Goal: Transaction & Acquisition: Book appointment/travel/reservation

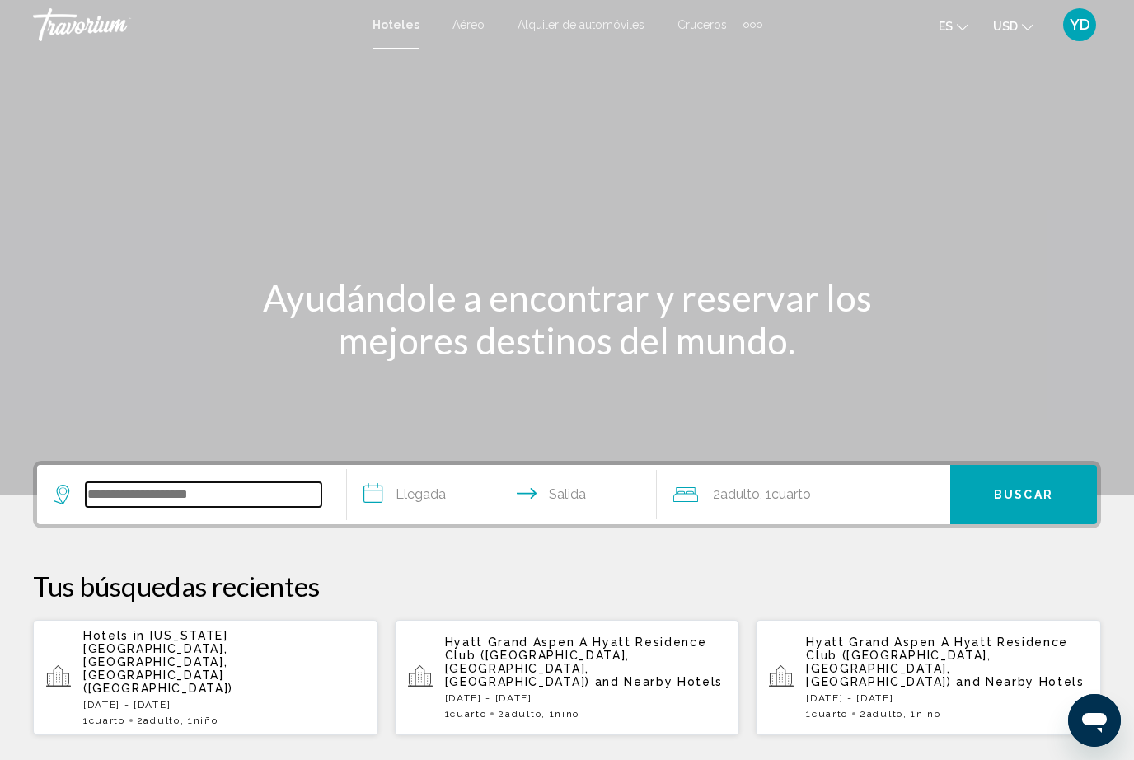
click at [151, 506] on input "Search widget" at bounding box center [204, 494] width 236 height 25
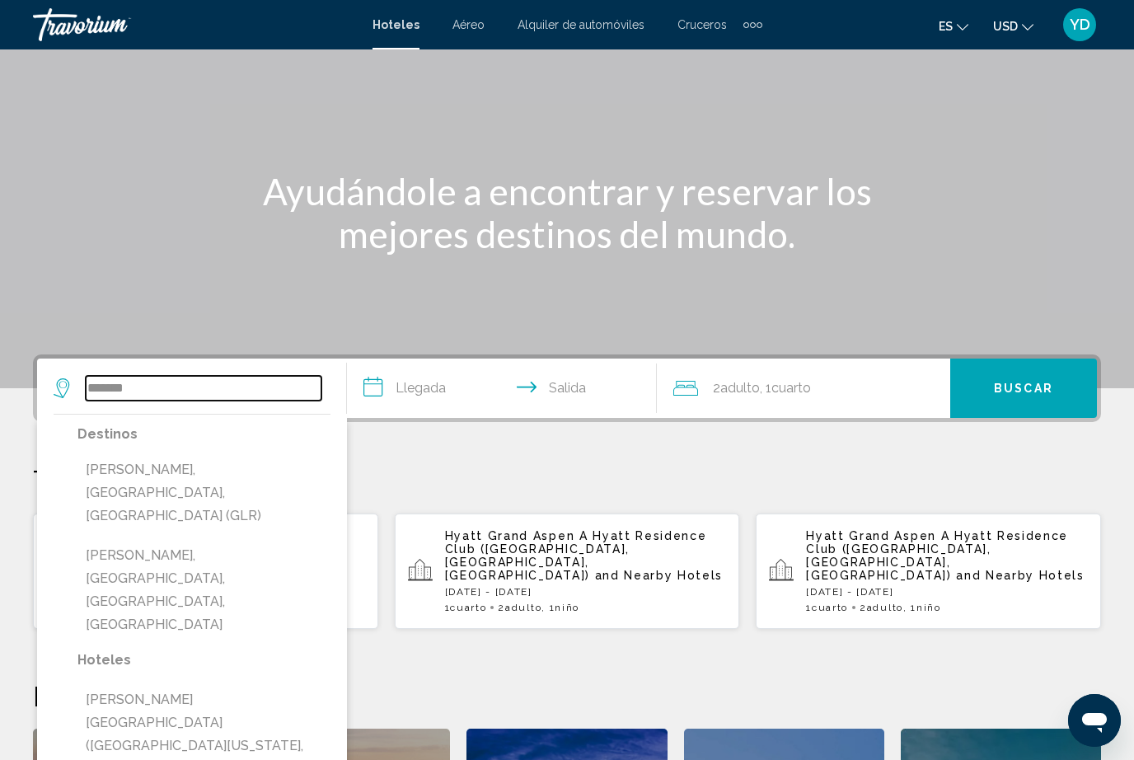
scroll to position [96, 0]
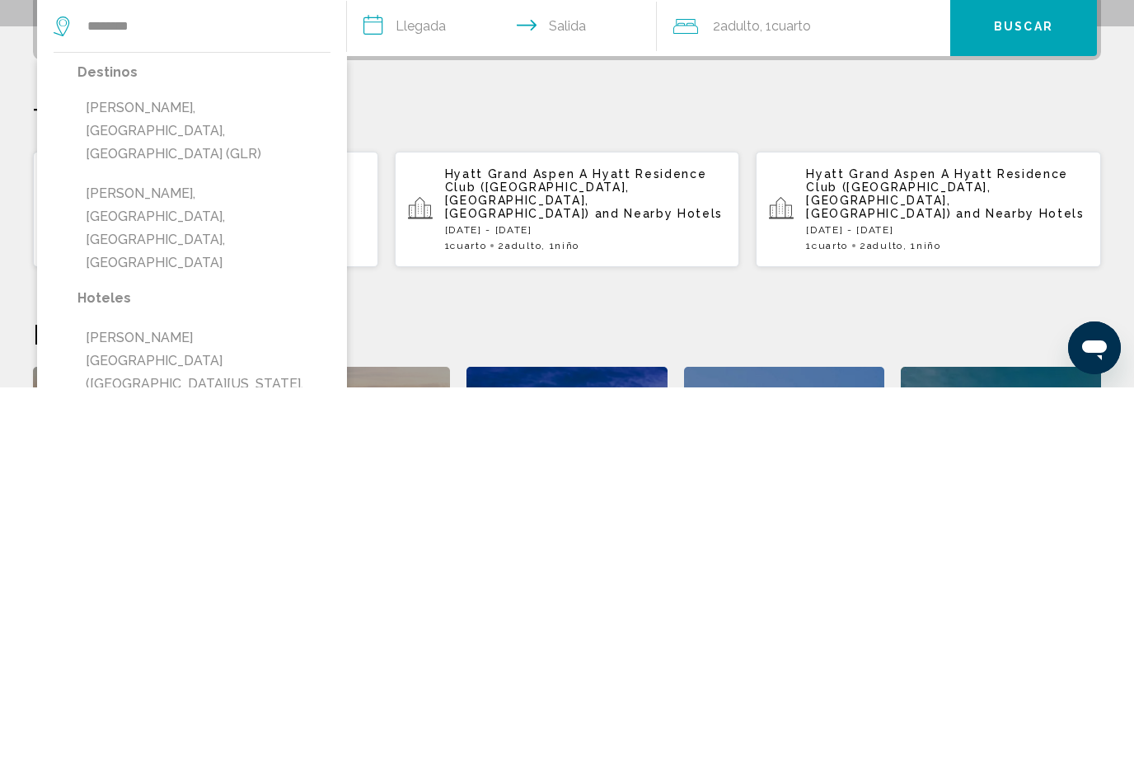
type input "**********"
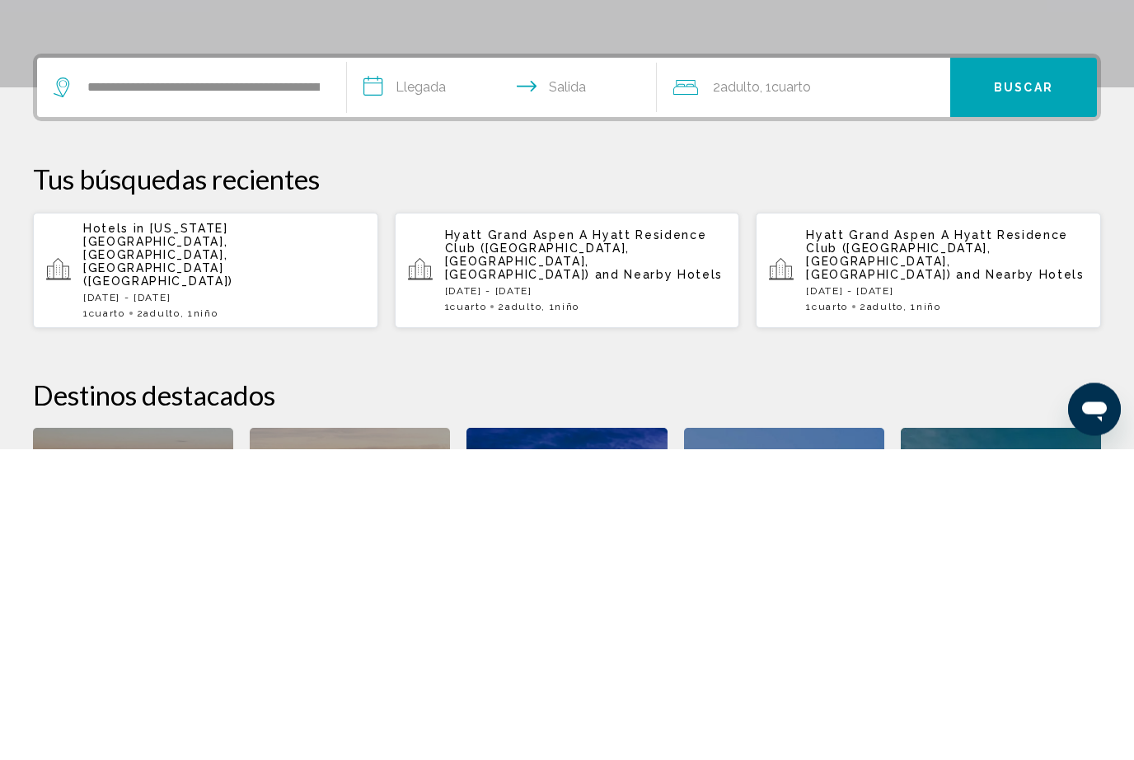
click at [421, 369] on input "**********" at bounding box center [505, 401] width 316 height 64
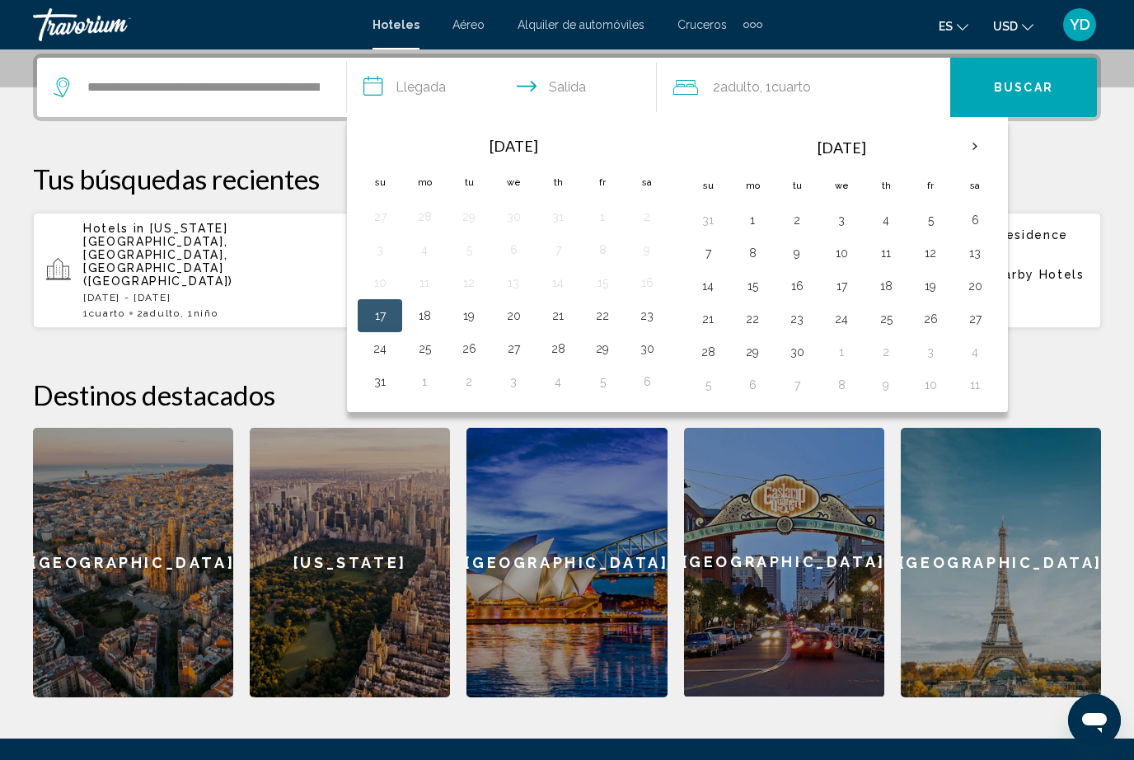
click at [643, 358] on button "30" at bounding box center [647, 348] width 26 height 23
click at [429, 388] on button "1" at bounding box center [424, 381] width 26 height 23
type input "**********"
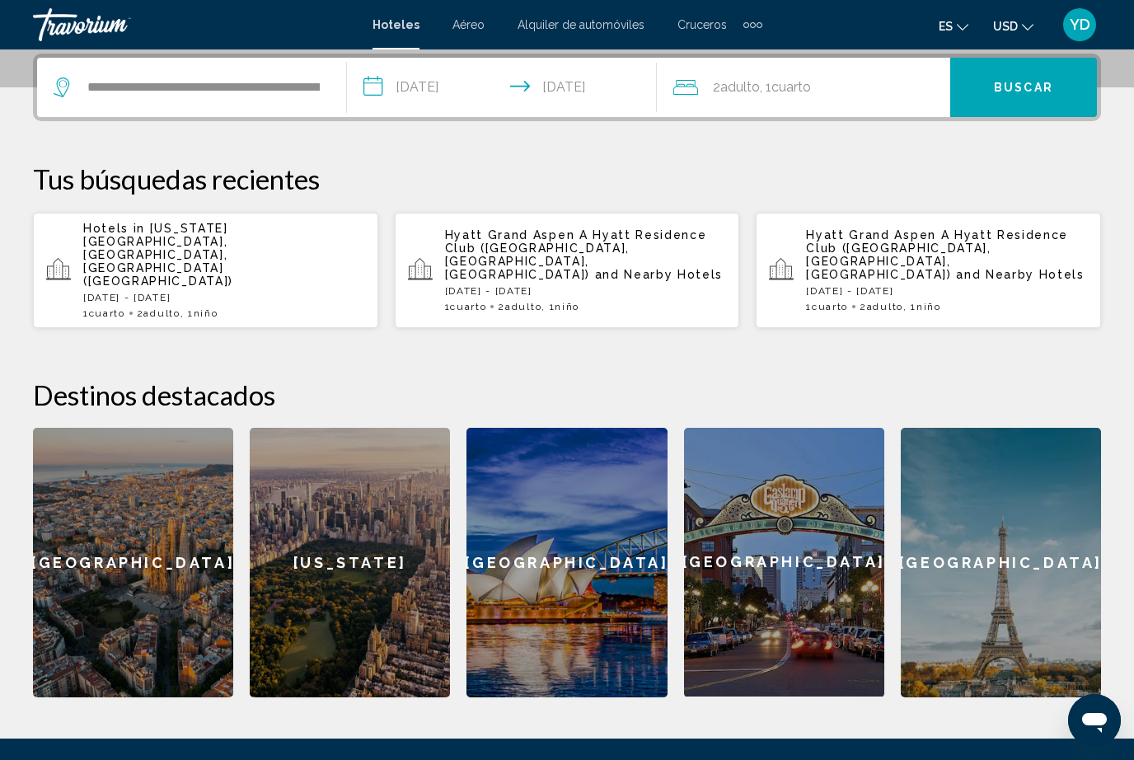
click at [905, 93] on div "2 Adulto Adulto , 1 Cuarto habitaciones" at bounding box center [811, 87] width 277 height 23
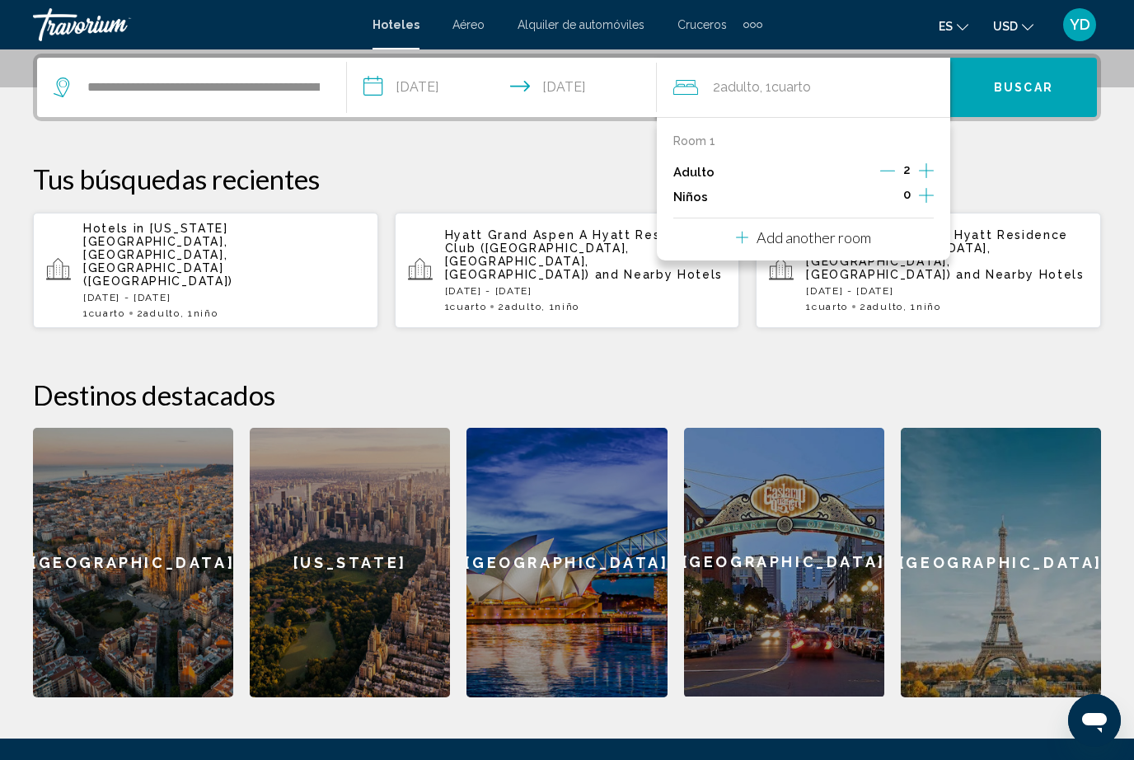
click at [923, 204] on button "Increment children" at bounding box center [926, 197] width 15 height 25
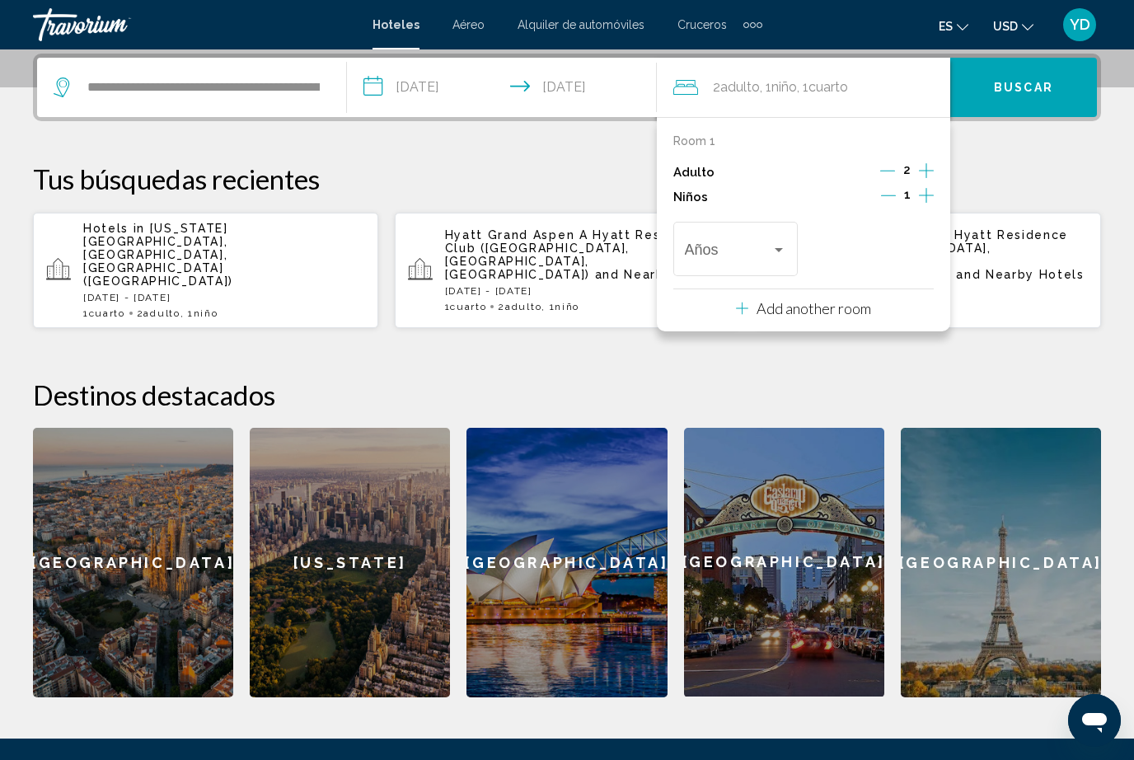
click at [761, 256] on span "Travelers: 2 adults, 1 child" at bounding box center [728, 253] width 87 height 16
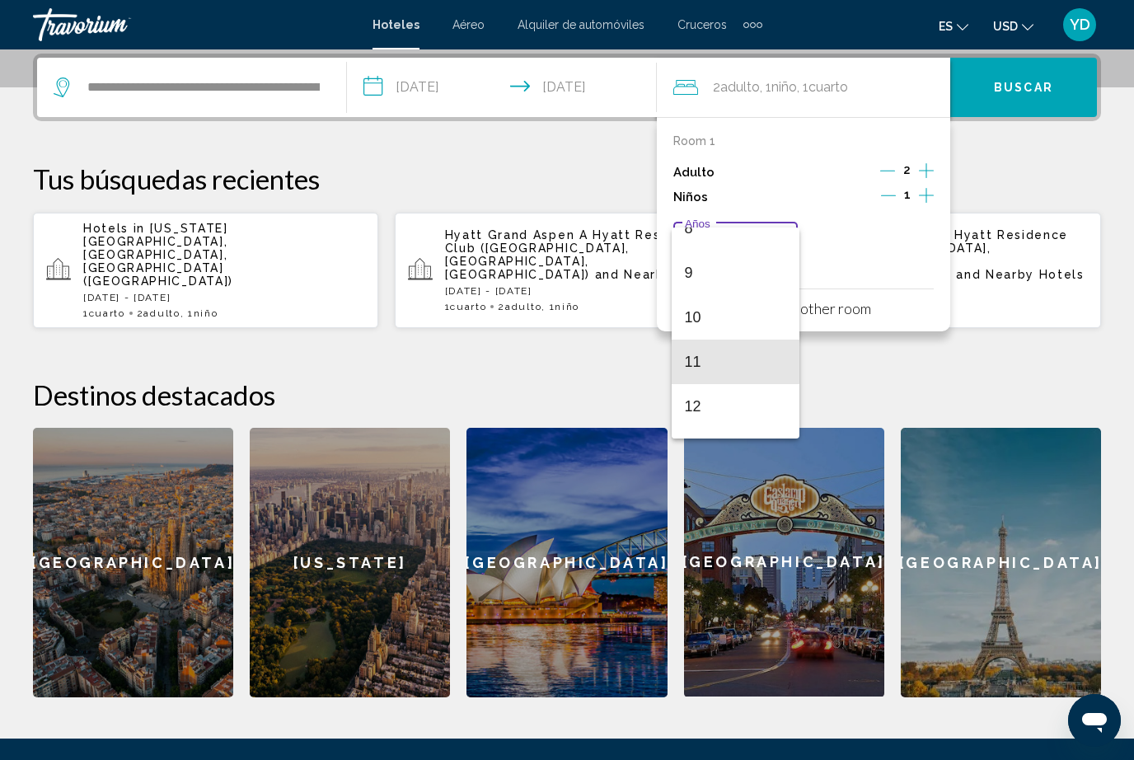
scroll to position [381, 0]
click at [703, 415] on span "12" at bounding box center [736, 403] width 102 height 45
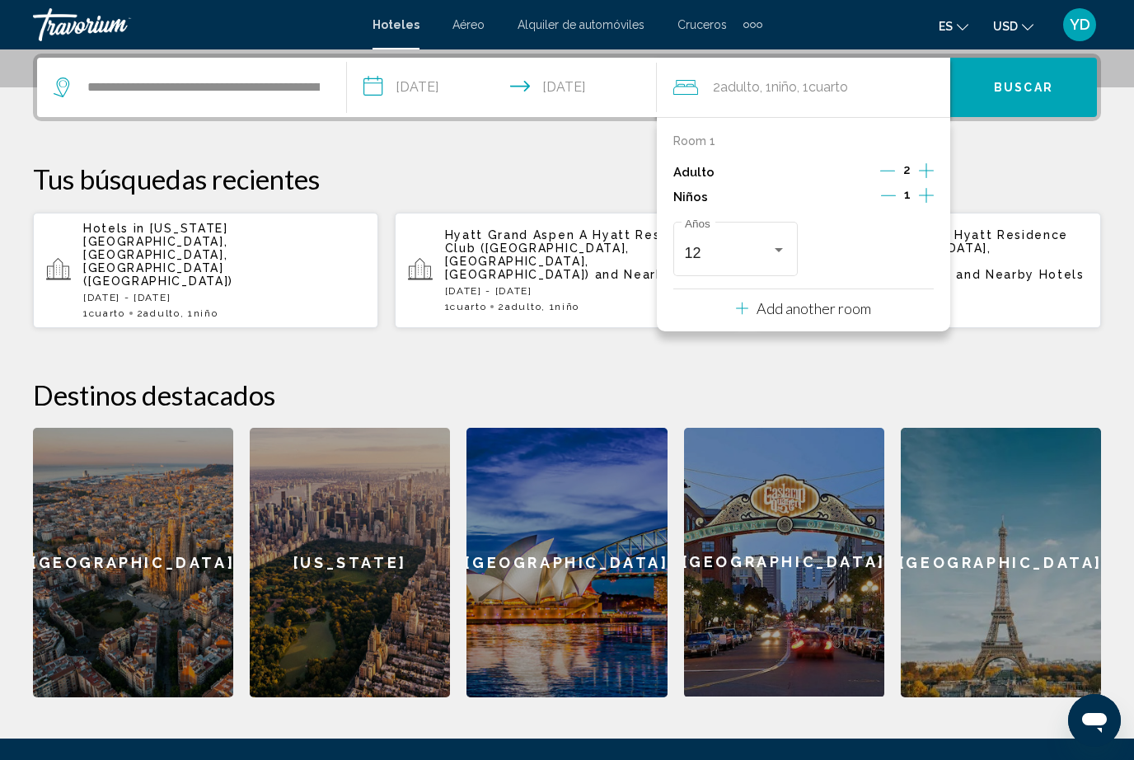
click at [1088, 378] on h2 "Destinos destacados" at bounding box center [567, 394] width 1068 height 33
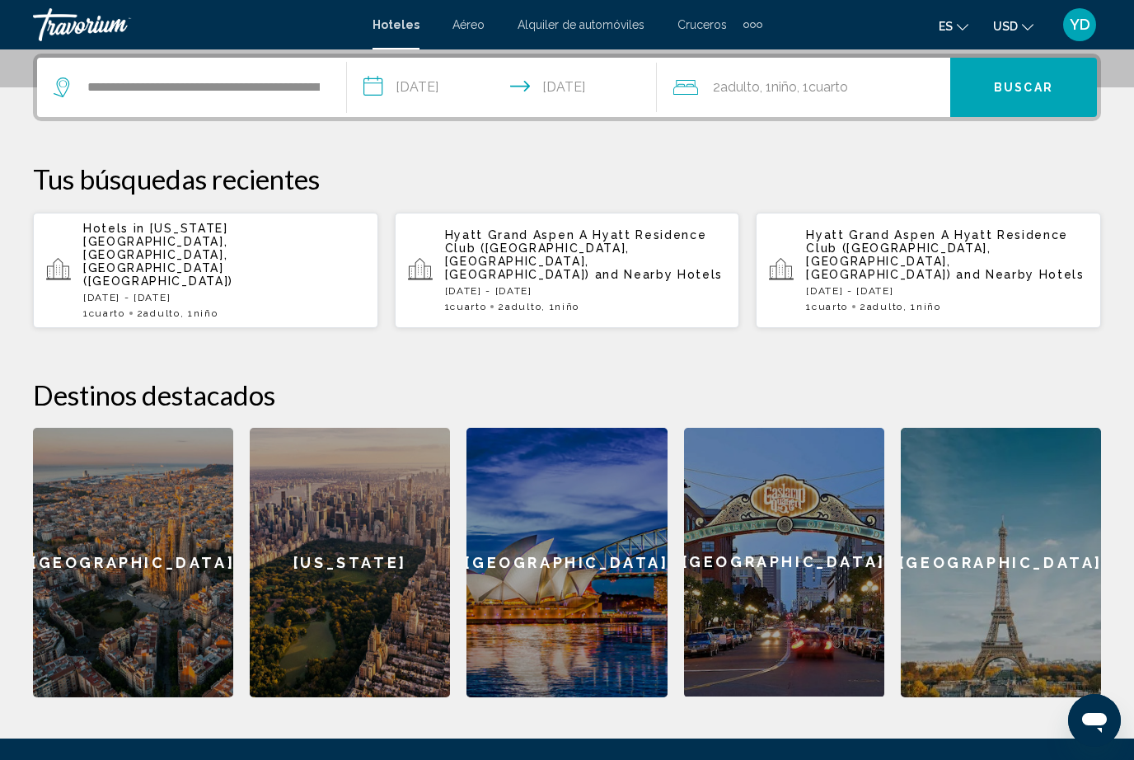
click at [1015, 115] on button "Buscar" at bounding box center [1023, 87] width 147 height 59
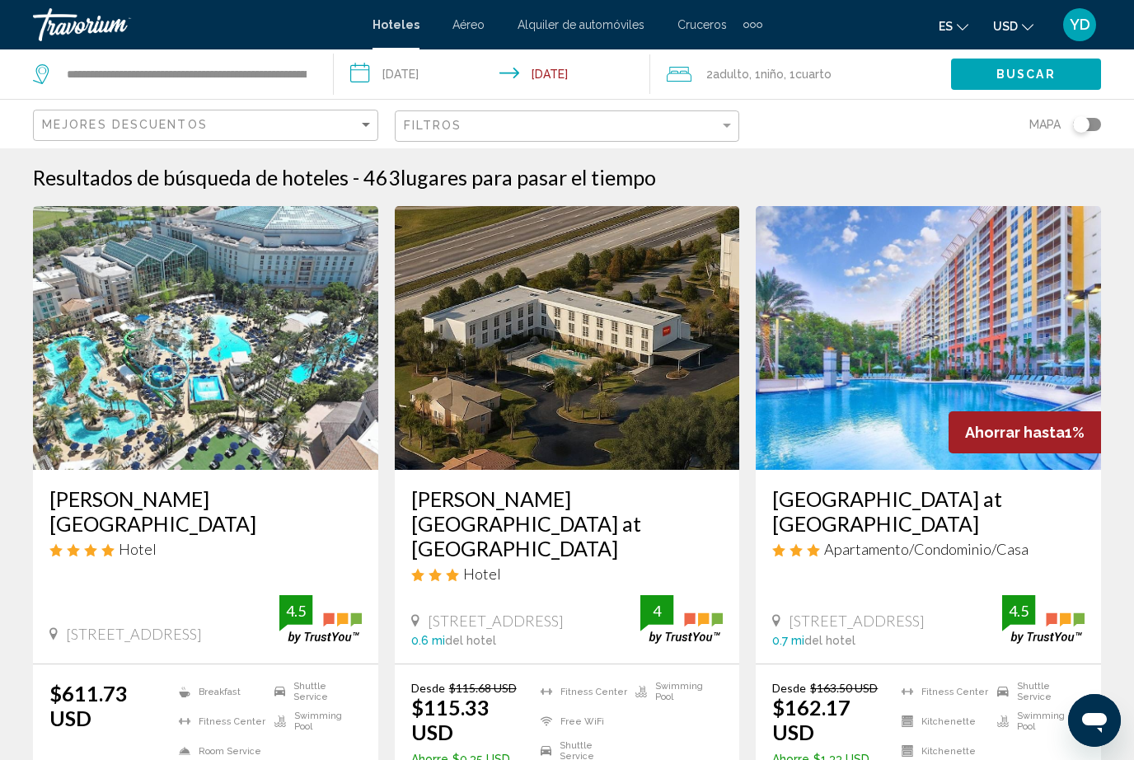
click at [584, 85] on input "**********" at bounding box center [496, 76] width 324 height 54
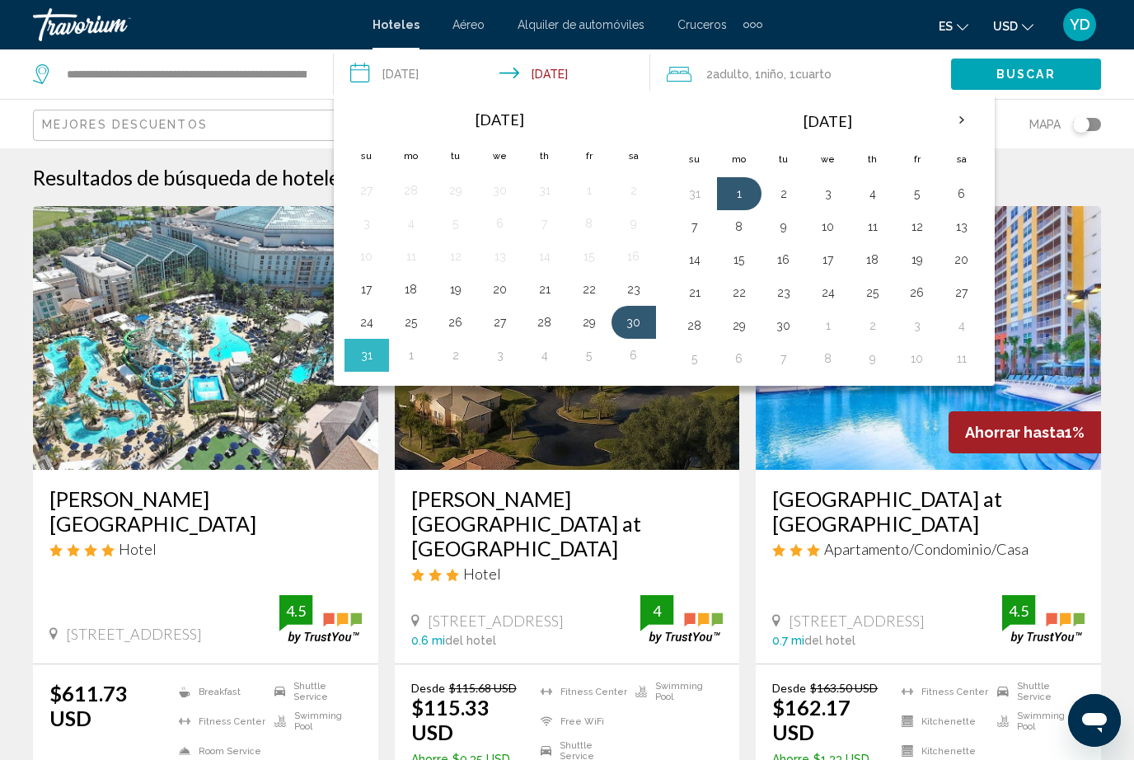
click at [633, 333] on button "30" at bounding box center [634, 322] width 26 height 23
click at [357, 365] on button "31" at bounding box center [367, 355] width 26 height 23
type input "**********"
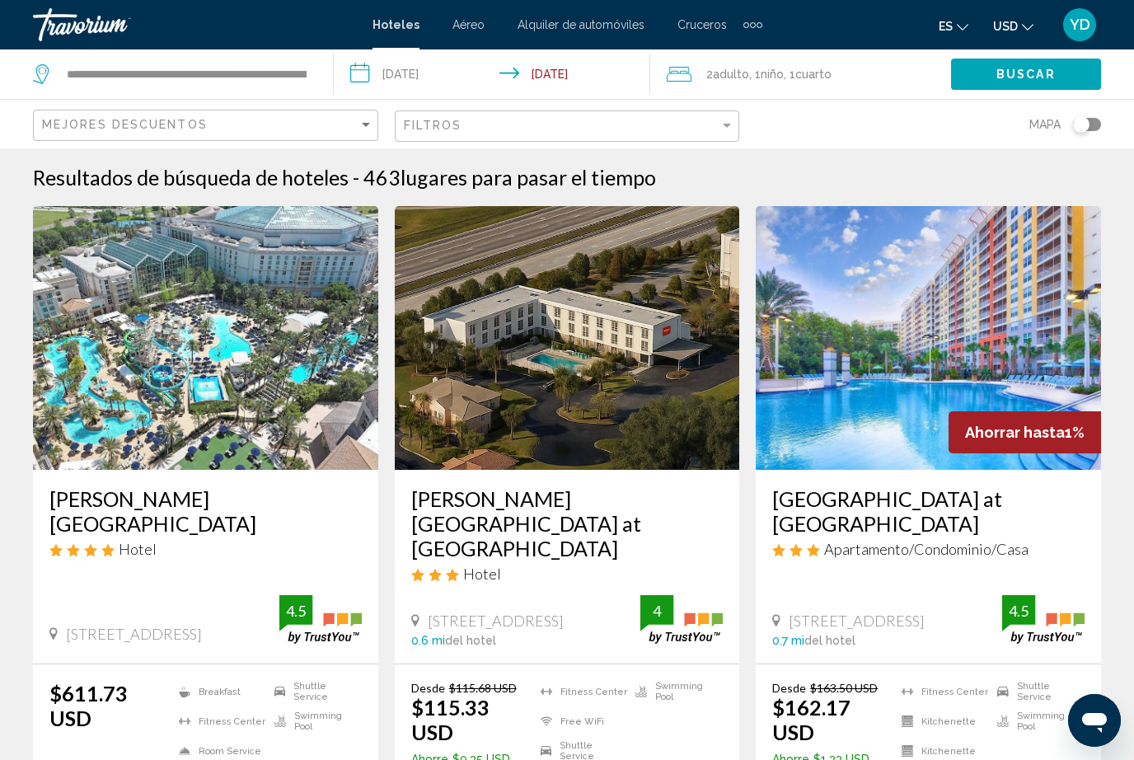
click at [1020, 72] on span "Buscar" at bounding box center [1025, 74] width 59 height 13
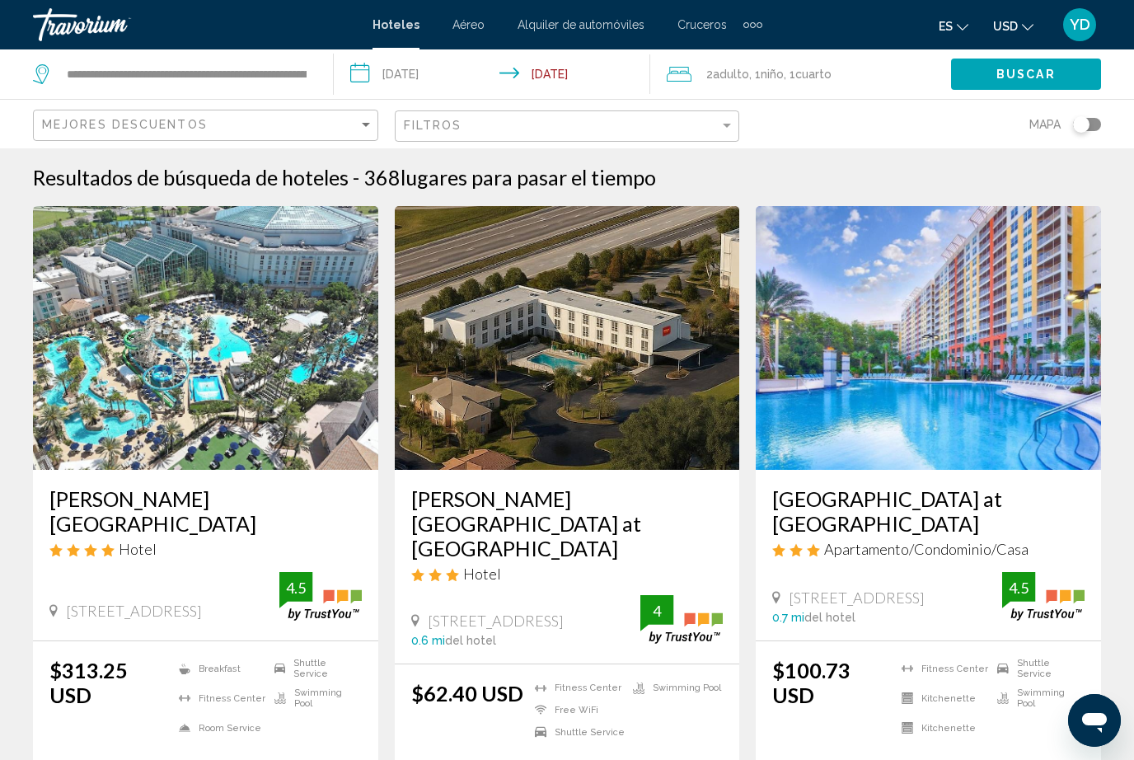
click at [96, 395] on img "Main content" at bounding box center [205, 338] width 345 height 264
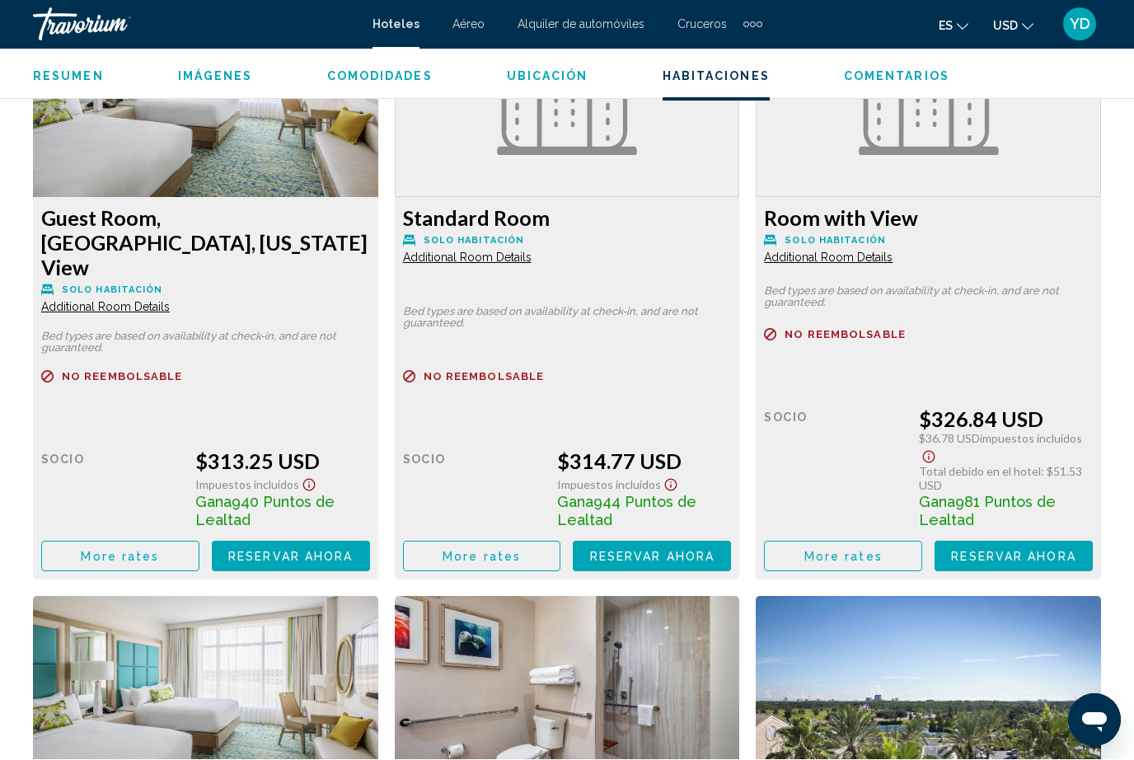
scroll to position [2631, 0]
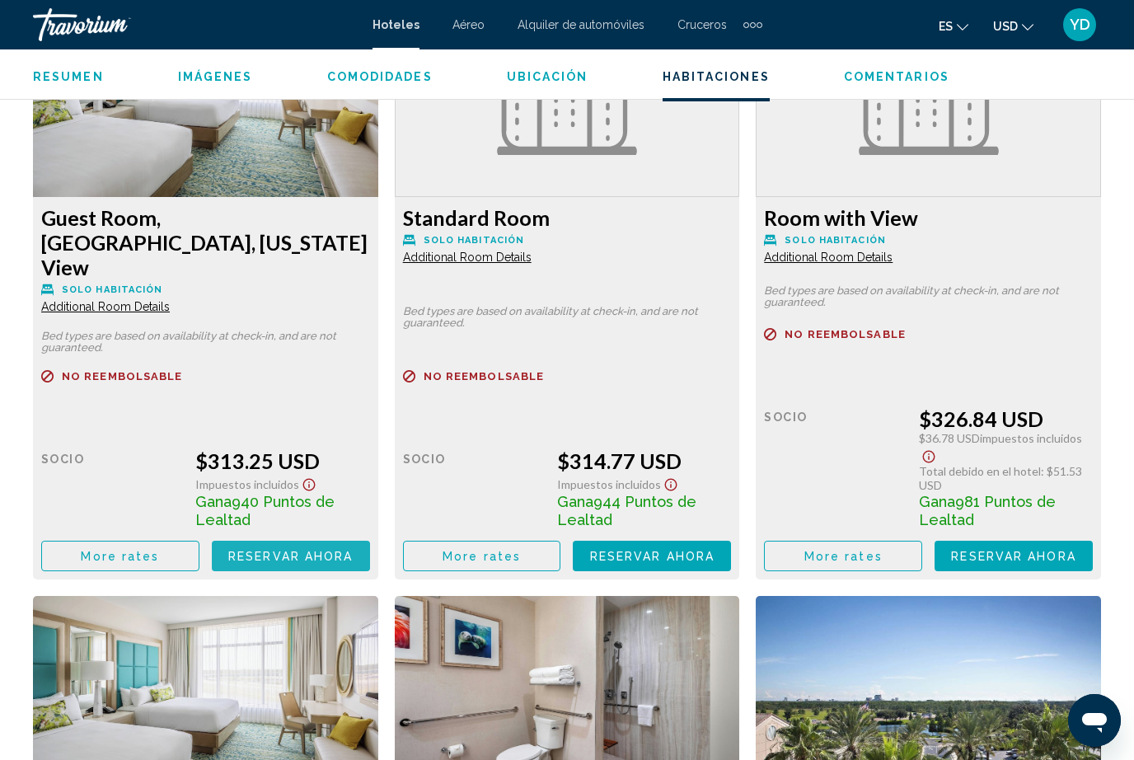
click at [255, 563] on button "Reservar ahora Ya no está disponible" at bounding box center [291, 556] width 158 height 30
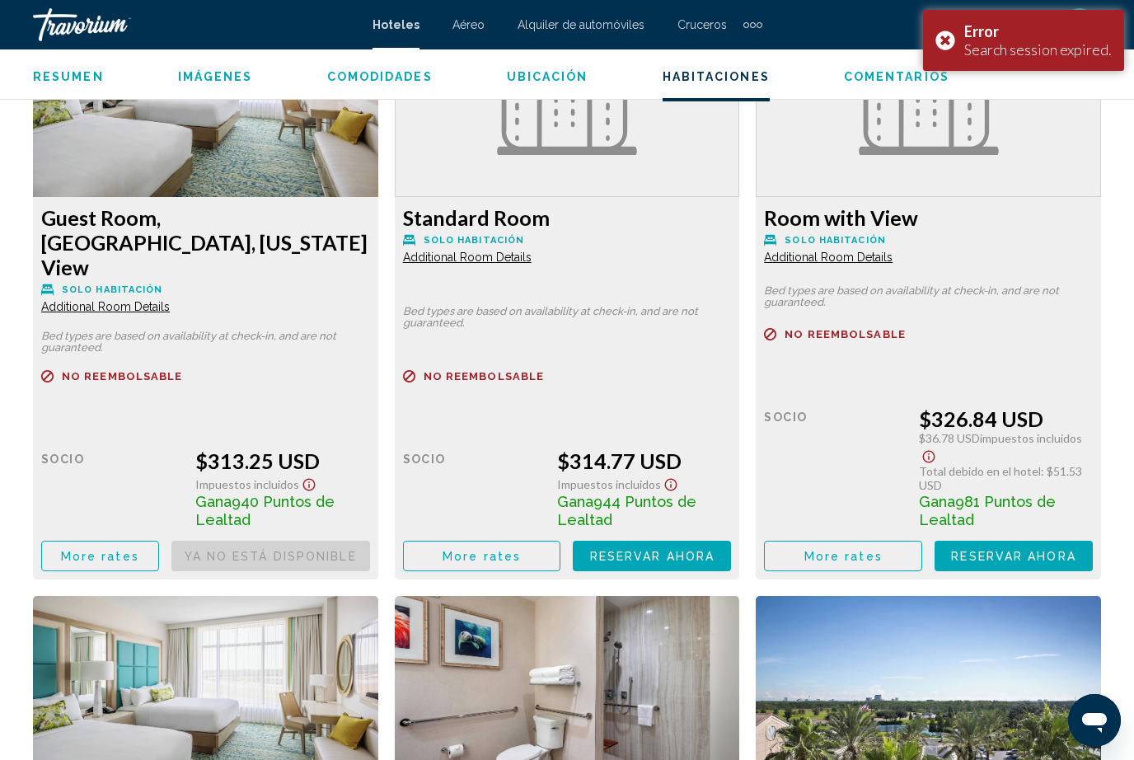
click at [370, 560] on button "Reservar ahora Ya no está disponible" at bounding box center [270, 556] width 199 height 30
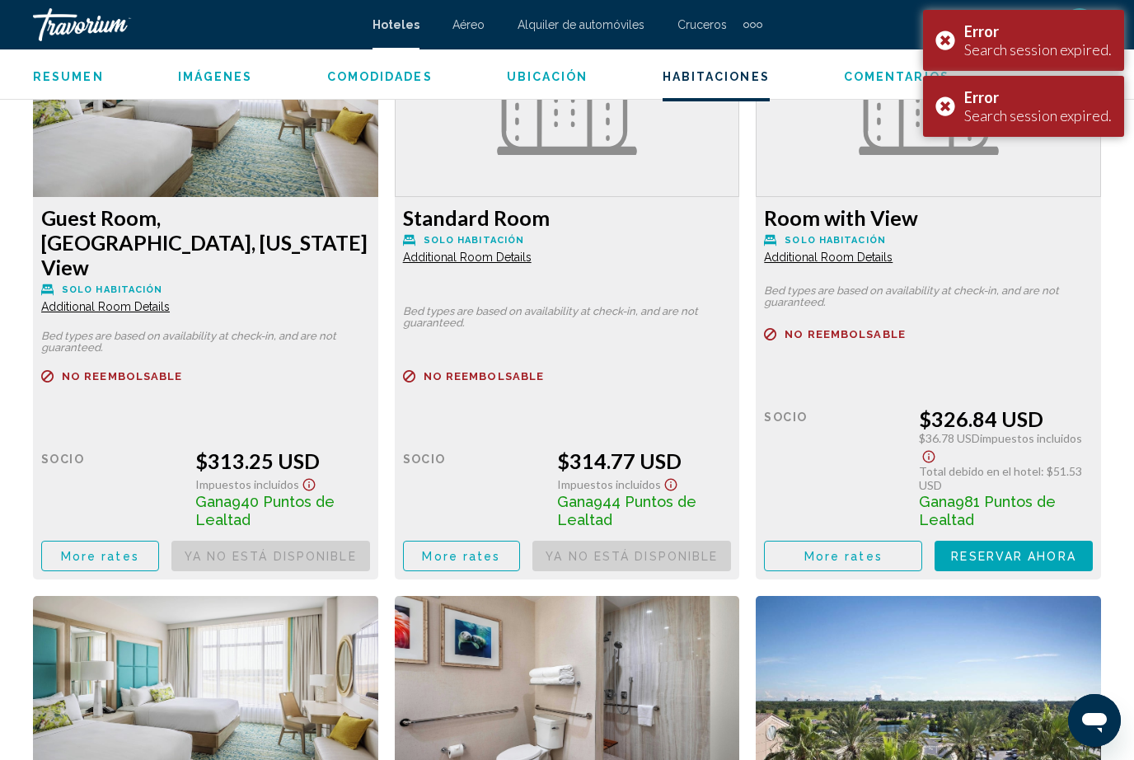
click at [0, 0] on span "Reservar ahora" at bounding box center [0, 0] width 0 height 0
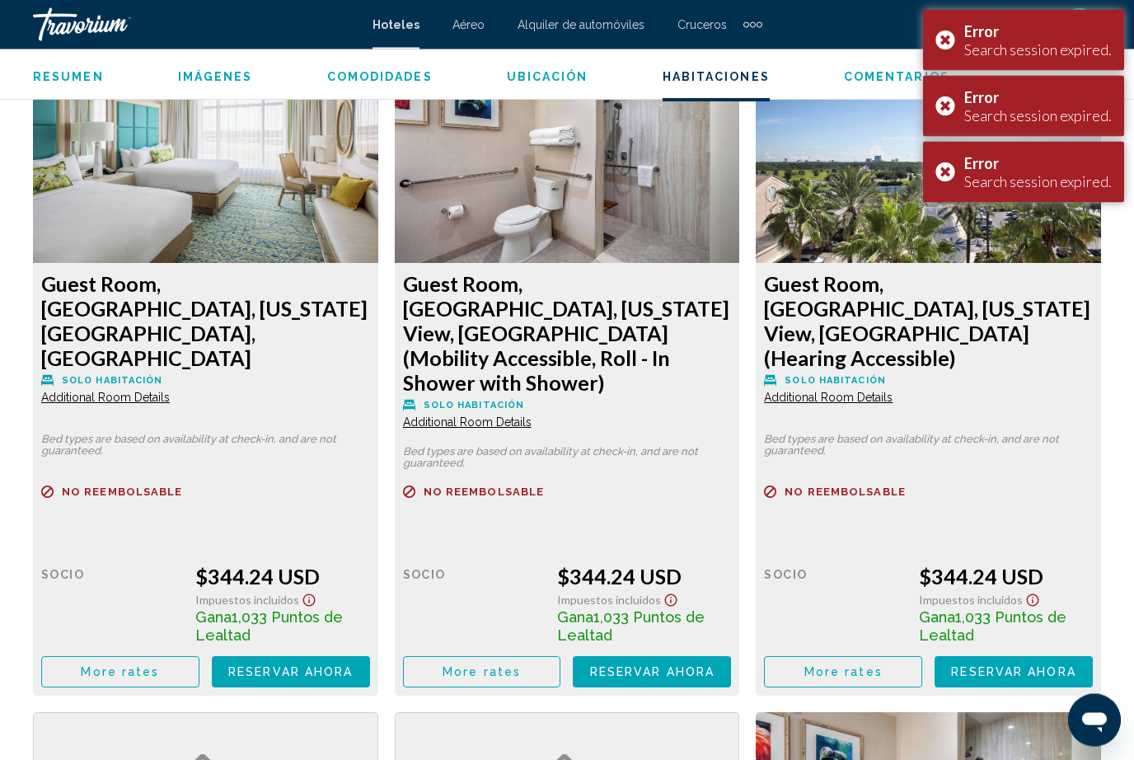
click at [268, 33] on button "Reservar ahora Ya no está disponible" at bounding box center [270, 17] width 199 height 30
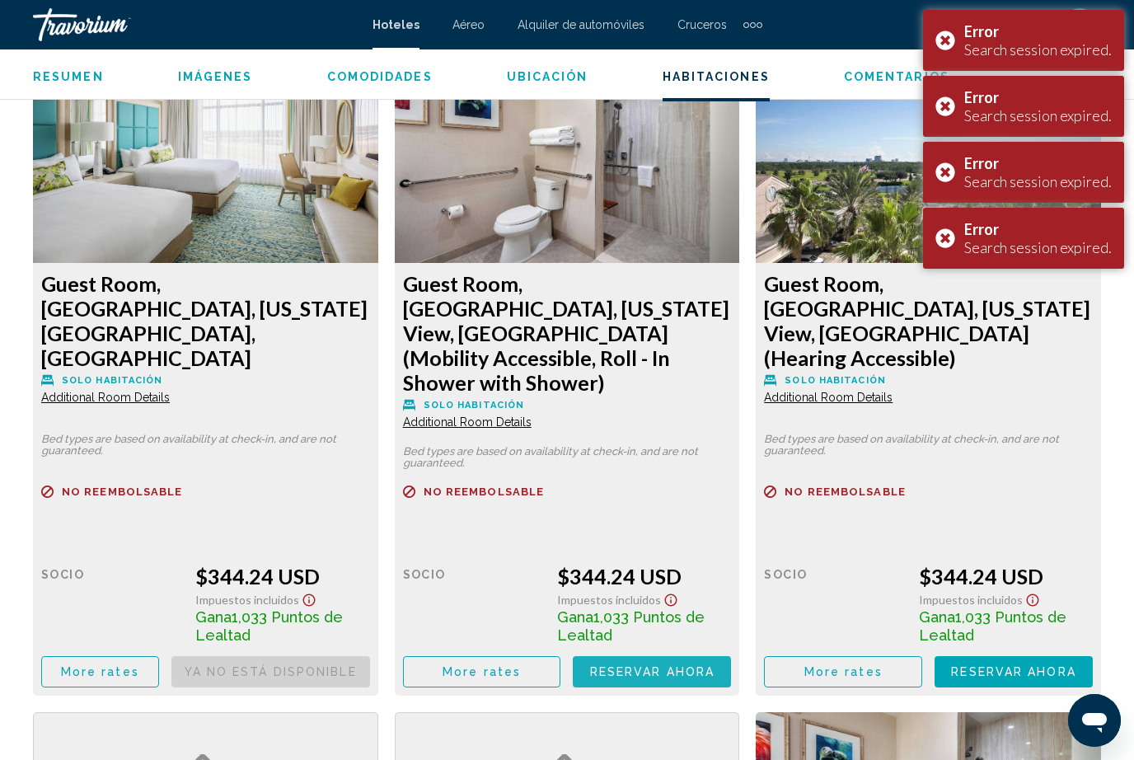
click at [370, 32] on button "Reservar ahora Ya no está disponible" at bounding box center [270, 17] width 199 height 30
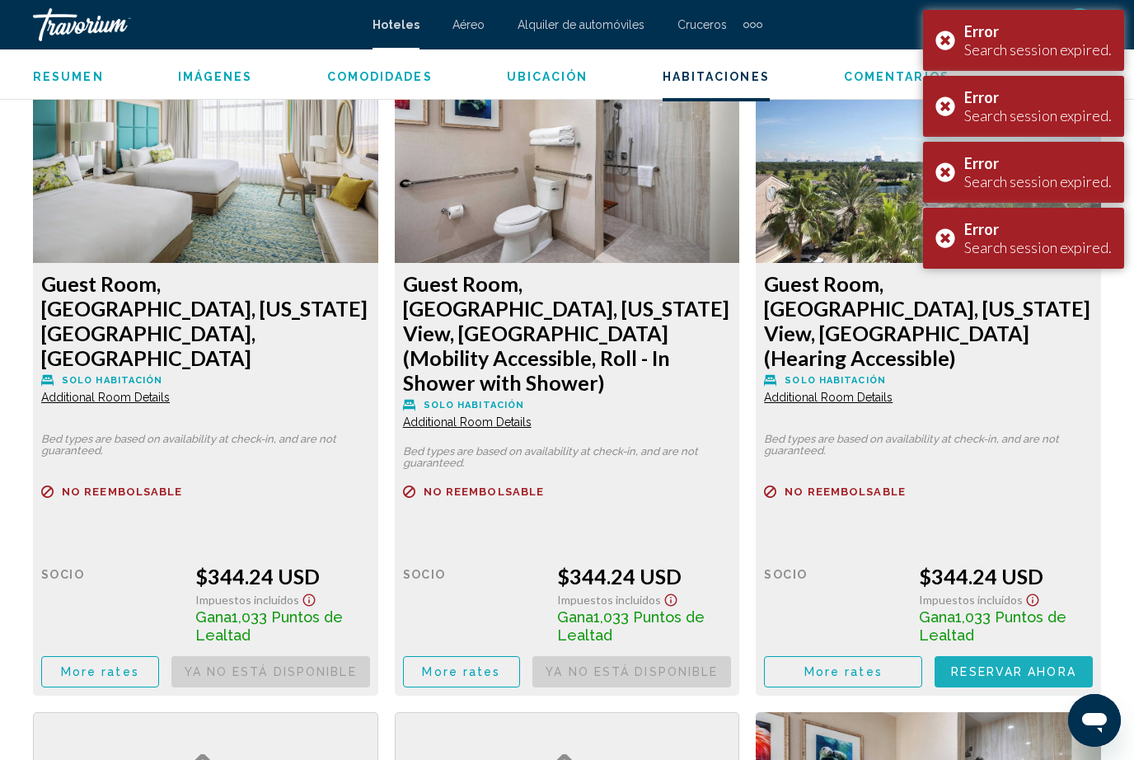
click at [370, 32] on button "Reservar ahora Ya no está disponible" at bounding box center [270, 17] width 199 height 30
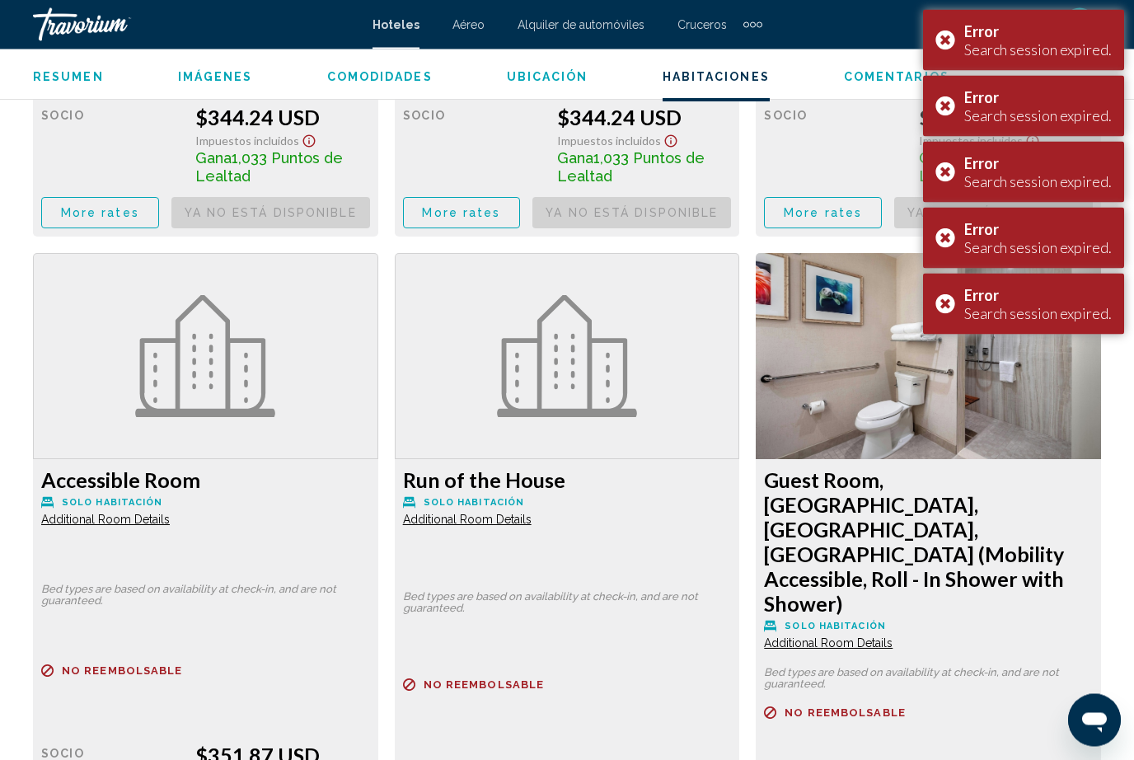
scroll to position [3749, 0]
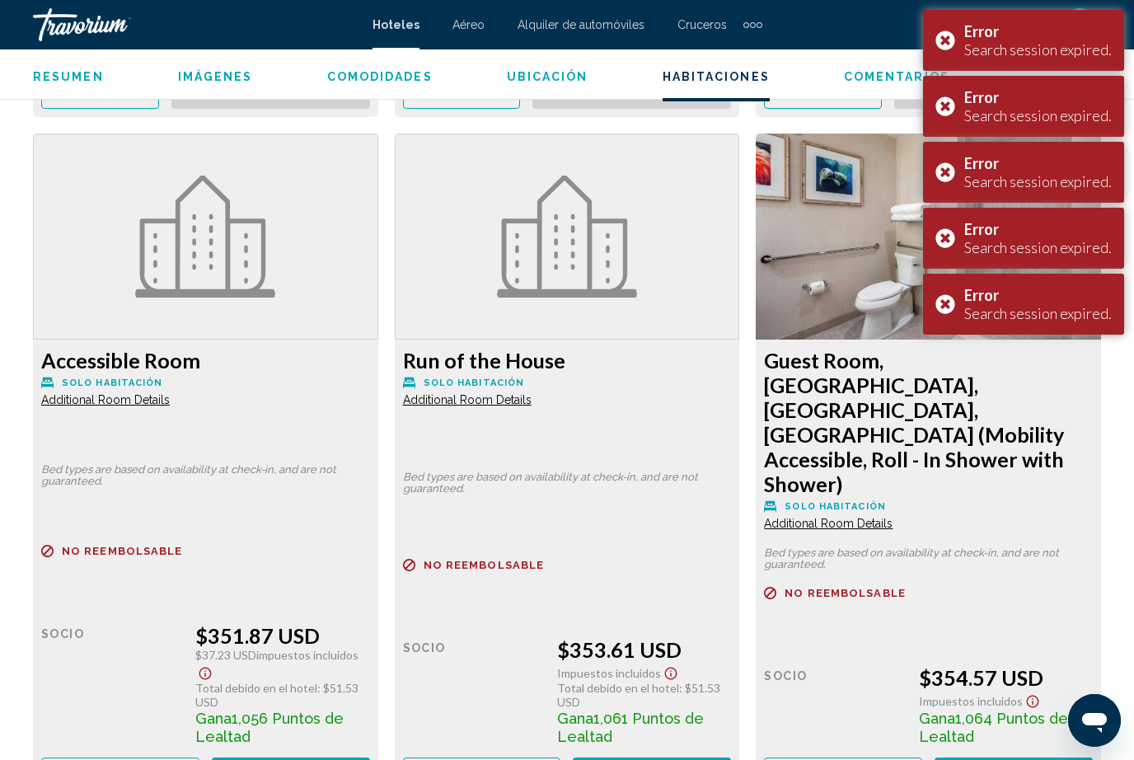
click at [0, 0] on span "Reservar ahora" at bounding box center [0, 0] width 0 height 0
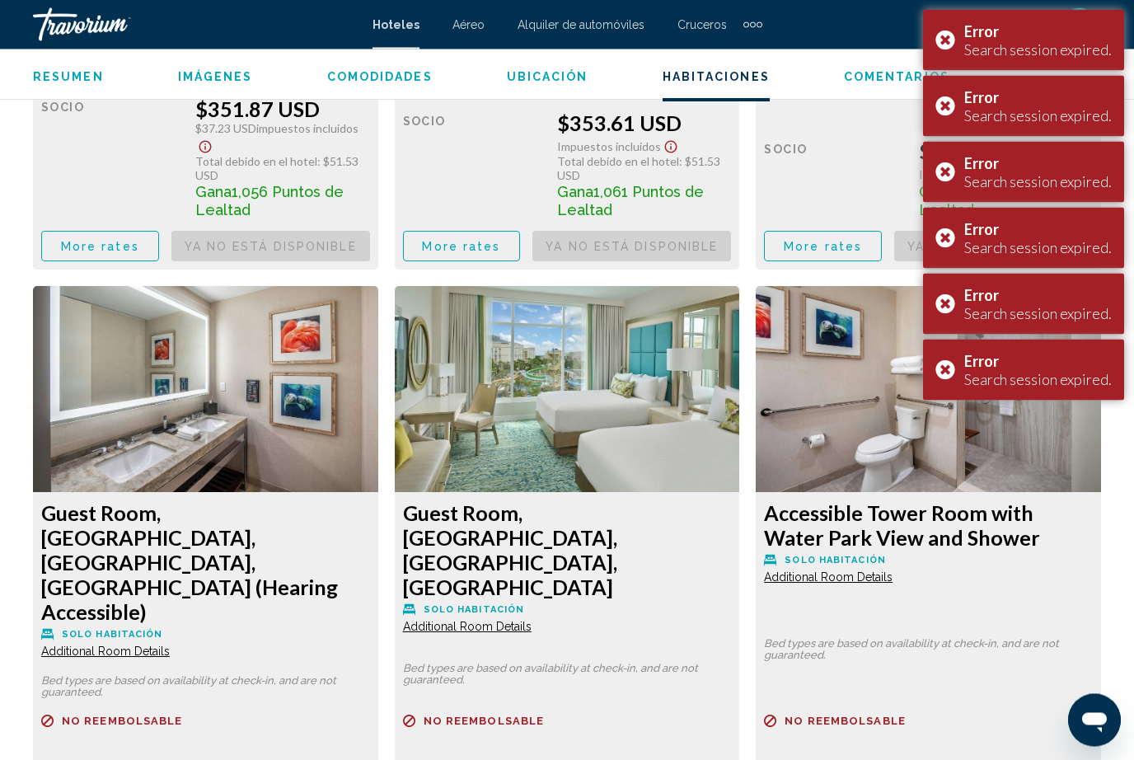
scroll to position [4289, 0]
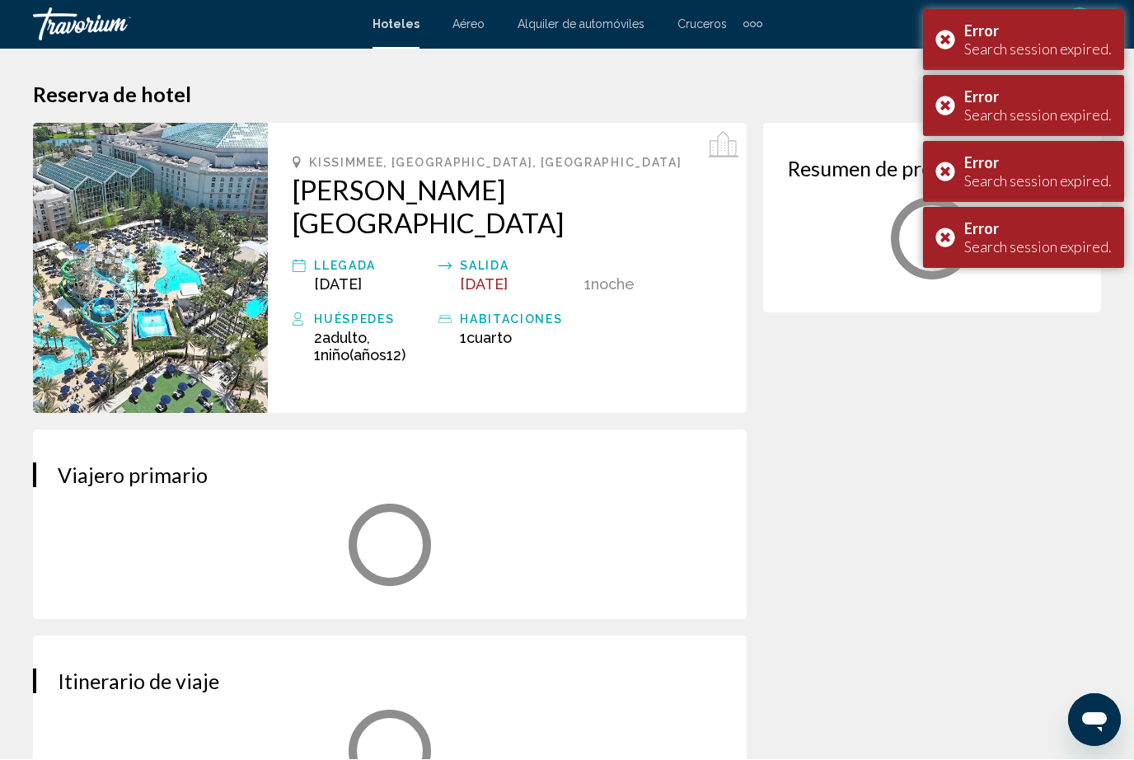
scroll to position [1, 0]
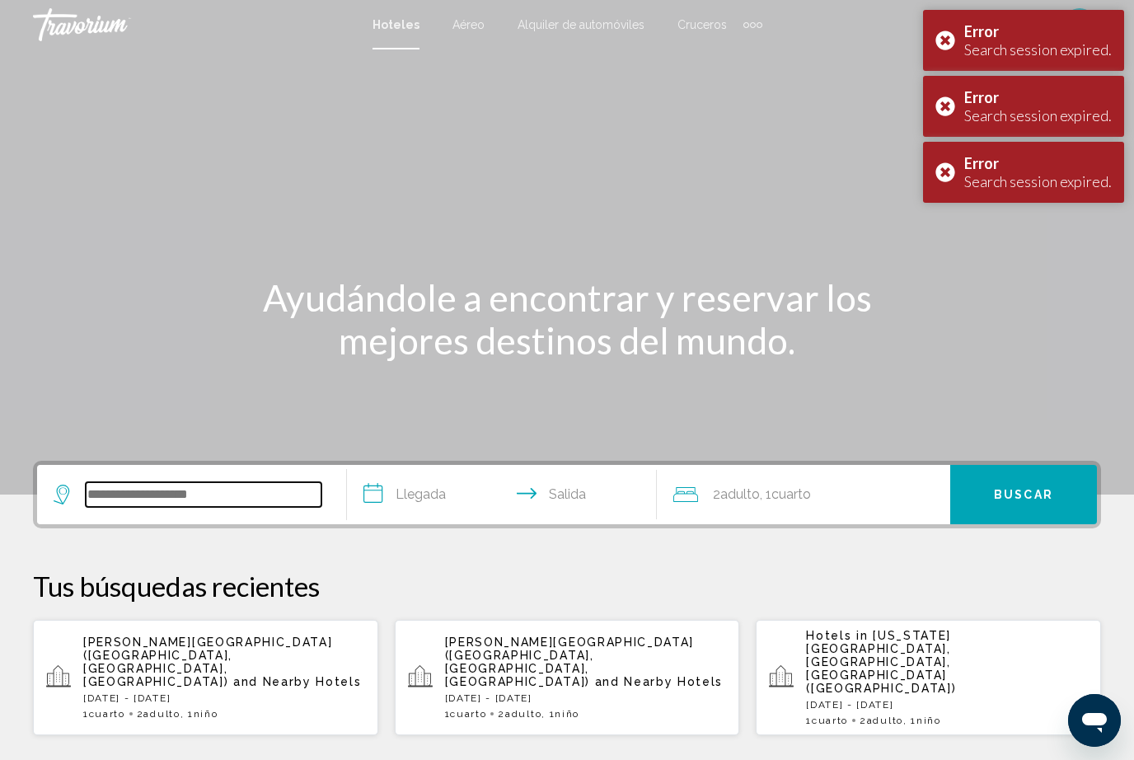
click at [151, 506] on input "Search widget" at bounding box center [204, 494] width 236 height 25
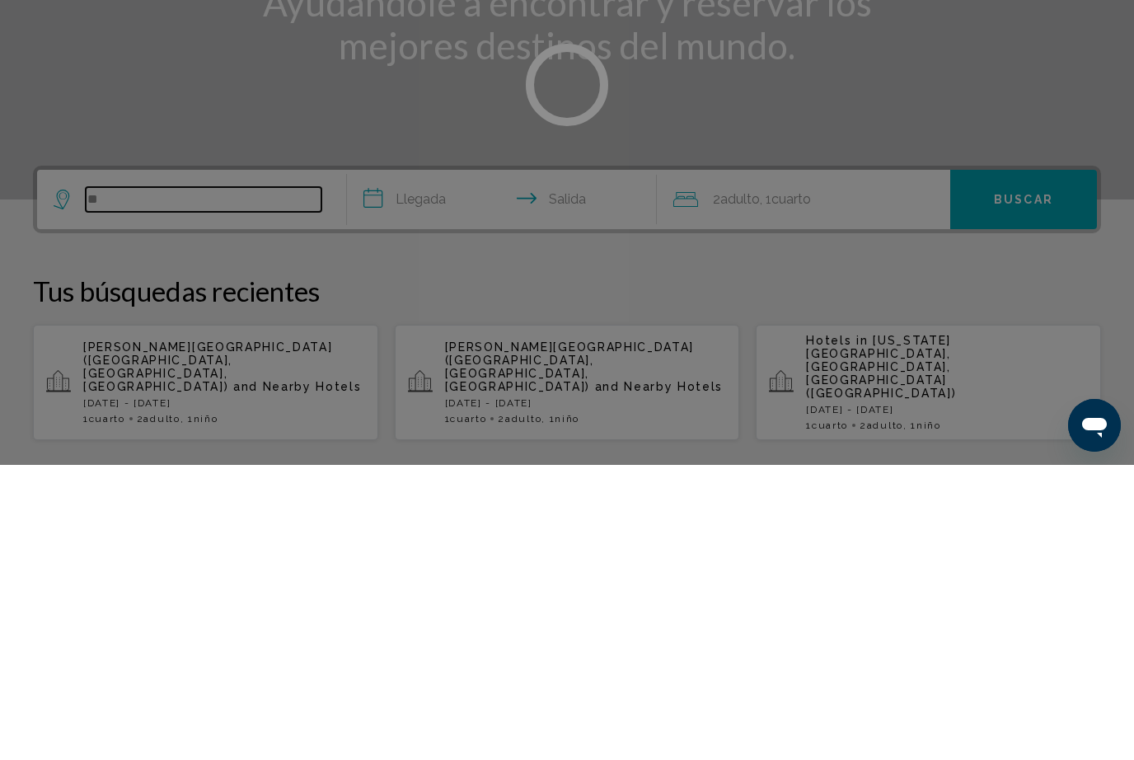
type input "*"
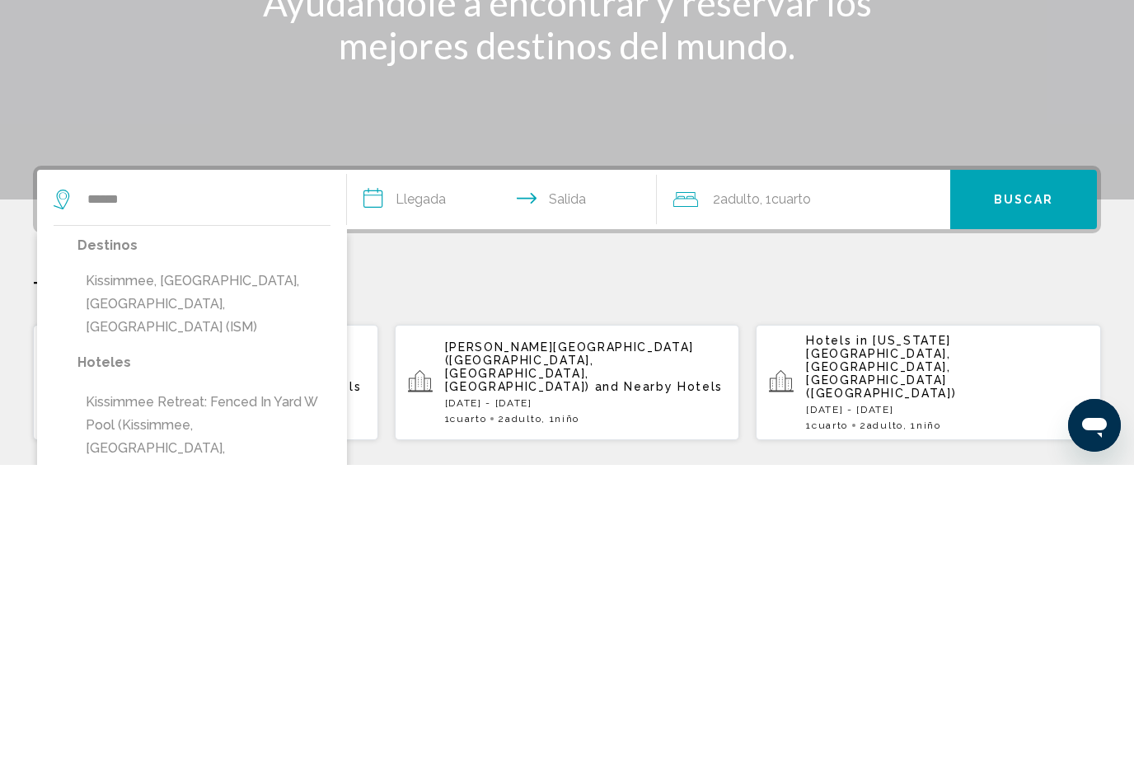
click at [124, 560] on button "Kissimmee, [GEOGRAPHIC_DATA], [GEOGRAPHIC_DATA], [GEOGRAPHIC_DATA] (ISM)" at bounding box center [203, 598] width 253 height 77
type input "**********"
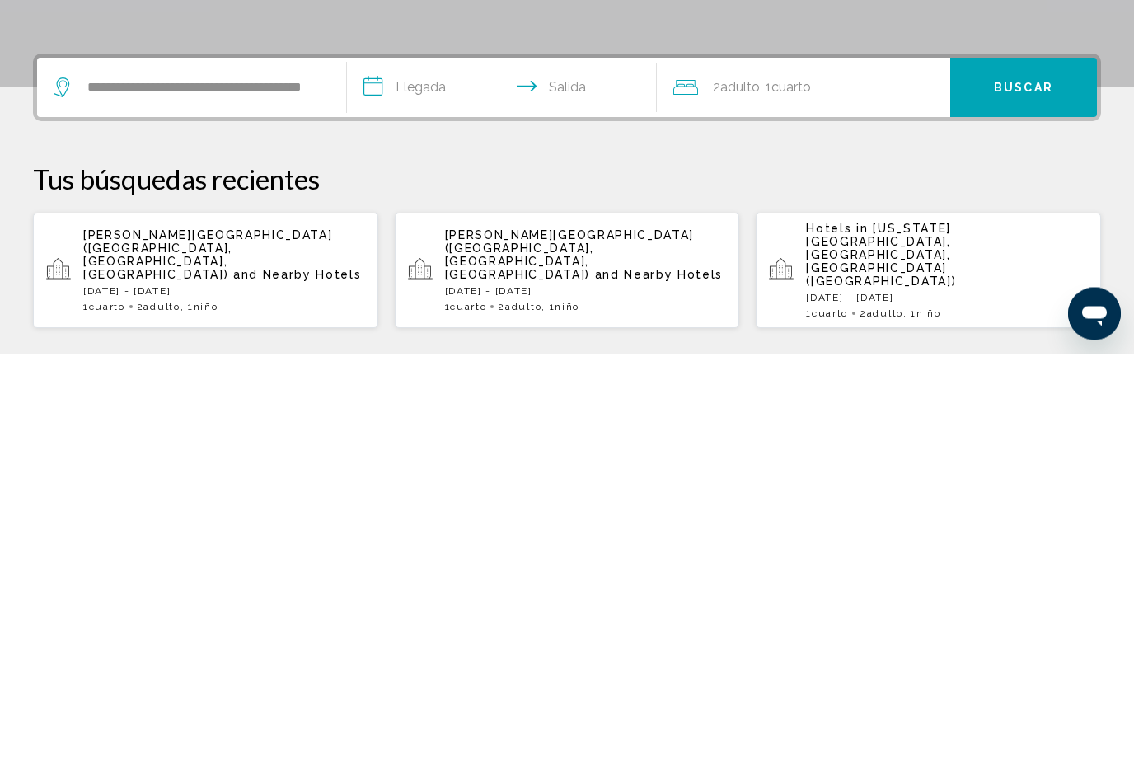
click at [438, 465] on input "**********" at bounding box center [505, 497] width 316 height 64
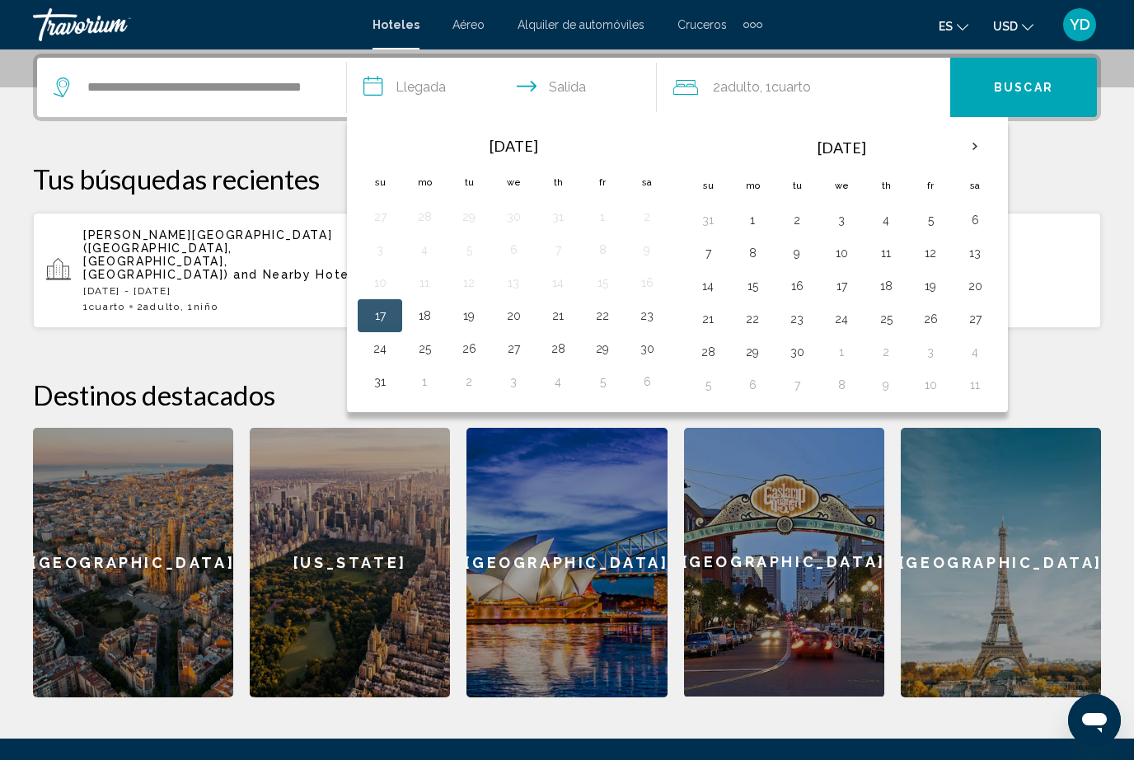
click at [604, 357] on button "29" at bounding box center [602, 348] width 26 height 23
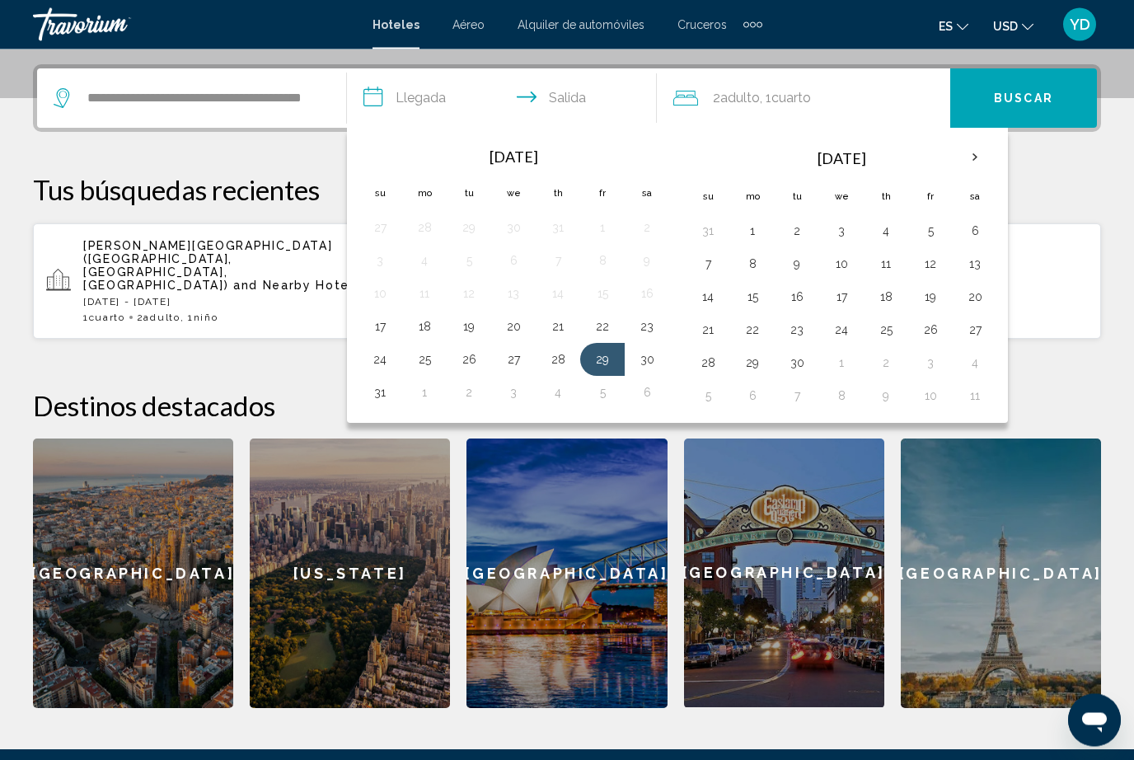
click at [649, 365] on button "30" at bounding box center [647, 360] width 26 height 23
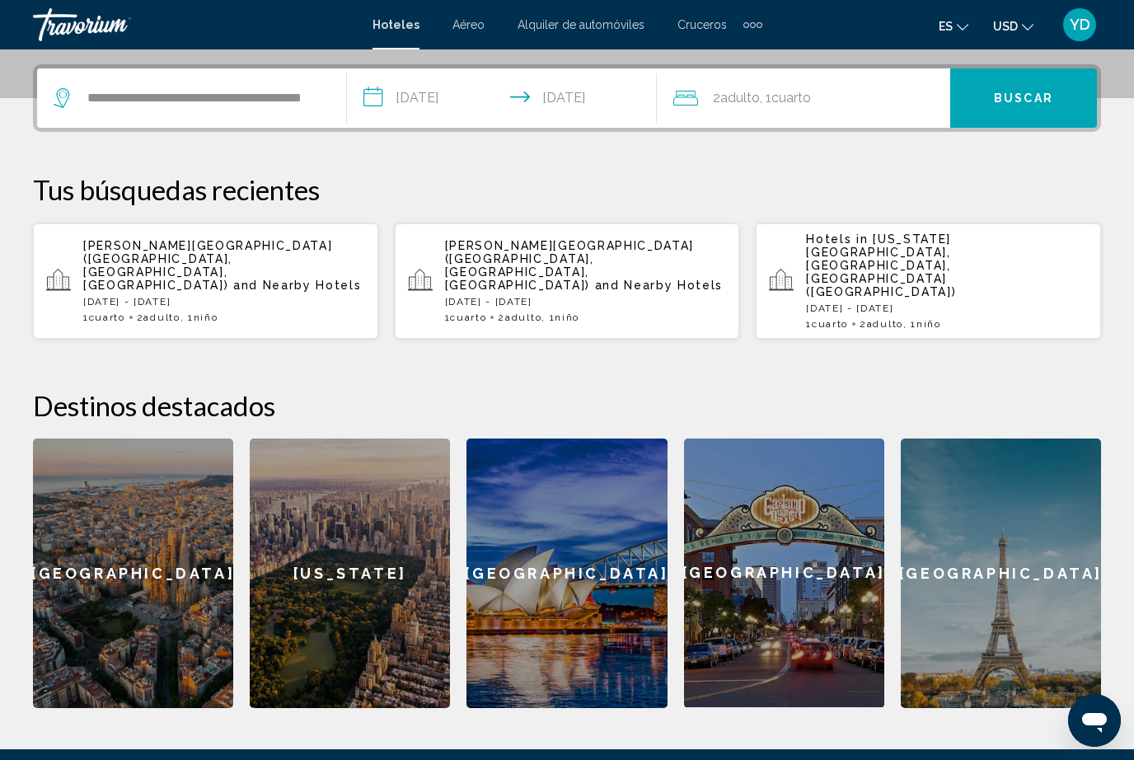
click at [457, 107] on input "**********" at bounding box center [505, 100] width 316 height 64
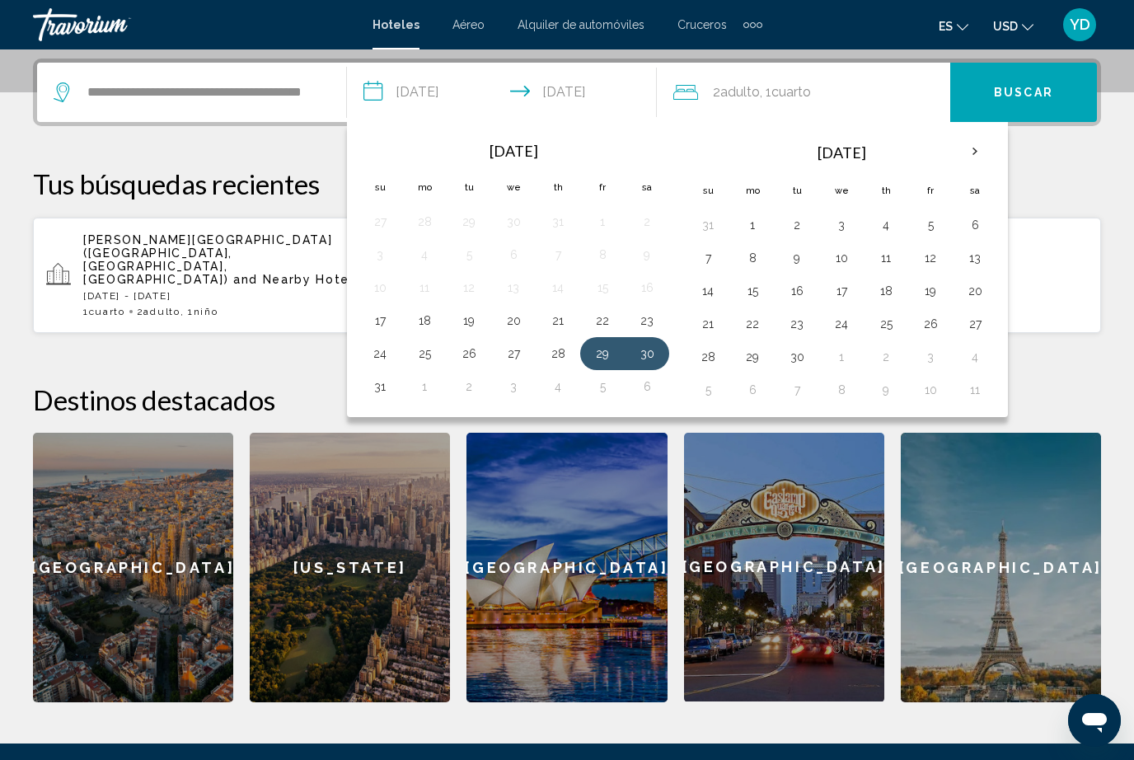
scroll to position [406, 0]
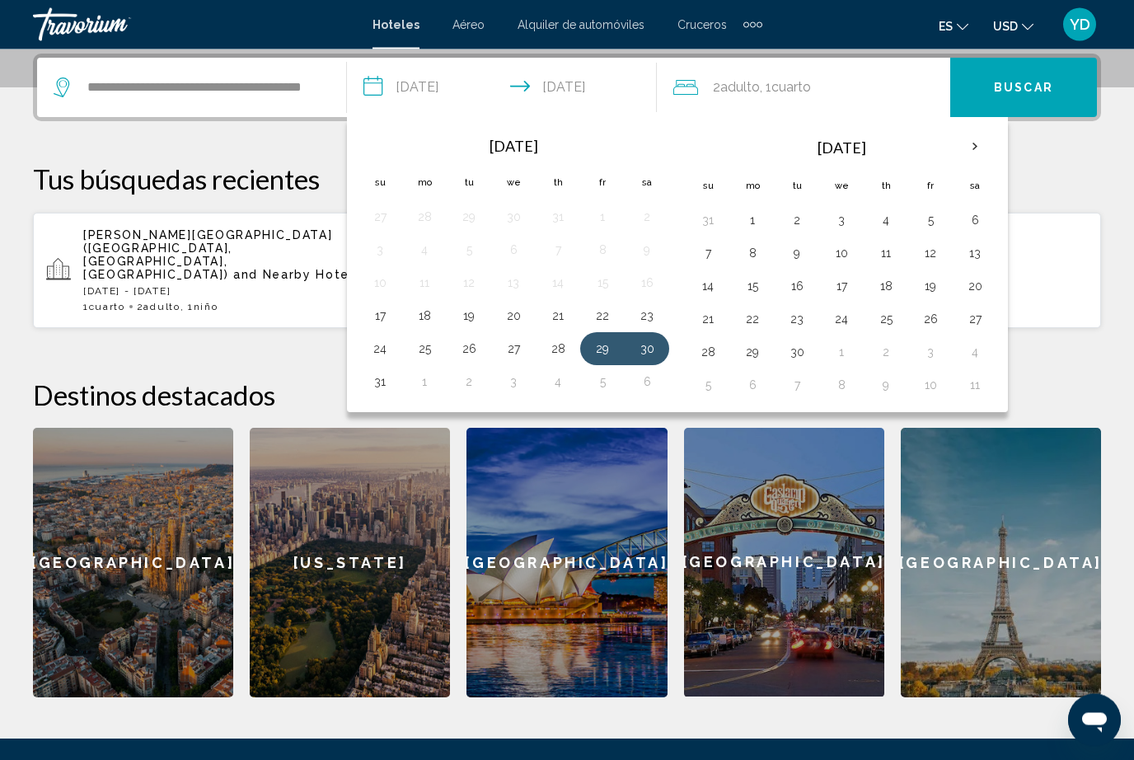
click at [641, 358] on button "30" at bounding box center [647, 349] width 26 height 23
click at [434, 391] on button "1" at bounding box center [424, 382] width 26 height 23
type input "**********"
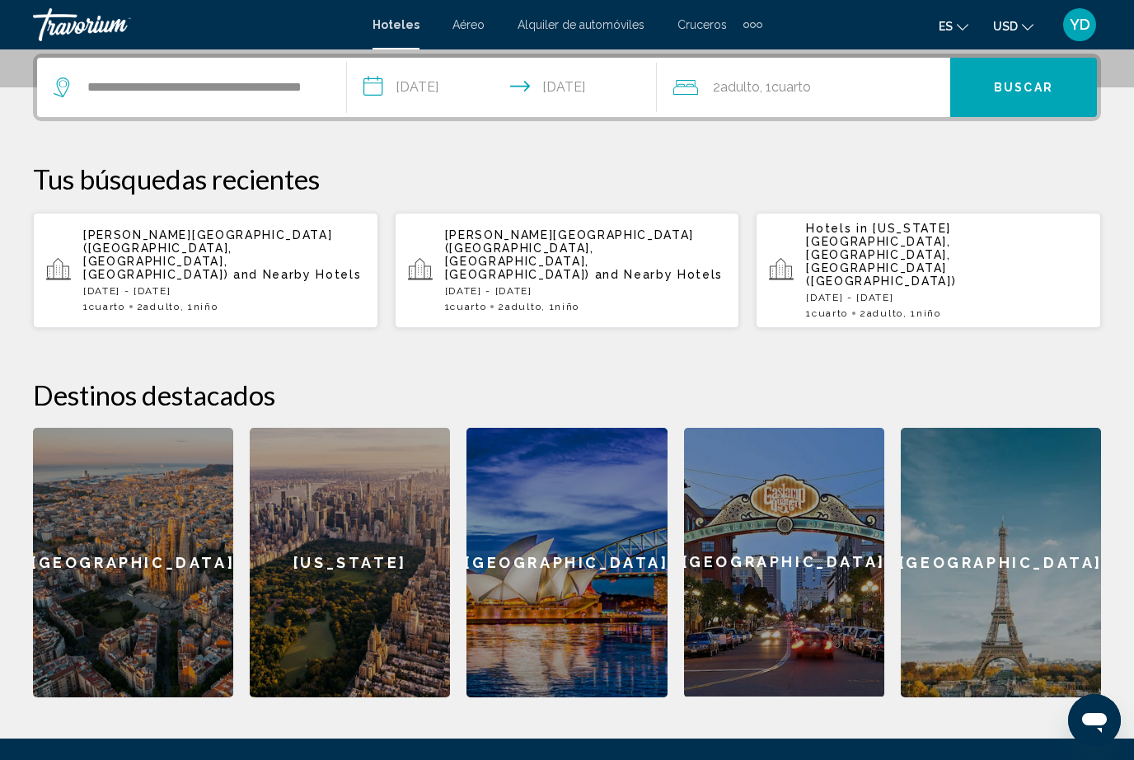
click at [821, 96] on div "2 Adulto Adulto , 1 Cuarto habitaciones" at bounding box center [811, 87] width 277 height 23
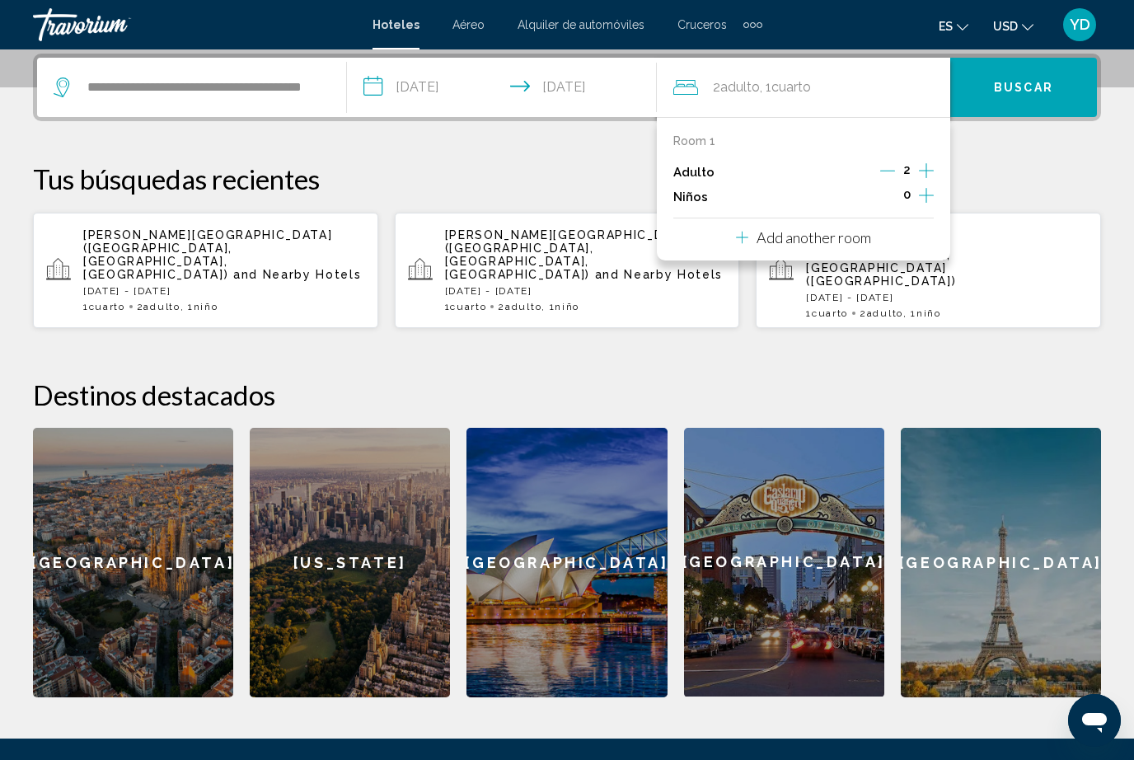
click at [723, 201] on div "Niños 0" at bounding box center [803, 197] width 260 height 25
click at [925, 198] on icon "Increment children" at bounding box center [926, 195] width 15 height 20
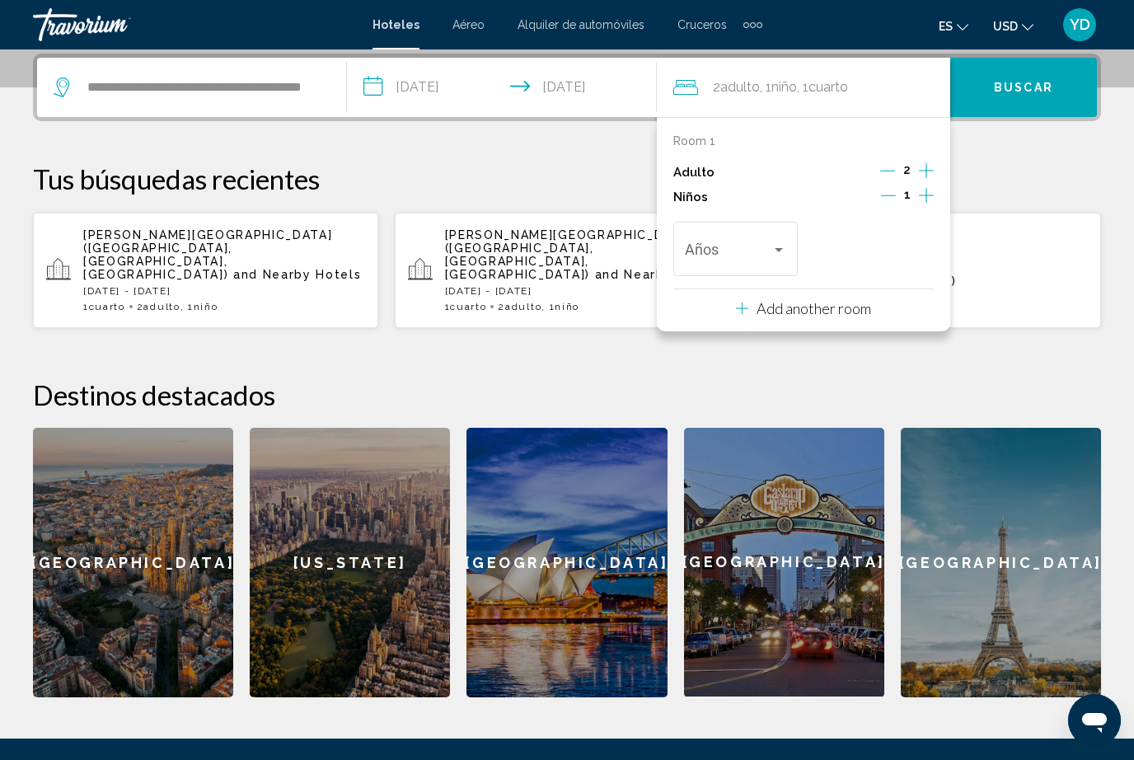
click at [763, 248] on span "Travelers: 2 adults, 1 child" at bounding box center [728, 253] width 87 height 16
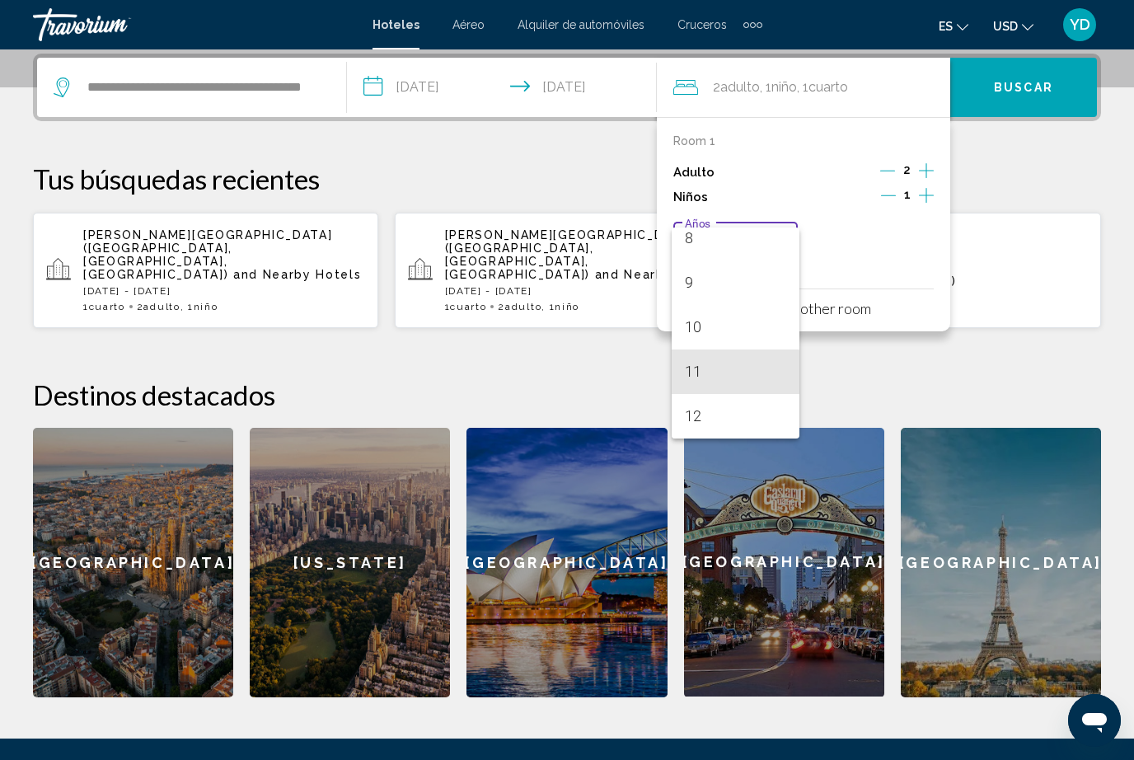
scroll to position [383, 0]
click at [700, 420] on span "12" at bounding box center [736, 400] width 102 height 45
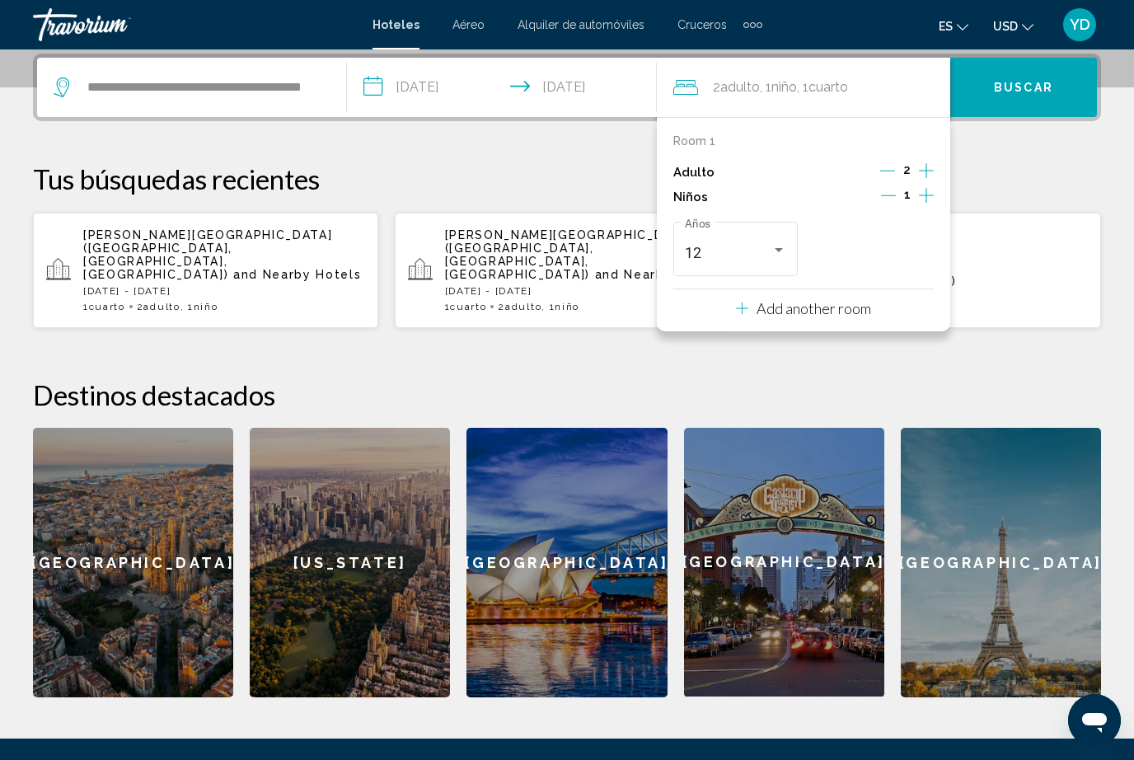
click at [1042, 105] on button "Buscar" at bounding box center [1023, 87] width 147 height 59
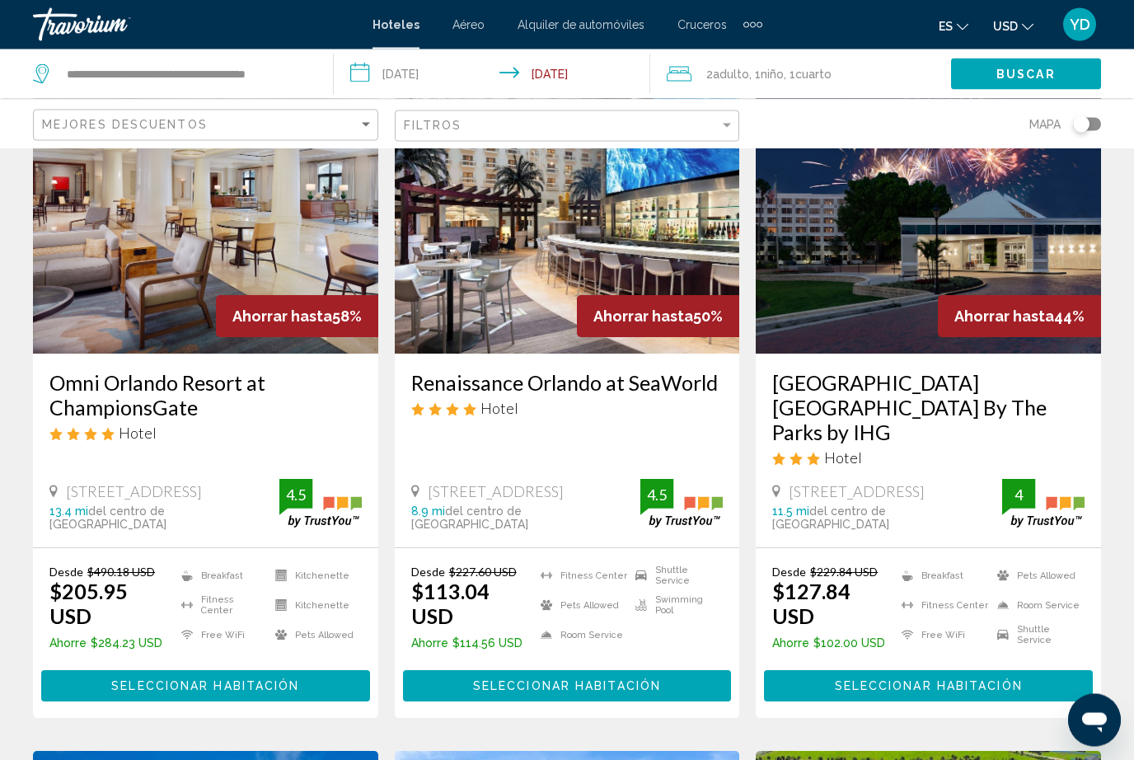
scroll to position [116, 0]
click at [672, 670] on button "Seleccionar habitación" at bounding box center [567, 685] width 329 height 30
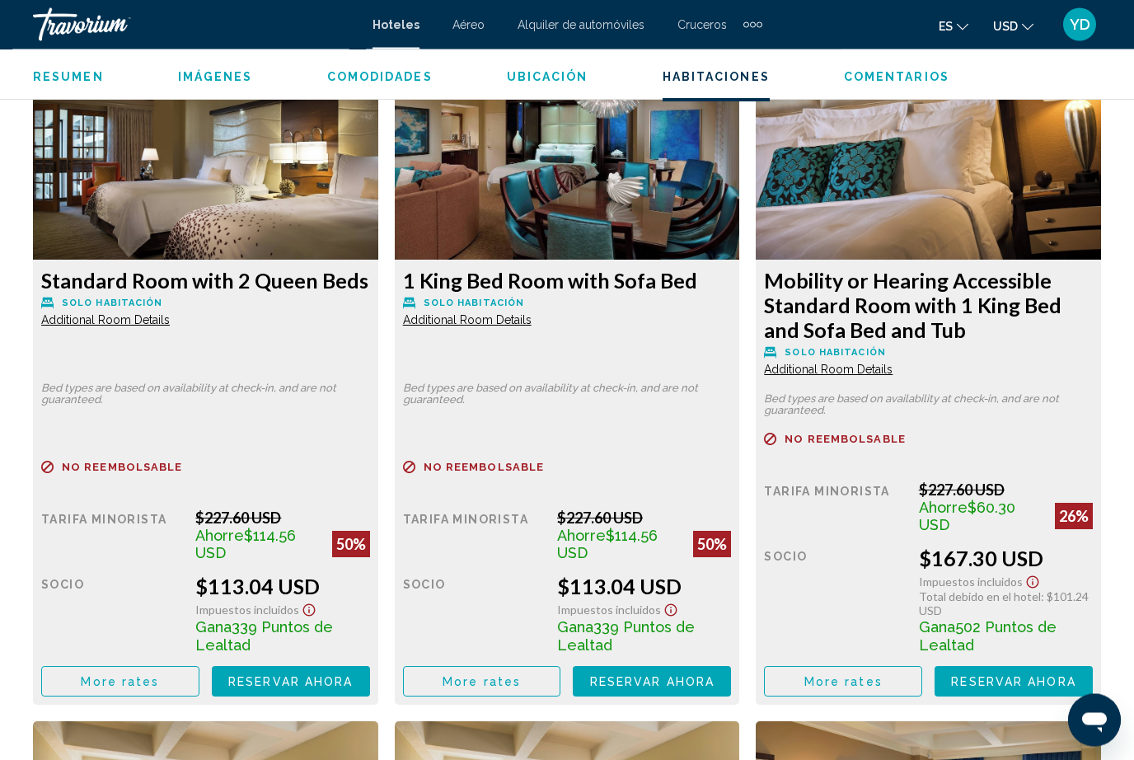
scroll to position [2569, 0]
click at [279, 693] on button "Reservar ahora Ya no está disponible" at bounding box center [291, 681] width 158 height 30
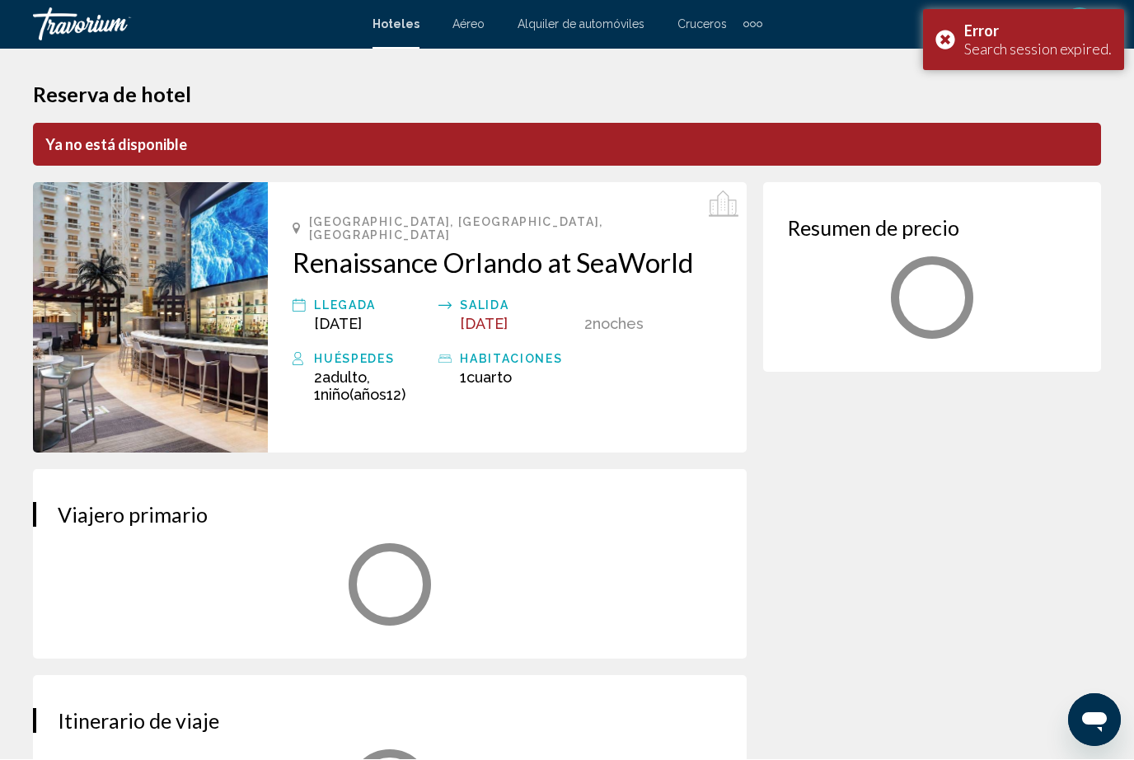
scroll to position [1, 0]
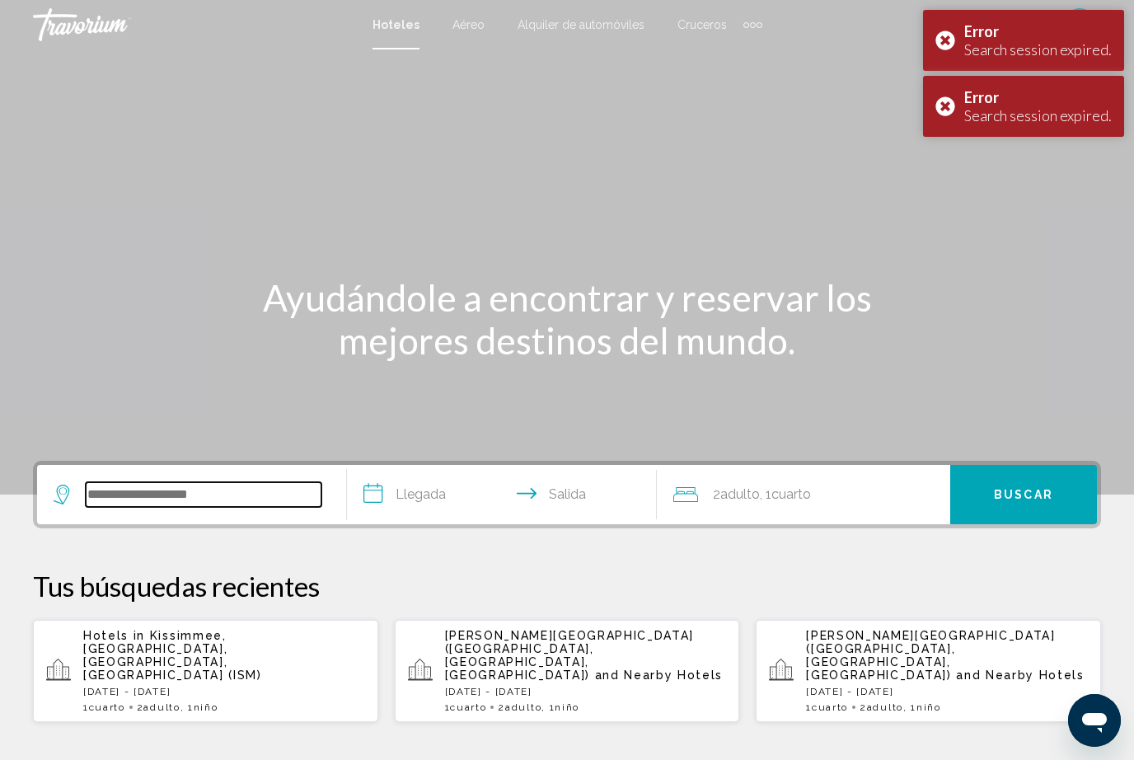
click at [119, 506] on input "Search widget" at bounding box center [204, 494] width 236 height 25
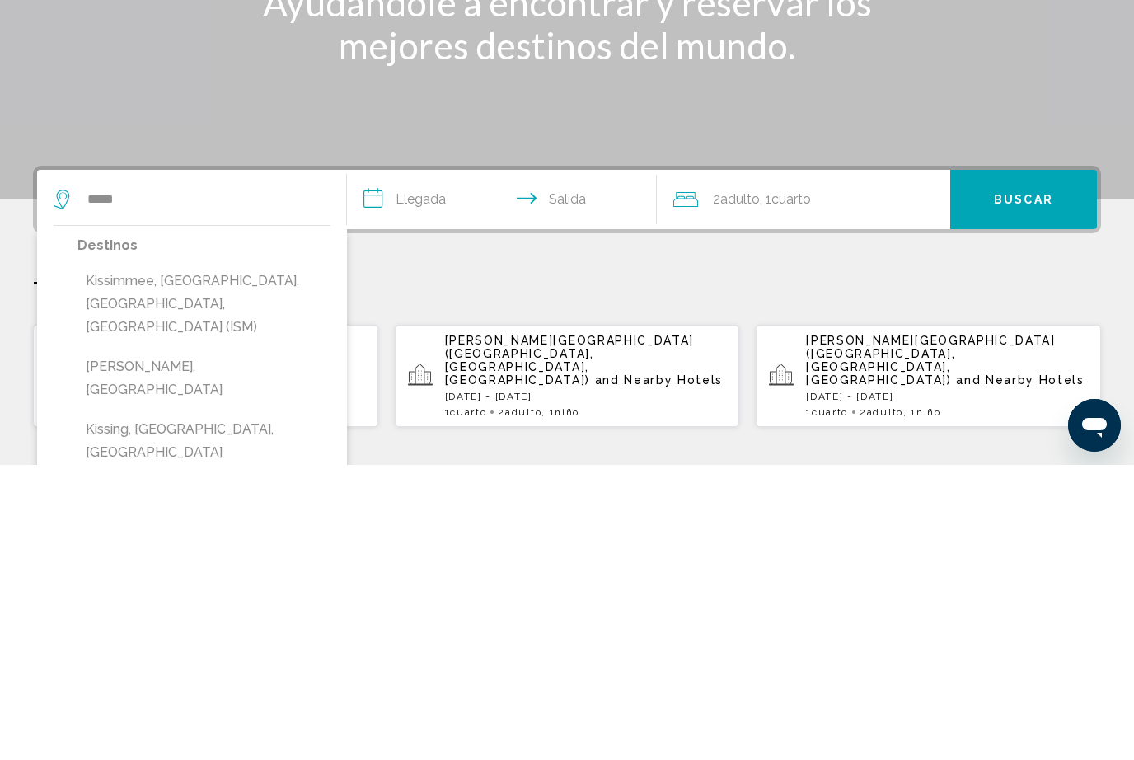
click at [123, 560] on button "Kissimmee, [GEOGRAPHIC_DATA], [GEOGRAPHIC_DATA], [GEOGRAPHIC_DATA] (ISM)" at bounding box center [203, 598] width 253 height 77
type input "**********"
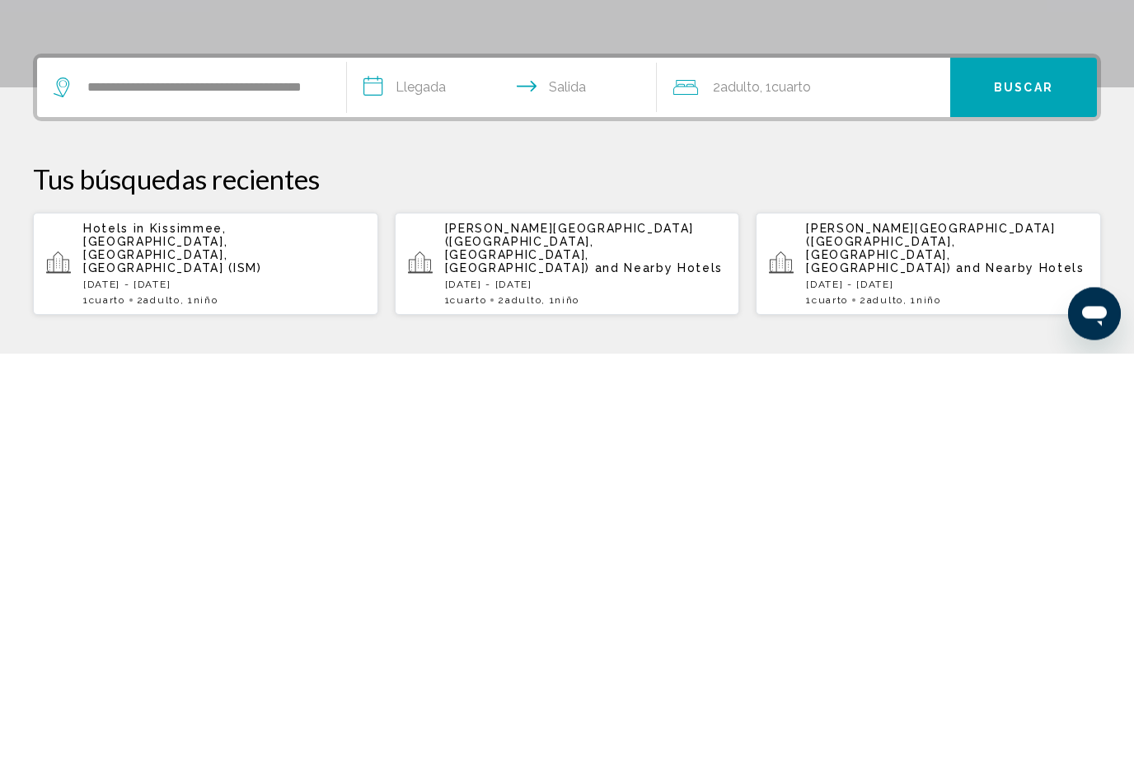
click at [457, 465] on input "**********" at bounding box center [505, 497] width 316 height 64
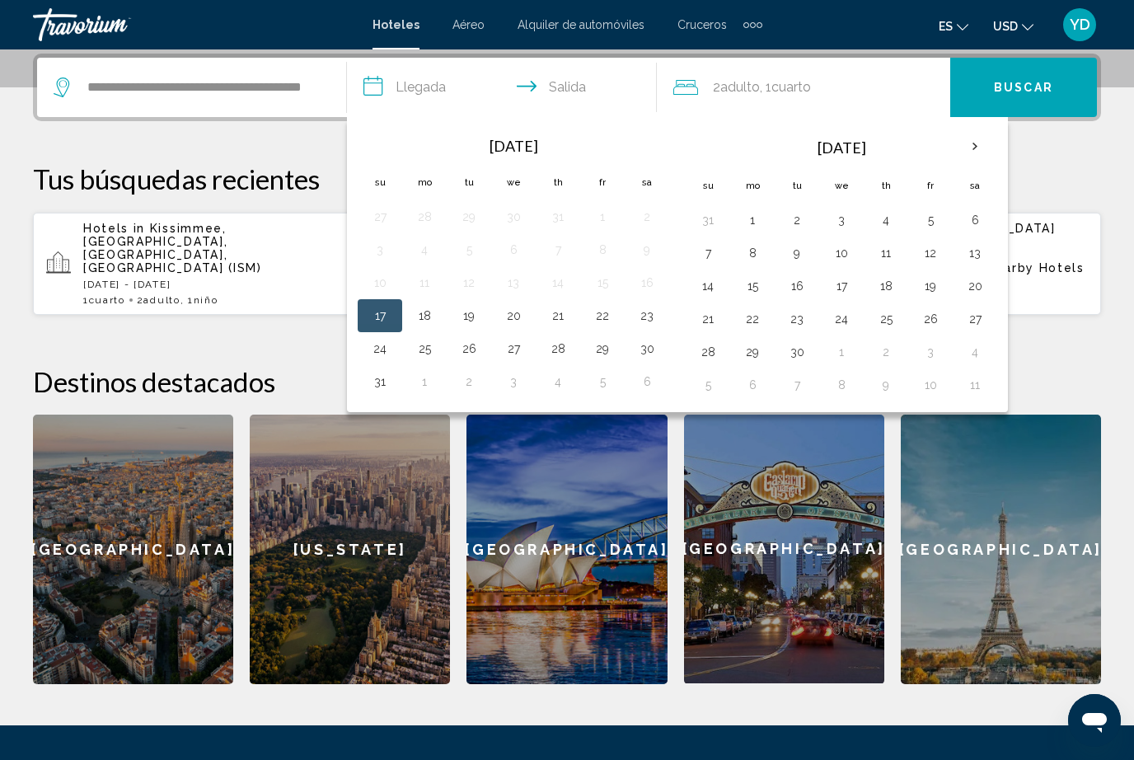
click at [602, 357] on button "29" at bounding box center [602, 348] width 26 height 23
click at [757, 229] on button "1" at bounding box center [752, 219] width 26 height 23
type input "**********"
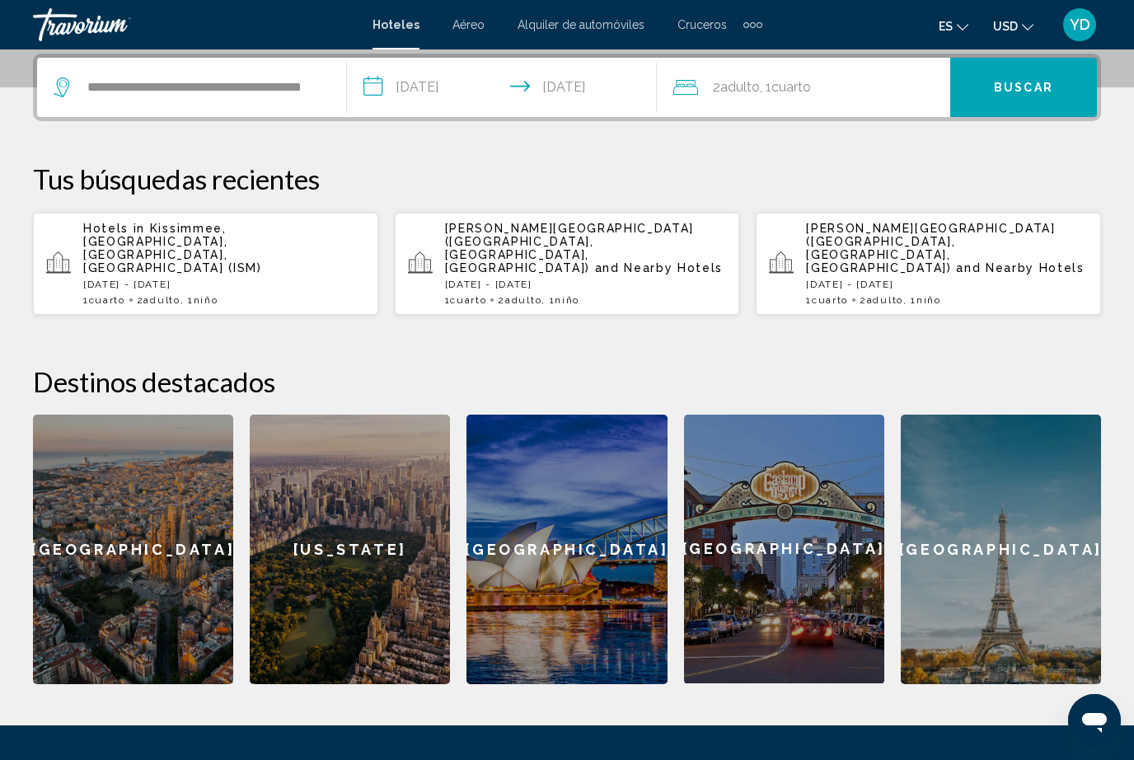
click at [837, 110] on div "2 Adulto Adulto , 1 Cuarto habitaciones" at bounding box center [811, 87] width 277 height 59
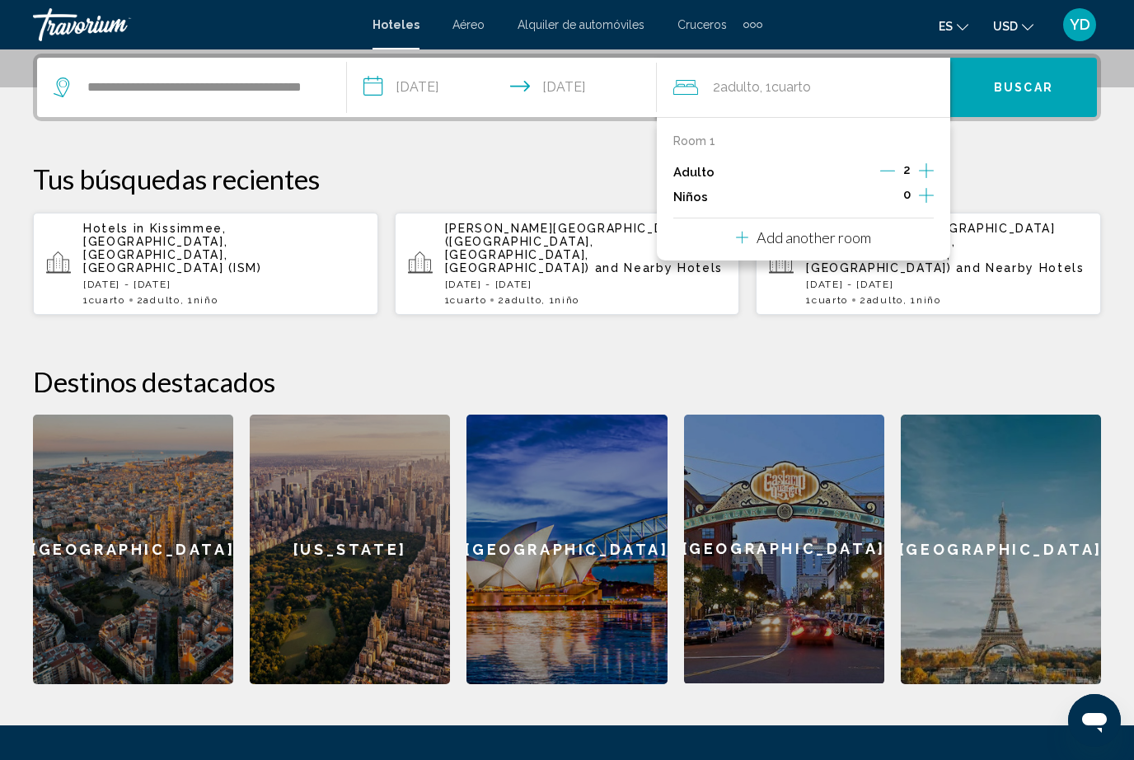
click at [724, 206] on div "Room 1 Adulto 2 Niños 0 Add another room" at bounding box center [803, 188] width 293 height 143
click at [926, 212] on div "Room 1 Adulto 2 Niños 0 Add another room" at bounding box center [803, 188] width 293 height 143
click at [926, 205] on button "Increment children" at bounding box center [926, 197] width 15 height 25
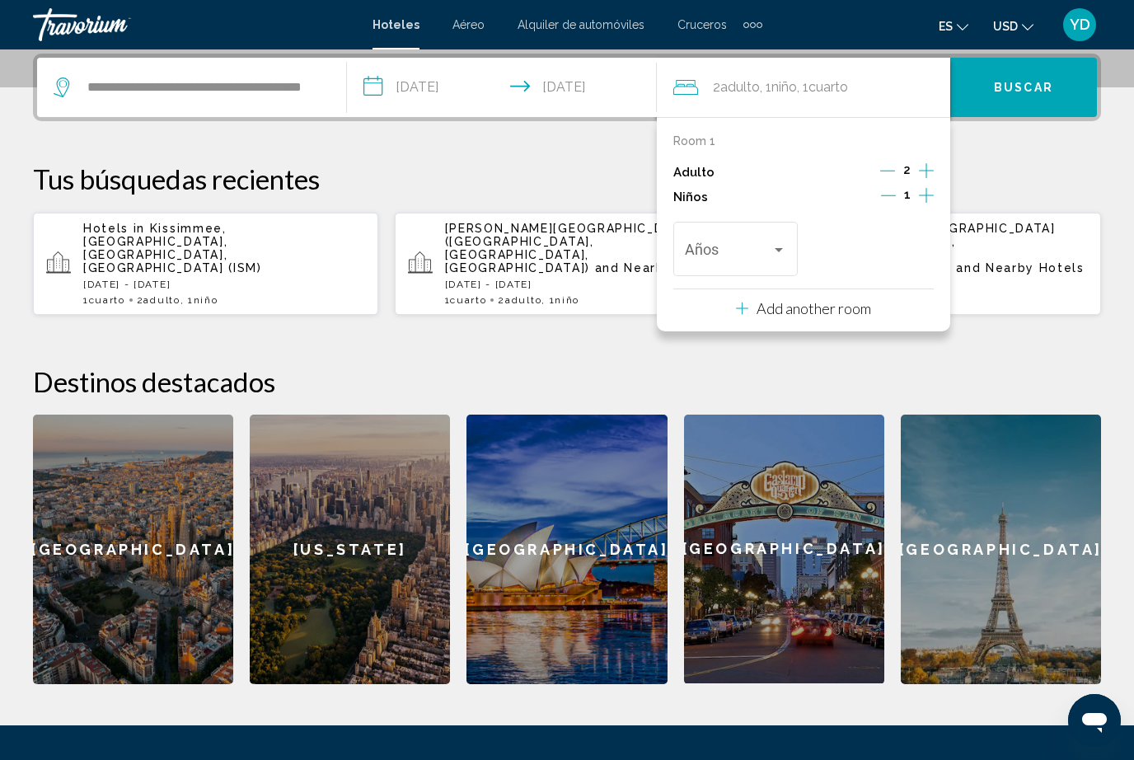
click at [781, 256] on div "Travelers: 2 adults, 1 child" at bounding box center [736, 253] width 102 height 16
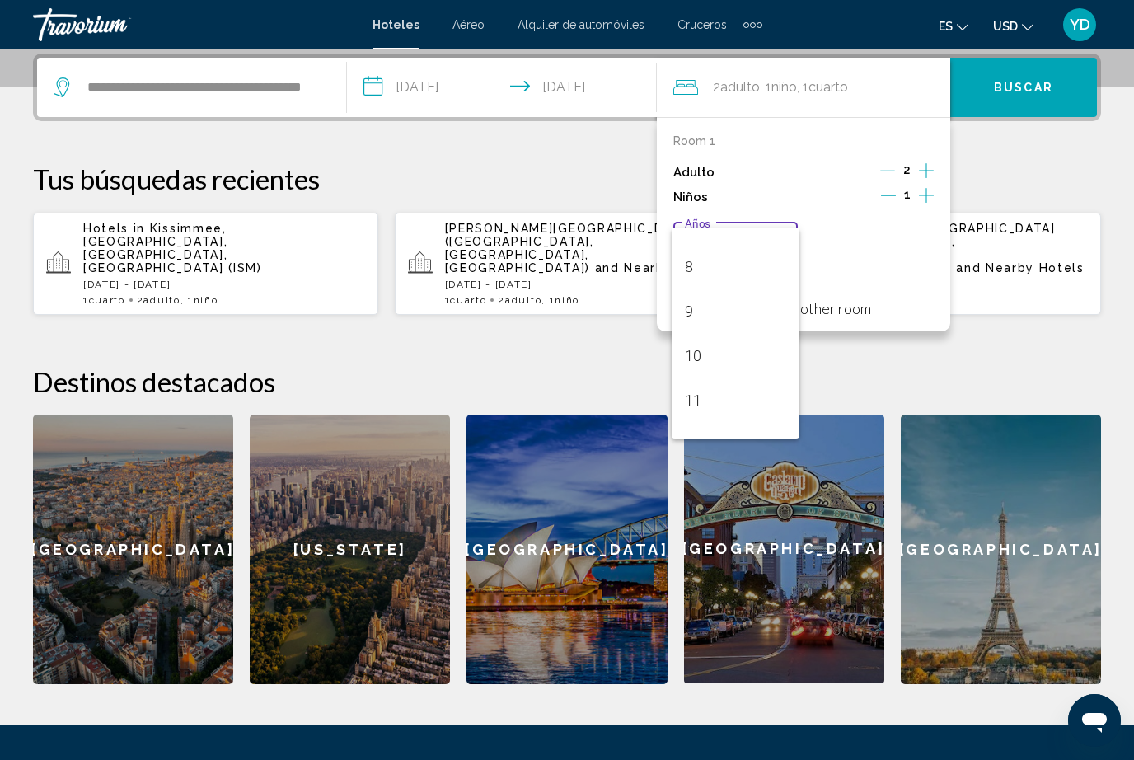
scroll to position [422, 0]
click at [707, 378] on span "12" at bounding box center [736, 362] width 102 height 45
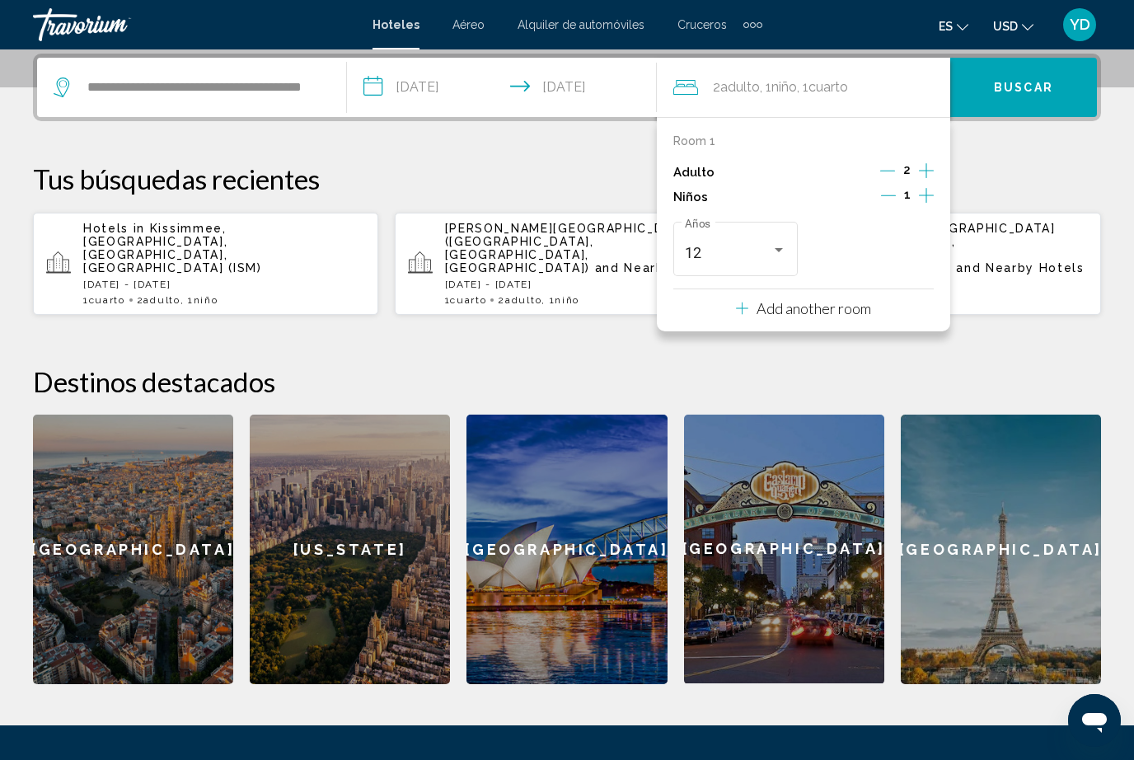
click at [1056, 96] on button "Buscar" at bounding box center [1023, 87] width 147 height 59
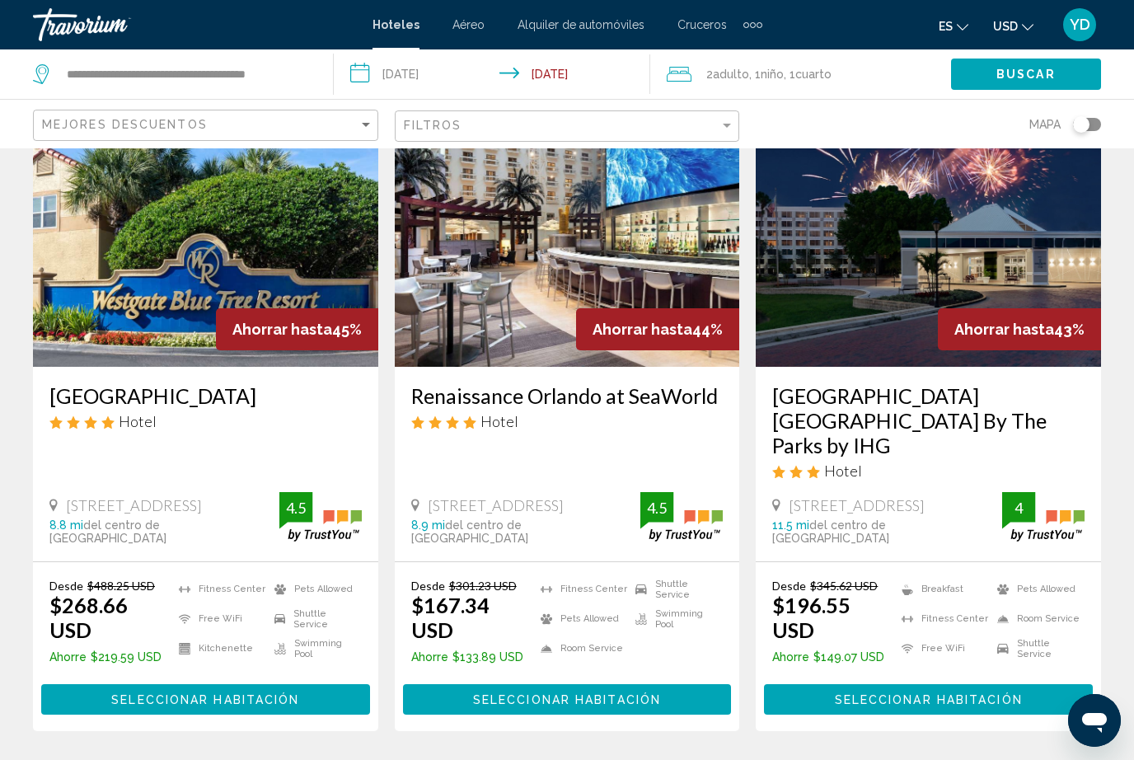
scroll to position [700, 0]
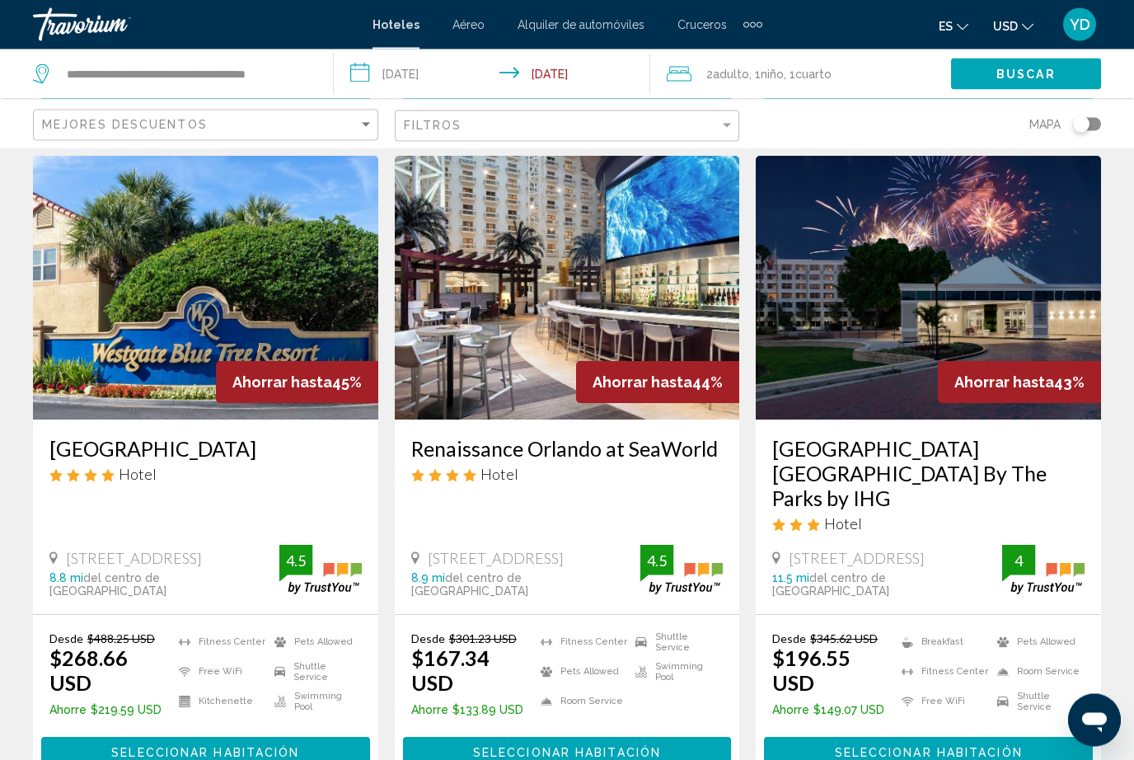
click at [602, 695] on div "Desde $301.23 USD $167.34 USD Ahorre $133.89 USD [GEOGRAPHIC_DATA] Pets Allowed…" at bounding box center [567, 700] width 345 height 169
click at [616, 737] on button "Seleccionar habitación" at bounding box center [567, 752] width 329 height 30
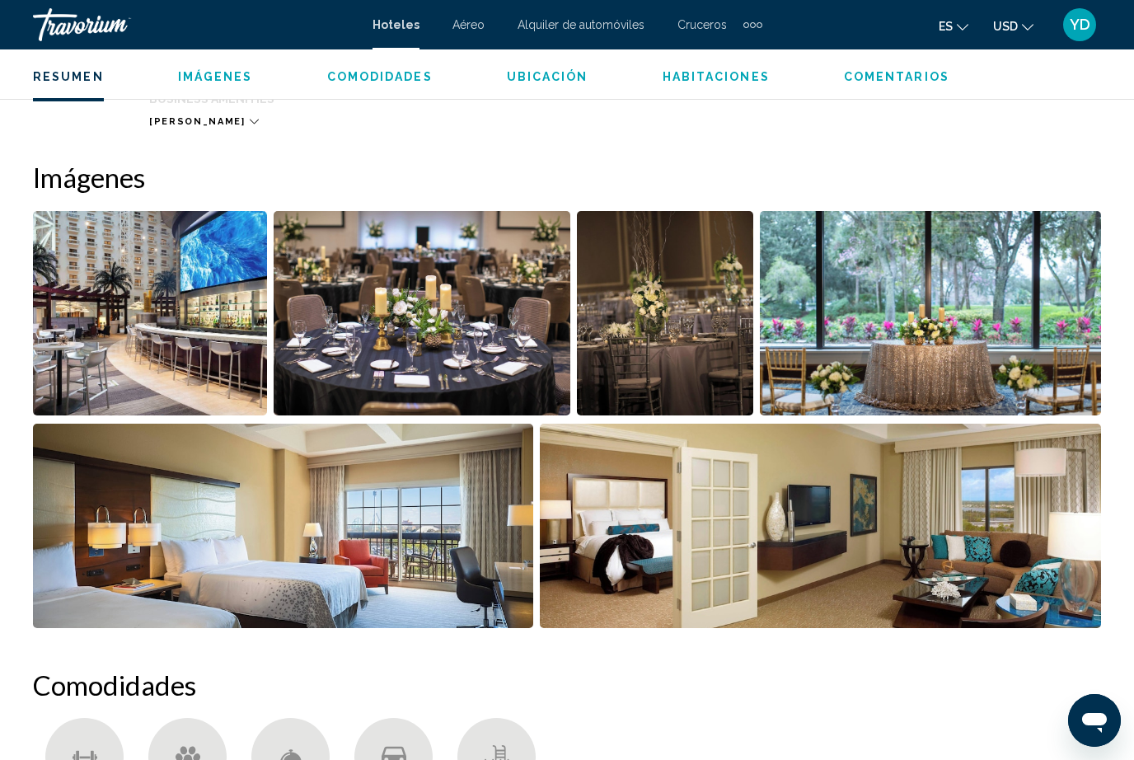
scroll to position [1035, 0]
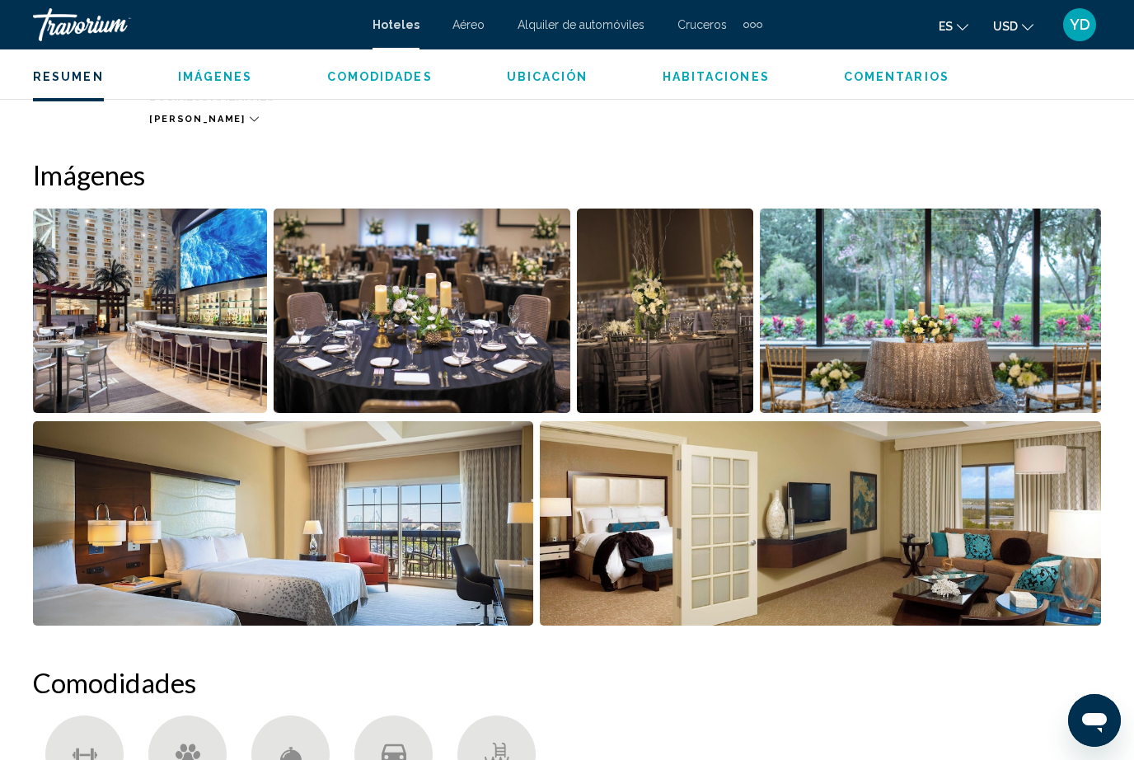
click at [1058, 570] on img "Open full-screen image slider" at bounding box center [821, 523] width 562 height 204
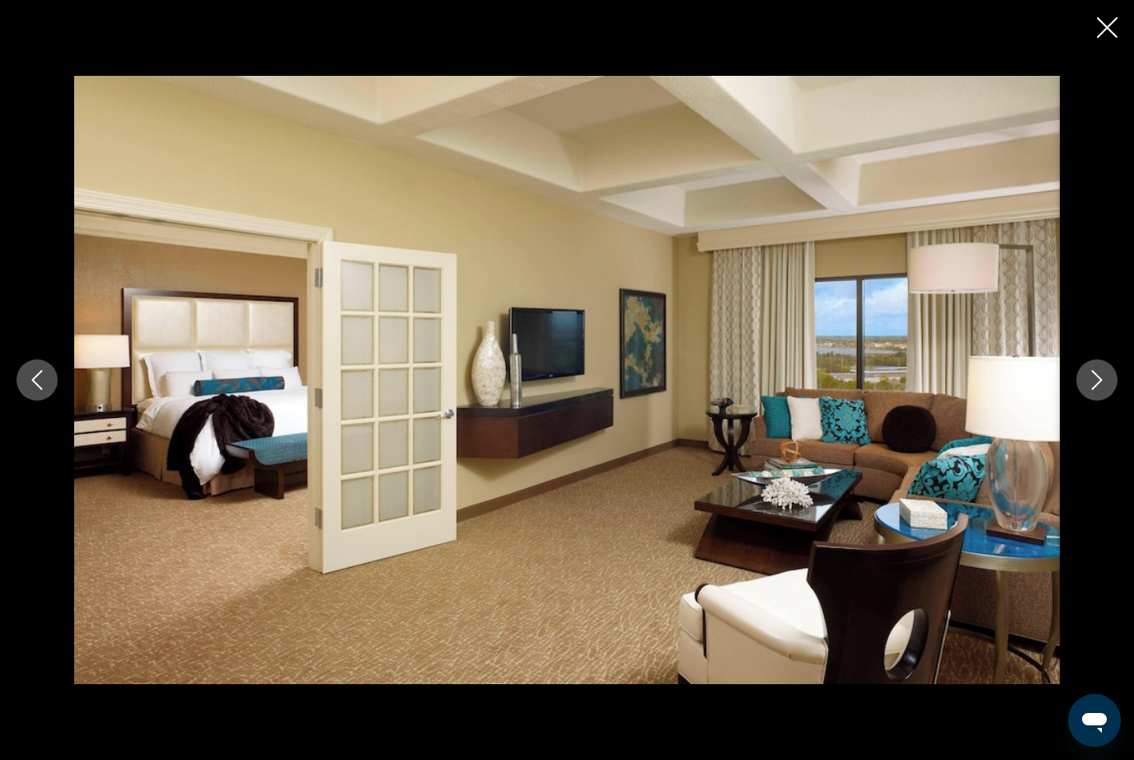
click at [1109, 401] on button "Next image" at bounding box center [1096, 379] width 41 height 41
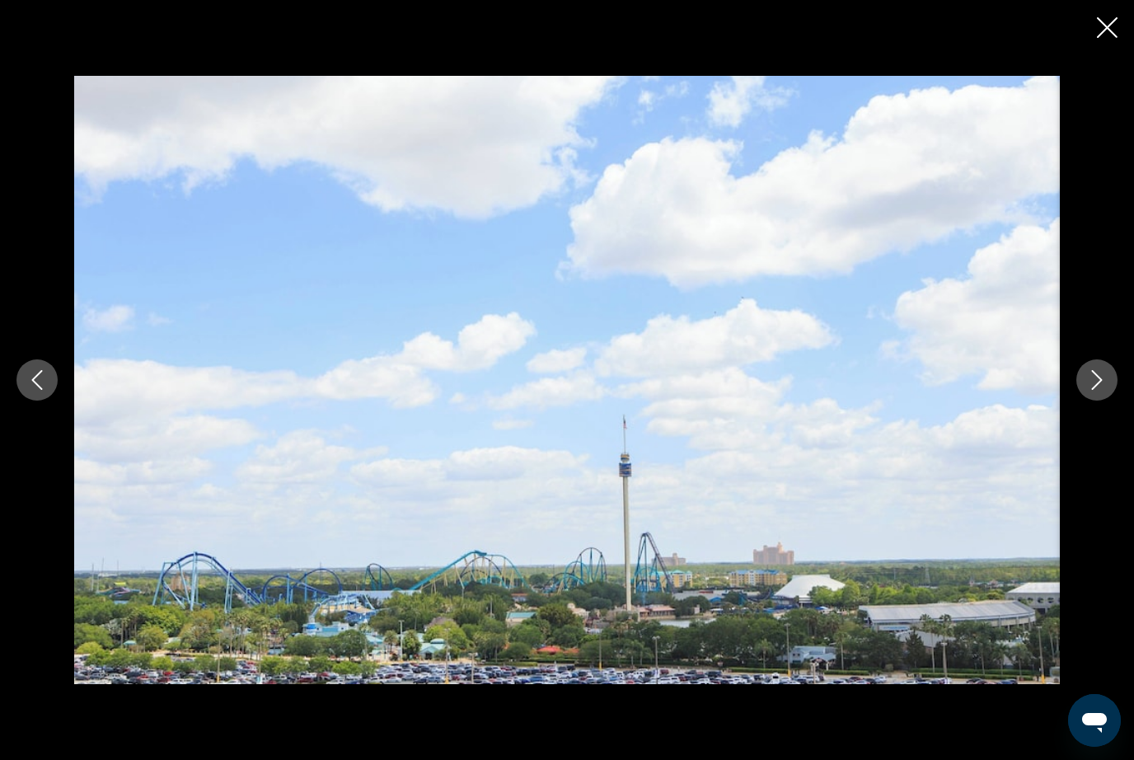
click at [1103, 390] on icon "Next image" at bounding box center [1097, 380] width 20 height 20
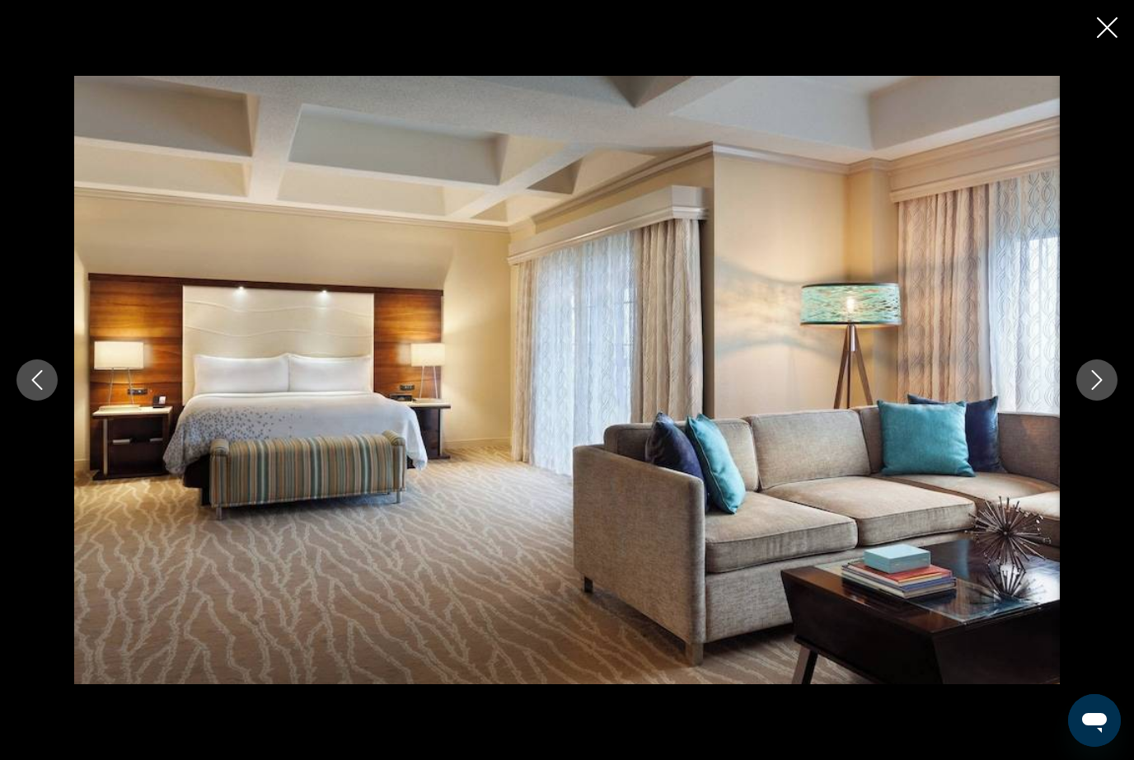
click at [1108, 401] on button "Next image" at bounding box center [1096, 379] width 41 height 41
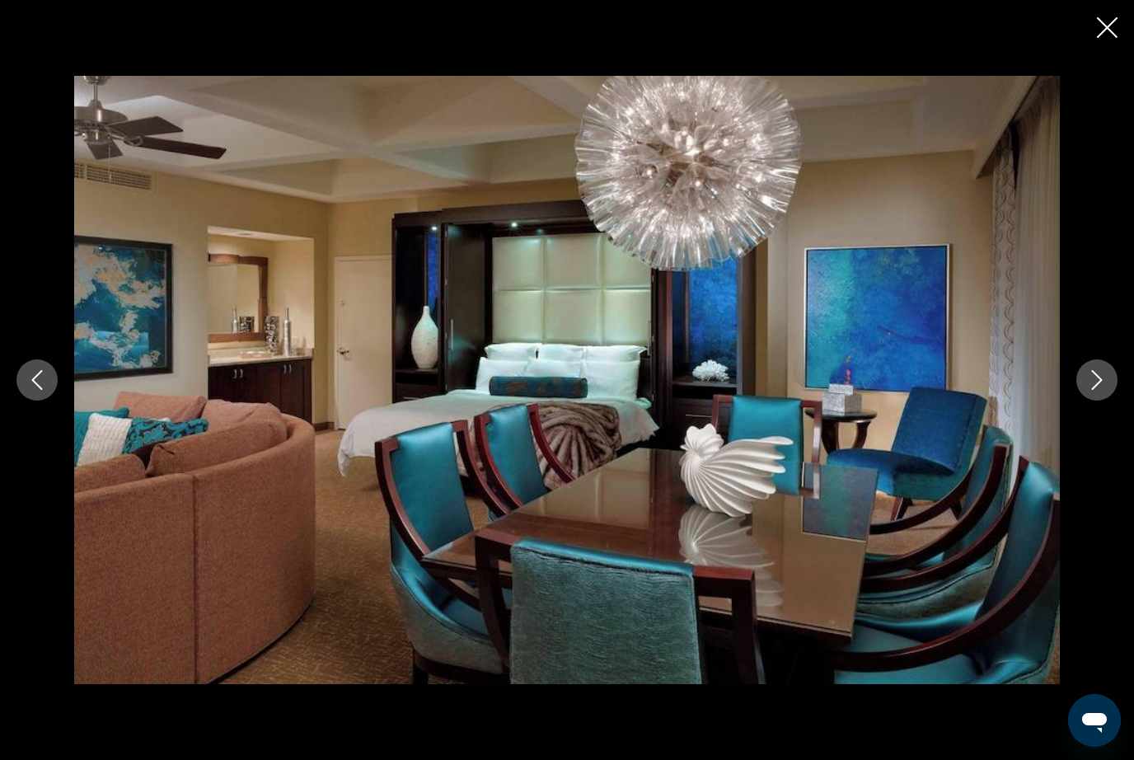
click at [1105, 401] on button "Next image" at bounding box center [1096, 379] width 41 height 41
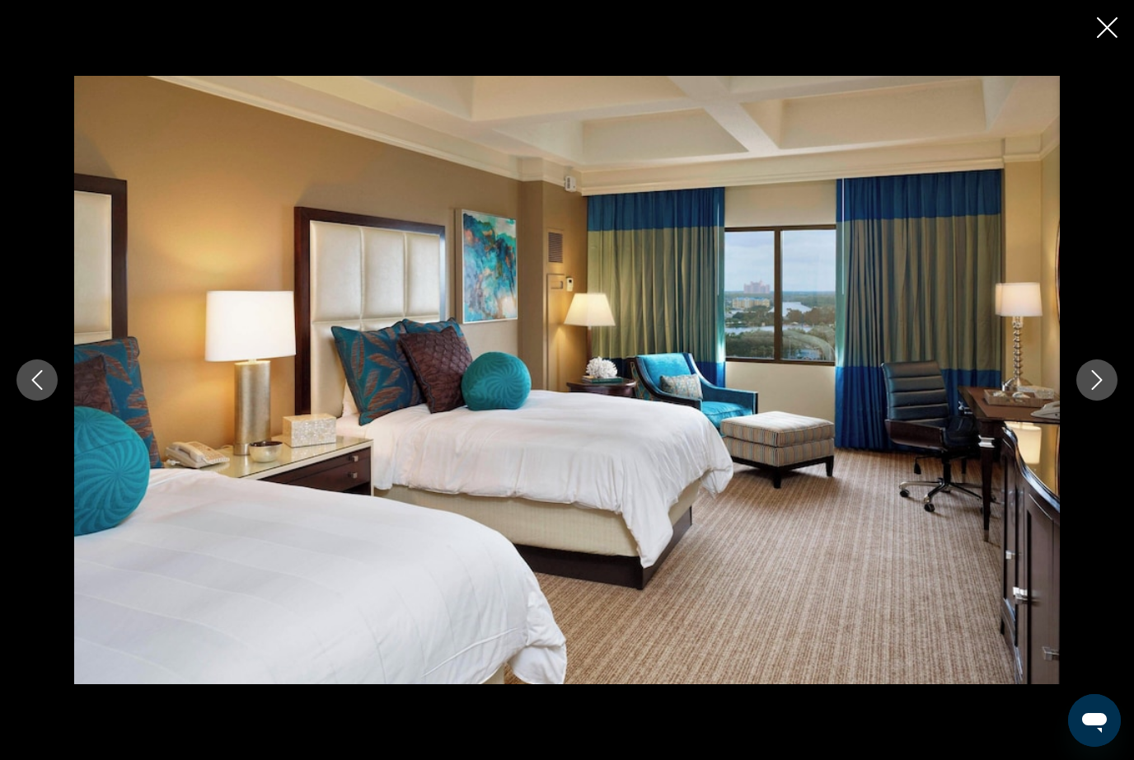
click at [1099, 401] on button "Next image" at bounding box center [1096, 379] width 41 height 41
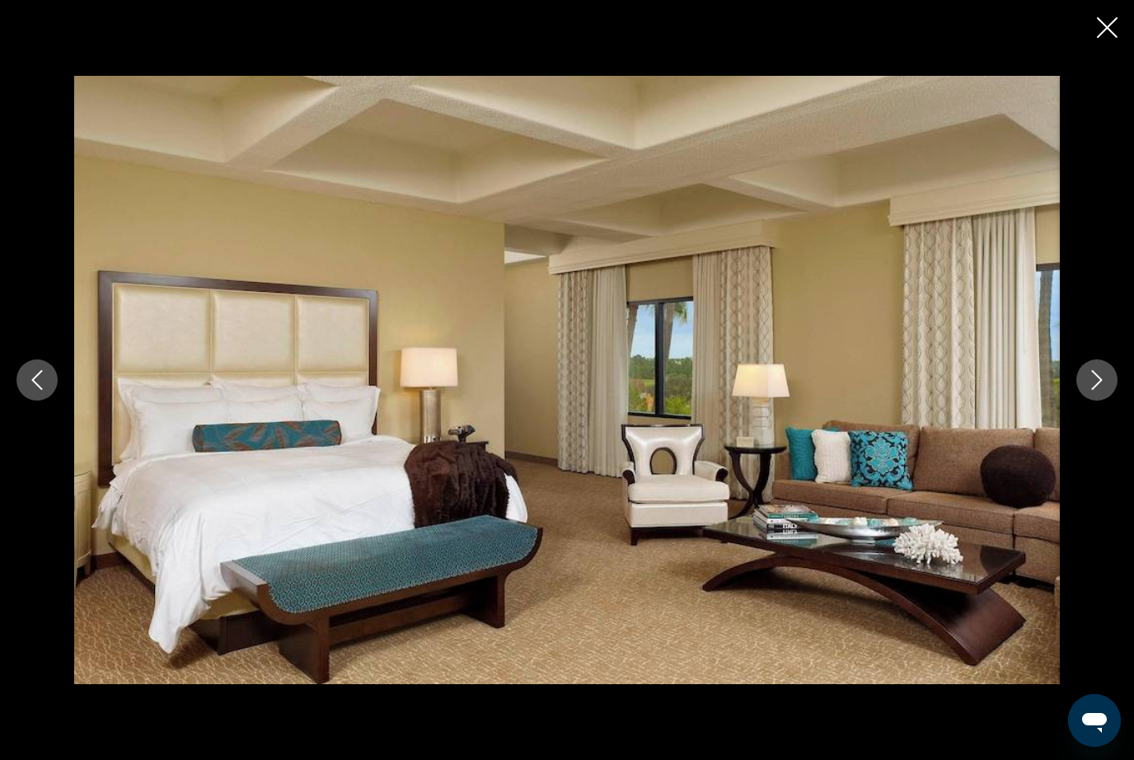
click at [1097, 401] on button "Next image" at bounding box center [1096, 379] width 41 height 41
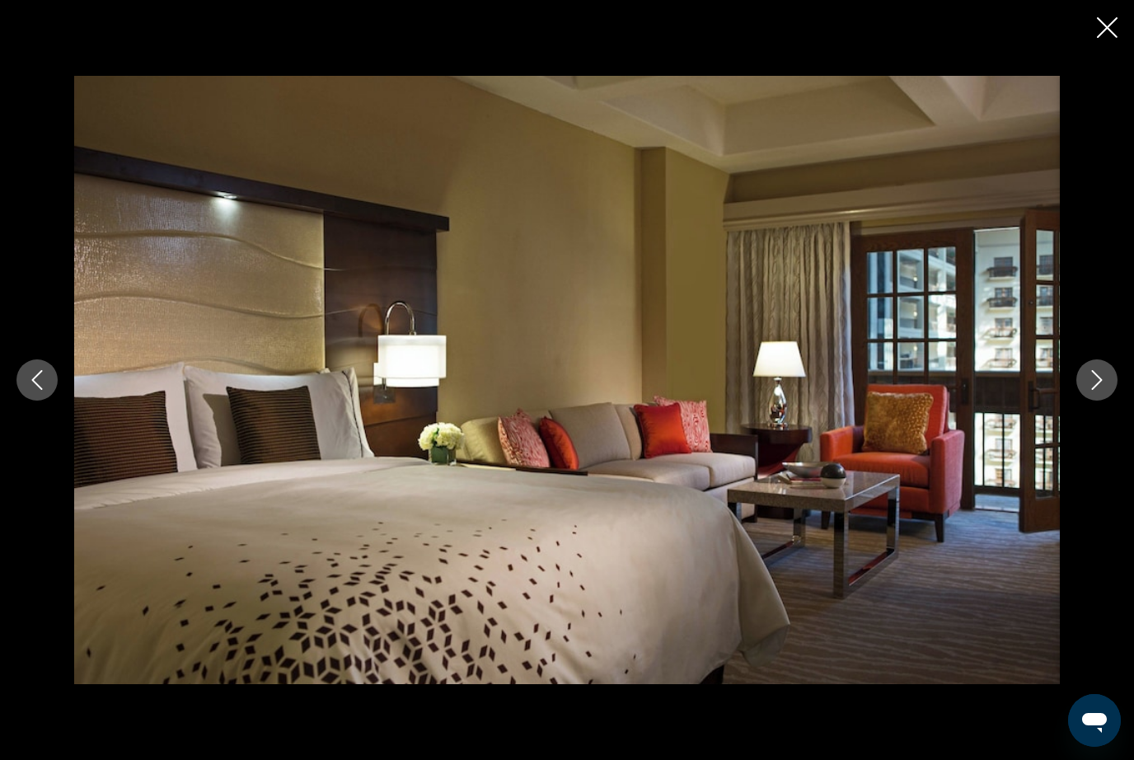
click at [1096, 401] on button "Next image" at bounding box center [1096, 379] width 41 height 41
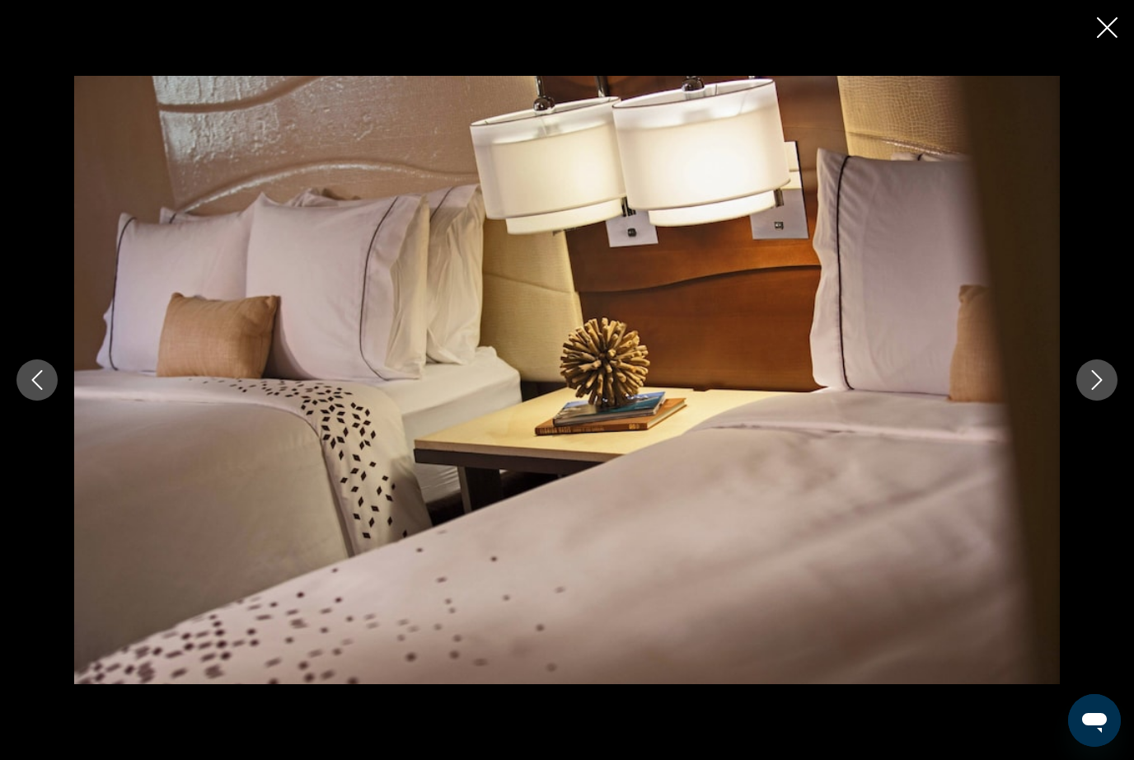
click at [1094, 401] on button "Next image" at bounding box center [1096, 379] width 41 height 41
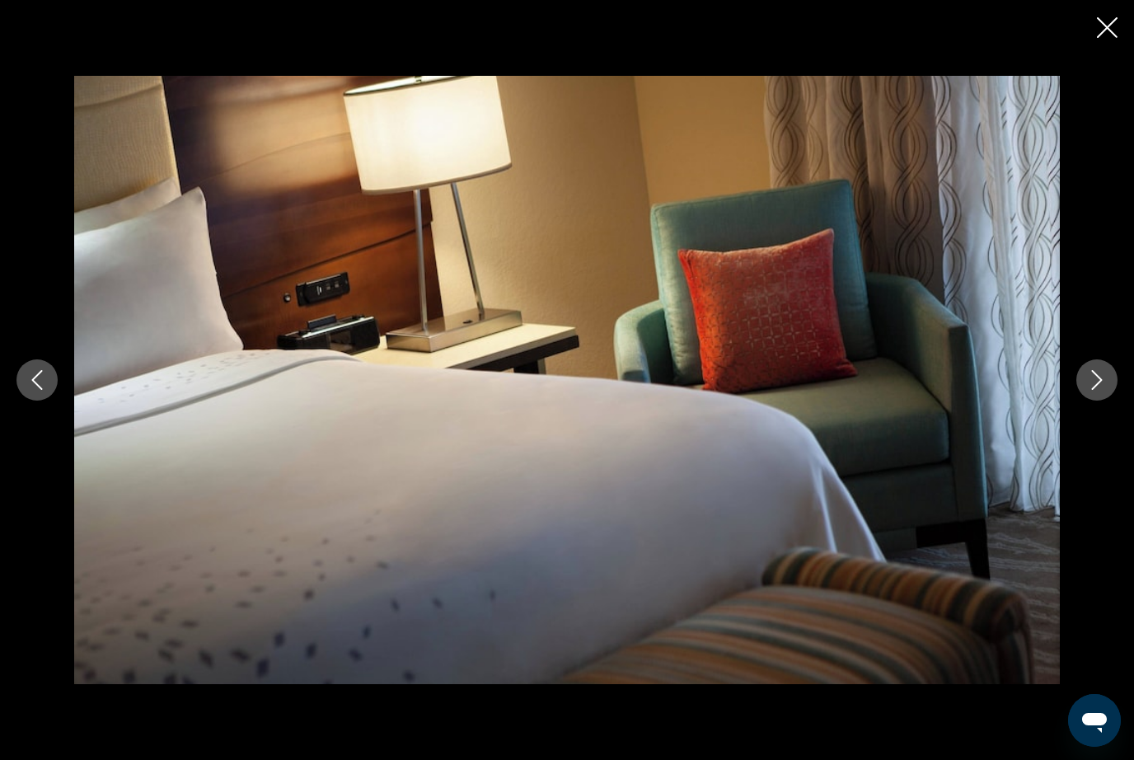
click at [1093, 401] on button "Next image" at bounding box center [1096, 379] width 41 height 41
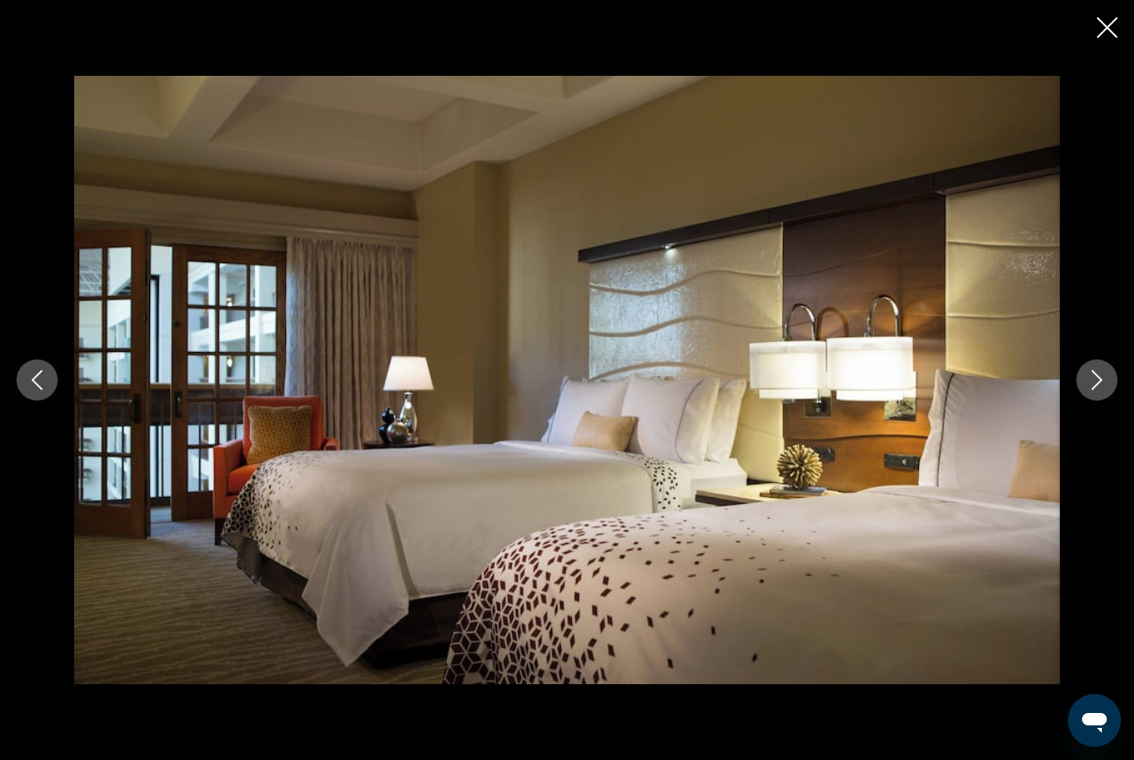
click at [1092, 401] on button "Next image" at bounding box center [1096, 379] width 41 height 41
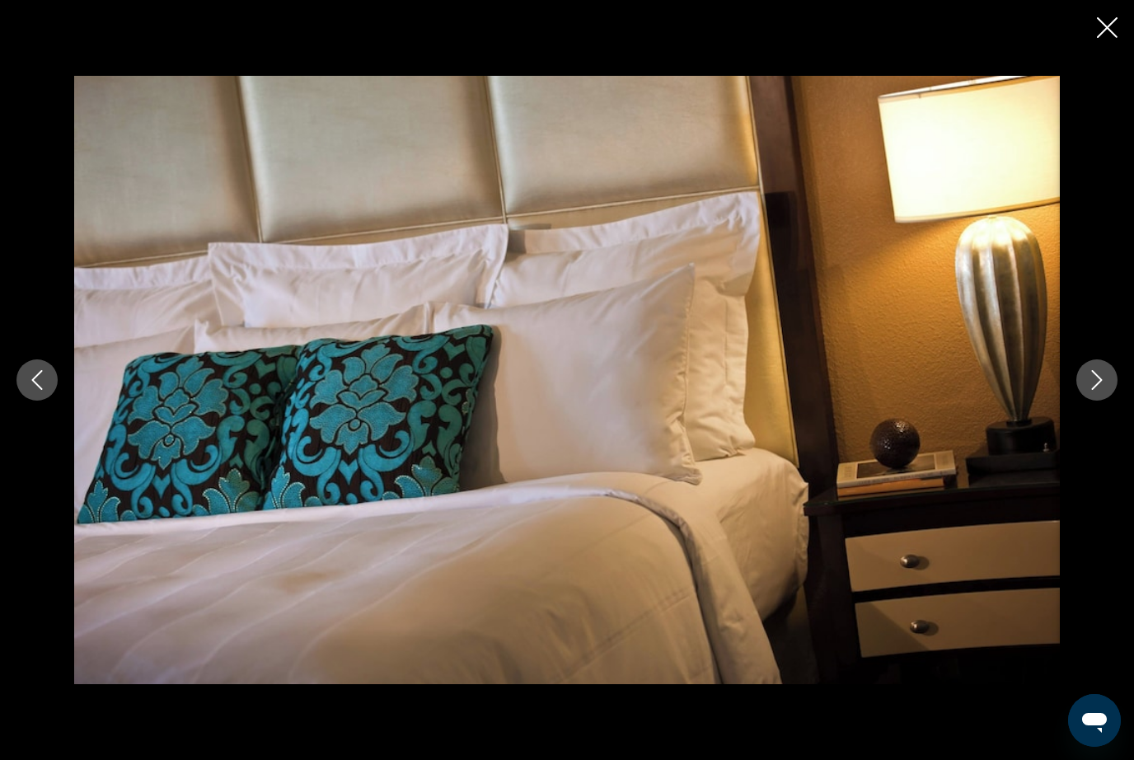
click at [1090, 401] on button "Next image" at bounding box center [1096, 379] width 41 height 41
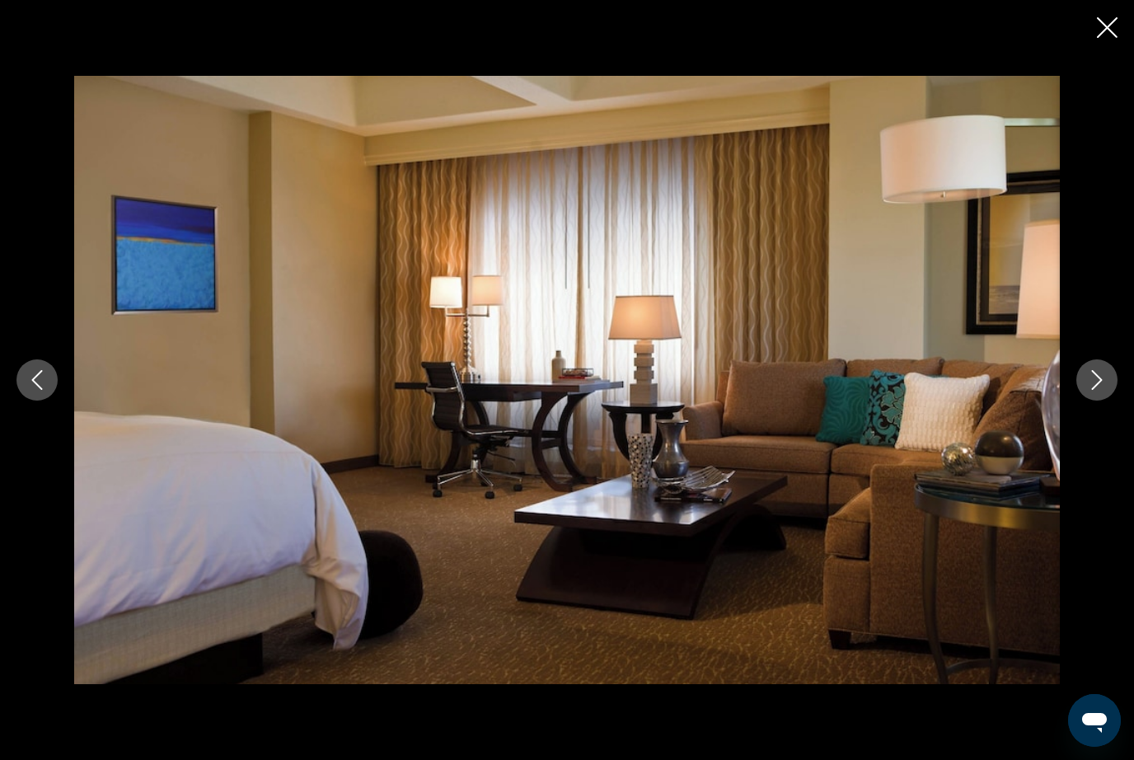
click at [1086, 401] on button "Next image" at bounding box center [1096, 379] width 41 height 41
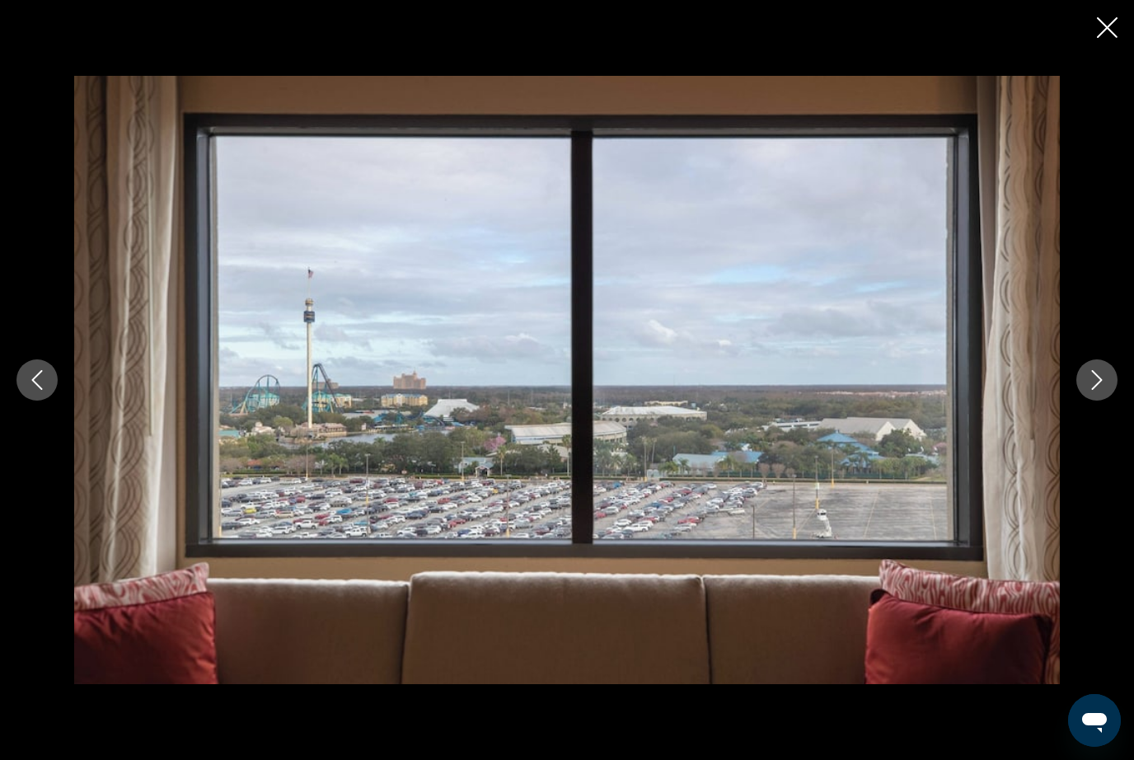
click at [1108, 401] on button "Next image" at bounding box center [1096, 379] width 41 height 41
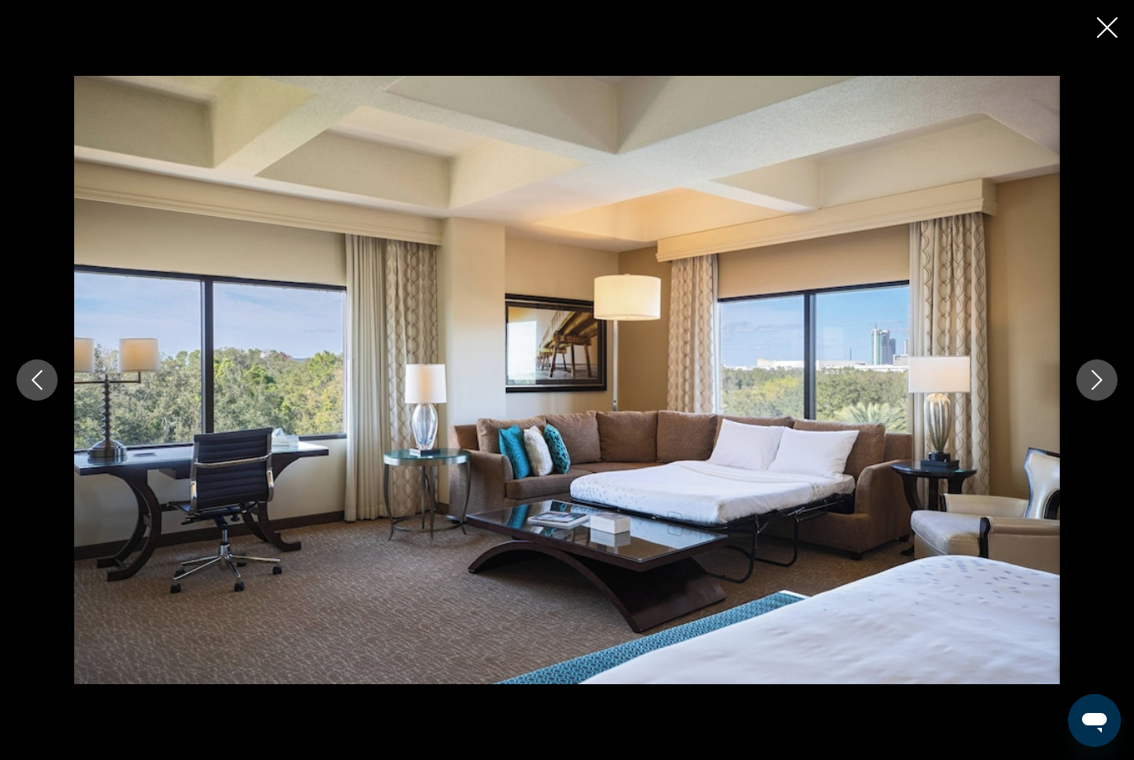
click at [1104, 401] on button "Next image" at bounding box center [1096, 379] width 41 height 41
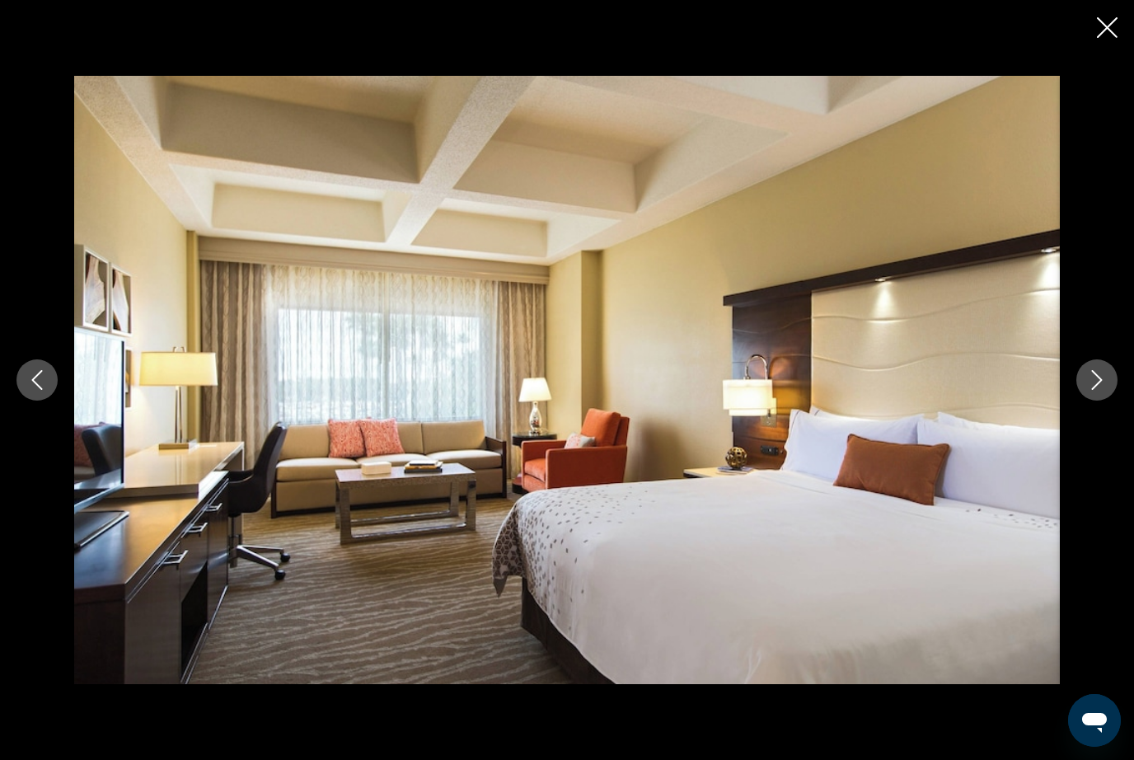
click at [1101, 401] on button "Next image" at bounding box center [1096, 379] width 41 height 41
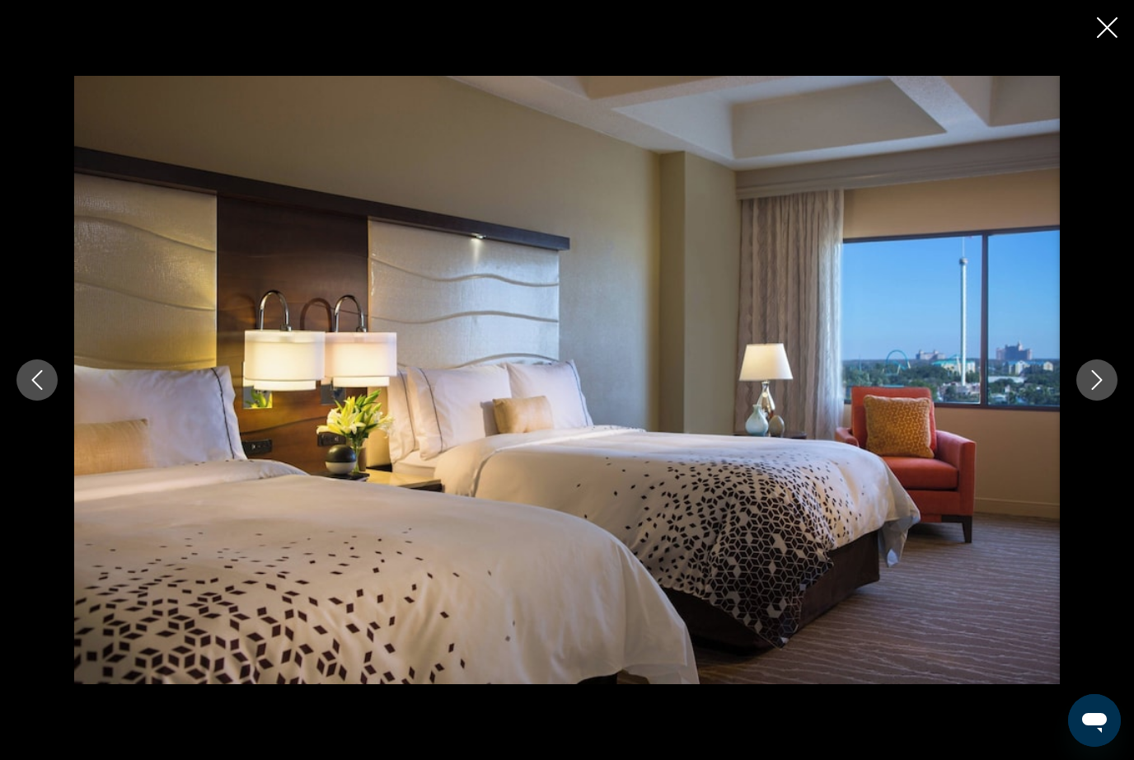
click at [1100, 401] on button "Next image" at bounding box center [1096, 379] width 41 height 41
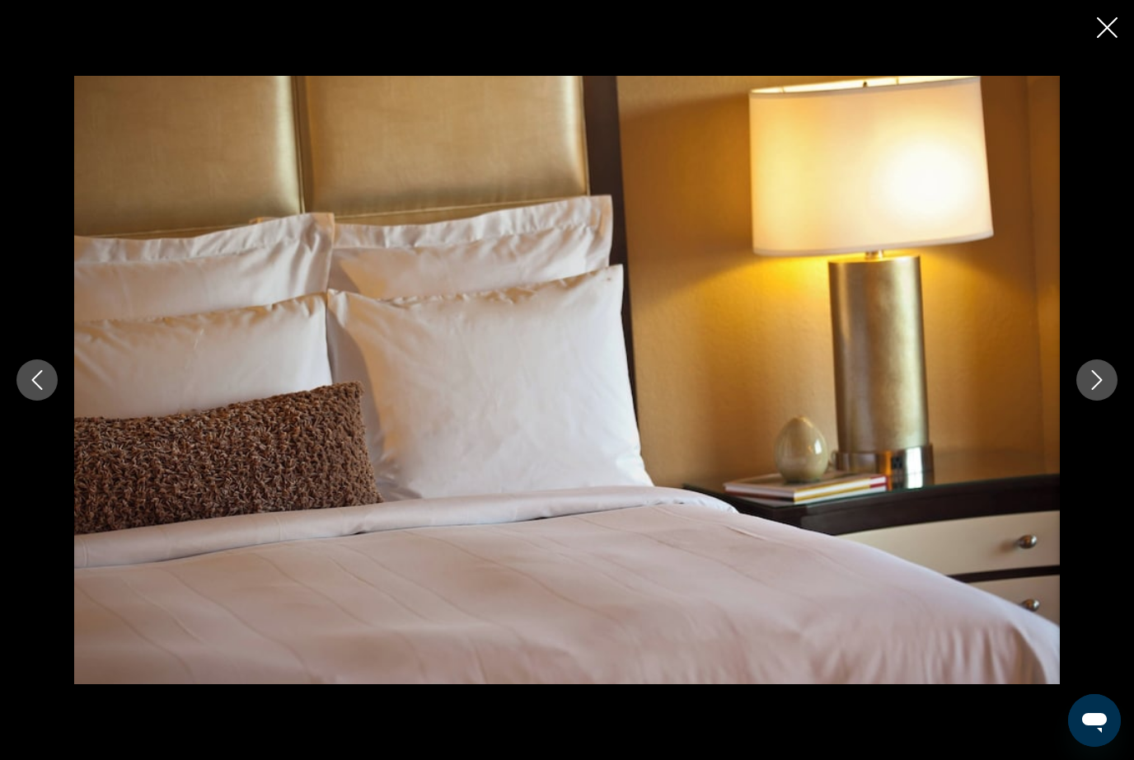
click at [1102, 401] on button "Next image" at bounding box center [1096, 379] width 41 height 41
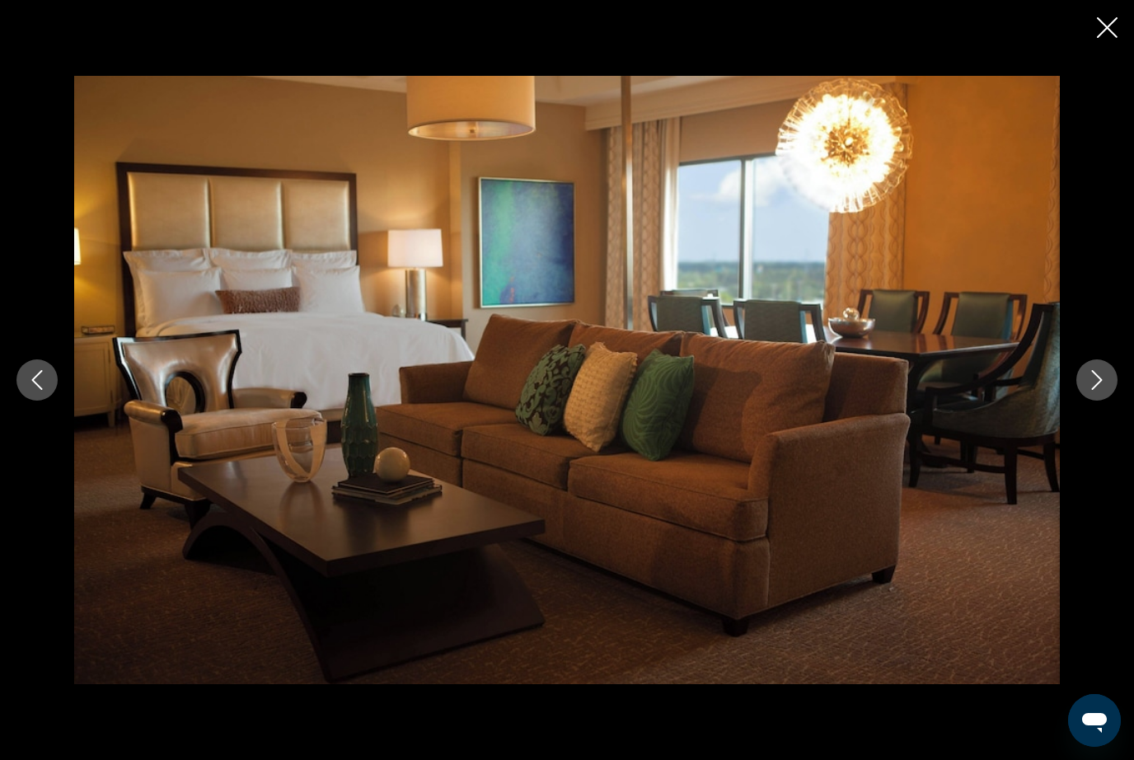
click at [1100, 401] on button "Next image" at bounding box center [1096, 379] width 41 height 41
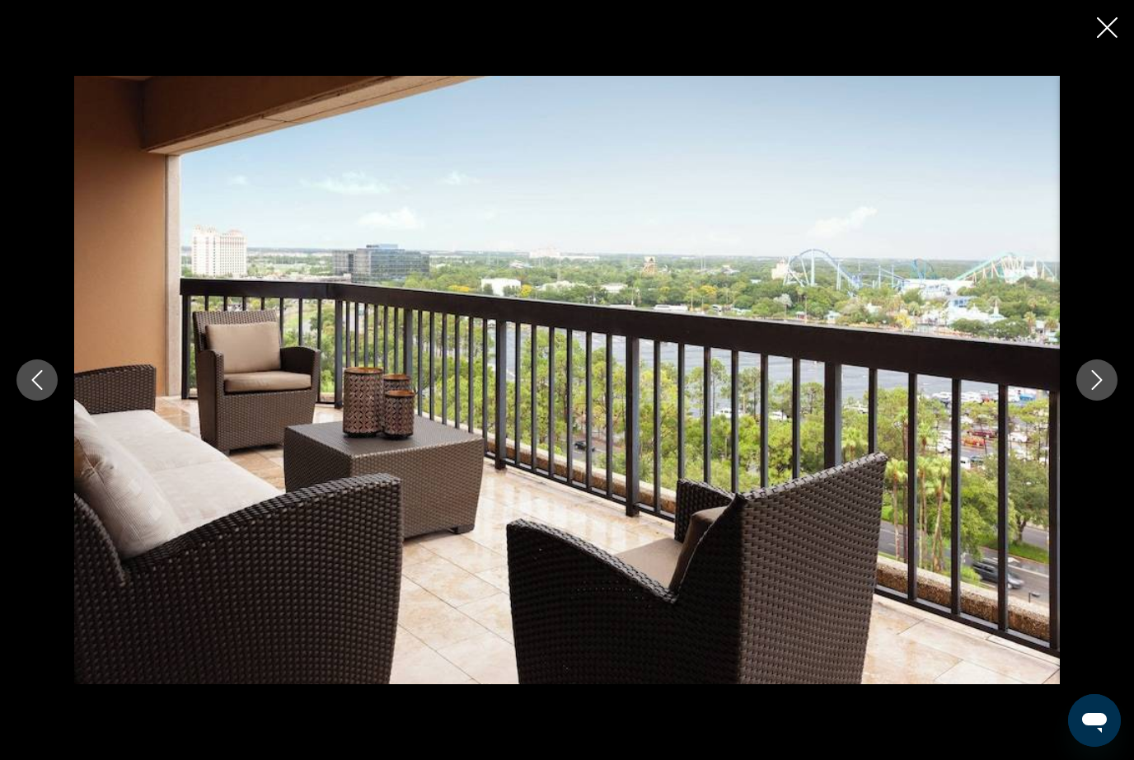
click at [1100, 401] on button "Next image" at bounding box center [1096, 379] width 41 height 41
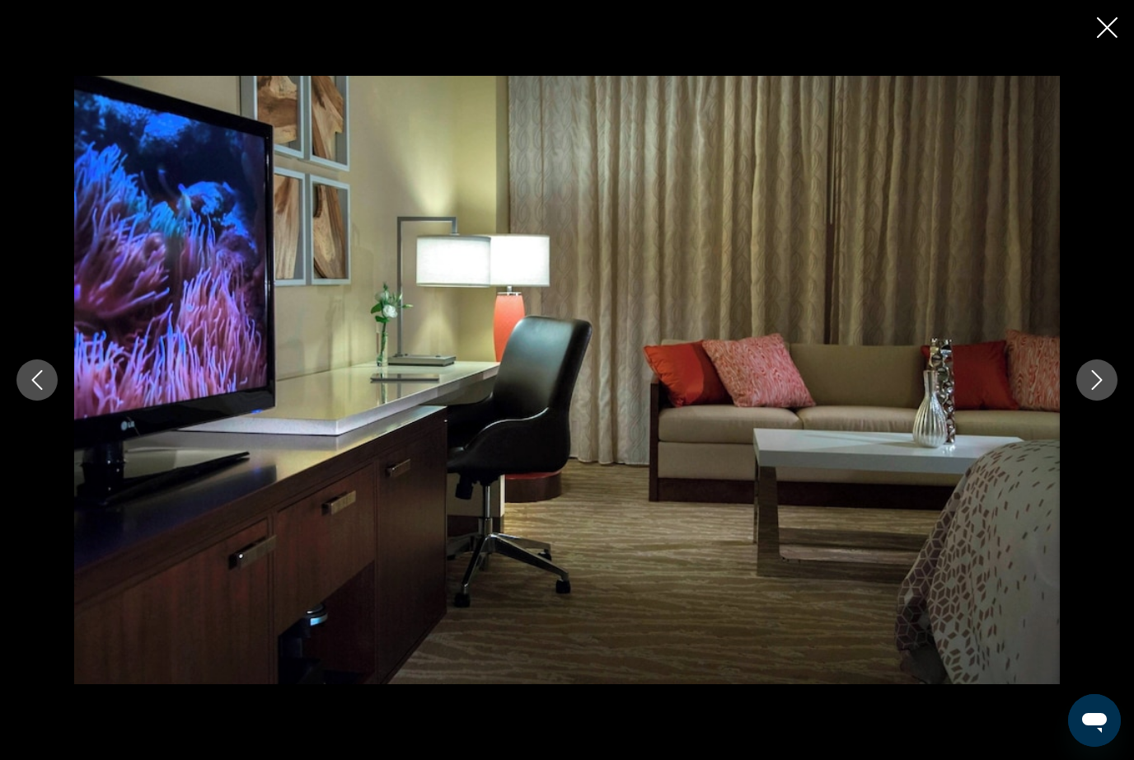
click at [1101, 401] on button "Next image" at bounding box center [1096, 379] width 41 height 41
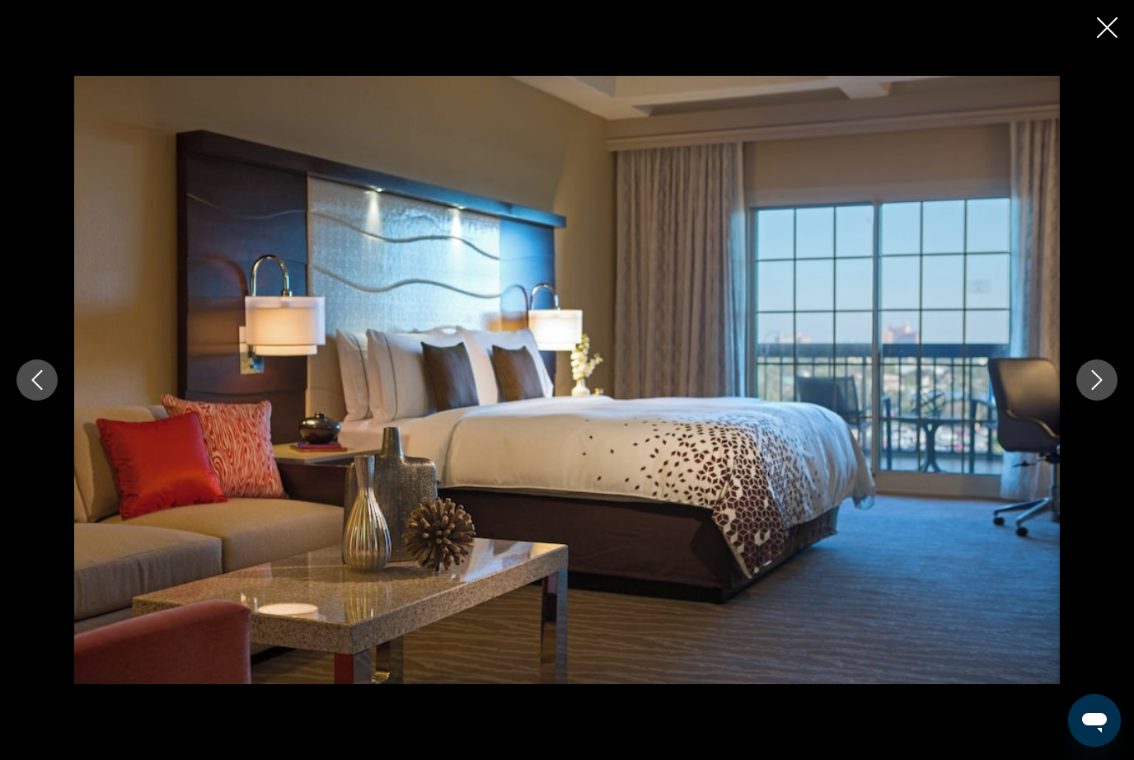
click at [1102, 401] on button "Next image" at bounding box center [1096, 379] width 41 height 41
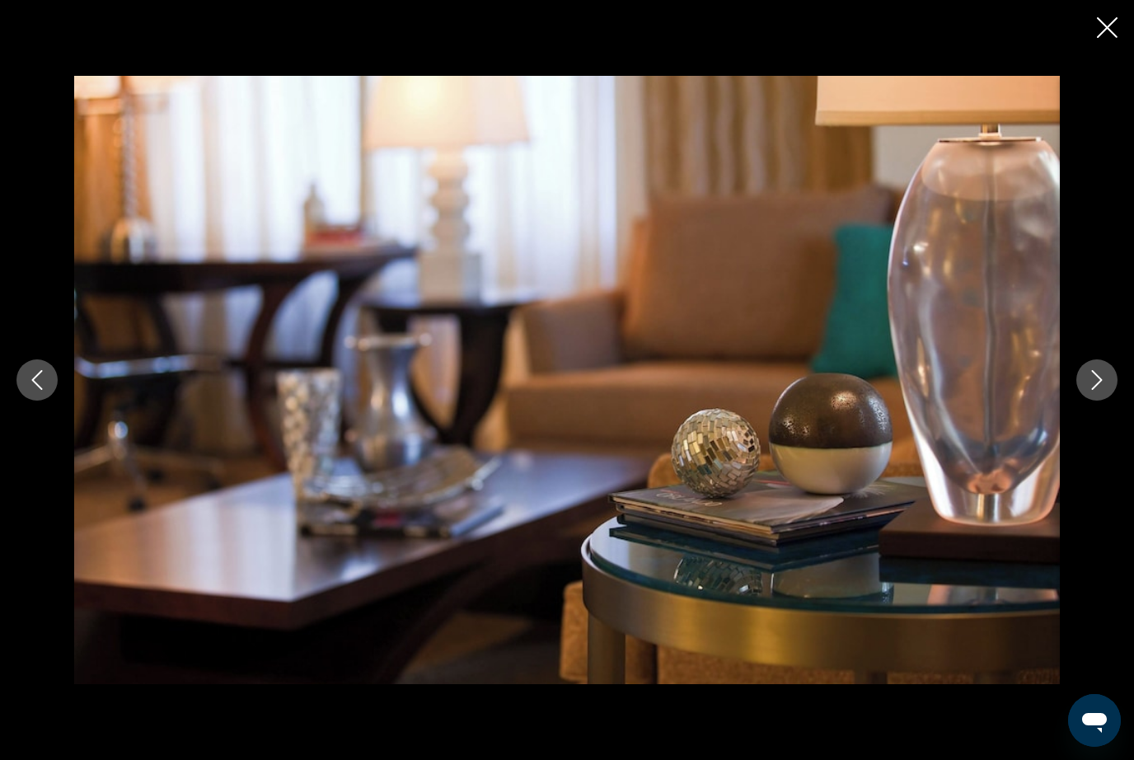
click at [1102, 401] on button "Next image" at bounding box center [1096, 379] width 41 height 41
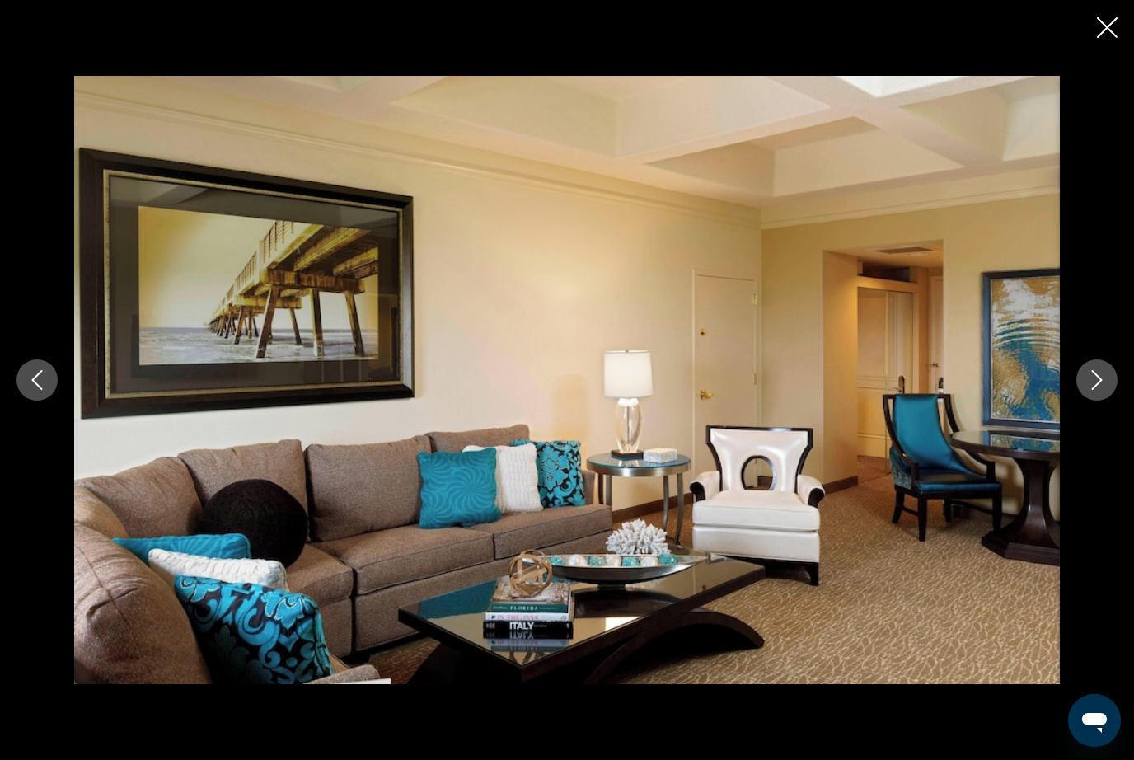
click at [1103, 401] on button "Next image" at bounding box center [1096, 379] width 41 height 41
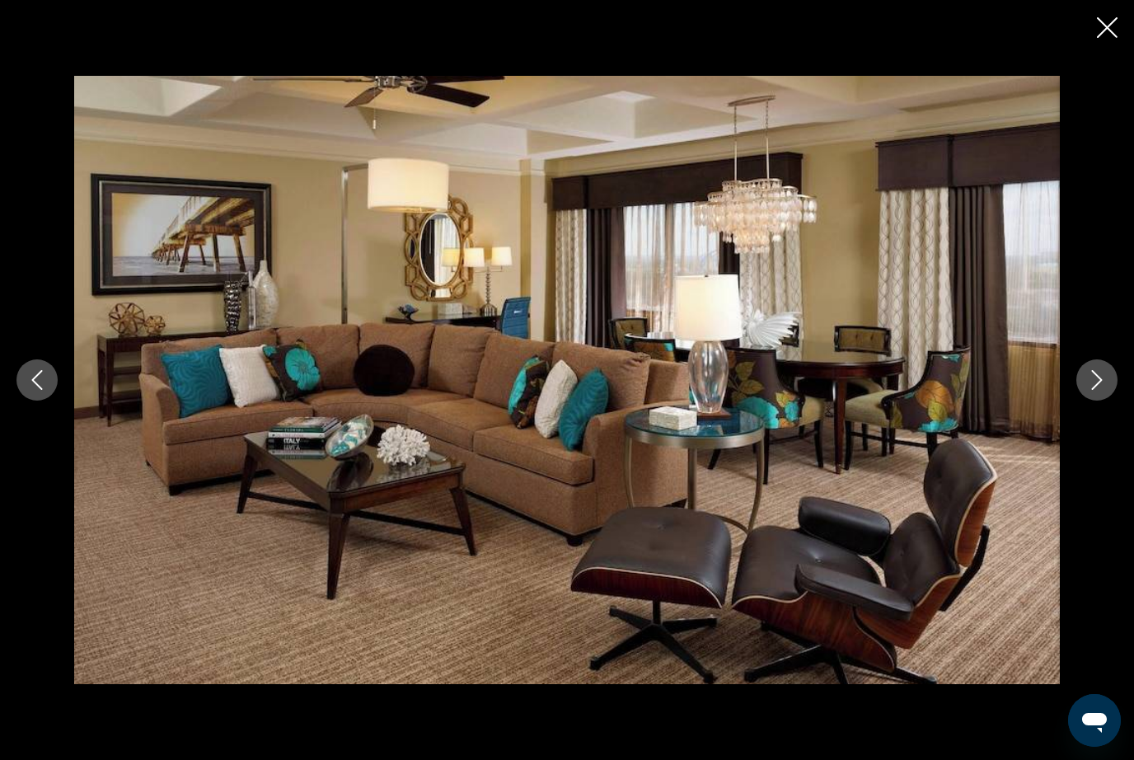
click at [1101, 401] on button "Next image" at bounding box center [1096, 379] width 41 height 41
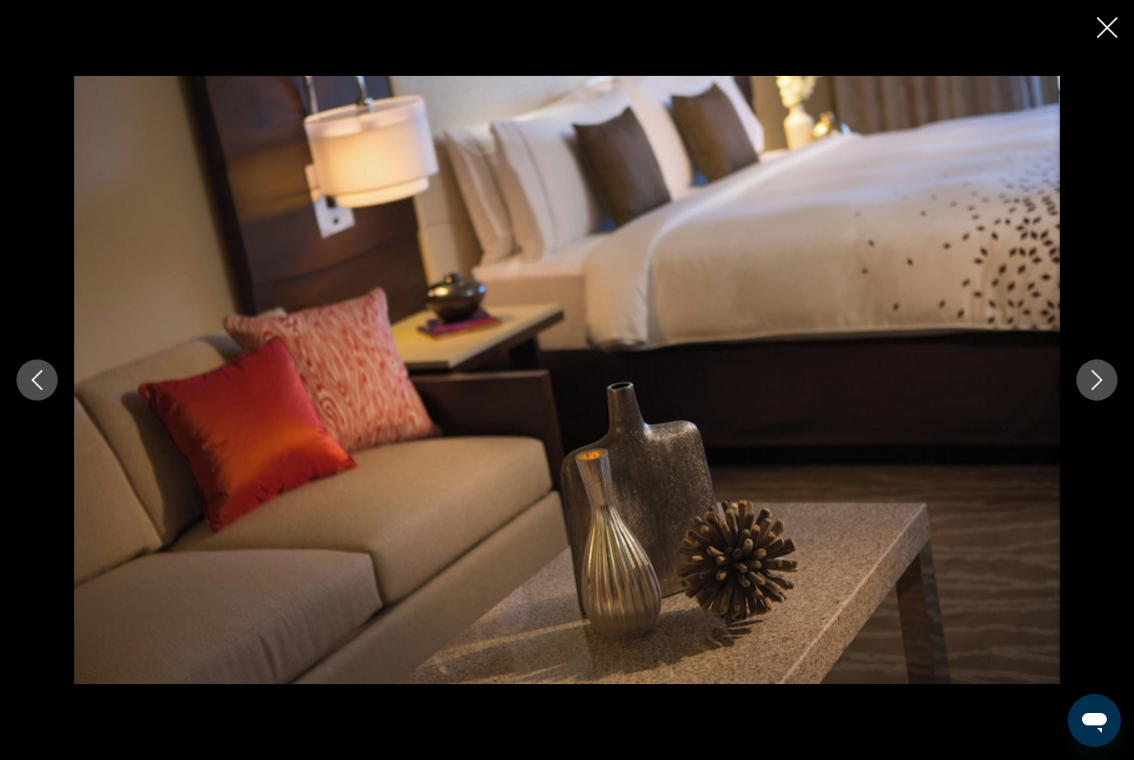
click at [1101, 401] on button "Next image" at bounding box center [1096, 379] width 41 height 41
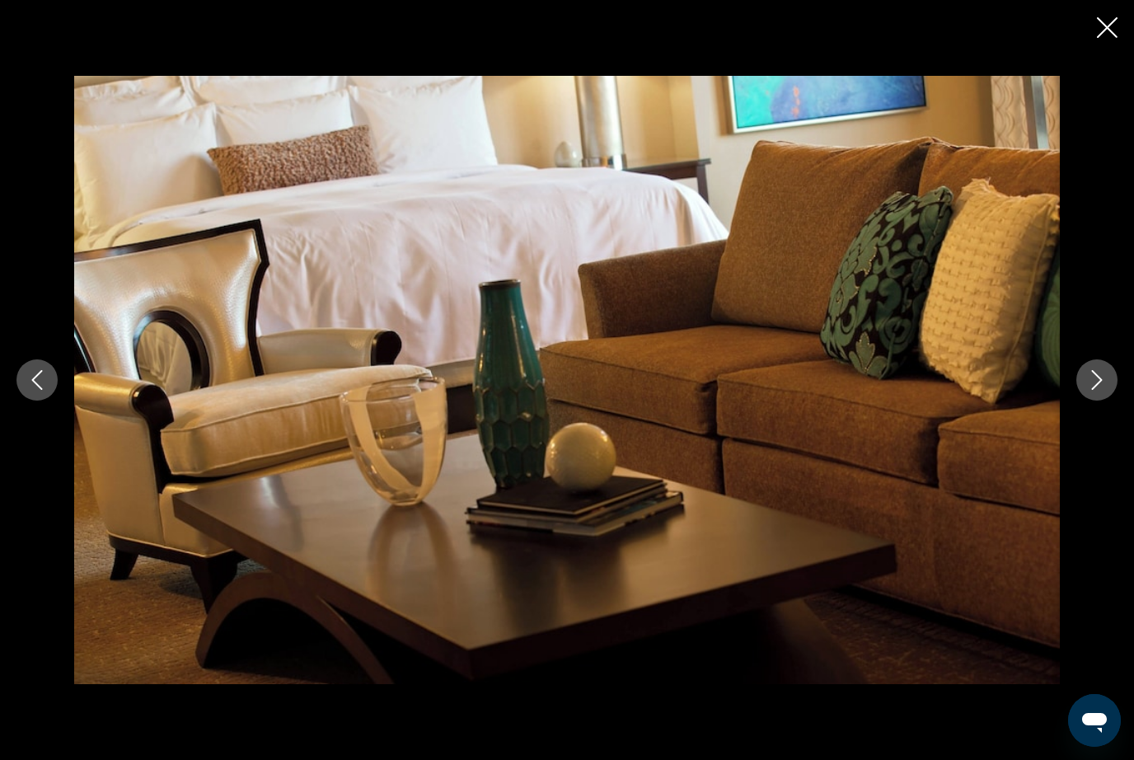
click at [1102, 401] on button "Next image" at bounding box center [1096, 379] width 41 height 41
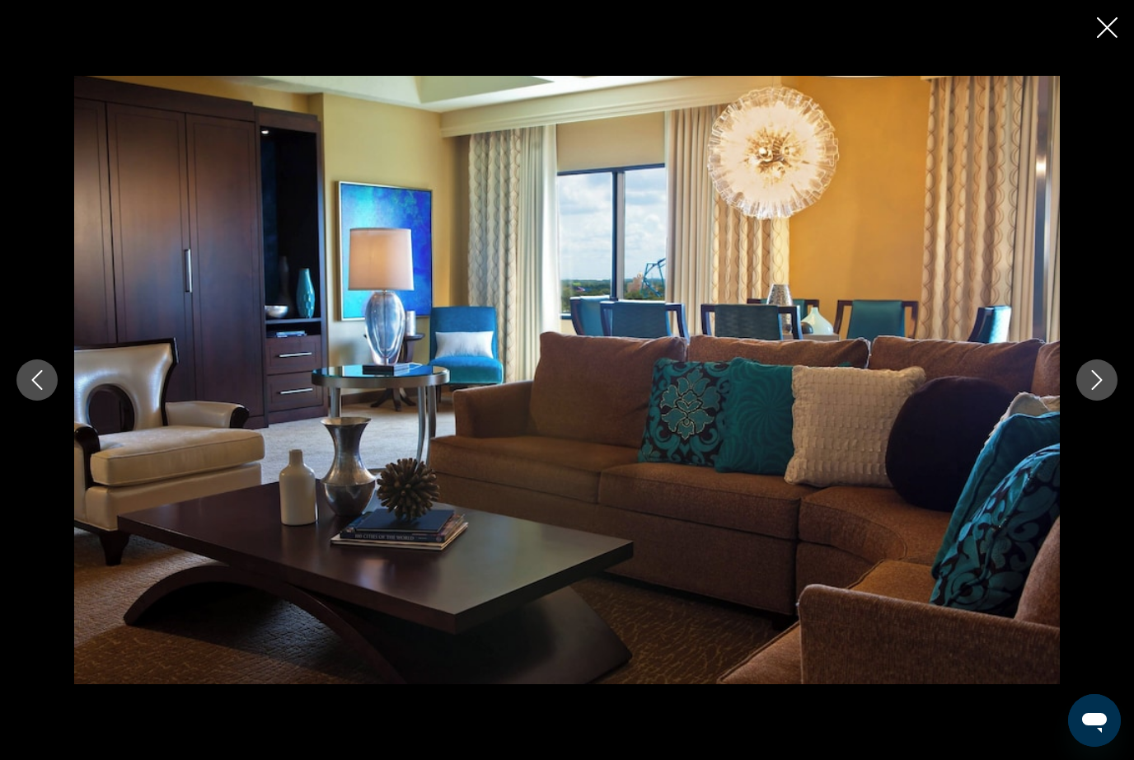
click at [1103, 401] on button "Next image" at bounding box center [1096, 379] width 41 height 41
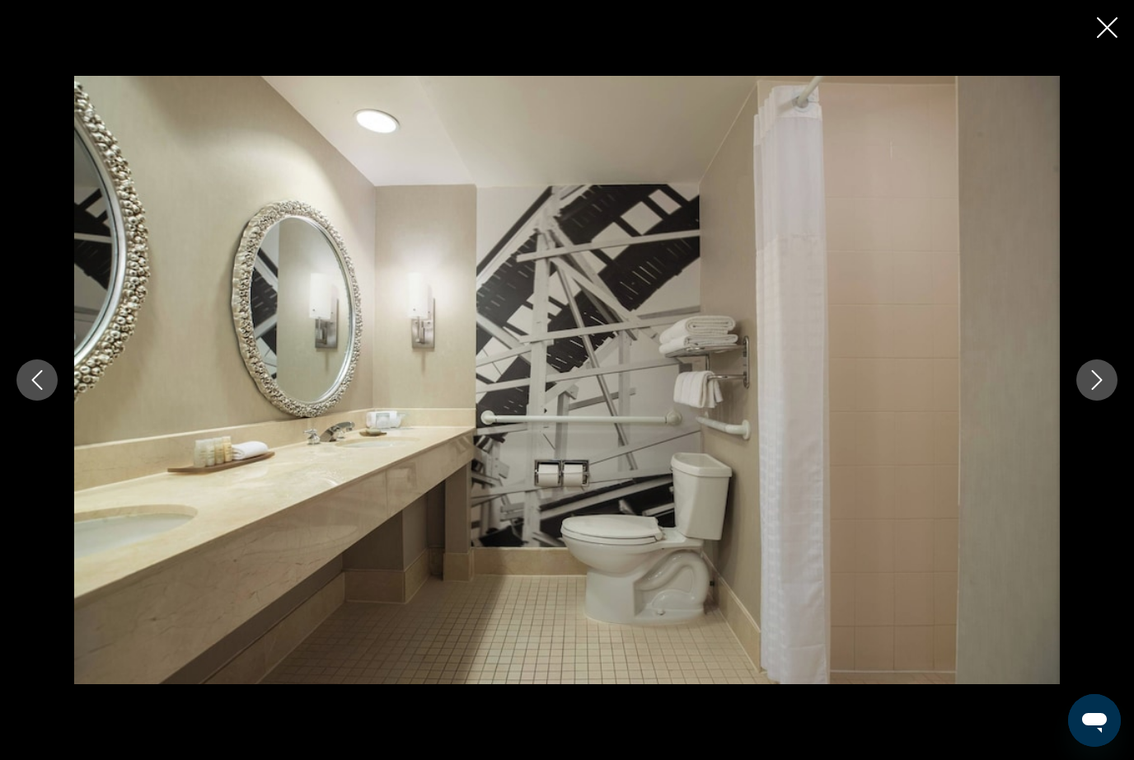
click at [1101, 401] on button "Next image" at bounding box center [1096, 379] width 41 height 41
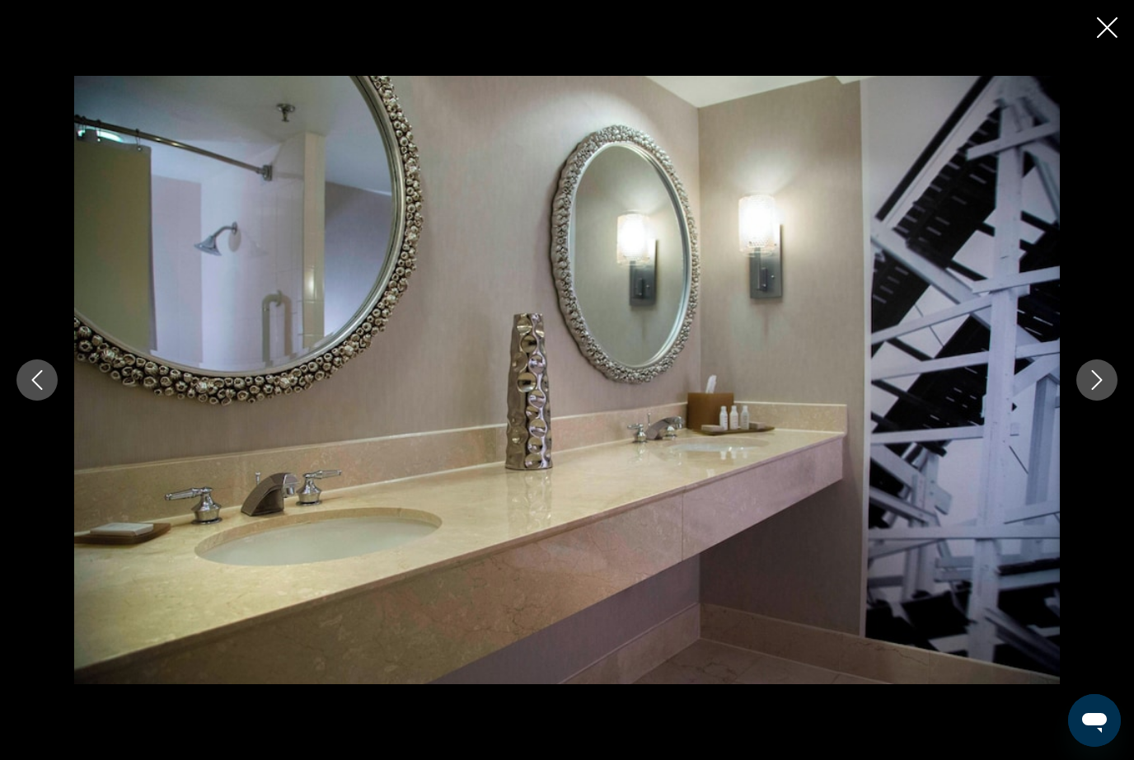
click at [1103, 401] on button "Next image" at bounding box center [1096, 379] width 41 height 41
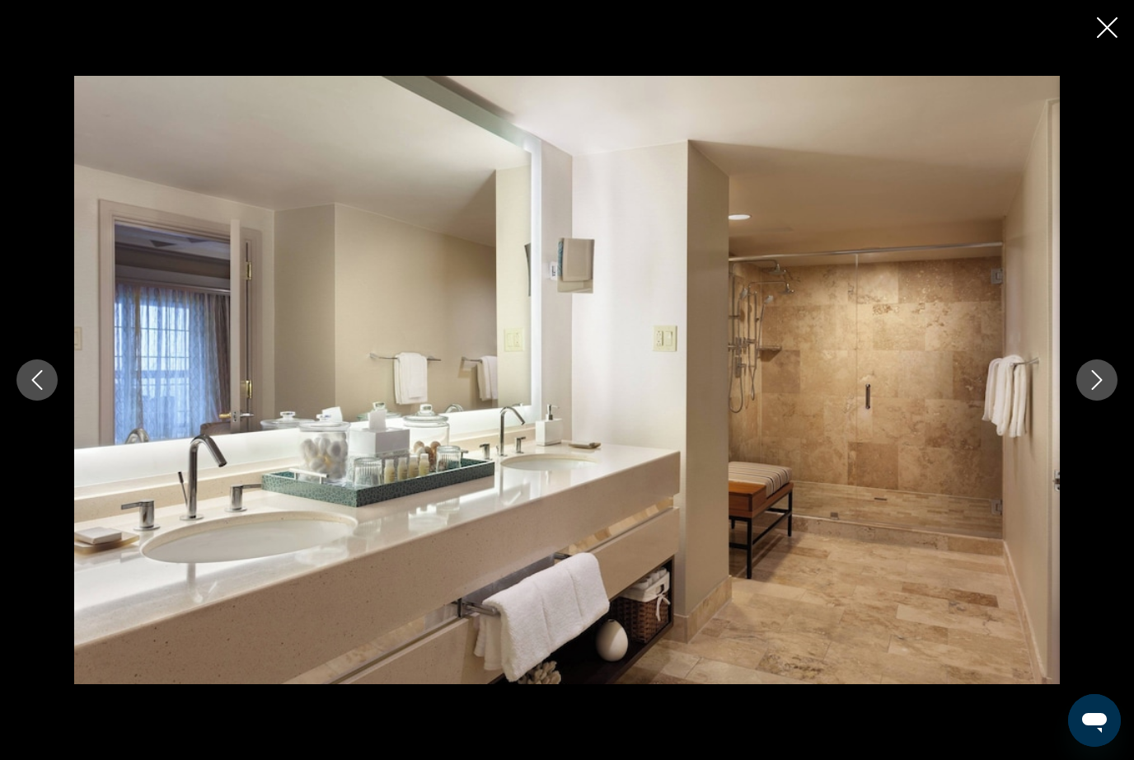
click at [1103, 401] on button "Next image" at bounding box center [1096, 379] width 41 height 41
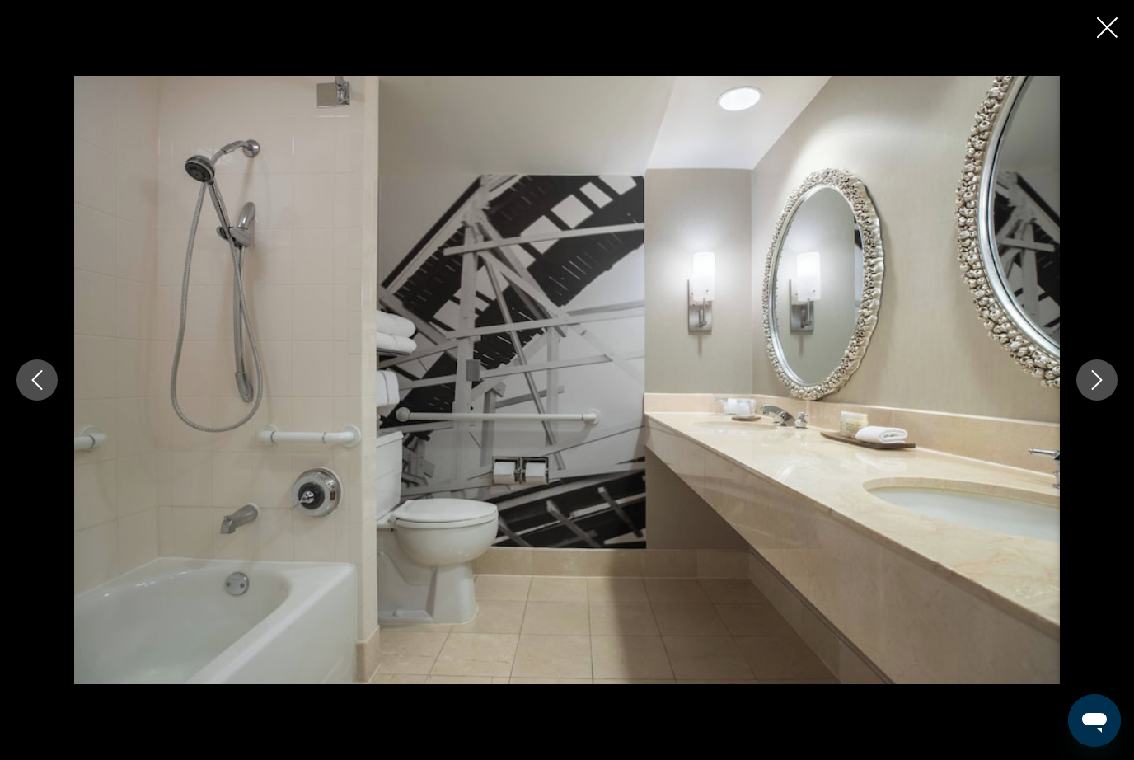
click at [1102, 401] on button "Next image" at bounding box center [1096, 379] width 41 height 41
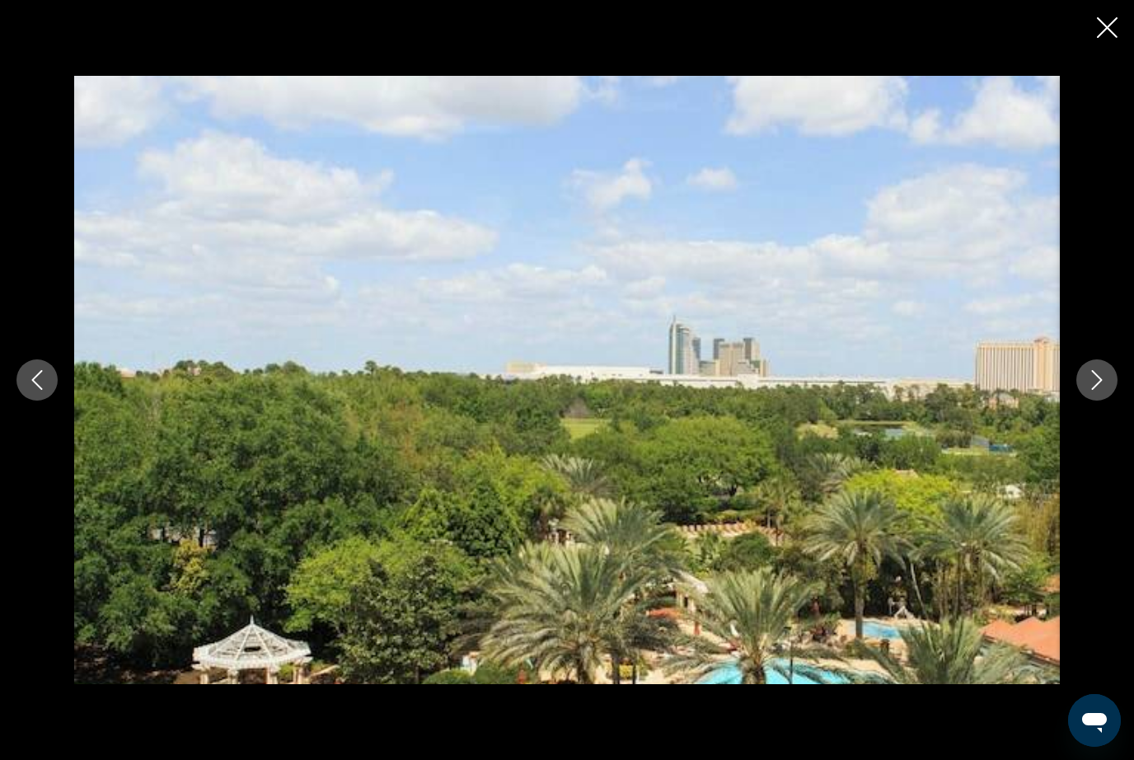
click at [1102, 401] on button "Next image" at bounding box center [1096, 379] width 41 height 41
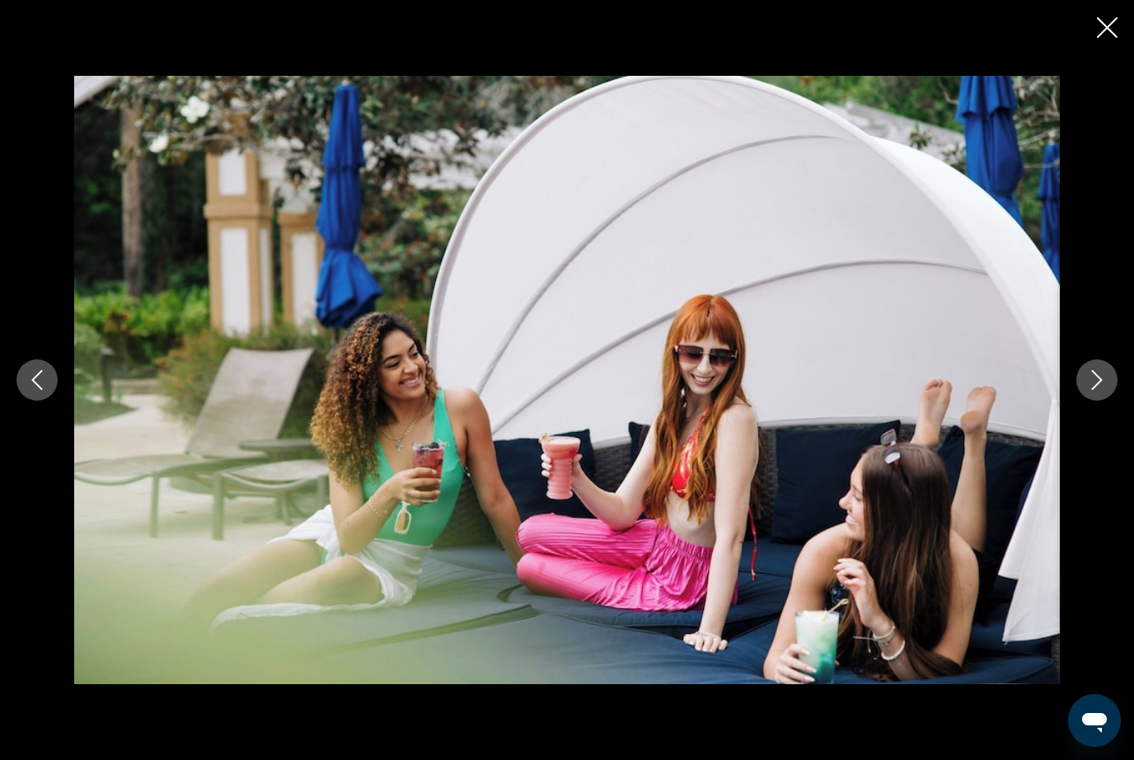
click at [1103, 401] on button "Next image" at bounding box center [1096, 379] width 41 height 41
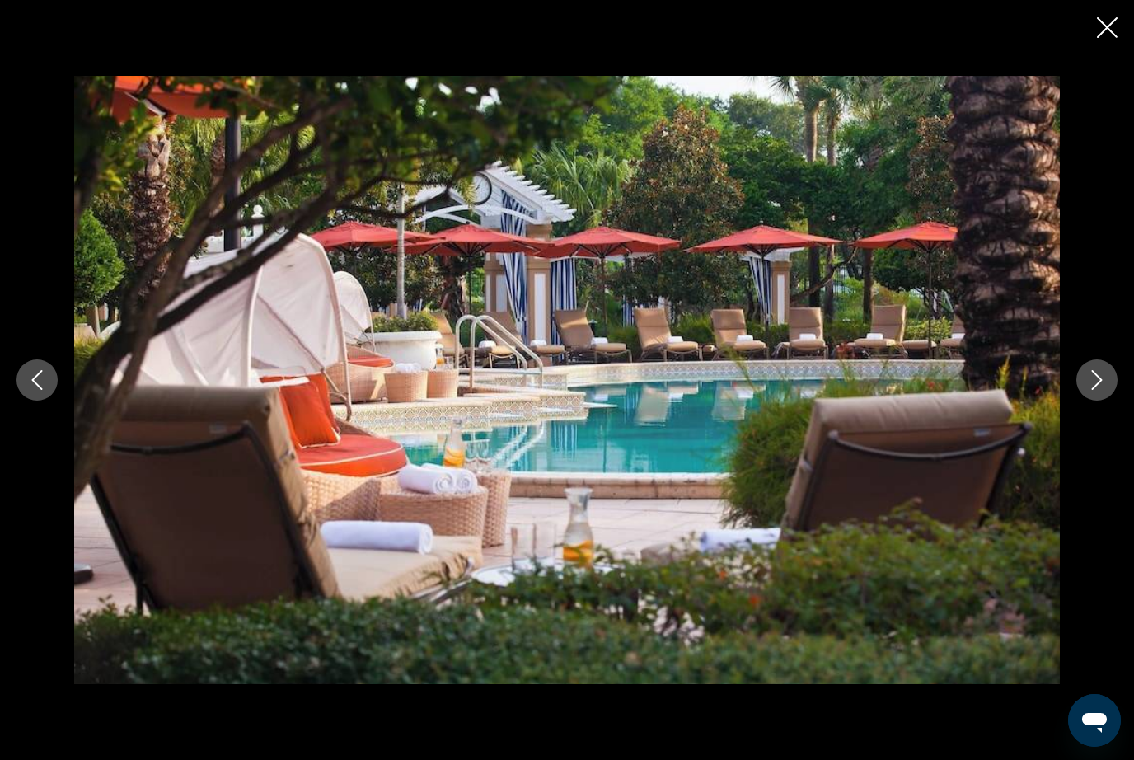
click at [1101, 401] on button "Next image" at bounding box center [1096, 379] width 41 height 41
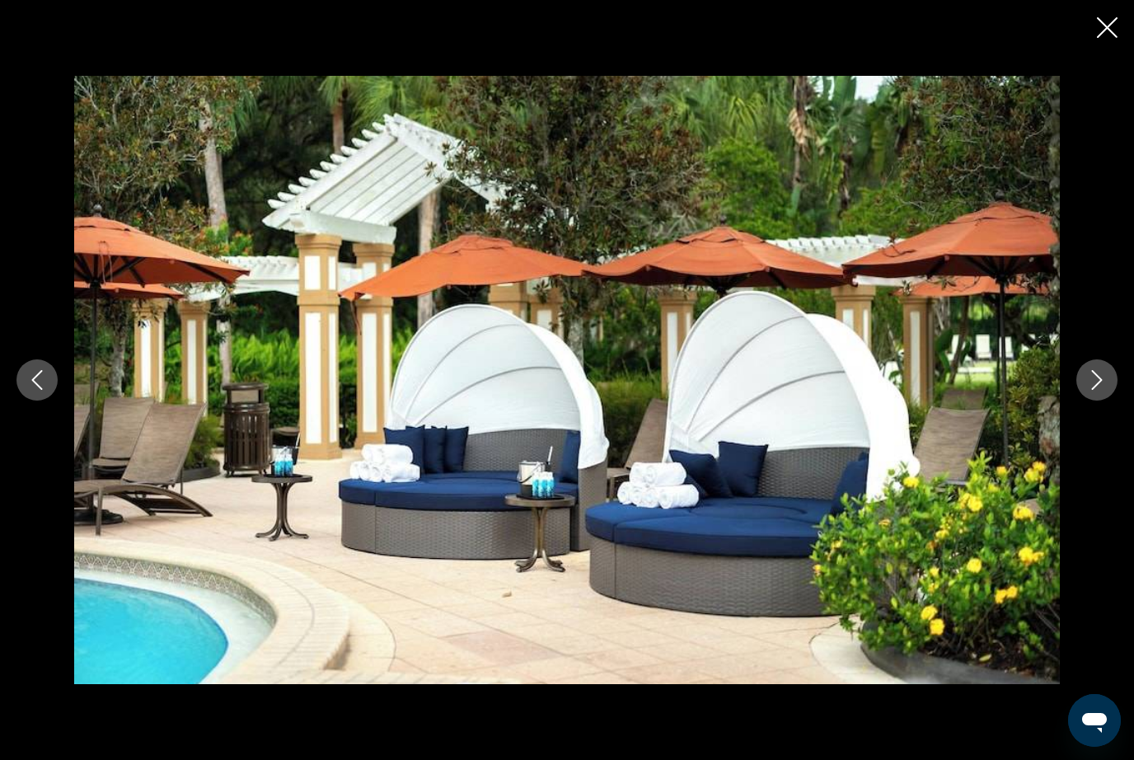
click at [1098, 401] on button "Next image" at bounding box center [1096, 379] width 41 height 41
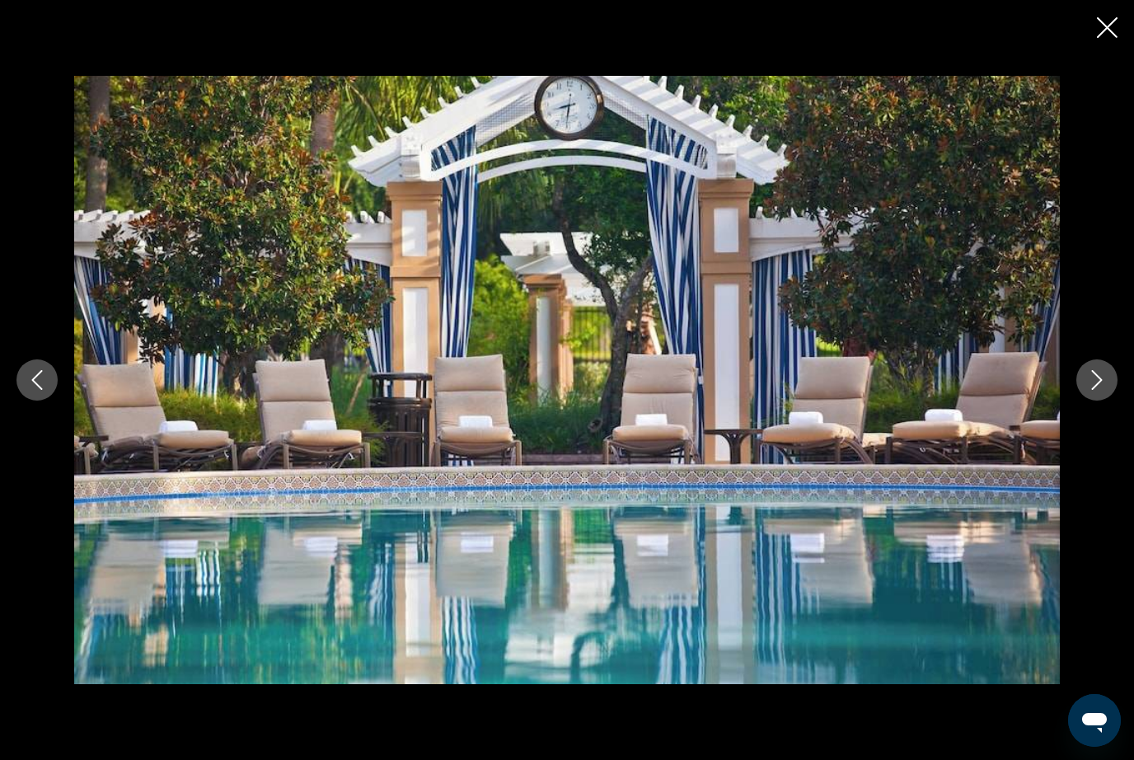
click at [1098, 401] on button "Next image" at bounding box center [1096, 379] width 41 height 41
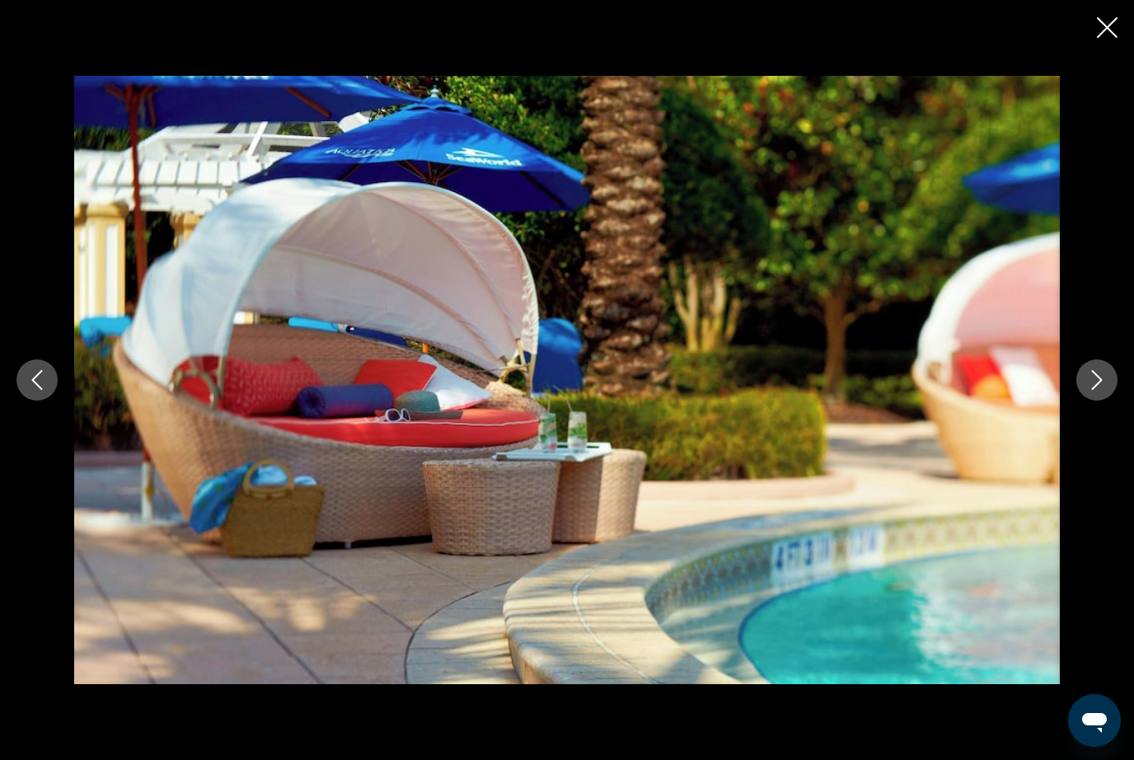
click at [1102, 401] on button "Next image" at bounding box center [1096, 379] width 41 height 41
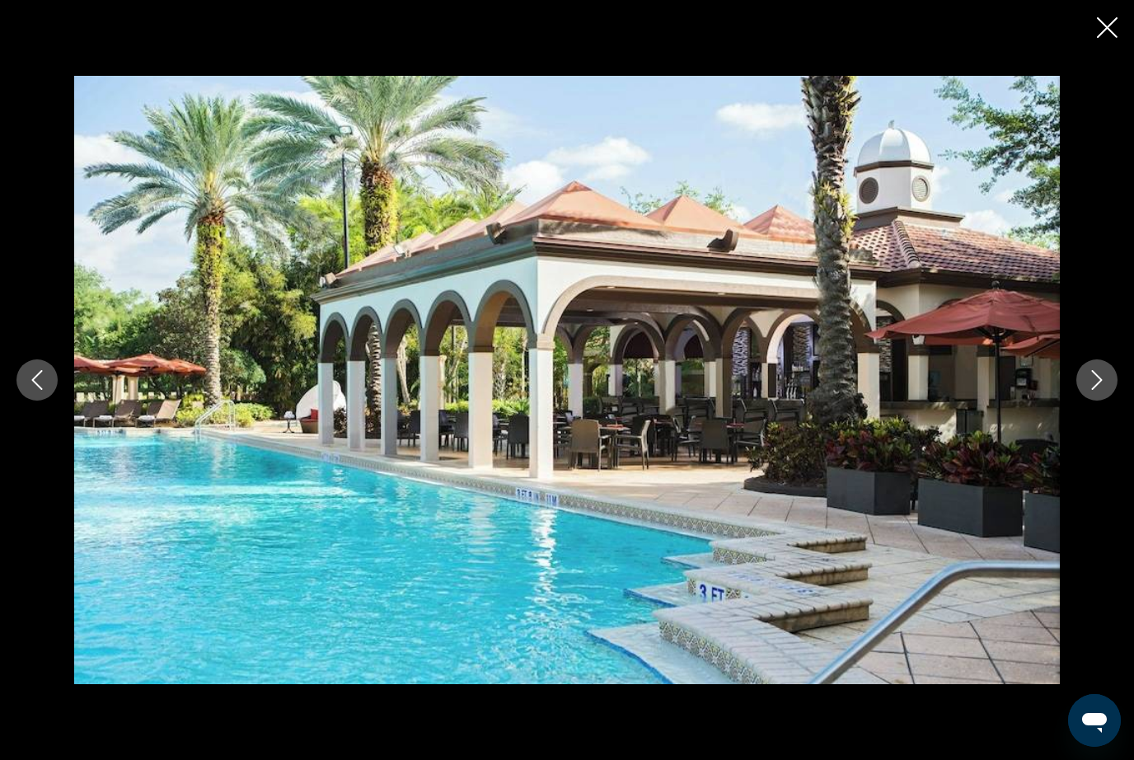
click at [1098, 401] on button "Next image" at bounding box center [1096, 379] width 41 height 41
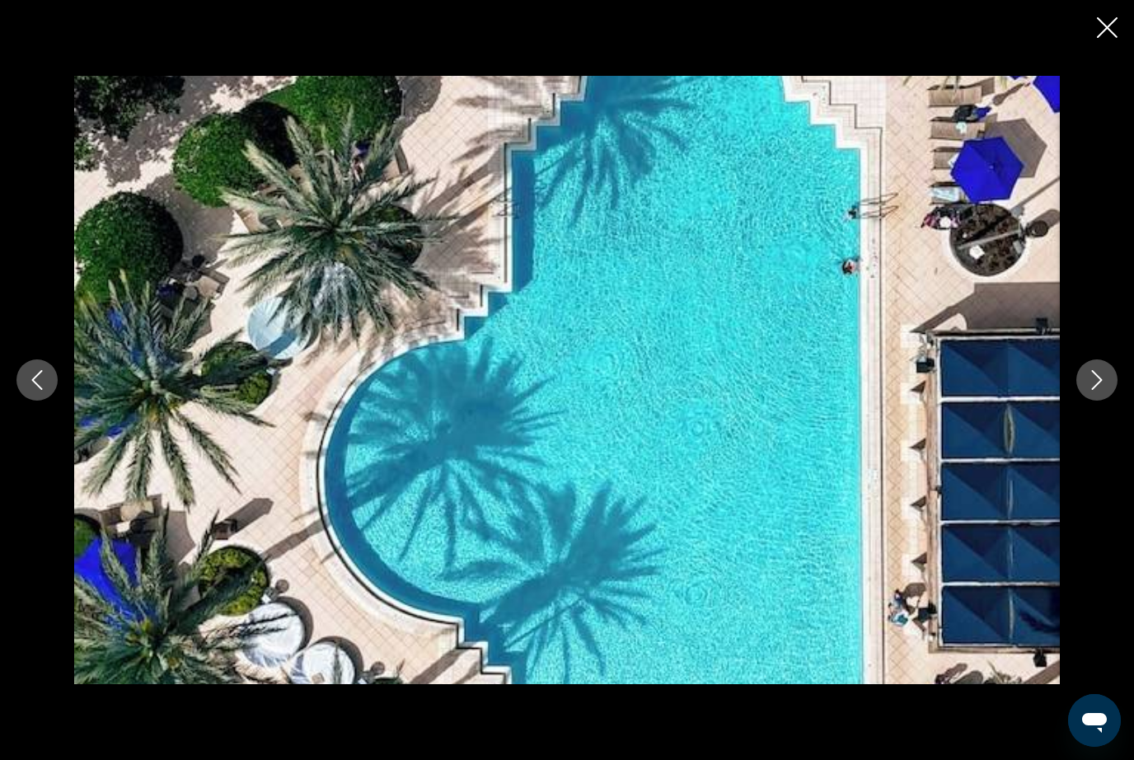
click at [1101, 401] on button "Next image" at bounding box center [1096, 379] width 41 height 41
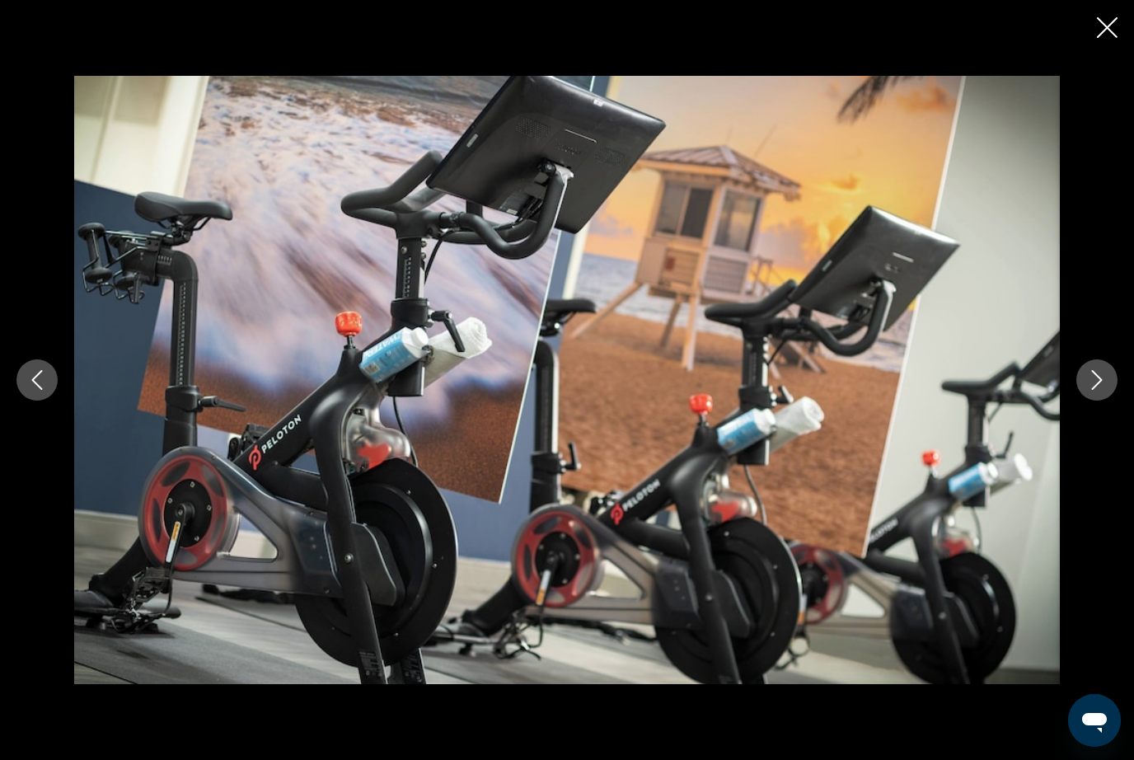
click at [1102, 401] on button "Next image" at bounding box center [1096, 379] width 41 height 41
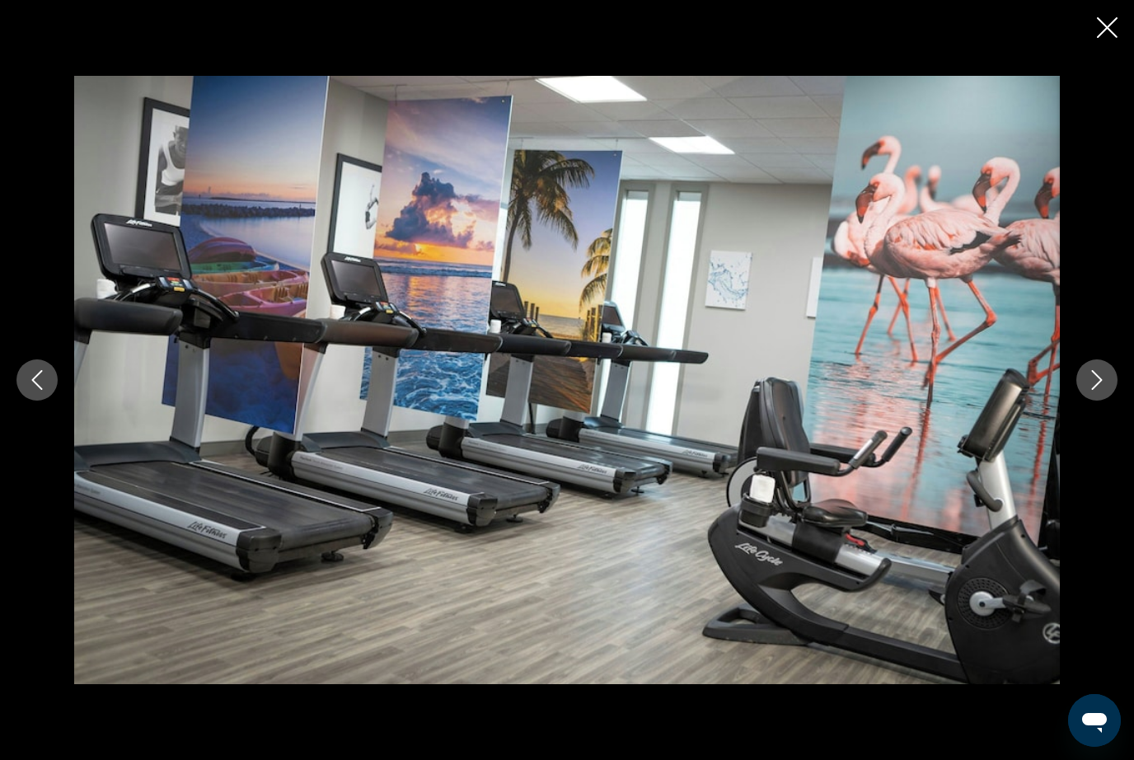
click at [1097, 401] on button "Next image" at bounding box center [1096, 379] width 41 height 41
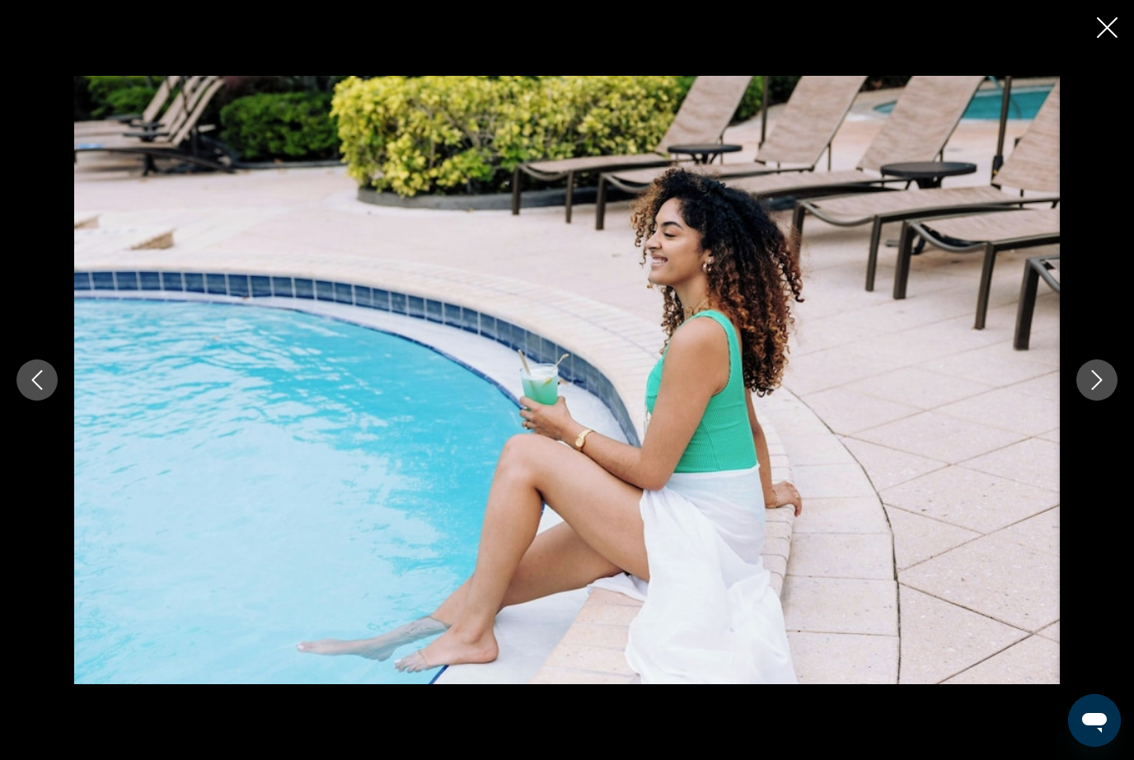
click at [1093, 401] on button "Next image" at bounding box center [1096, 379] width 41 height 41
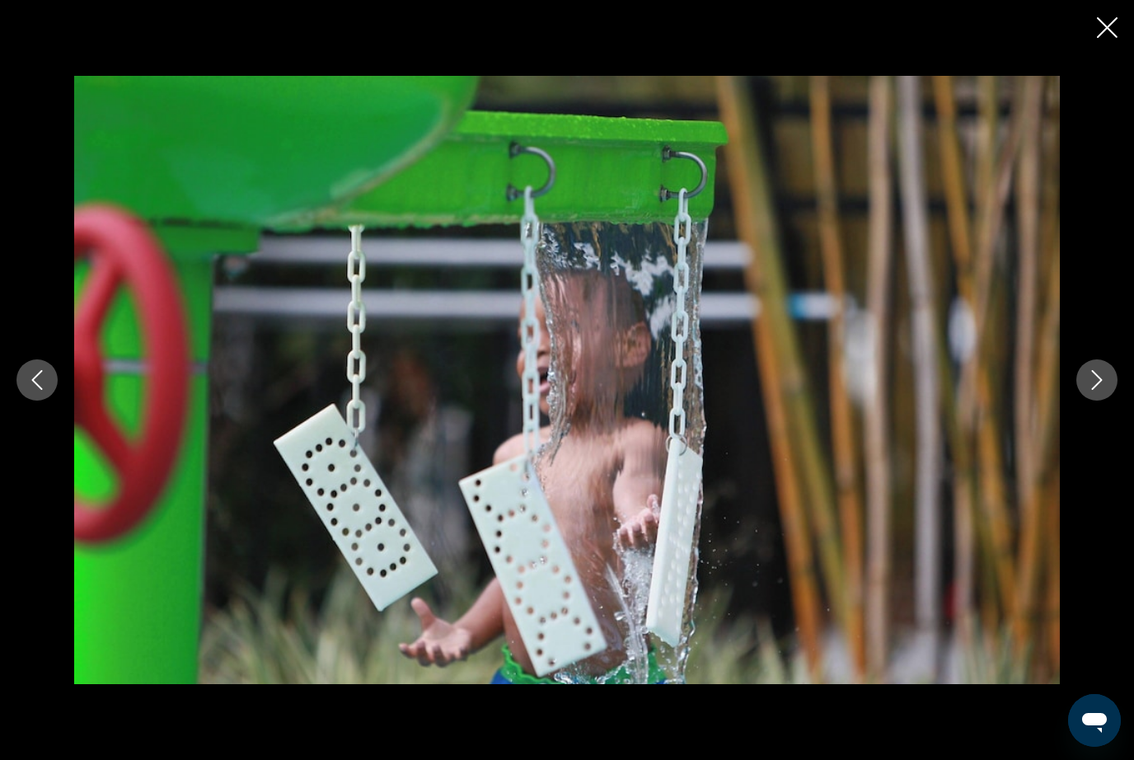
click at [1097, 401] on button "Next image" at bounding box center [1096, 379] width 41 height 41
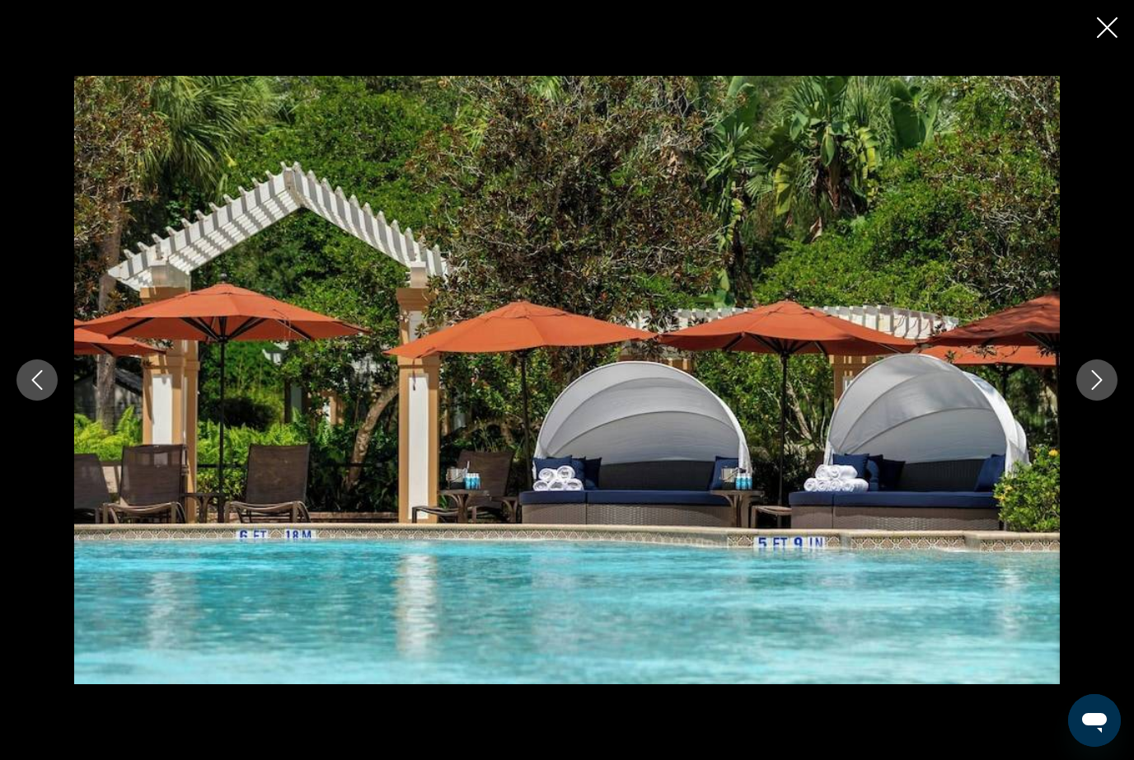
click at [1099, 401] on button "Next image" at bounding box center [1096, 379] width 41 height 41
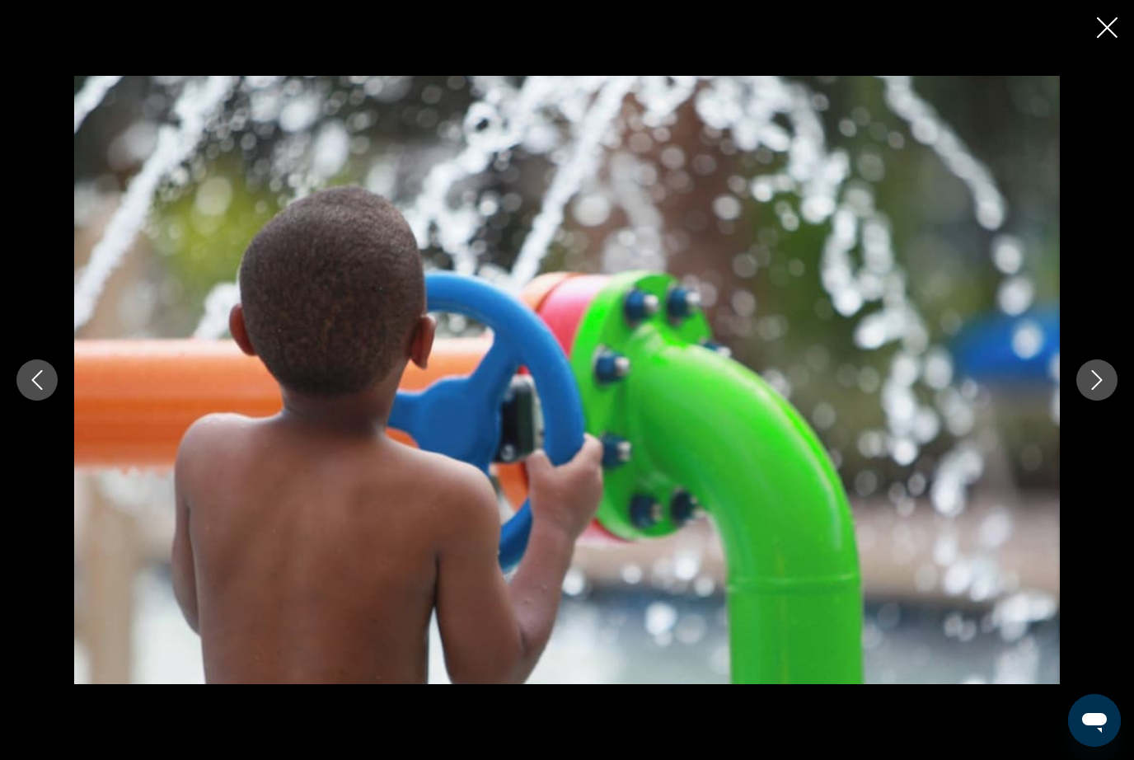
click at [1098, 401] on button "Next image" at bounding box center [1096, 379] width 41 height 41
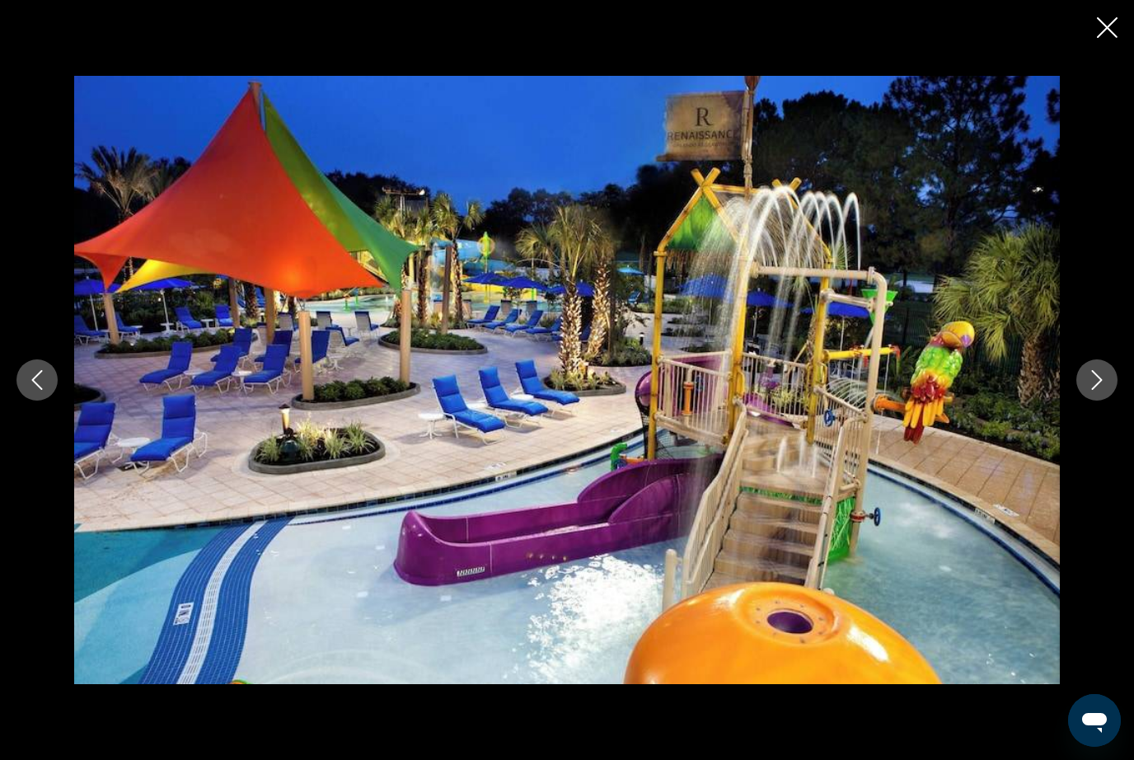
click at [1099, 401] on button "Next image" at bounding box center [1096, 379] width 41 height 41
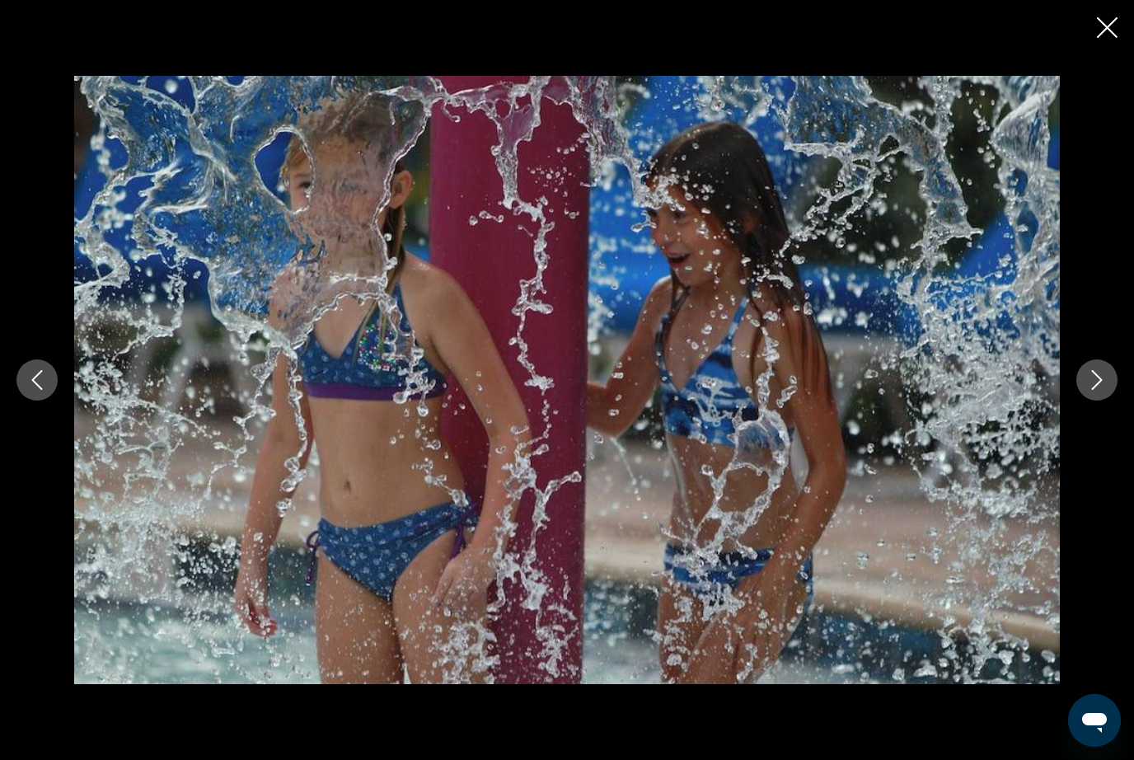
click at [1098, 401] on button "Next image" at bounding box center [1096, 379] width 41 height 41
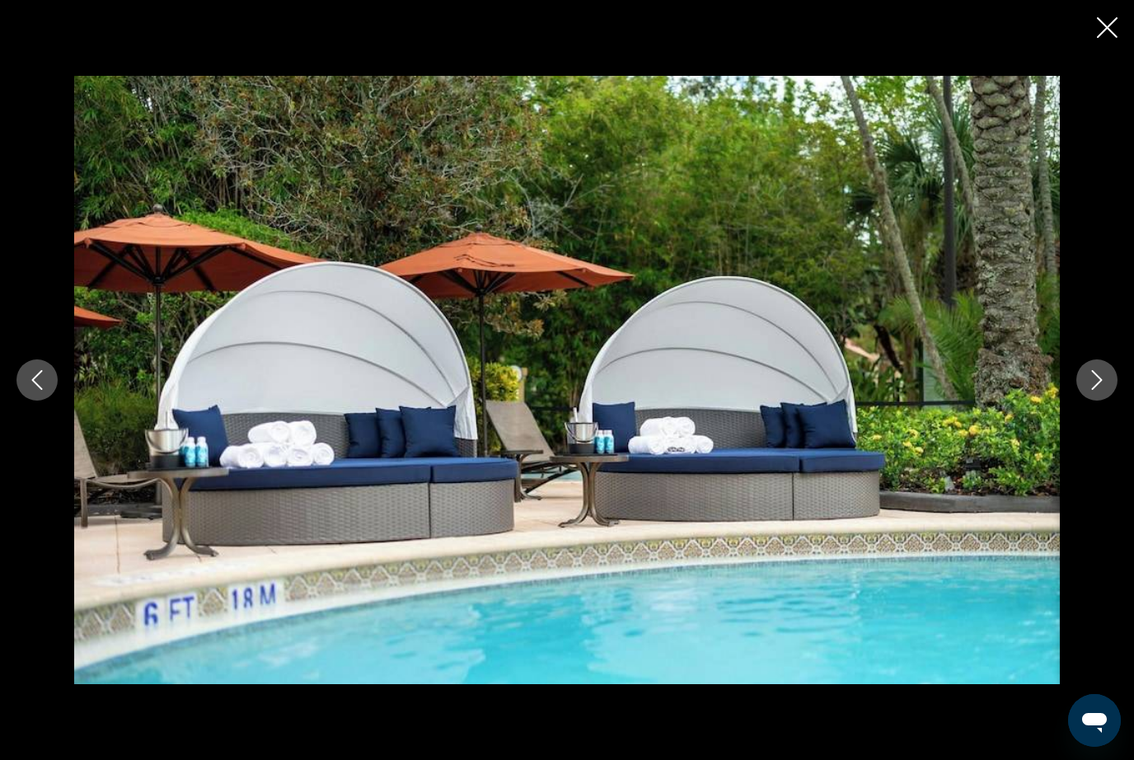
click at [1094, 401] on button "Next image" at bounding box center [1096, 379] width 41 height 41
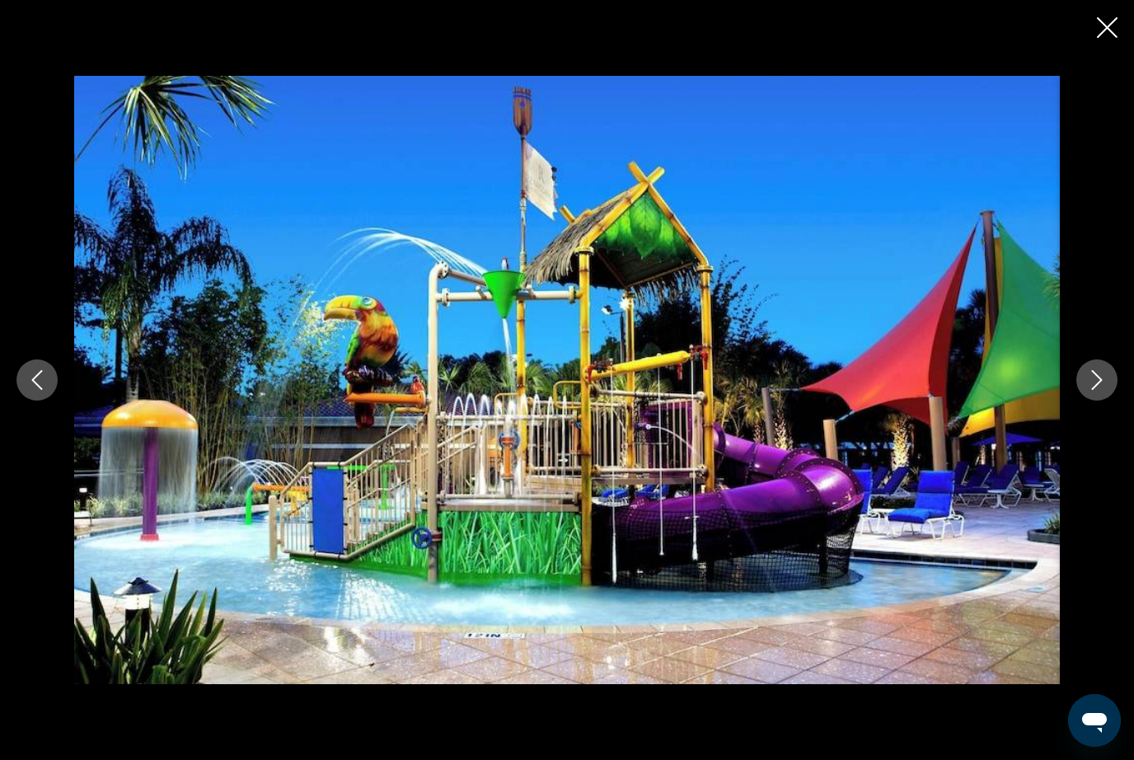
click at [1097, 401] on button "Next image" at bounding box center [1096, 379] width 41 height 41
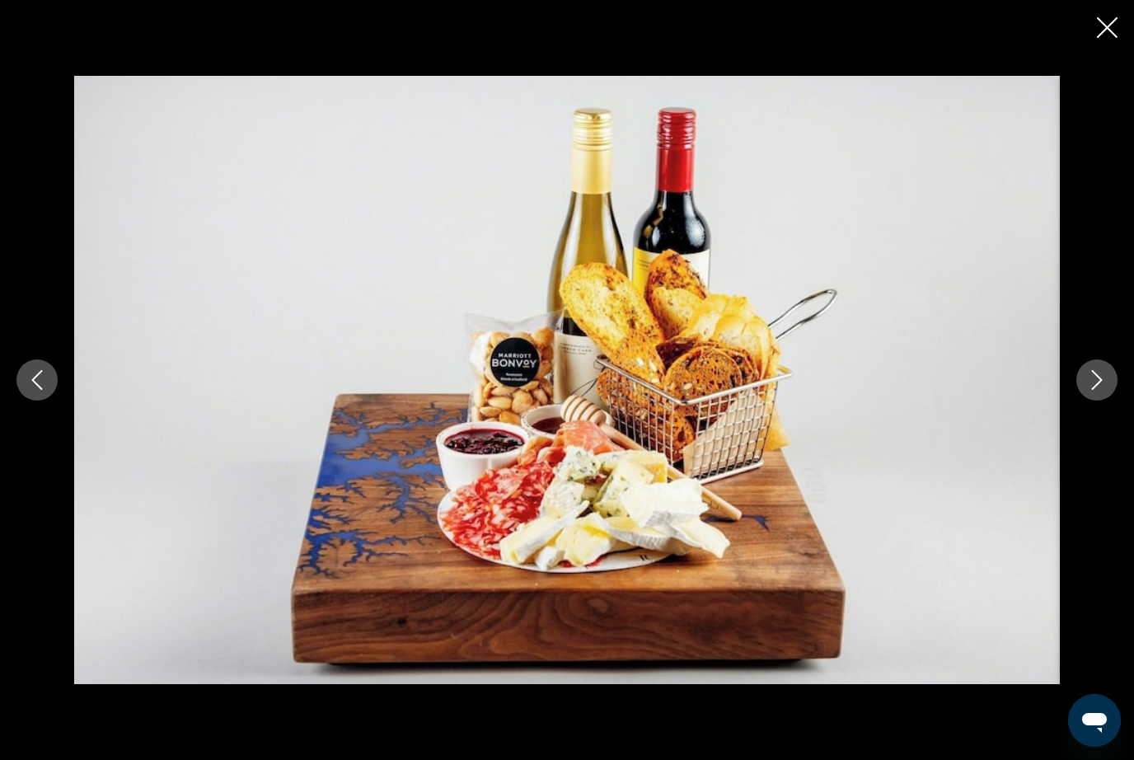
click at [1098, 401] on button "Next image" at bounding box center [1096, 379] width 41 height 41
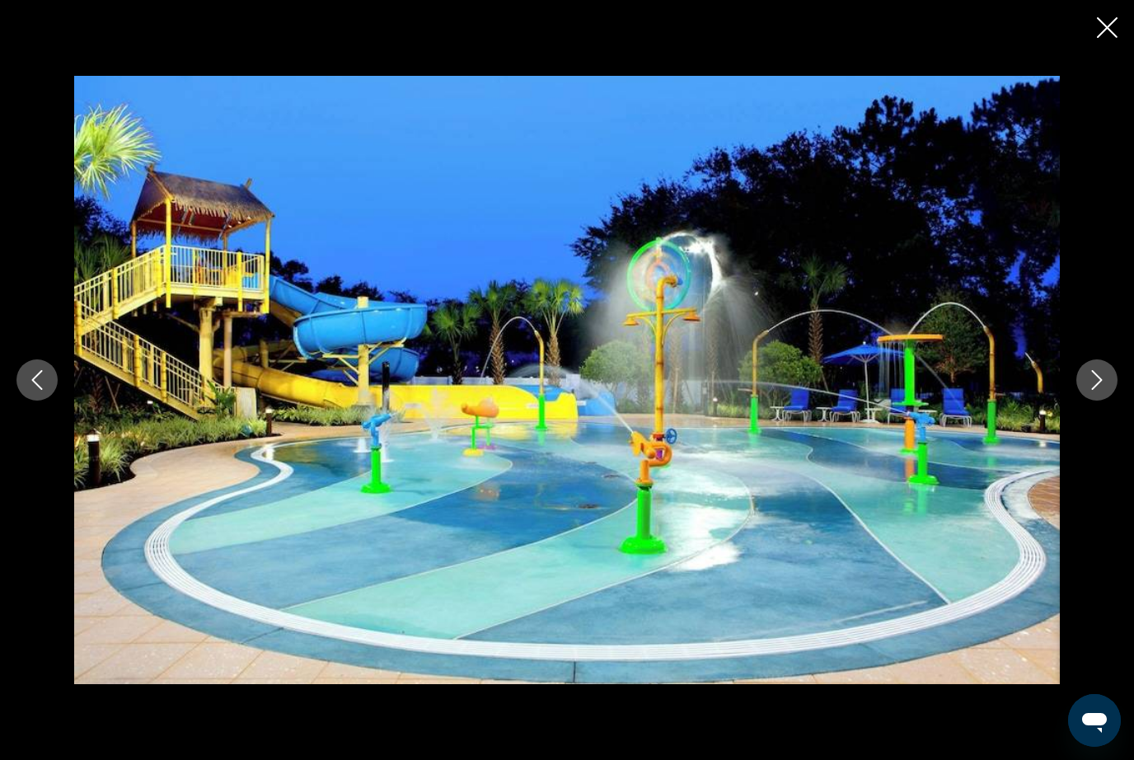
click at [1112, 401] on button "Next image" at bounding box center [1096, 379] width 41 height 41
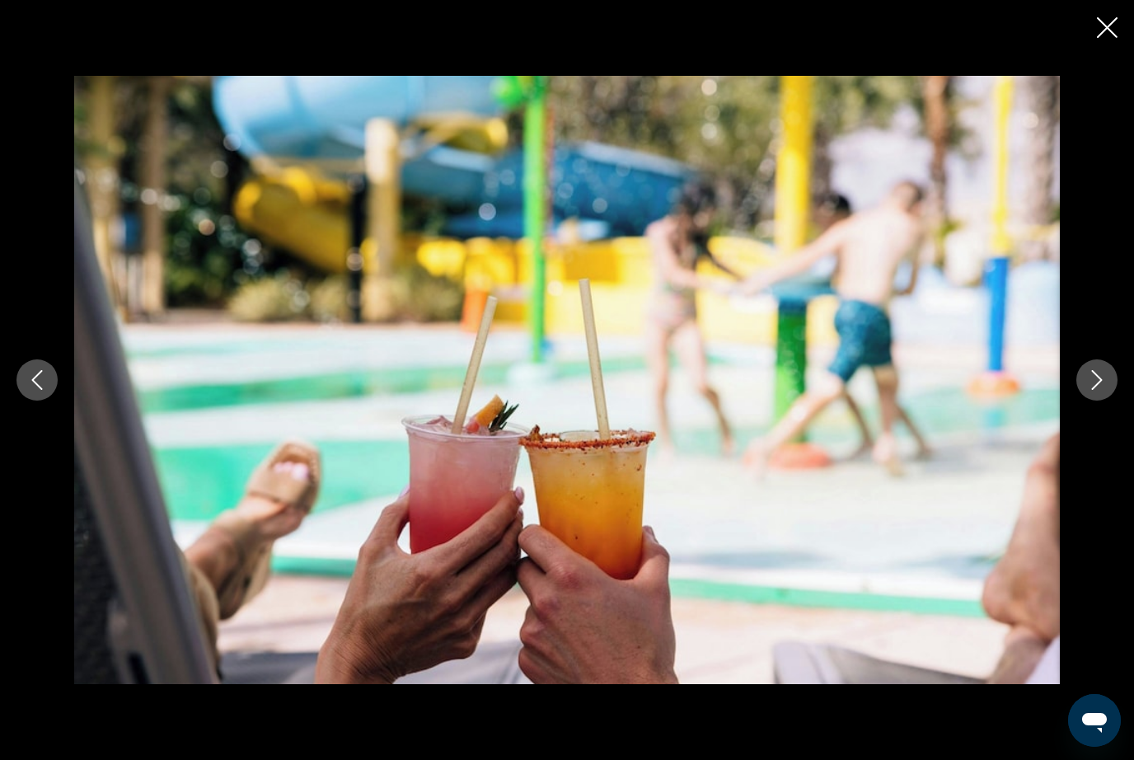
click at [1109, 401] on button "Next image" at bounding box center [1096, 379] width 41 height 41
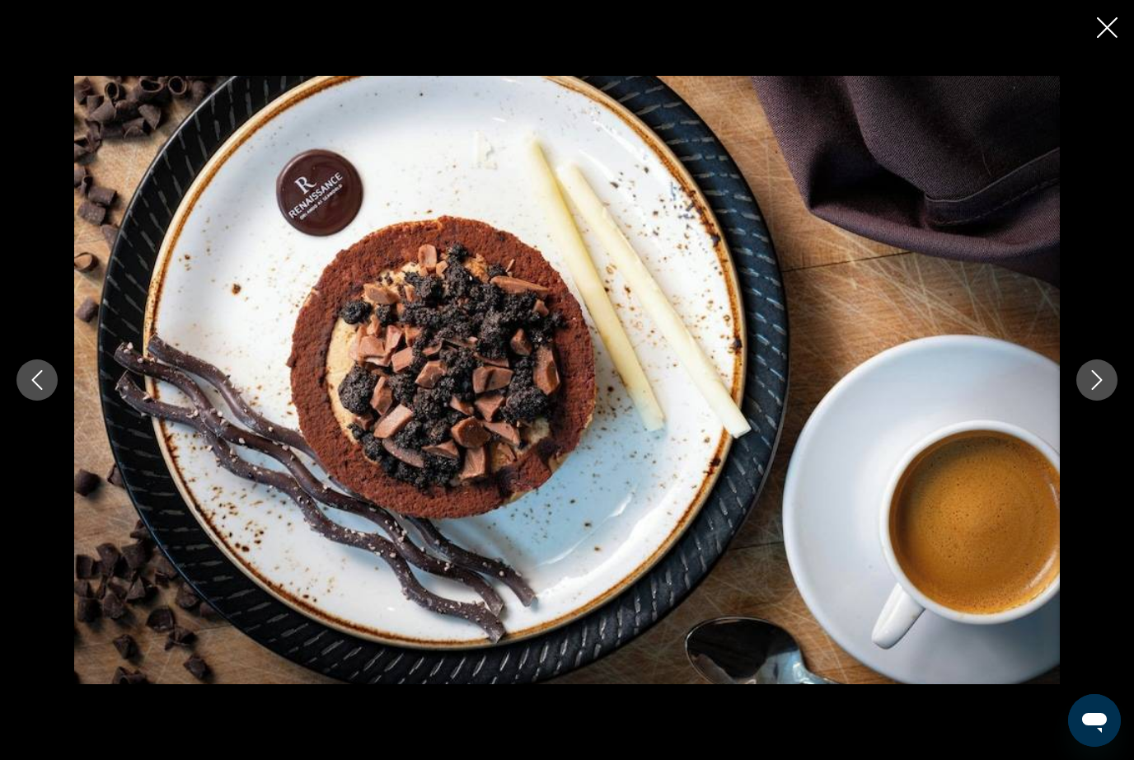
click at [1107, 401] on button "Next image" at bounding box center [1096, 379] width 41 height 41
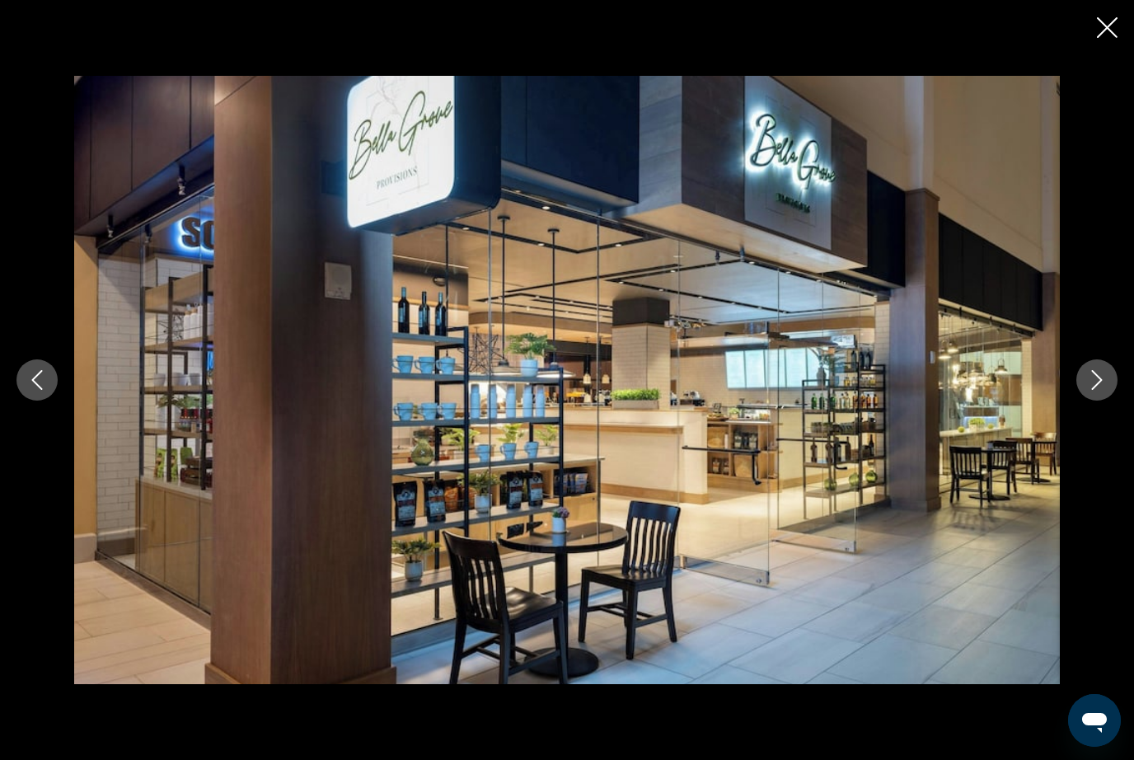
click at [1108, 401] on button "Next image" at bounding box center [1096, 379] width 41 height 41
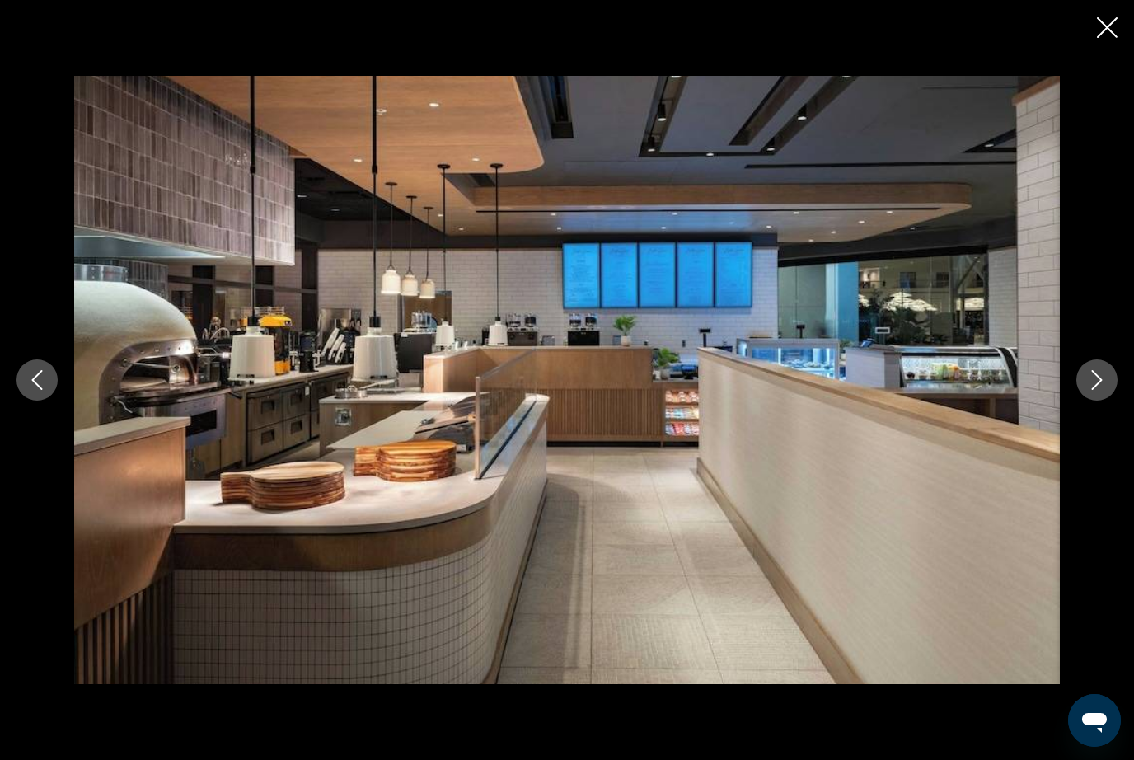
click at [1110, 401] on button "Next image" at bounding box center [1096, 379] width 41 height 41
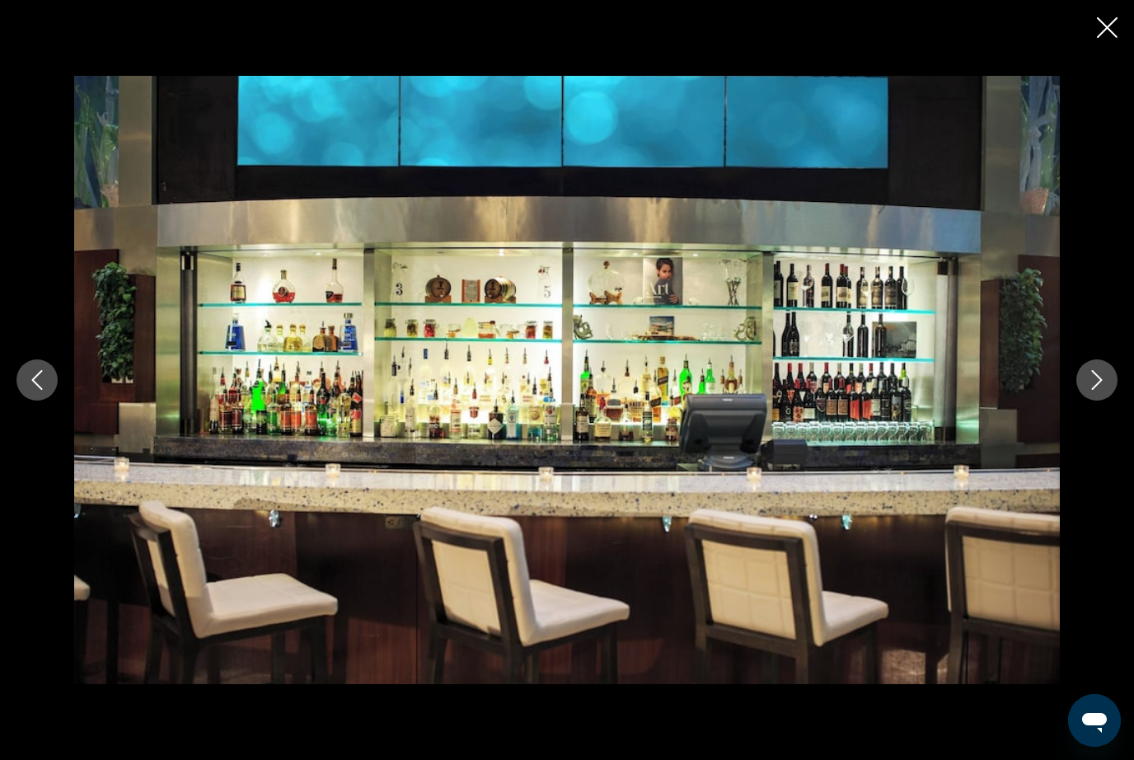
click at [1110, 401] on button "Next image" at bounding box center [1096, 379] width 41 height 41
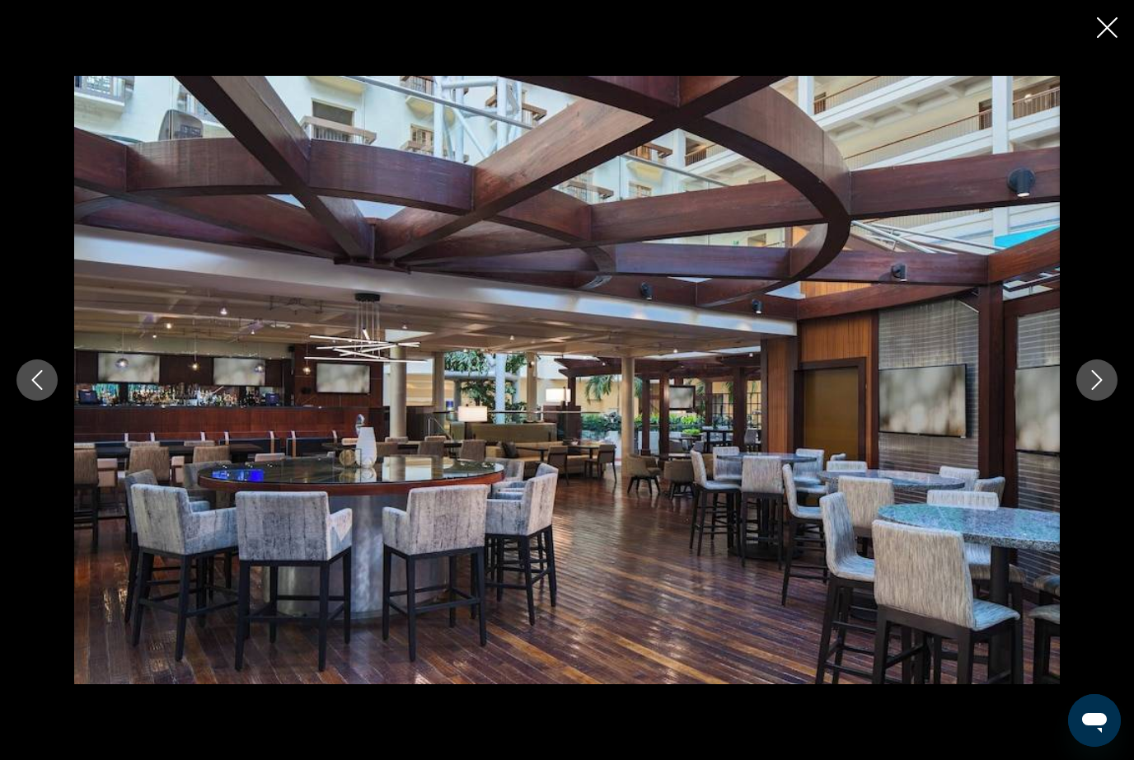
click at [1109, 401] on button "Next image" at bounding box center [1096, 379] width 41 height 41
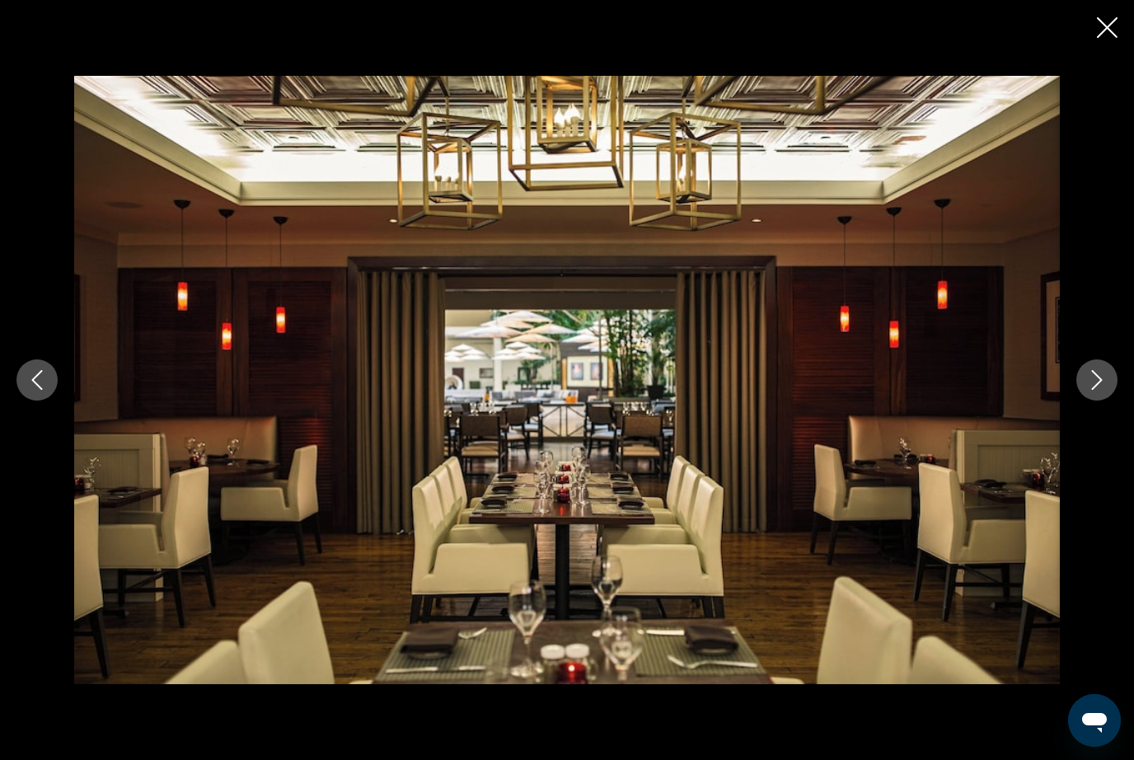
click at [1109, 401] on button "Next image" at bounding box center [1096, 379] width 41 height 41
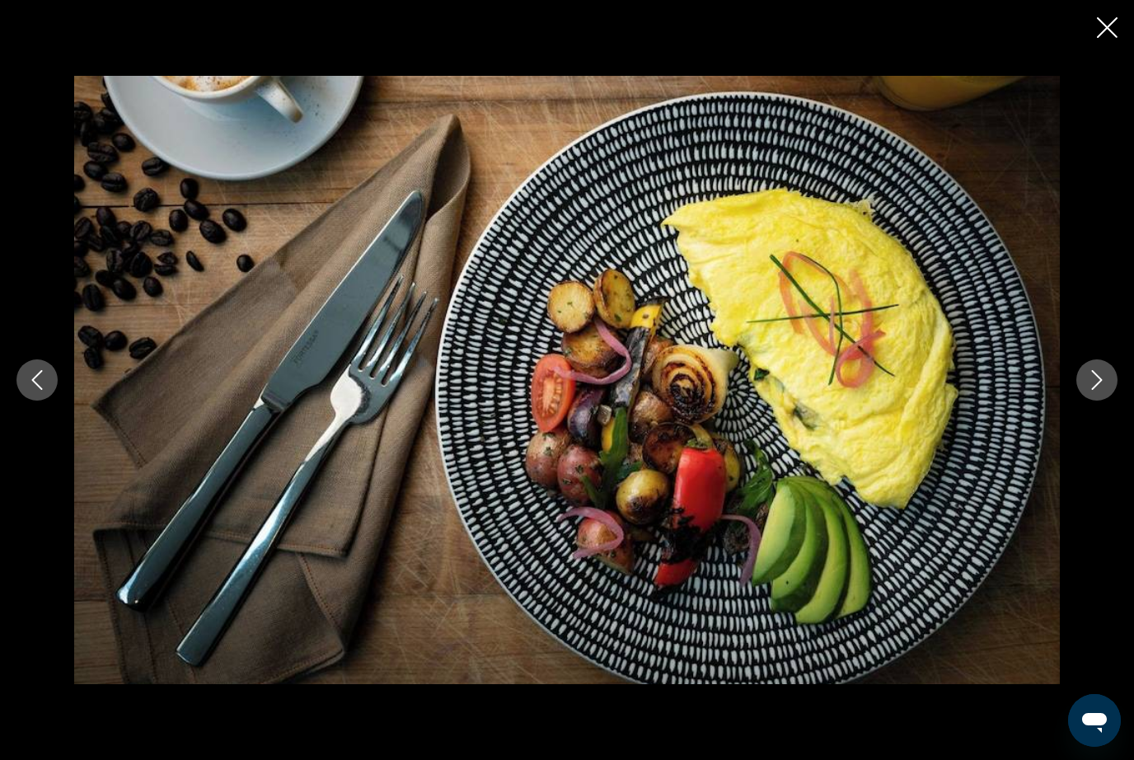
click at [1108, 401] on button "Next image" at bounding box center [1096, 379] width 41 height 41
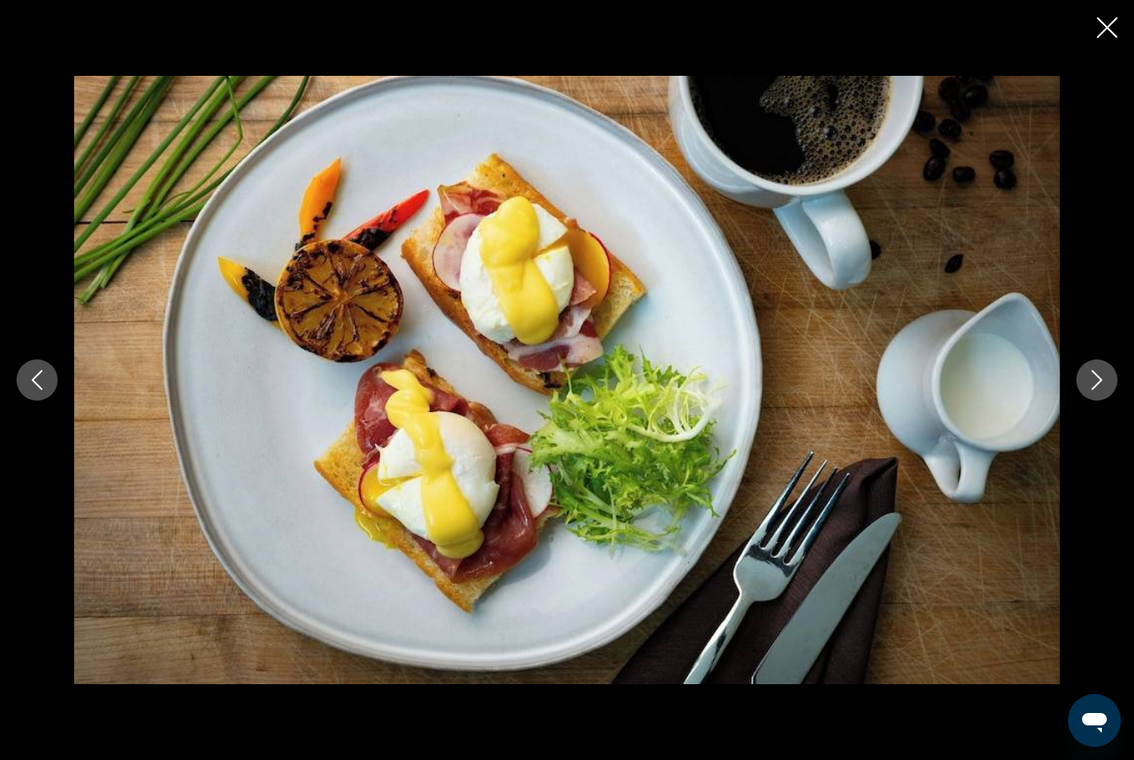
click at [1108, 401] on button "Next image" at bounding box center [1096, 379] width 41 height 41
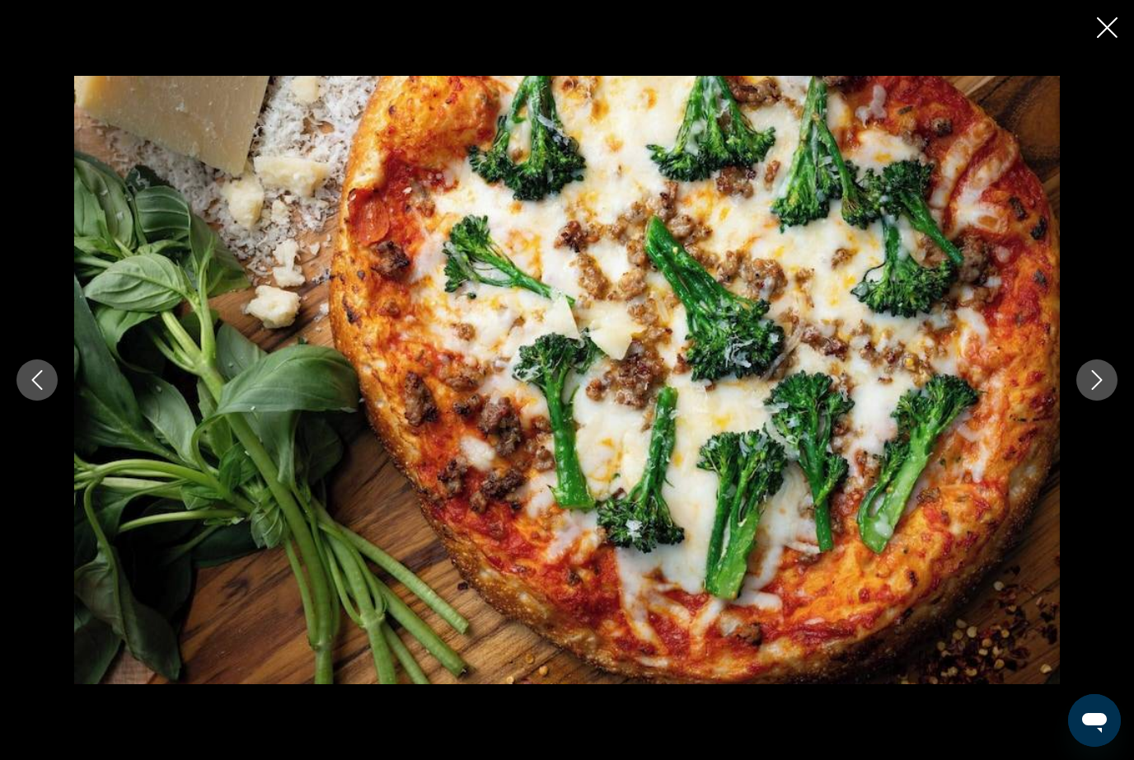
click at [1108, 401] on button "Next image" at bounding box center [1096, 379] width 41 height 41
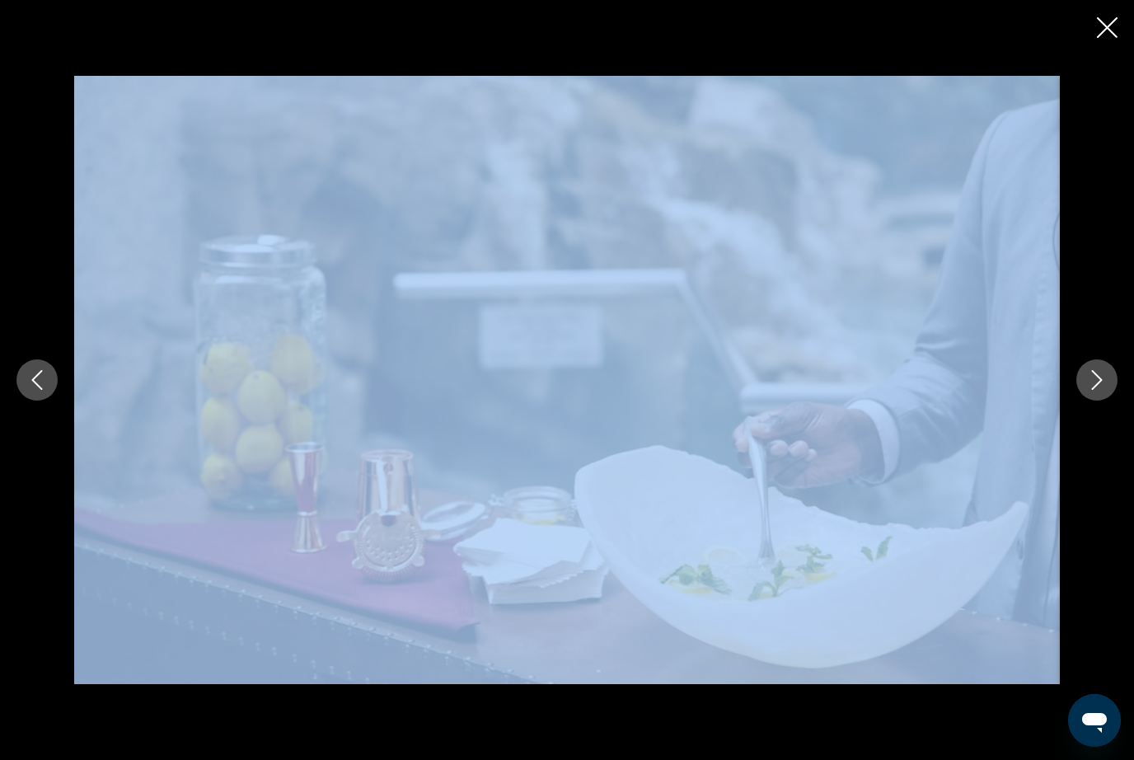
click at [1108, 401] on button "Next image" at bounding box center [1096, 379] width 41 height 41
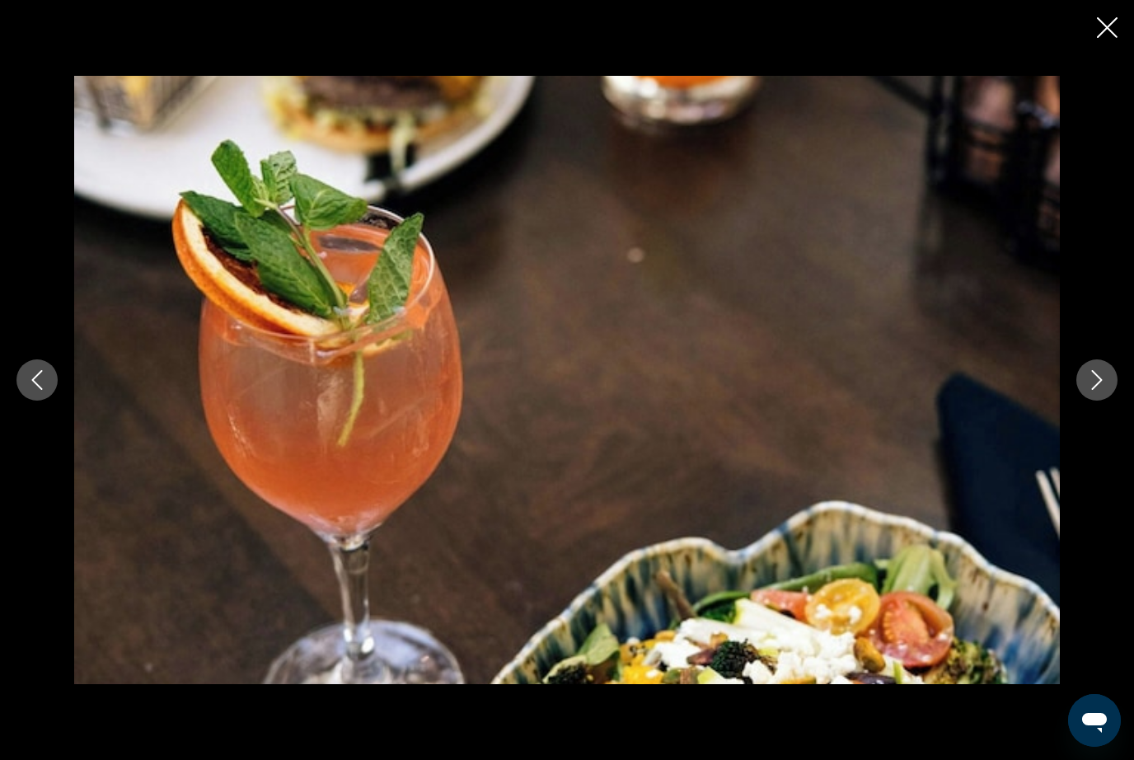
click at [1113, 401] on button "Next image" at bounding box center [1096, 379] width 41 height 41
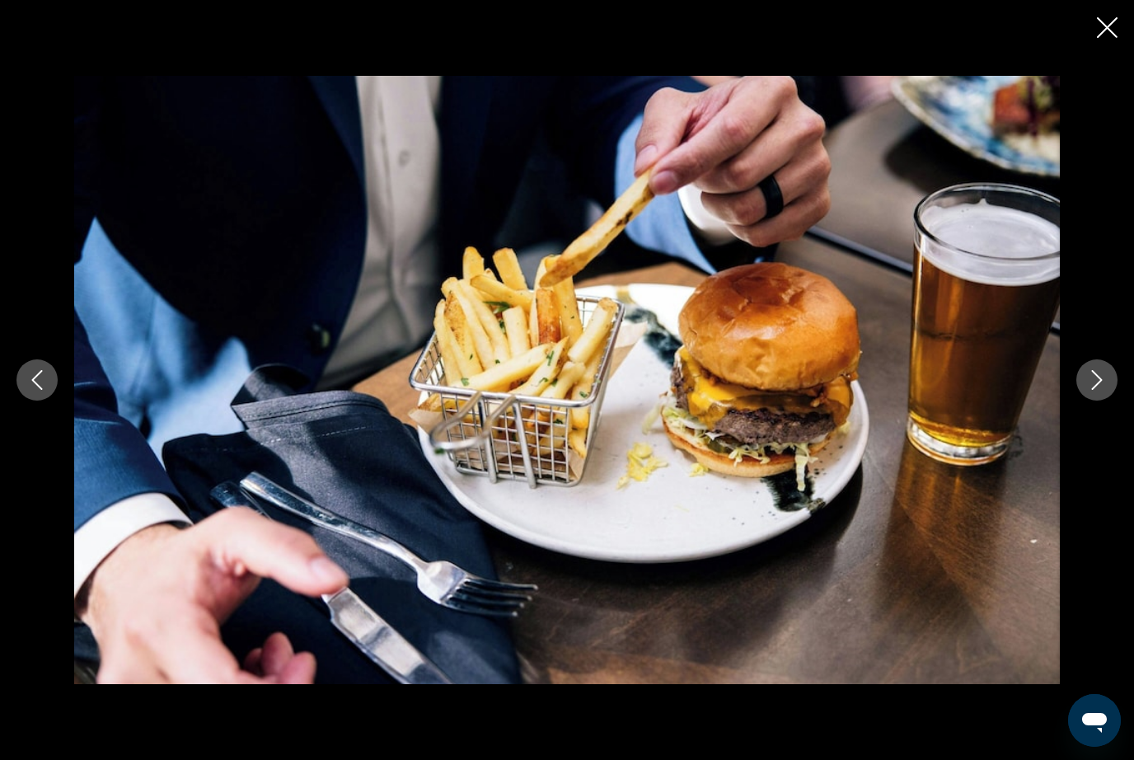
click at [1110, 401] on button "Next image" at bounding box center [1096, 379] width 41 height 41
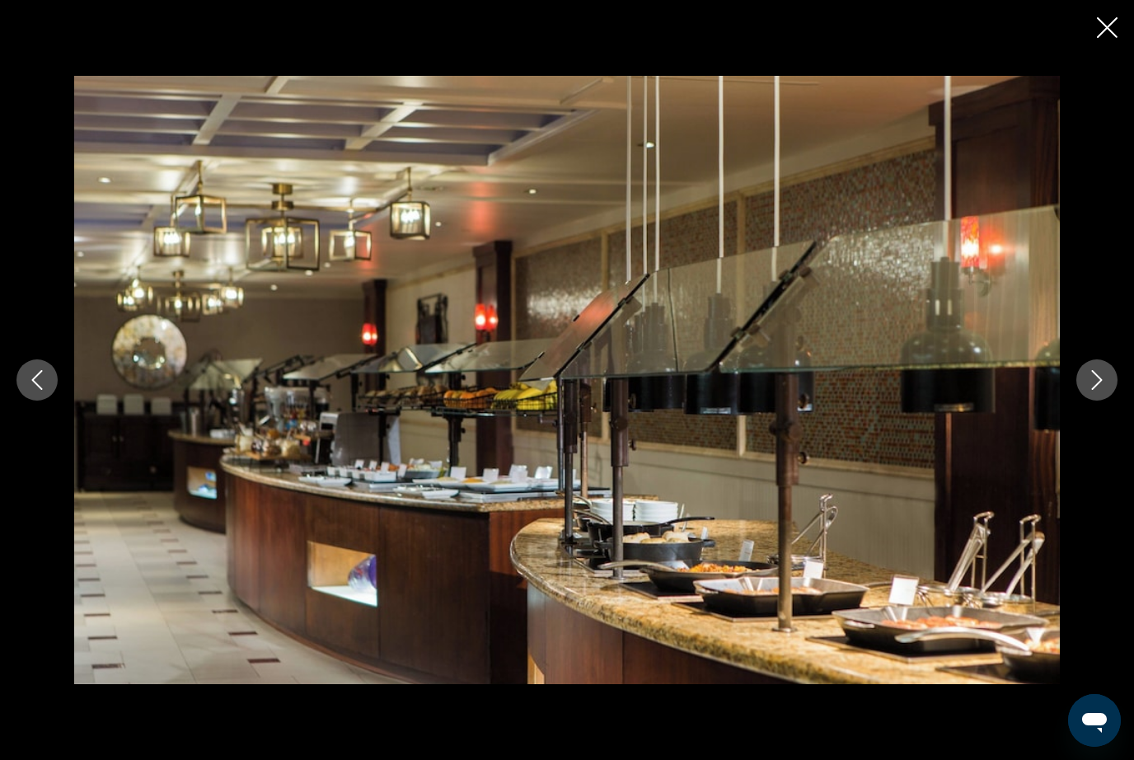
click at [1110, 401] on button "Next image" at bounding box center [1096, 379] width 41 height 41
click at [1109, 401] on button "Next image" at bounding box center [1096, 379] width 41 height 41
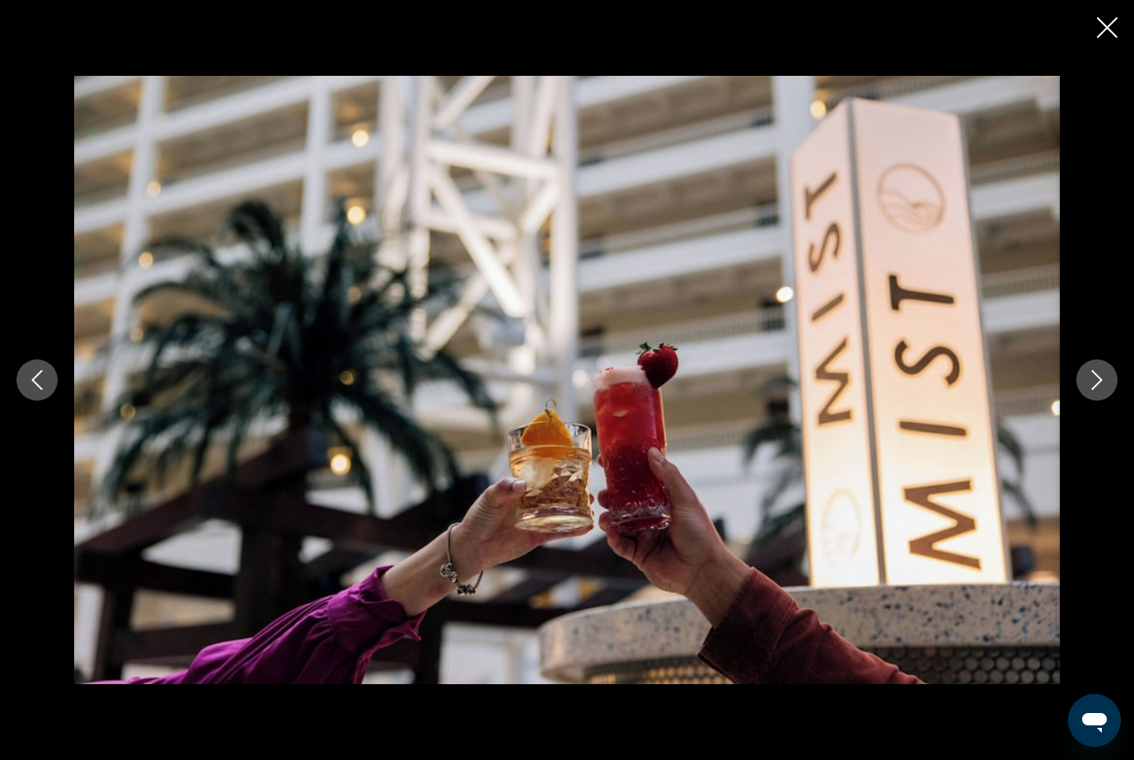
click at [1108, 37] on button "Close slideshow" at bounding box center [1107, 29] width 21 height 26
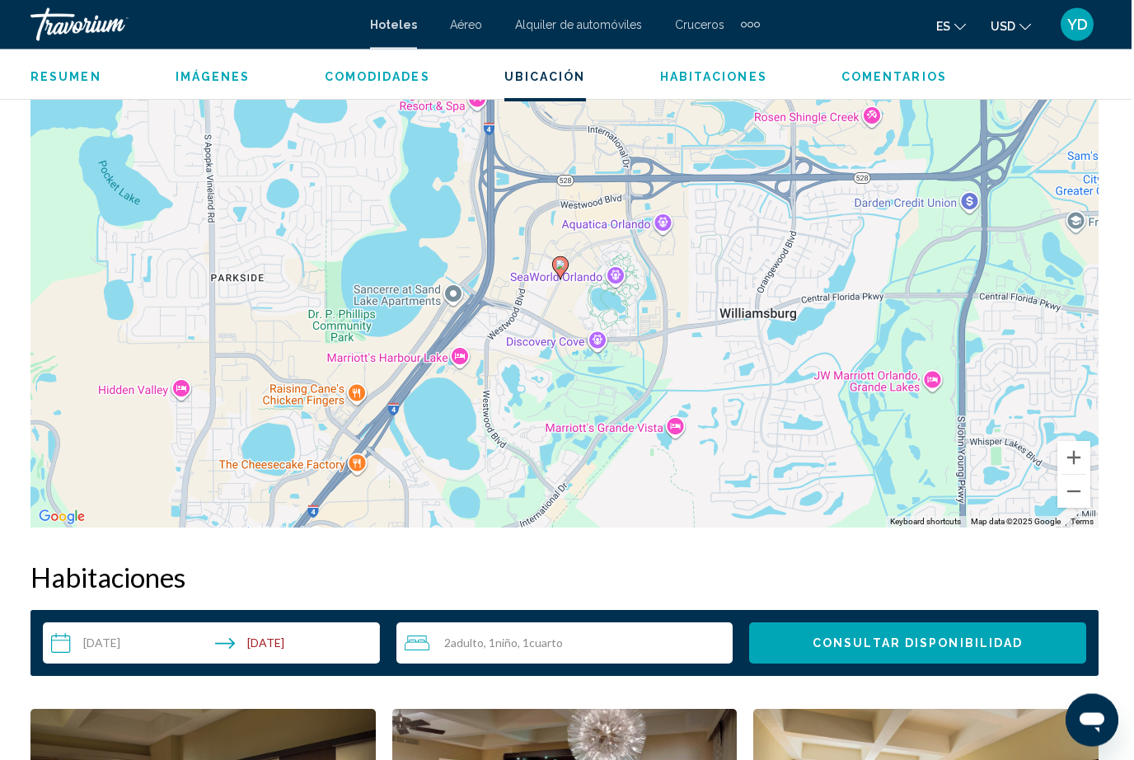
scroll to position [1925, 0]
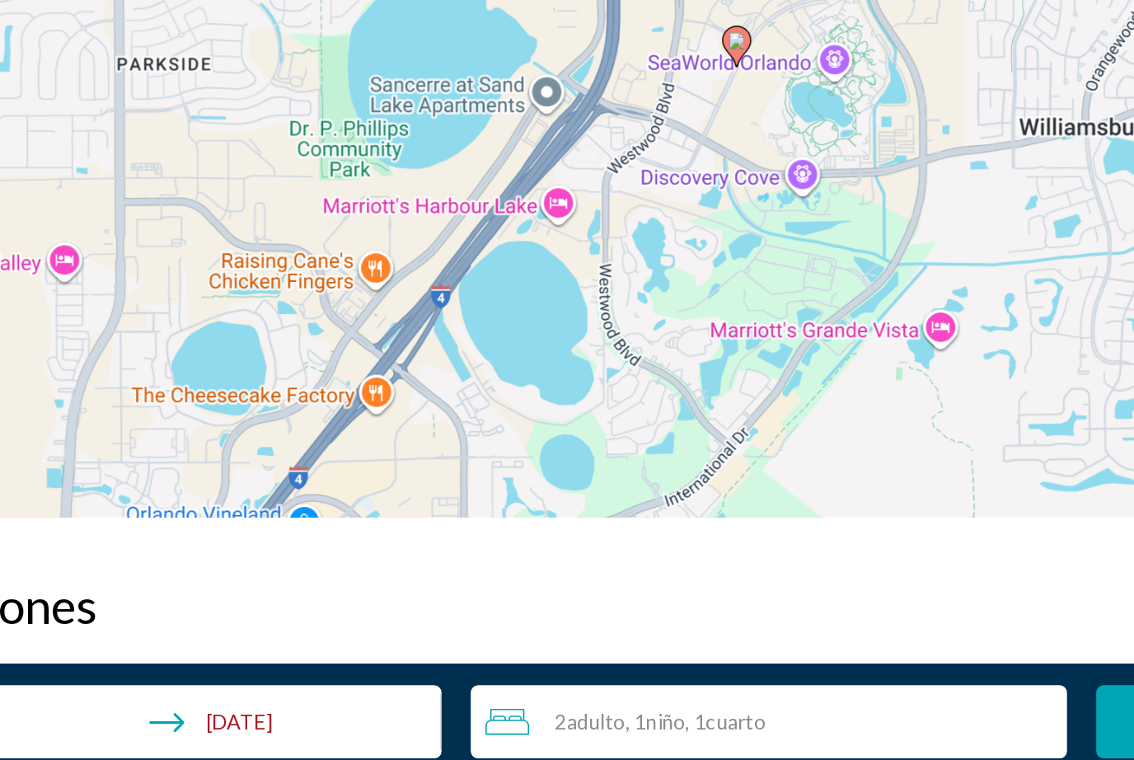
click at [73, 223] on div "To activate drag with keyboard, press Alt + Enter. Once in keyboard drag state,…" at bounding box center [567, 268] width 1068 height 494
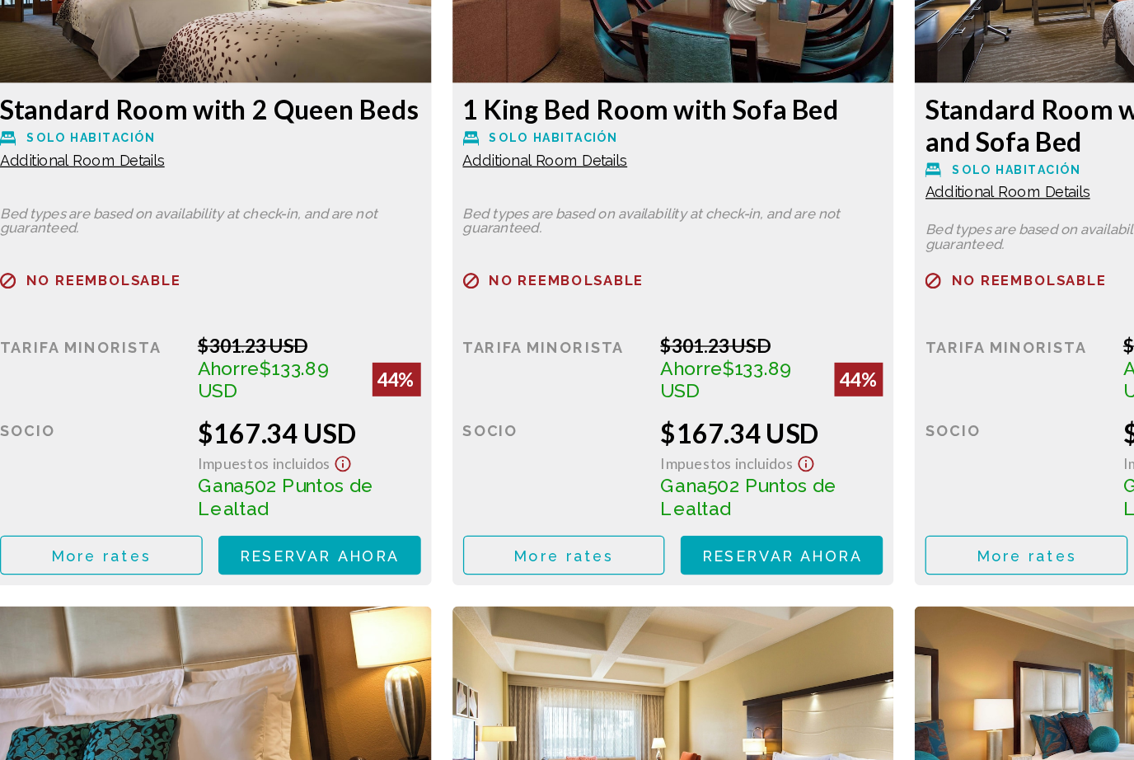
scroll to position [2639, 0]
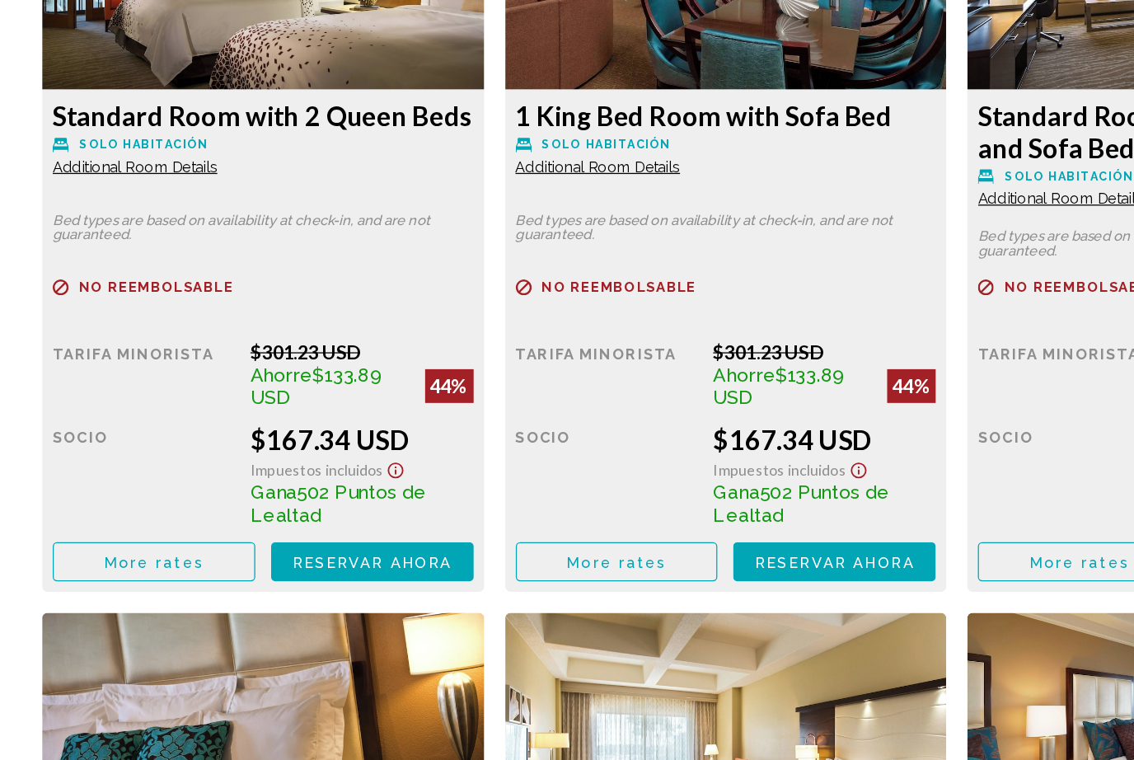
click at [272, 551] on span "Reservar ahora" at bounding box center [290, 557] width 124 height 13
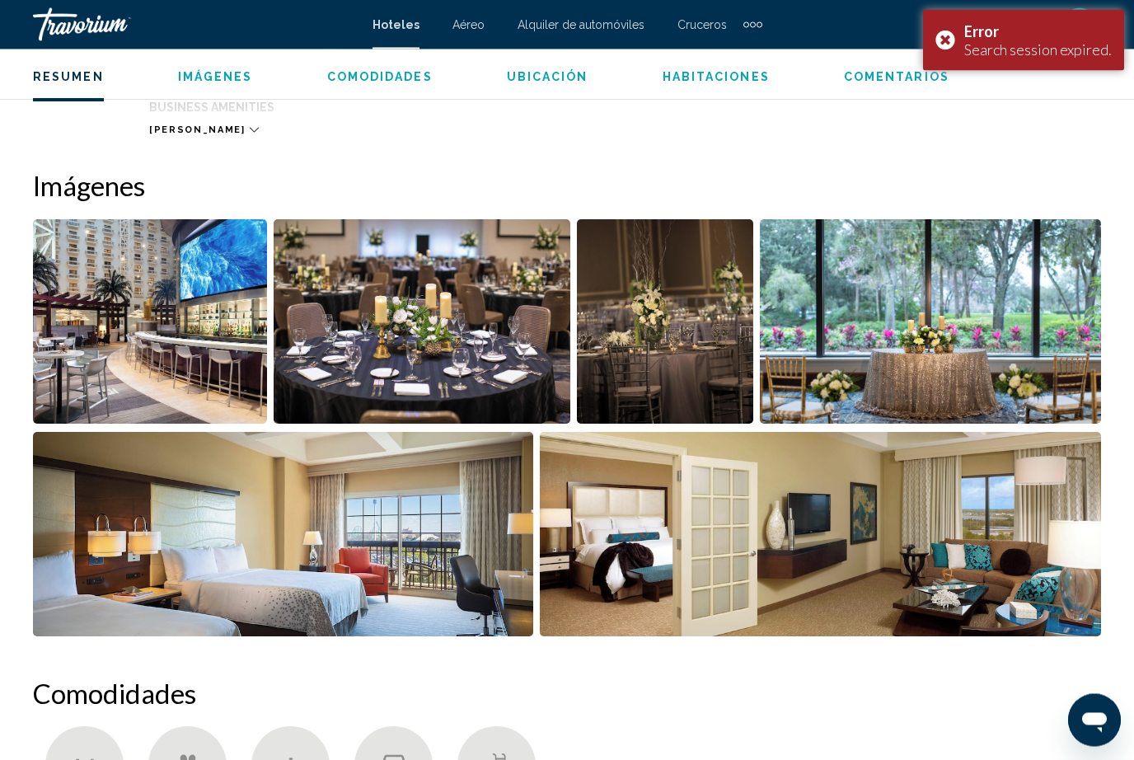
scroll to position [1024, 0]
click at [1011, 357] on img "Open full-screen image slider" at bounding box center [930, 321] width 341 height 204
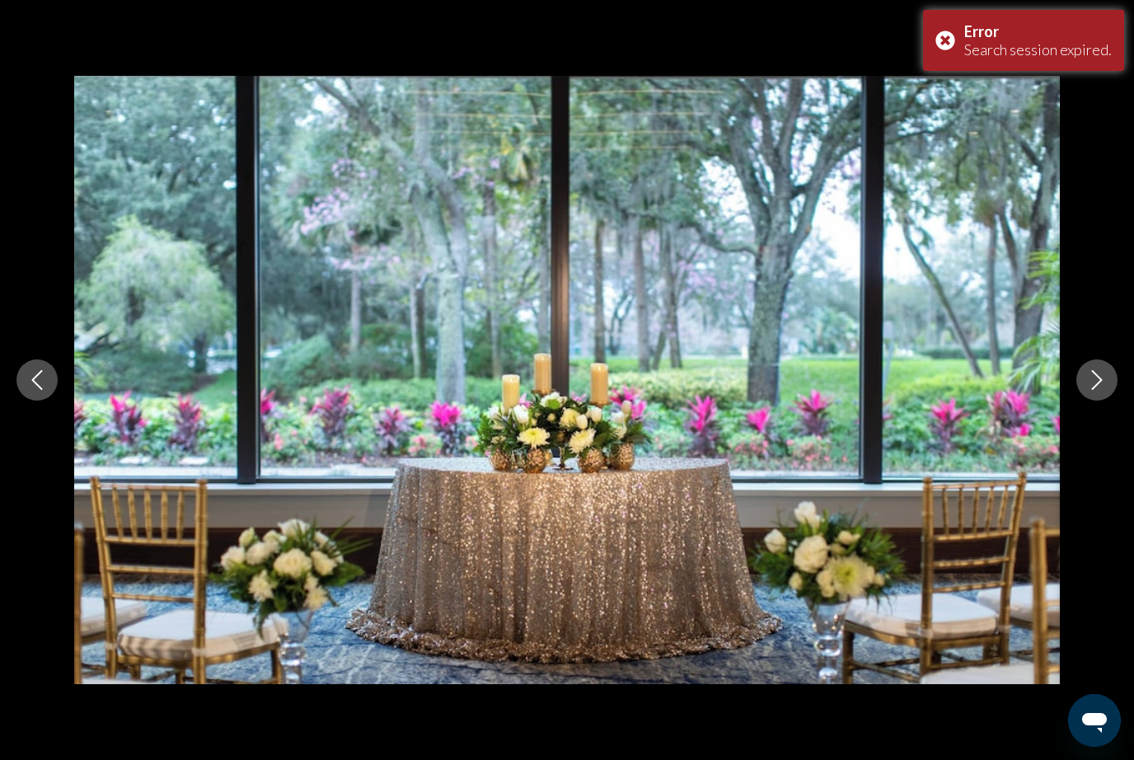
click at [1108, 401] on button "Next image" at bounding box center [1096, 379] width 41 height 41
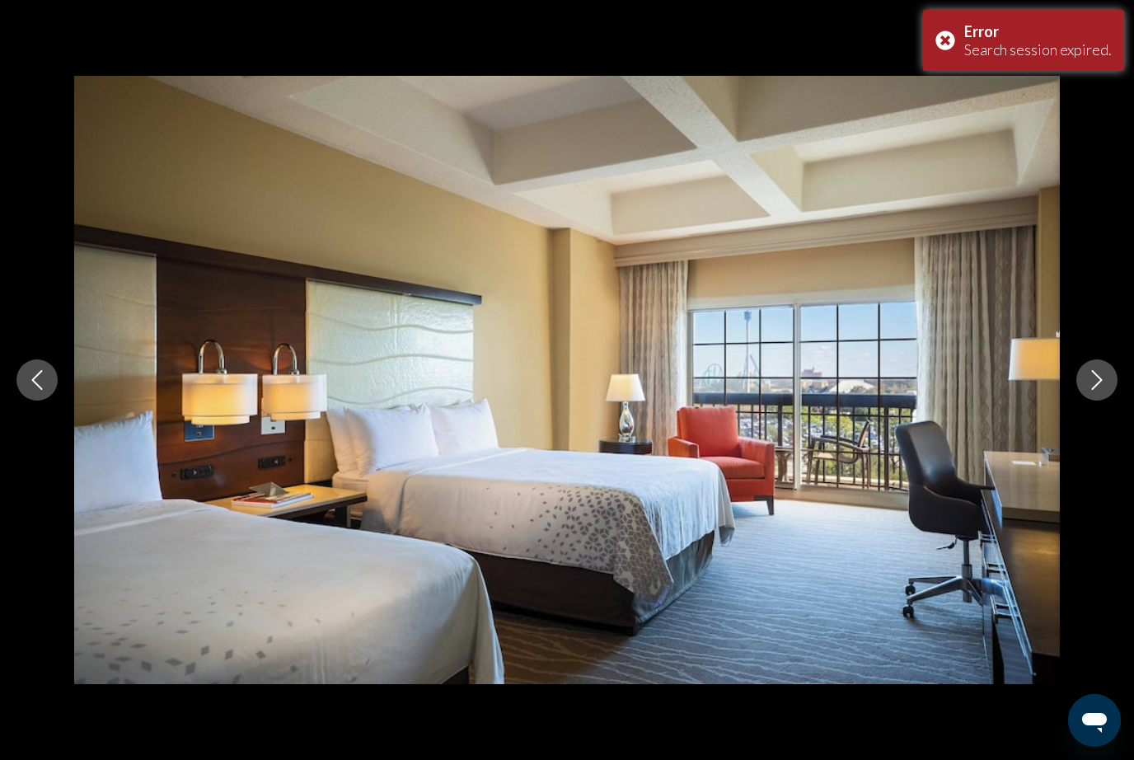
click at [1082, 423] on div "Main content" at bounding box center [567, 380] width 1134 height 608
click at [1057, 406] on img "Main content" at bounding box center [567, 380] width 986 height 608
click at [1086, 401] on button "Next image" at bounding box center [1096, 379] width 41 height 41
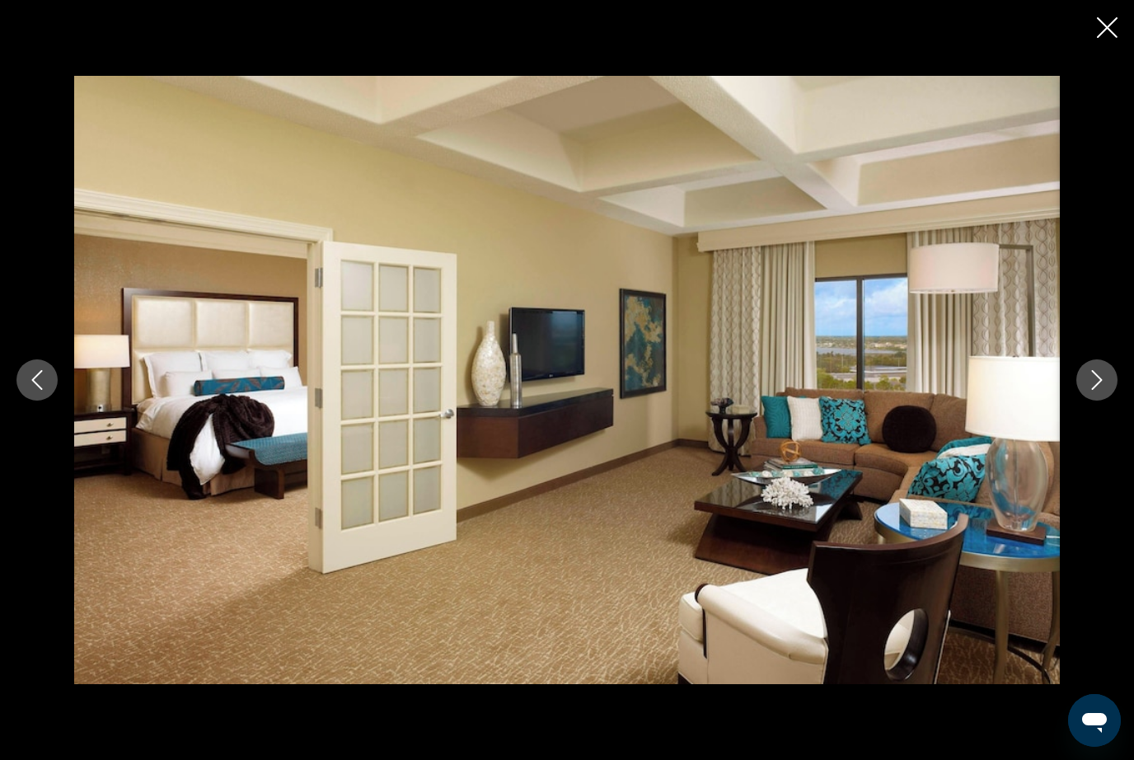
click at [1101, 401] on button "Next image" at bounding box center [1096, 379] width 41 height 41
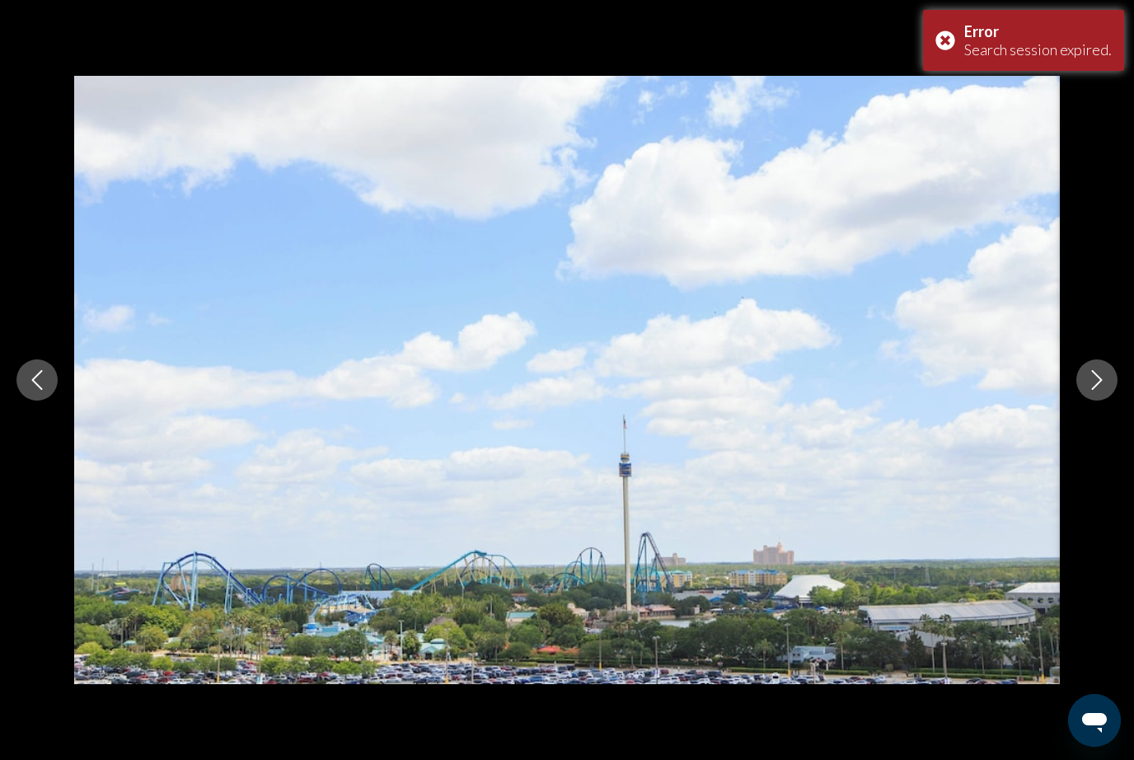
click at [1103, 401] on button "Next image" at bounding box center [1096, 379] width 41 height 41
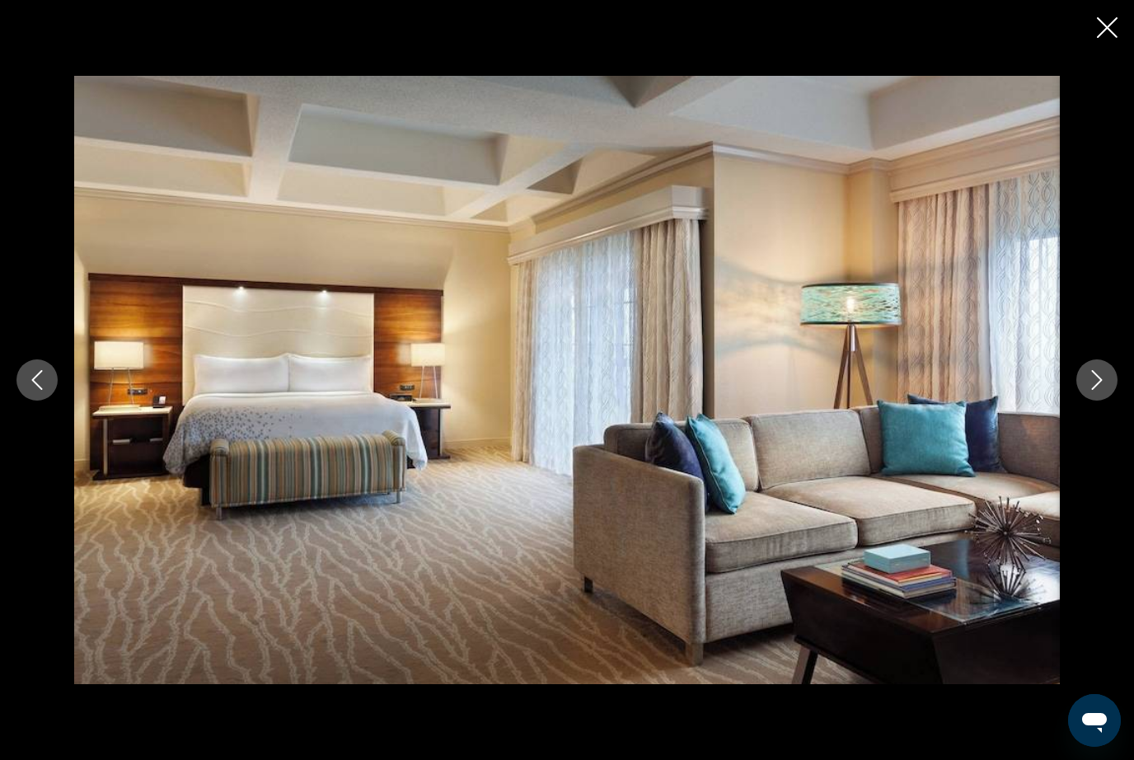
click at [1100, 401] on button "Next image" at bounding box center [1096, 379] width 41 height 41
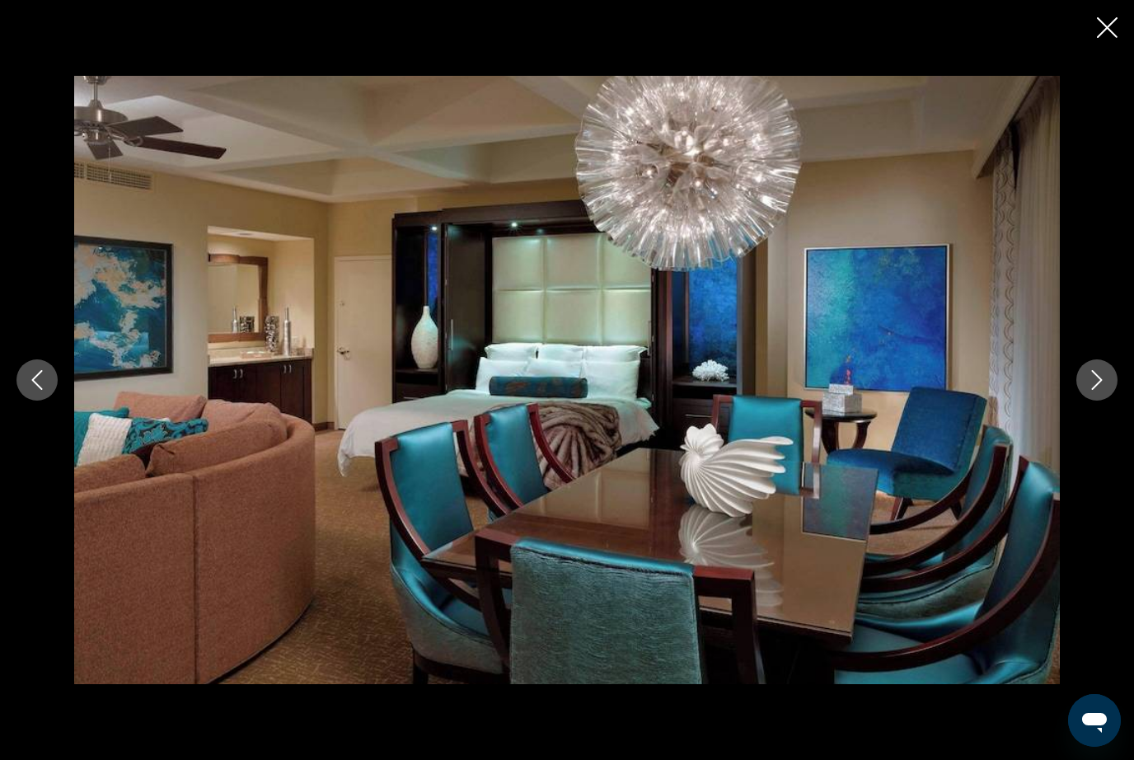
click at [1101, 401] on button "Next image" at bounding box center [1096, 379] width 41 height 41
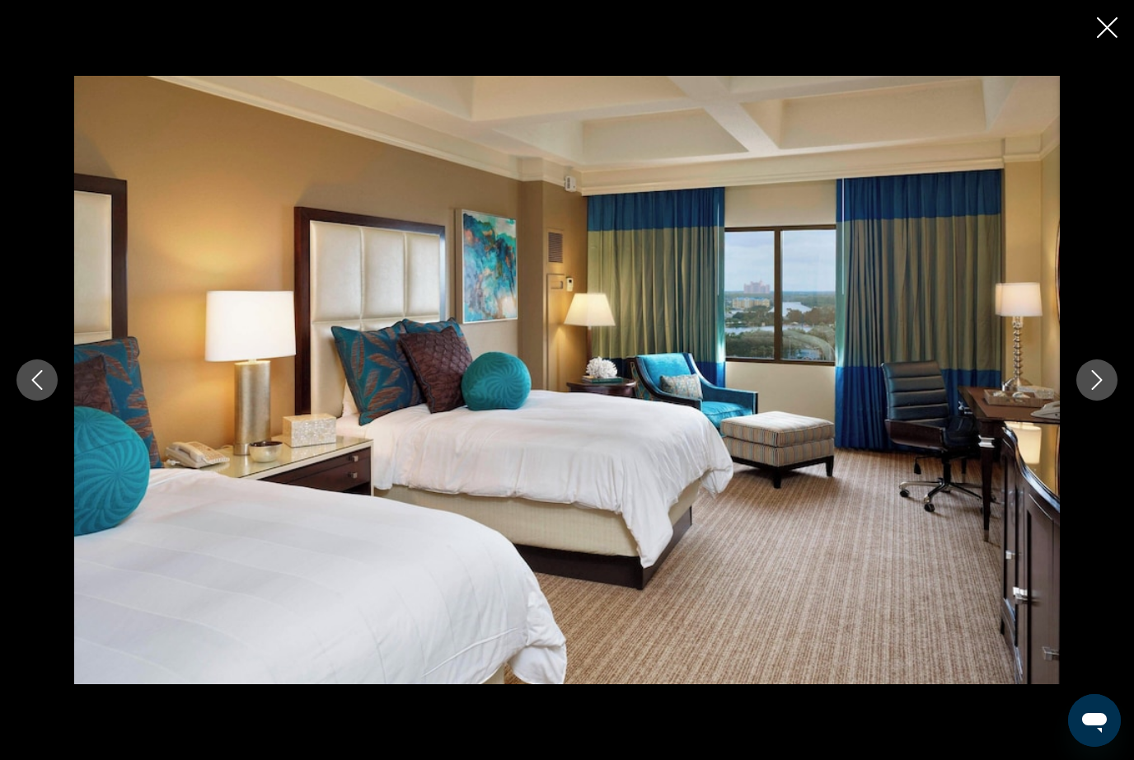
click at [1098, 401] on button "Next image" at bounding box center [1096, 379] width 41 height 41
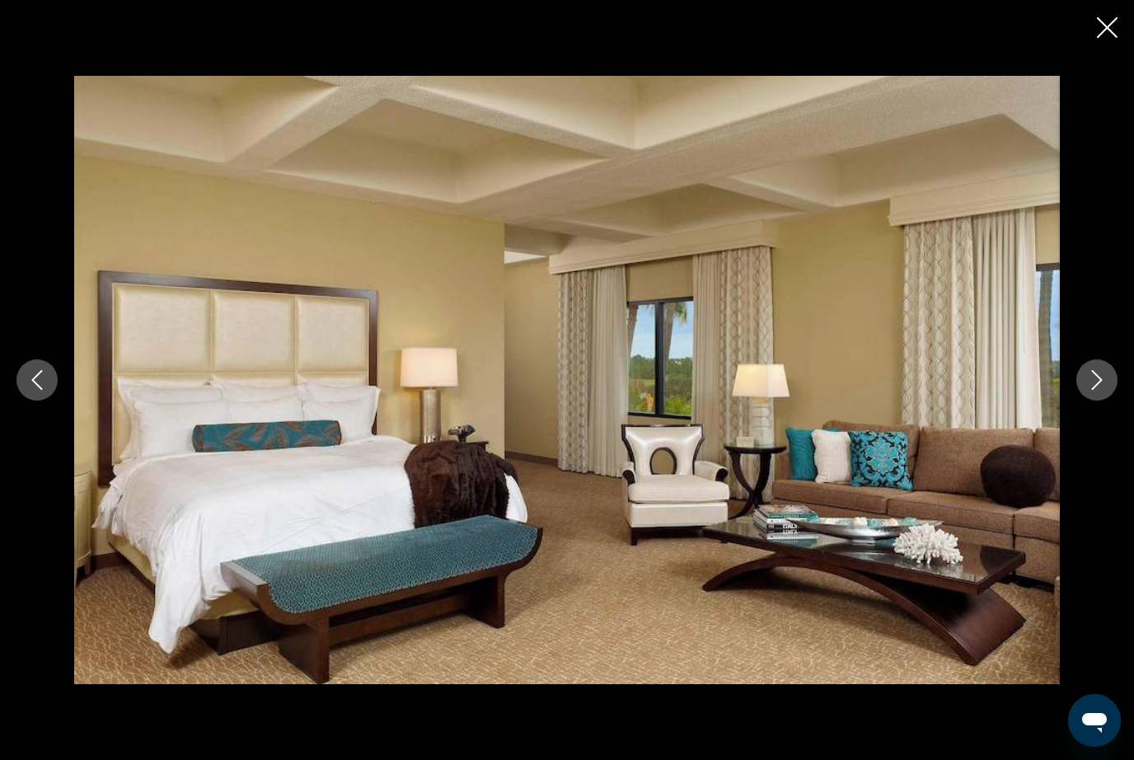
click at [1096, 401] on button "Next image" at bounding box center [1096, 379] width 41 height 41
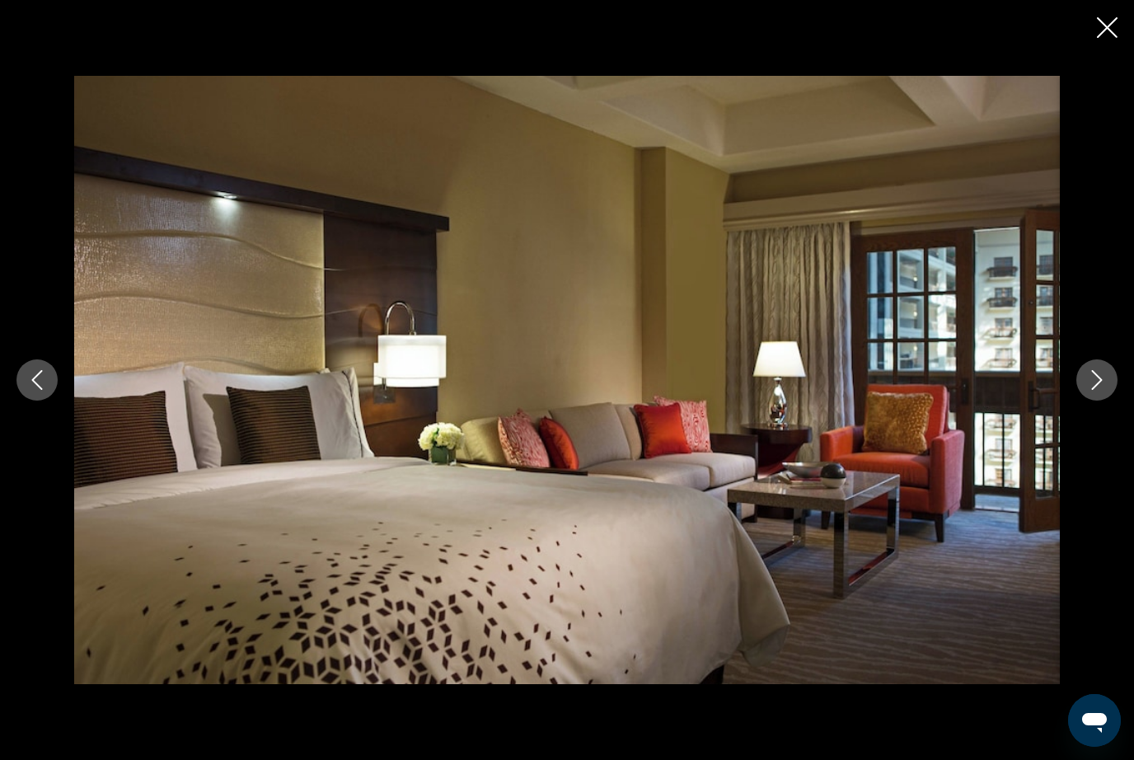
click at [1096, 401] on button "Next image" at bounding box center [1096, 379] width 41 height 41
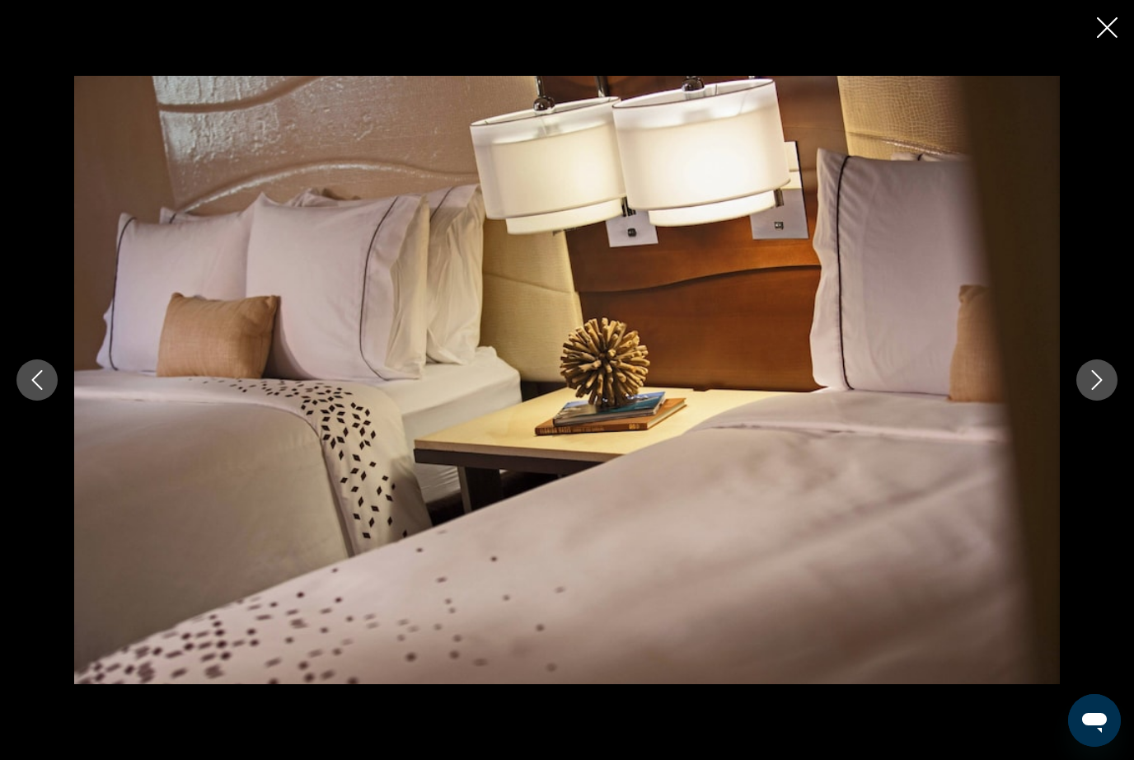
click at [1101, 401] on button "Next image" at bounding box center [1096, 379] width 41 height 41
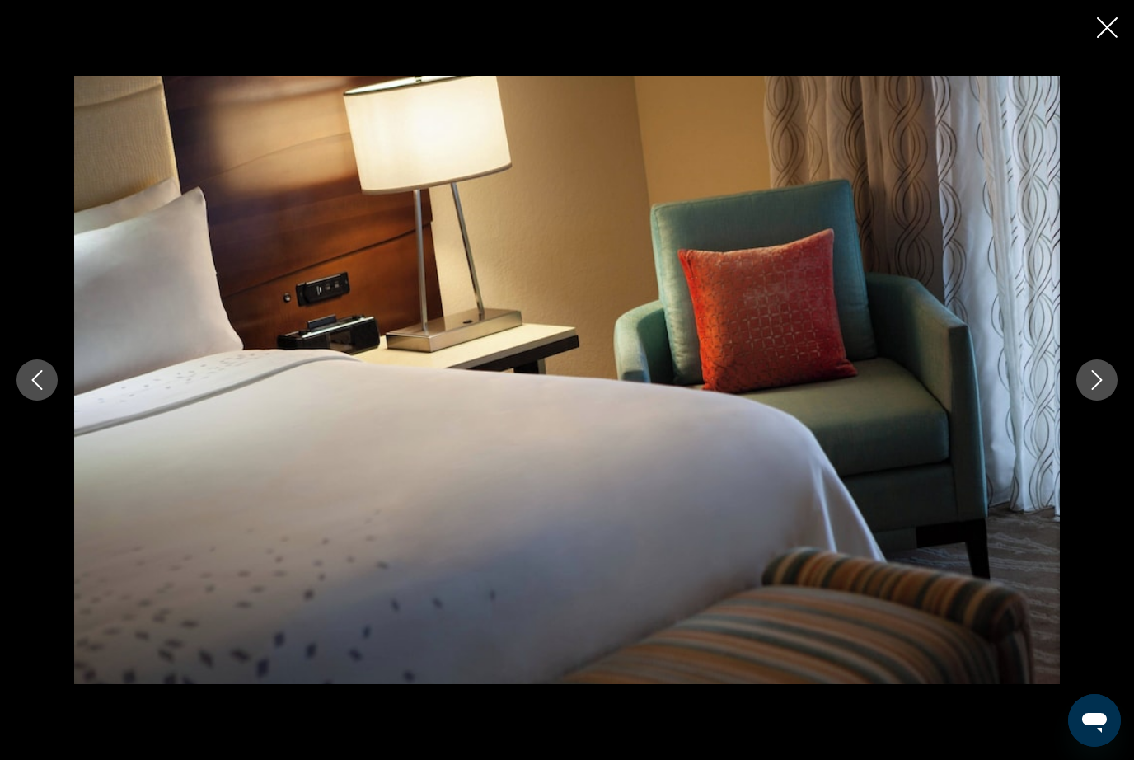
click at [1109, 40] on button "Close slideshow" at bounding box center [1107, 29] width 21 height 26
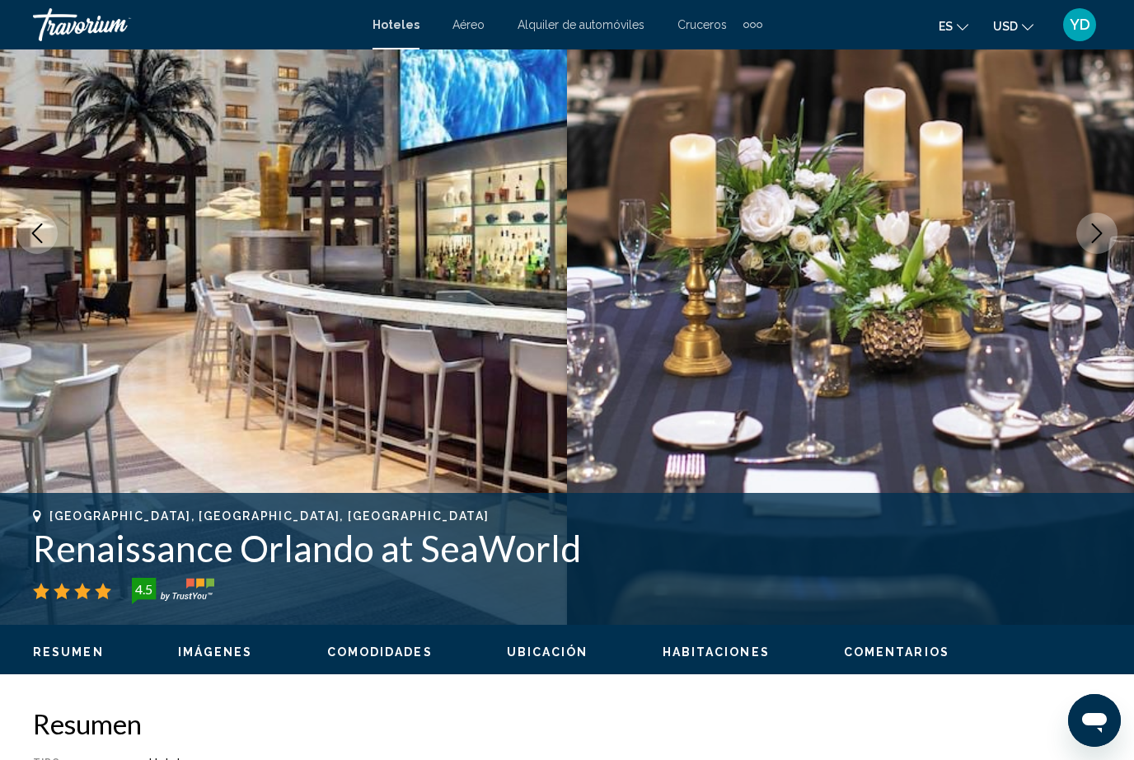
scroll to position [194, 0]
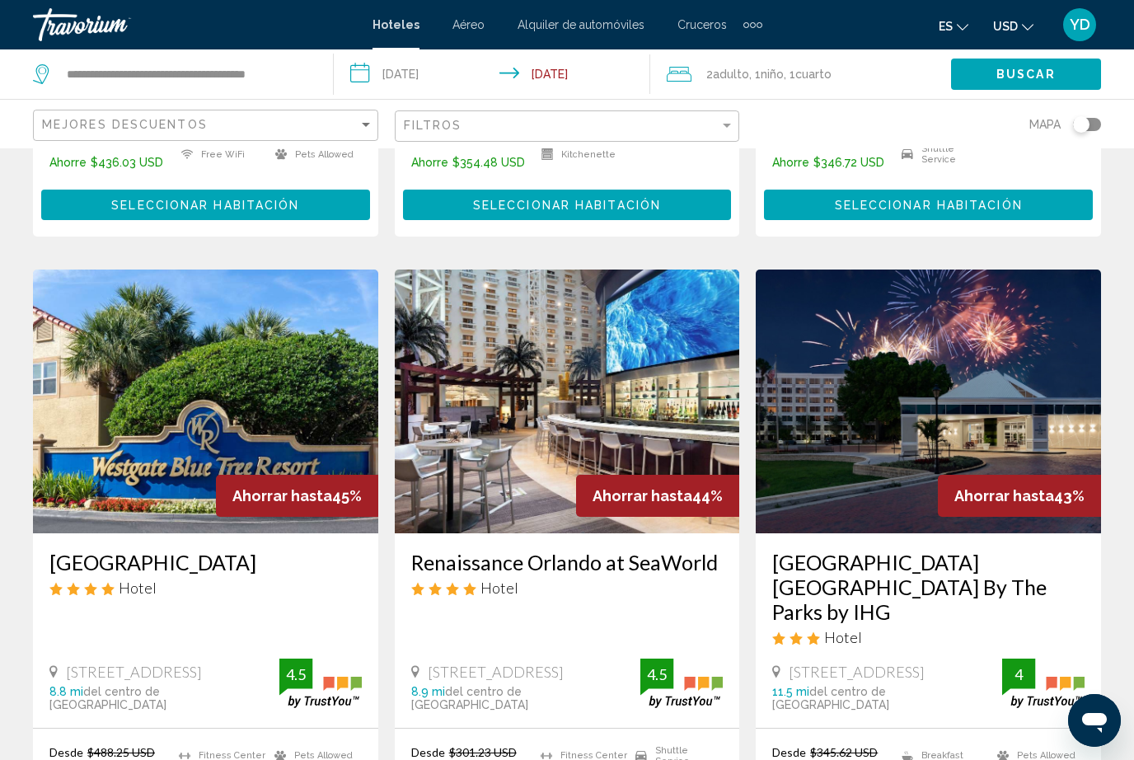
scroll to position [584, 0]
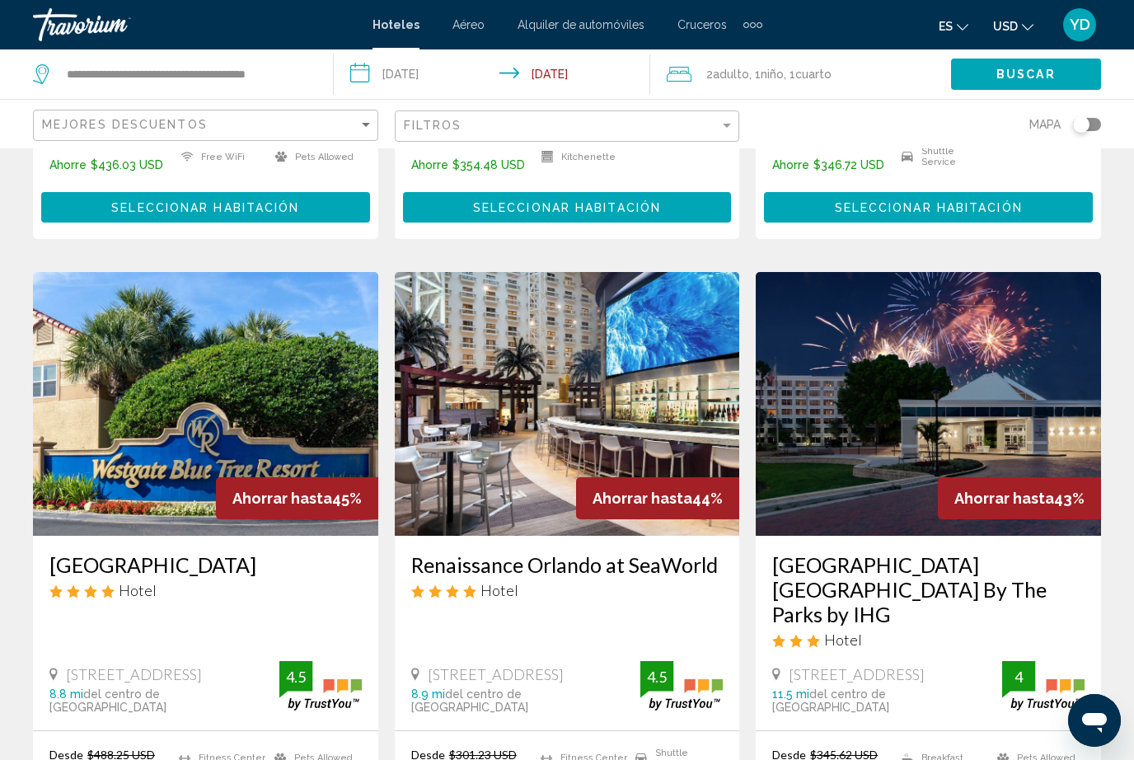
click at [618, 377] on img "Main content" at bounding box center [567, 404] width 345 height 264
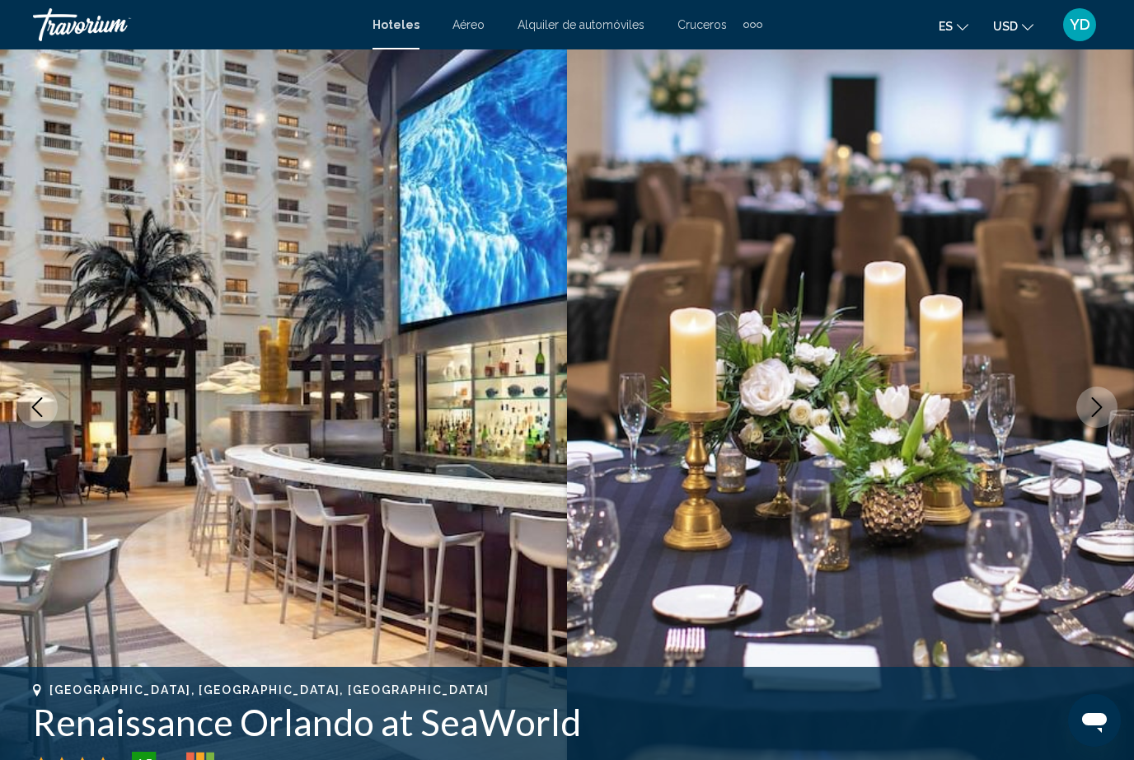
scroll to position [35, 0]
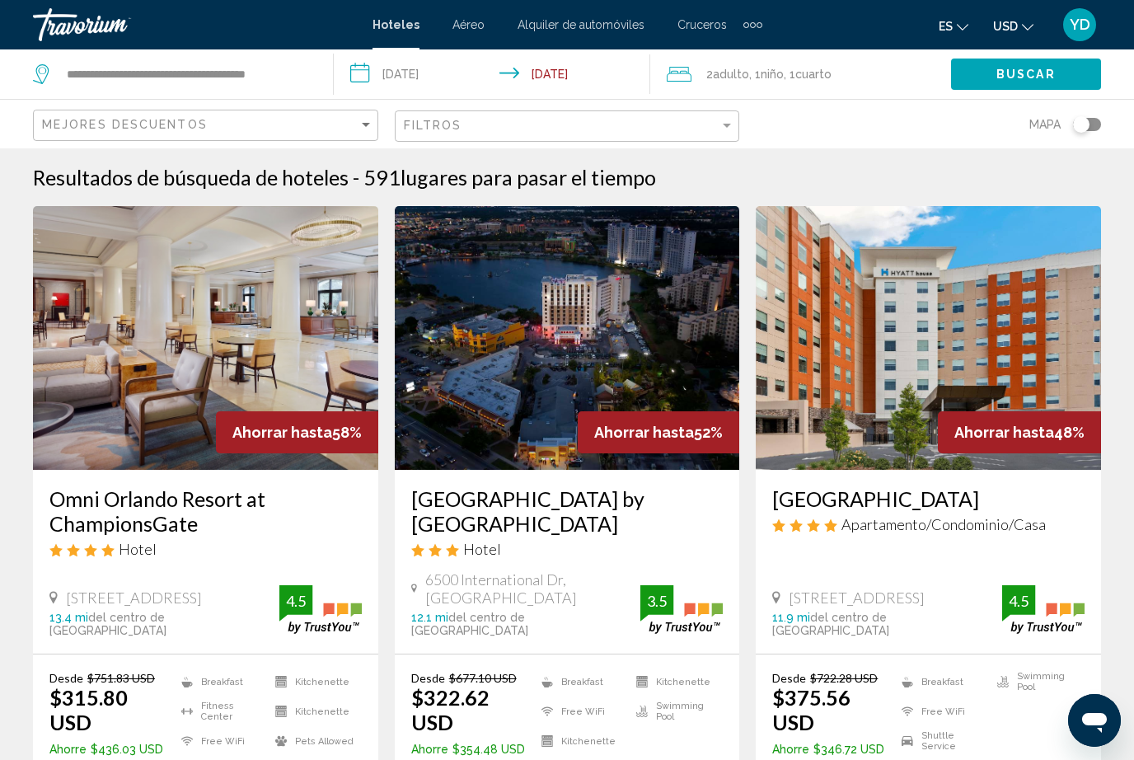
click at [443, 82] on input "**********" at bounding box center [496, 76] width 324 height 54
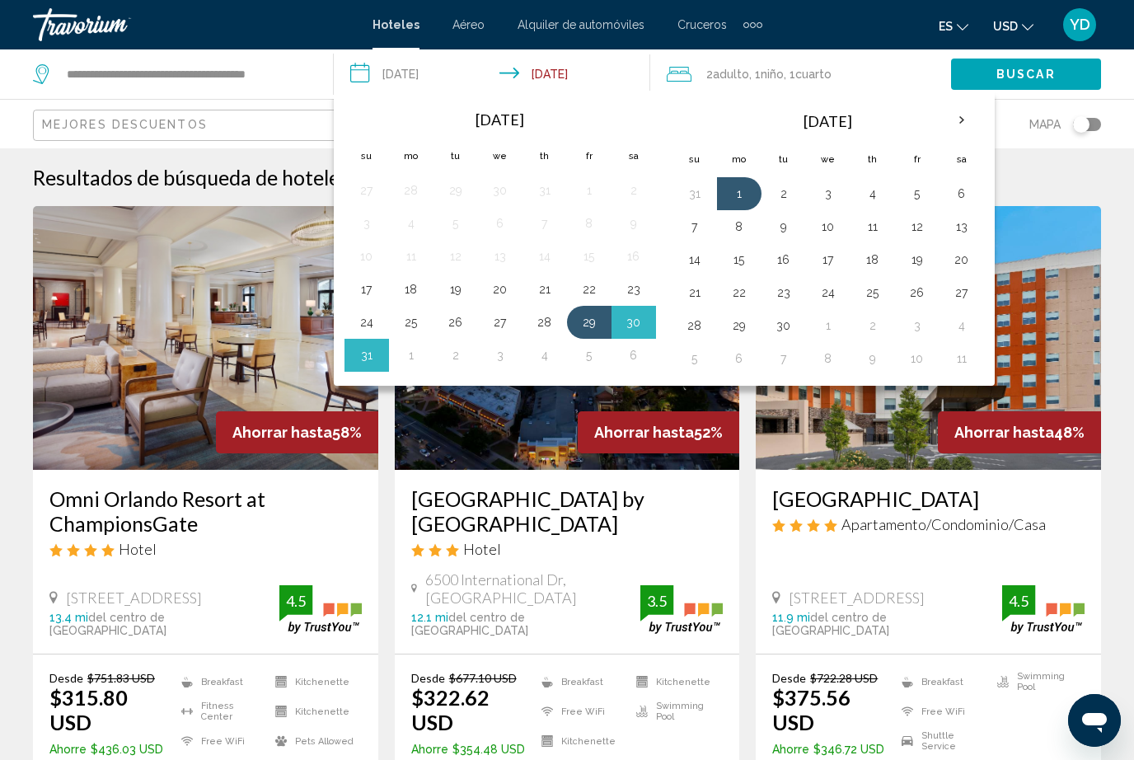
click at [594, 327] on button "29" at bounding box center [589, 322] width 26 height 23
click at [635, 329] on button "30" at bounding box center [634, 322] width 26 height 23
type input "**********"
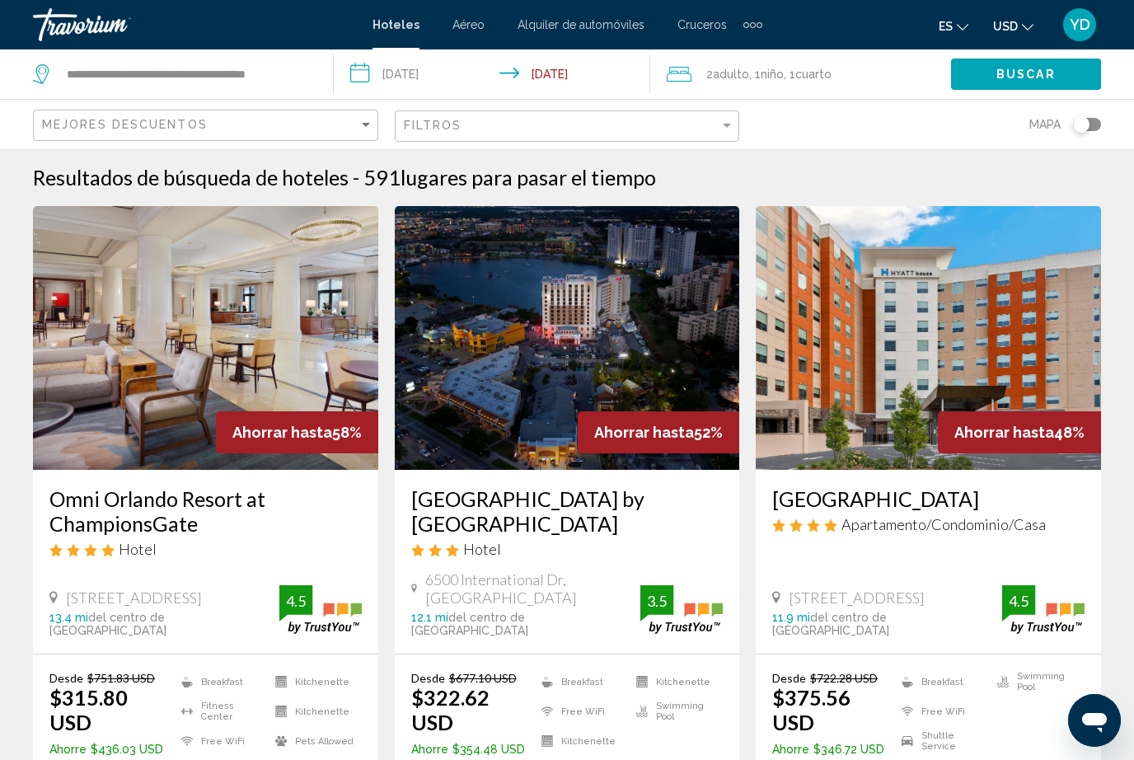
click at [1039, 86] on button "Buscar" at bounding box center [1026, 74] width 150 height 30
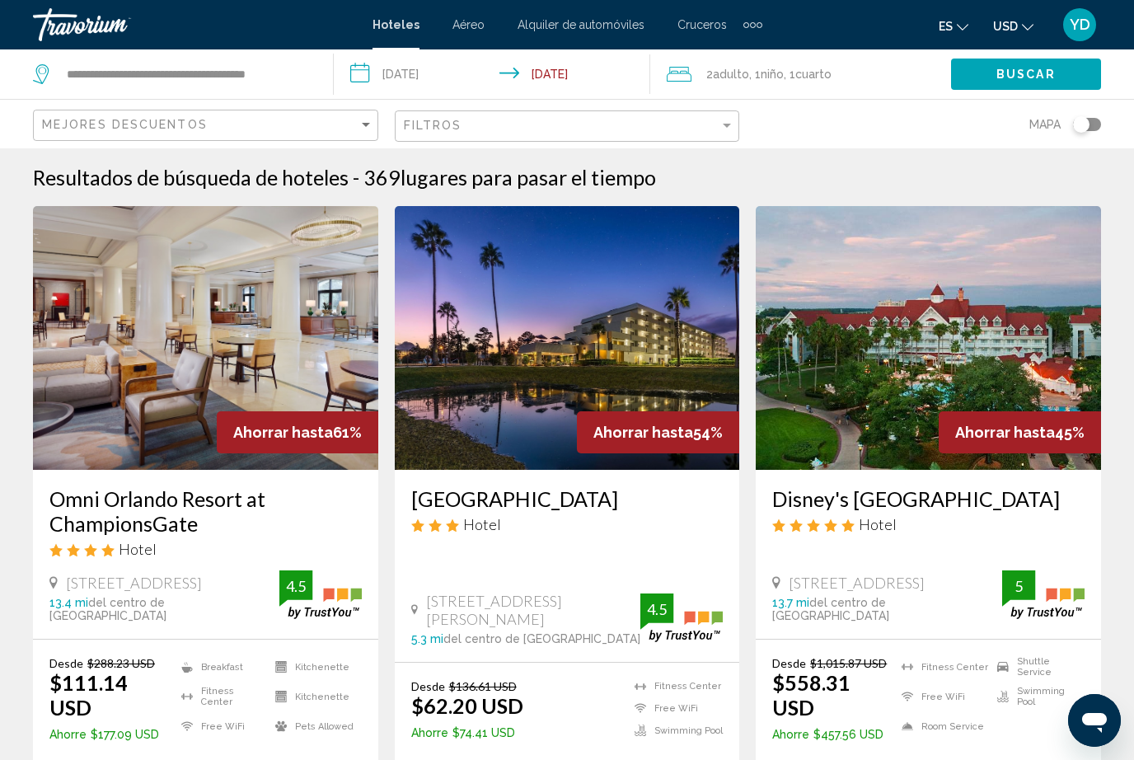
click at [621, 379] on img "Main content" at bounding box center [567, 338] width 345 height 264
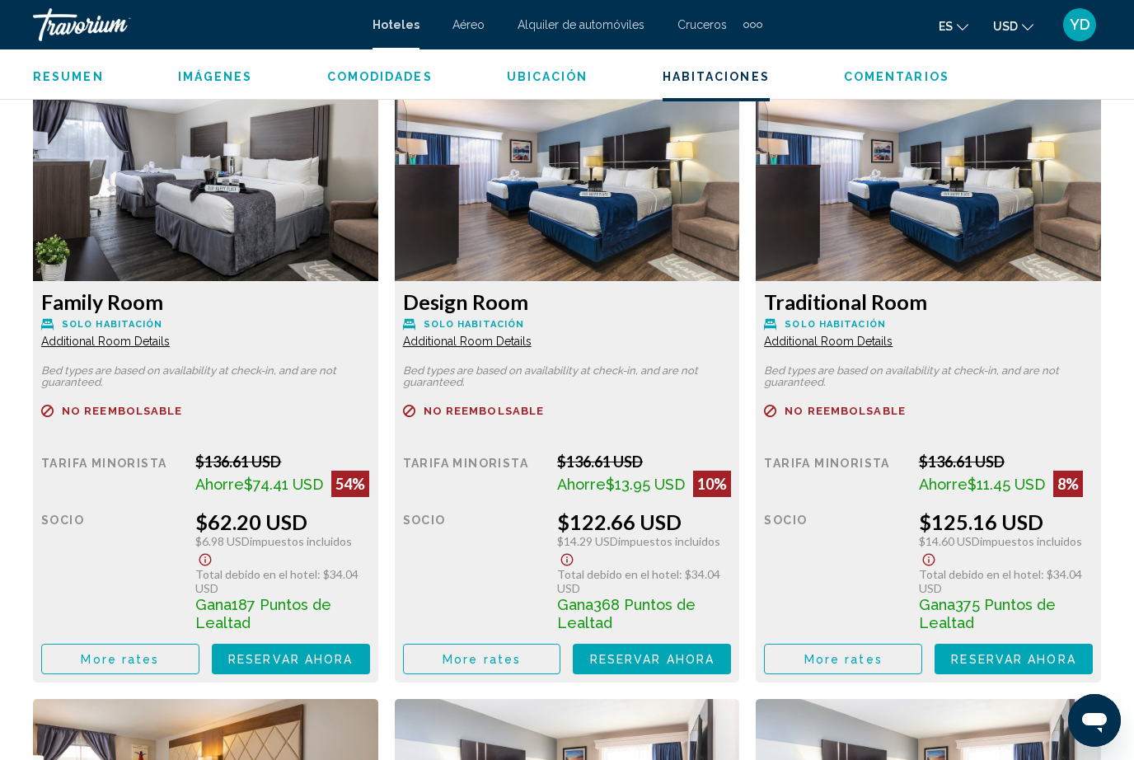
scroll to position [2537, 0]
click at [328, 659] on button "Reservar ahora Ya no está disponible" at bounding box center [291, 659] width 158 height 30
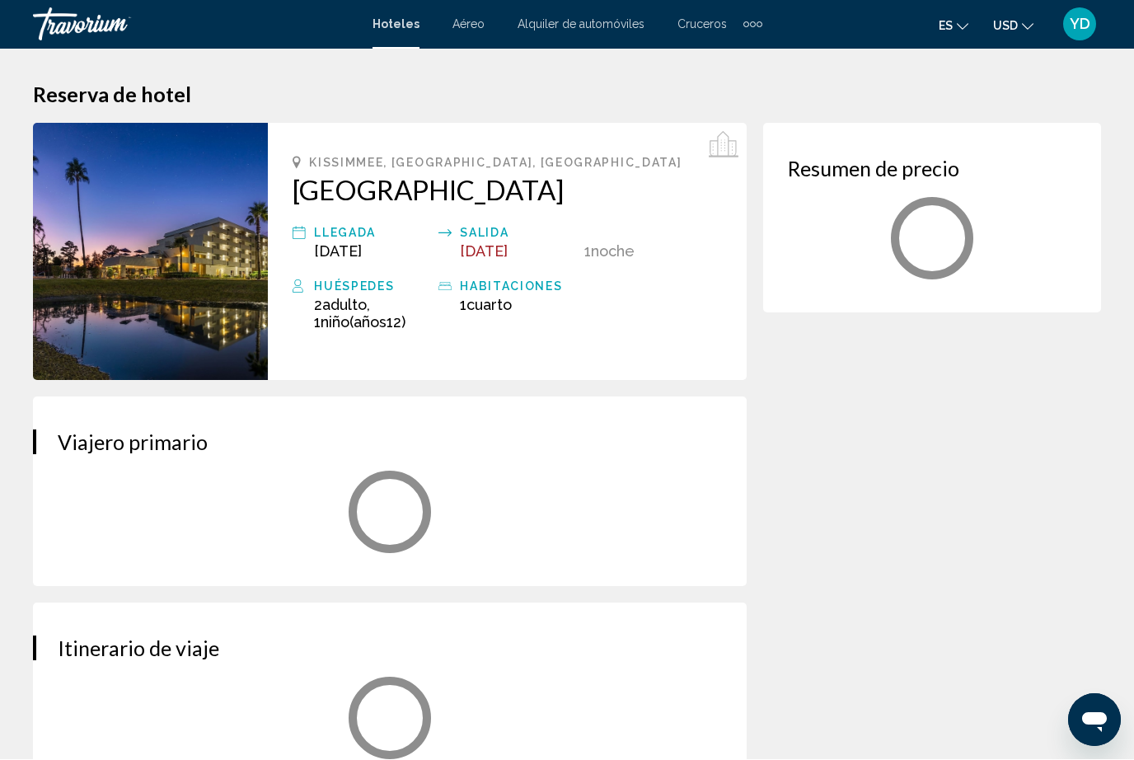
scroll to position [1, 0]
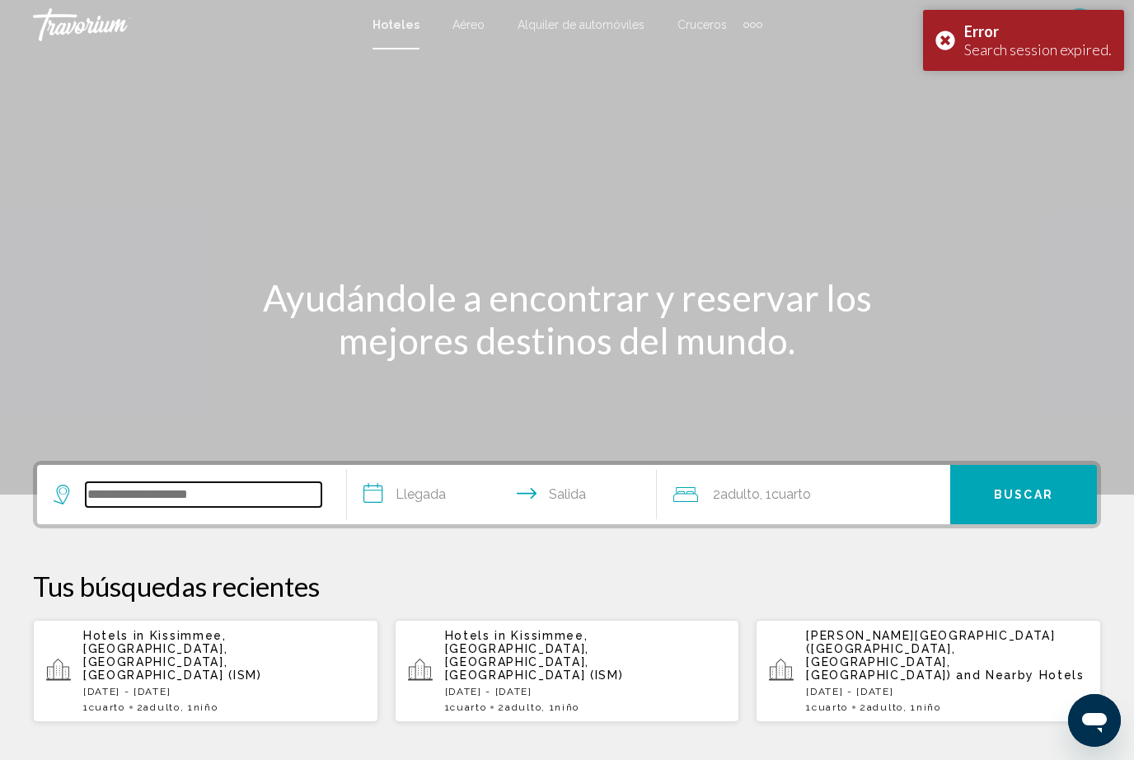
click at [159, 495] on input "Search widget" at bounding box center [204, 494] width 236 height 25
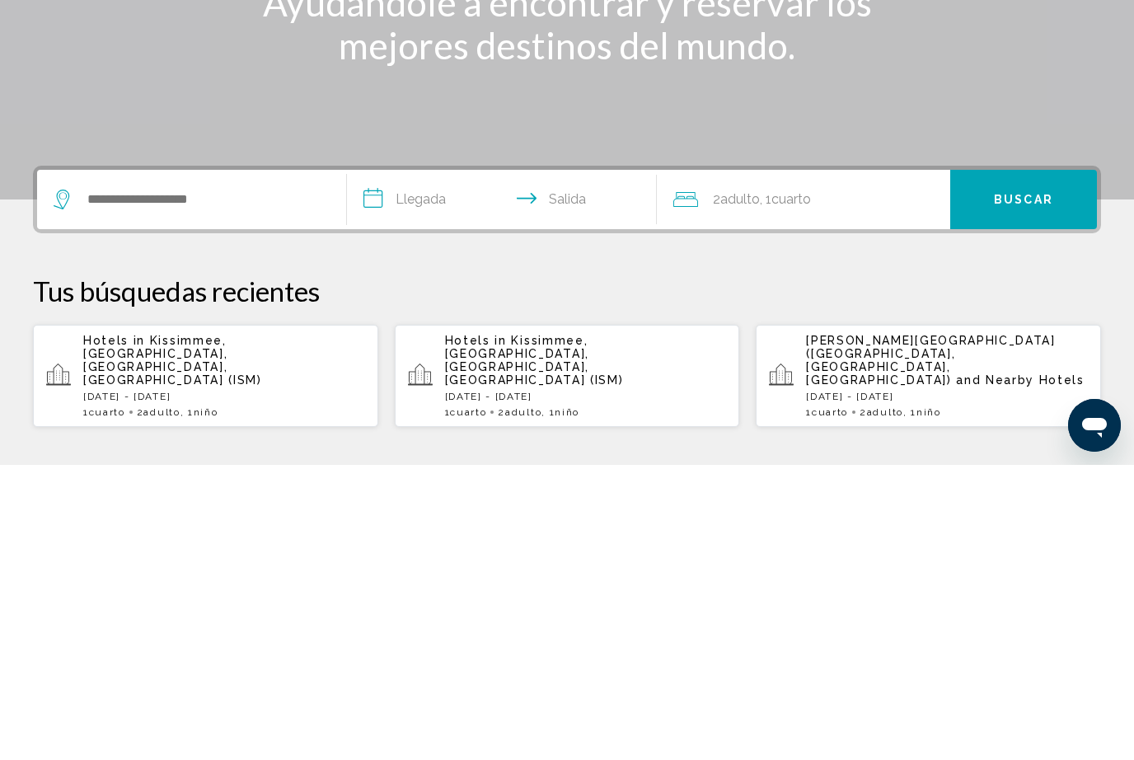
click at [113, 629] on span "Kissimmee, [GEOGRAPHIC_DATA], [GEOGRAPHIC_DATA], [GEOGRAPHIC_DATA] (ISM)" at bounding box center [172, 655] width 179 height 53
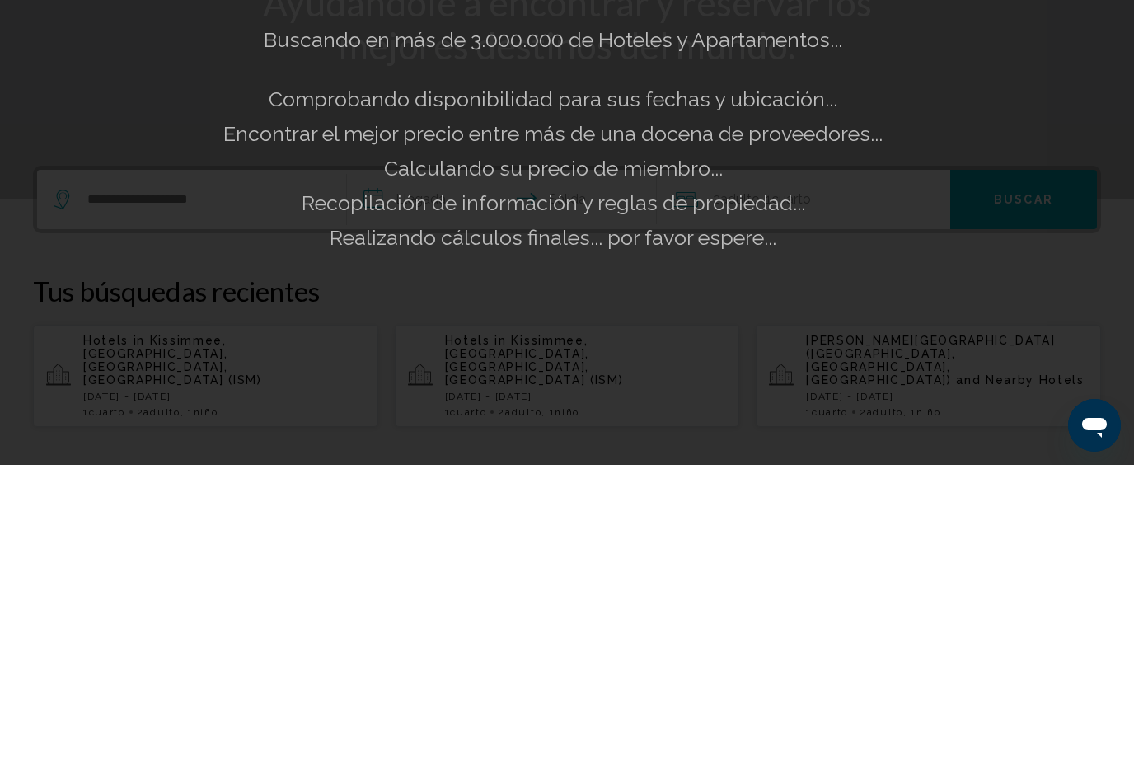
scroll to position [296, 0]
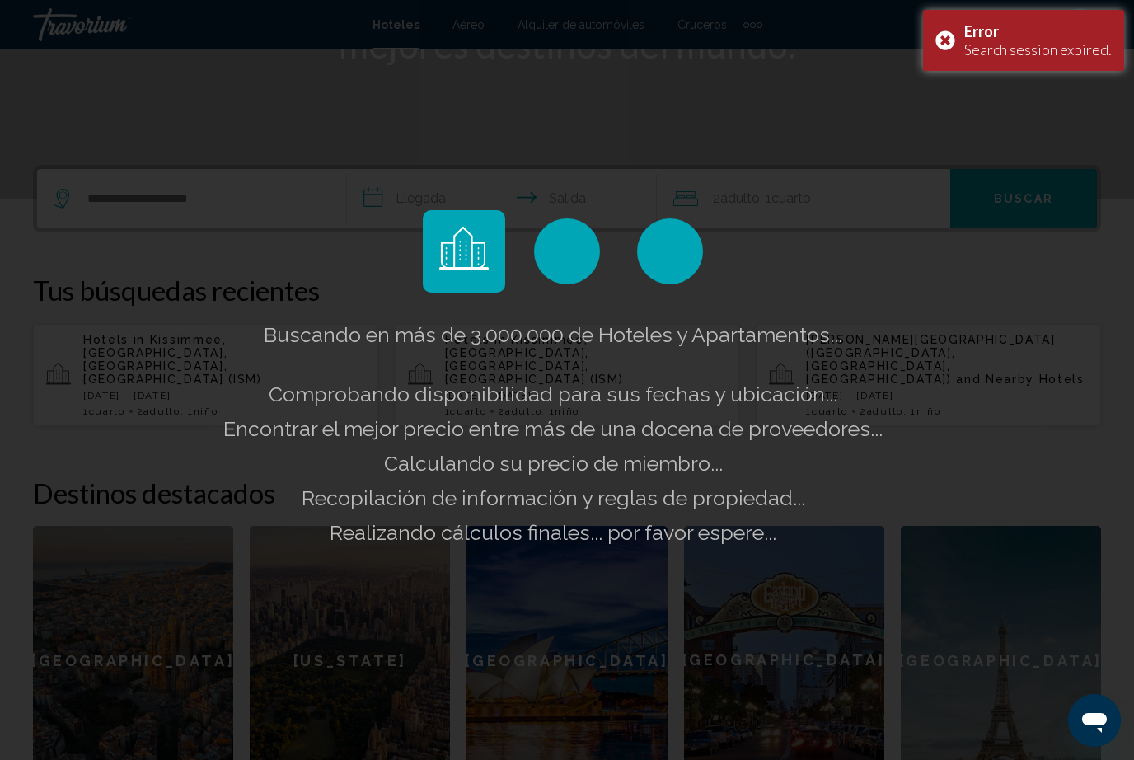
click at [942, 56] on div "Error Search session expired." at bounding box center [1023, 40] width 201 height 61
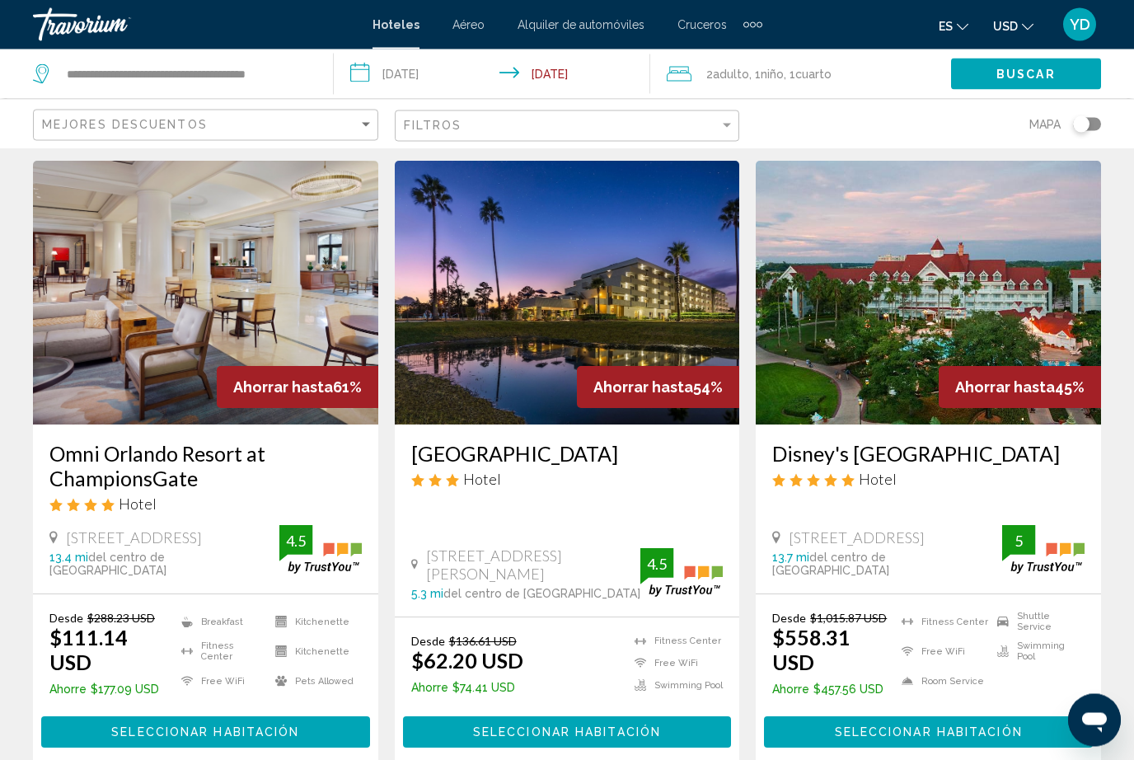
scroll to position [47, 0]
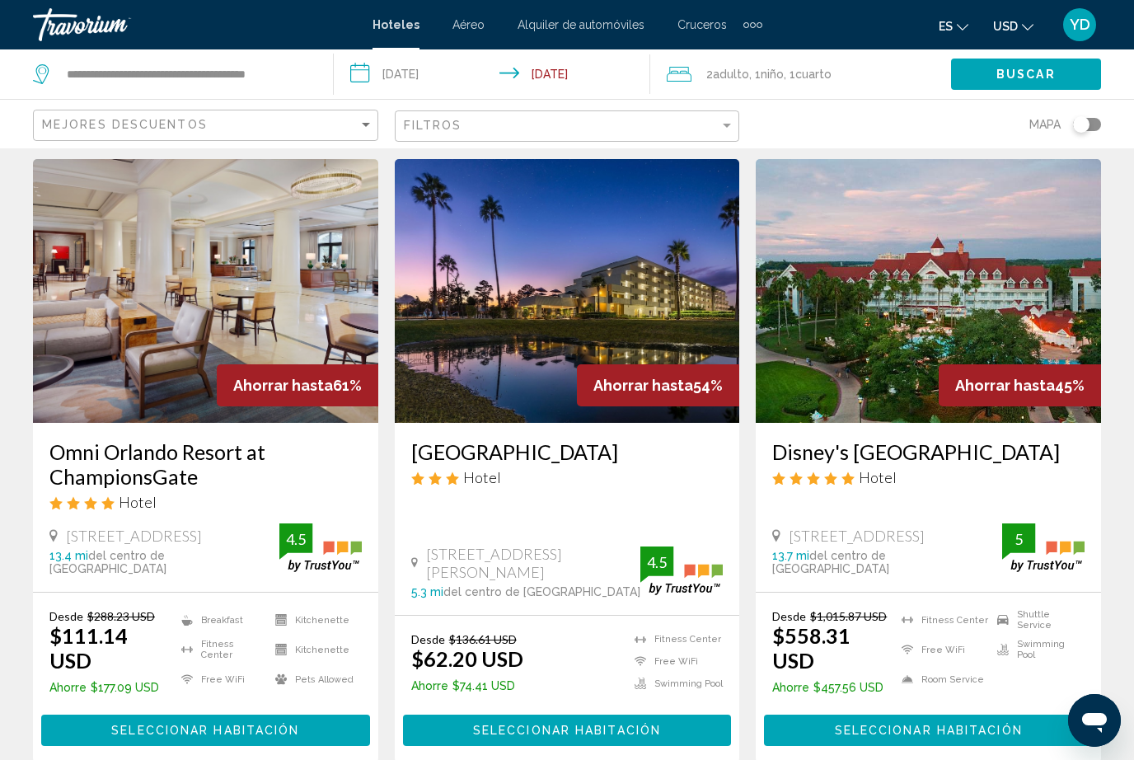
click at [602, 724] on span "Seleccionar habitación" at bounding box center [567, 730] width 188 height 13
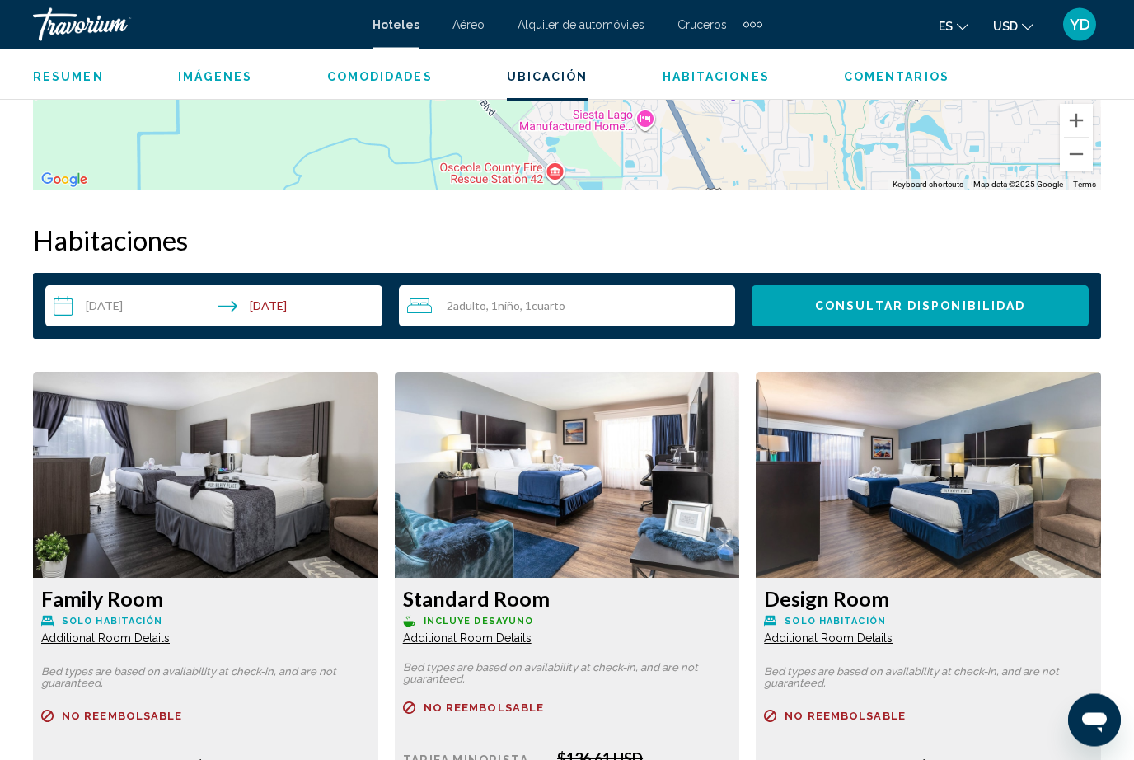
scroll to position [2241, 0]
click at [138, 290] on input "**********" at bounding box center [217, 308] width 344 height 46
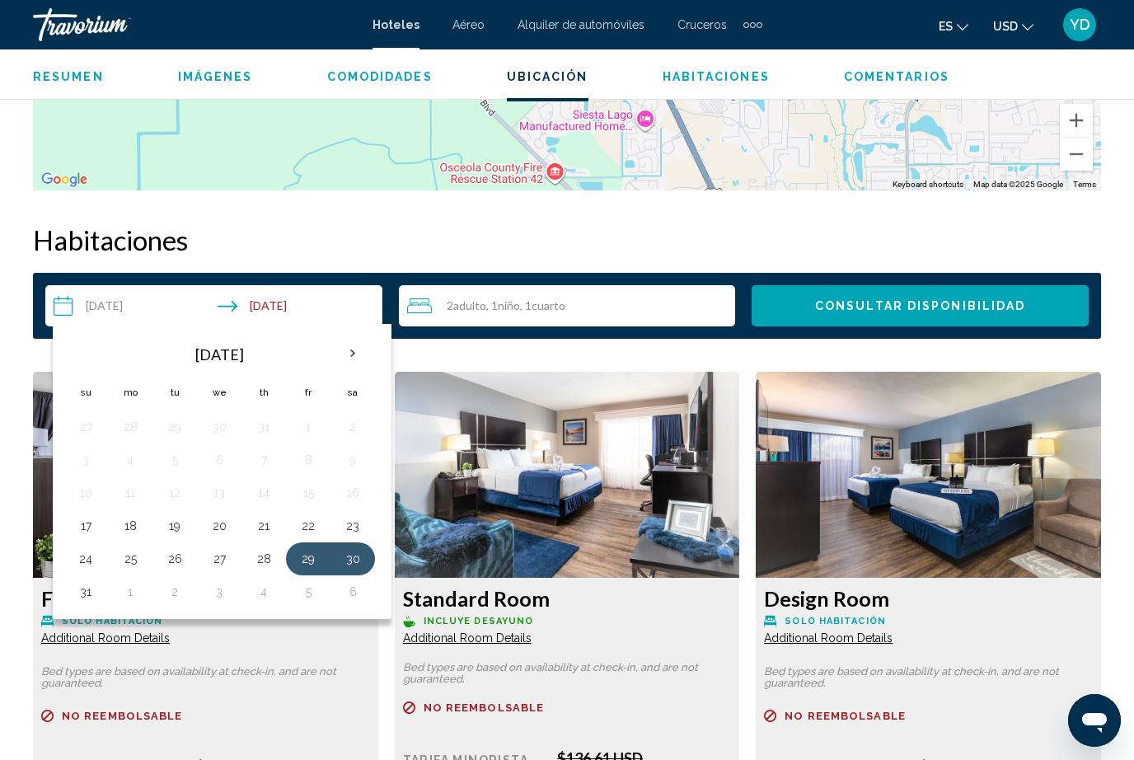
click at [495, 227] on h2 "Habitaciones" at bounding box center [567, 239] width 1068 height 33
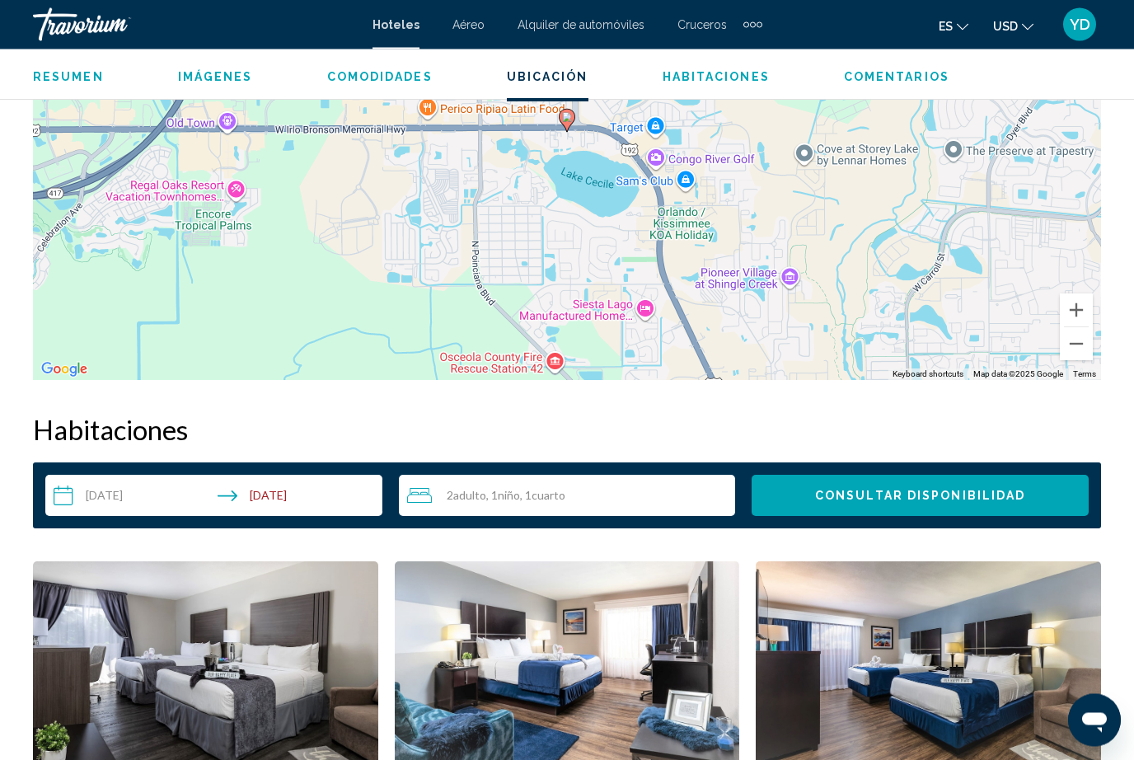
scroll to position [1998, 0]
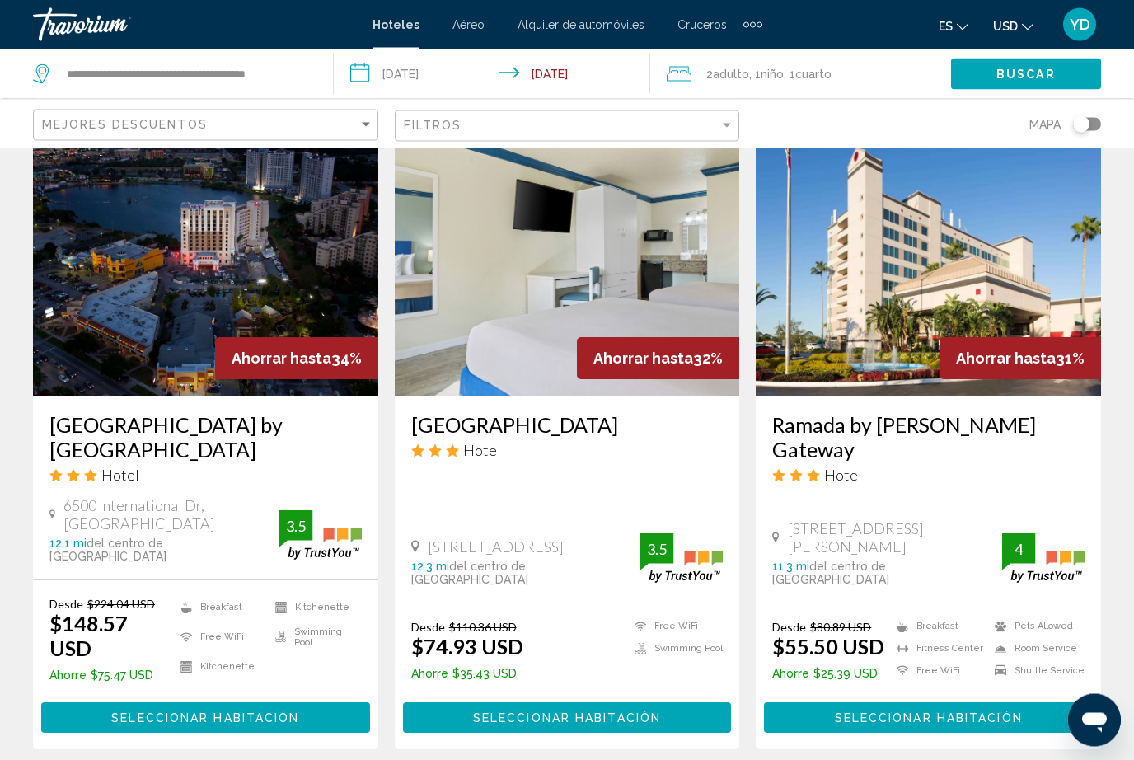
scroll to position [1333, 0]
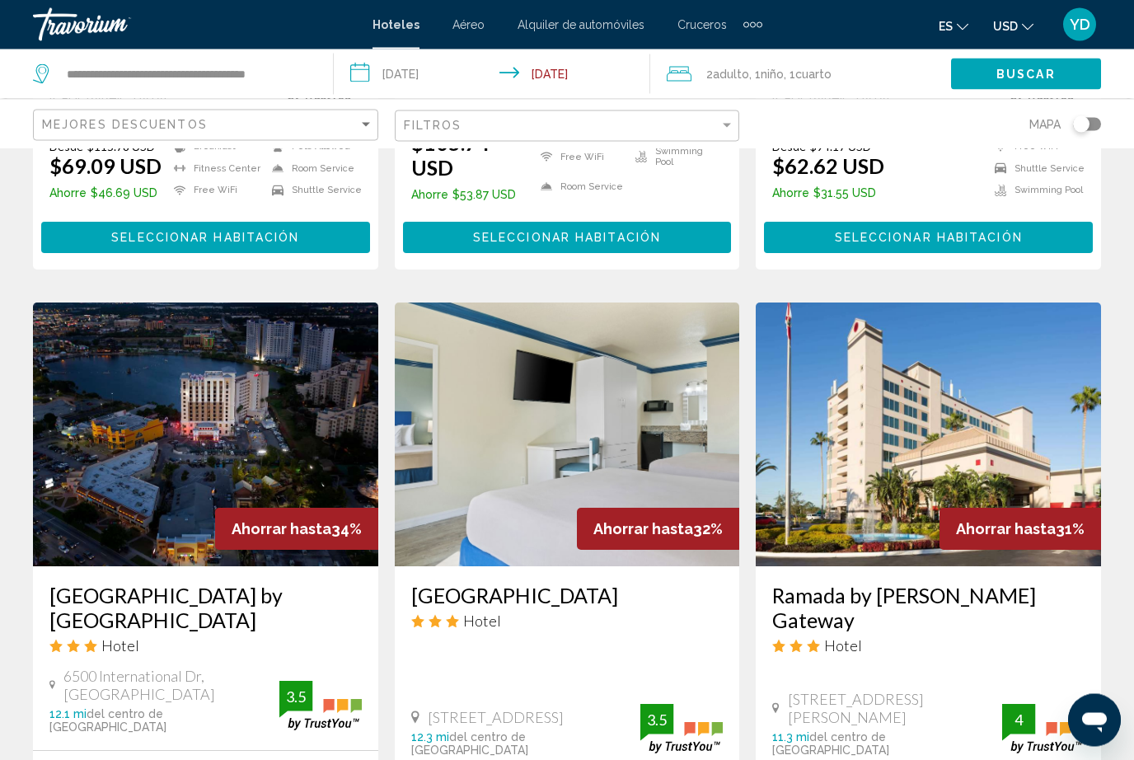
click at [1049, 354] on img "Main content" at bounding box center [928, 435] width 345 height 264
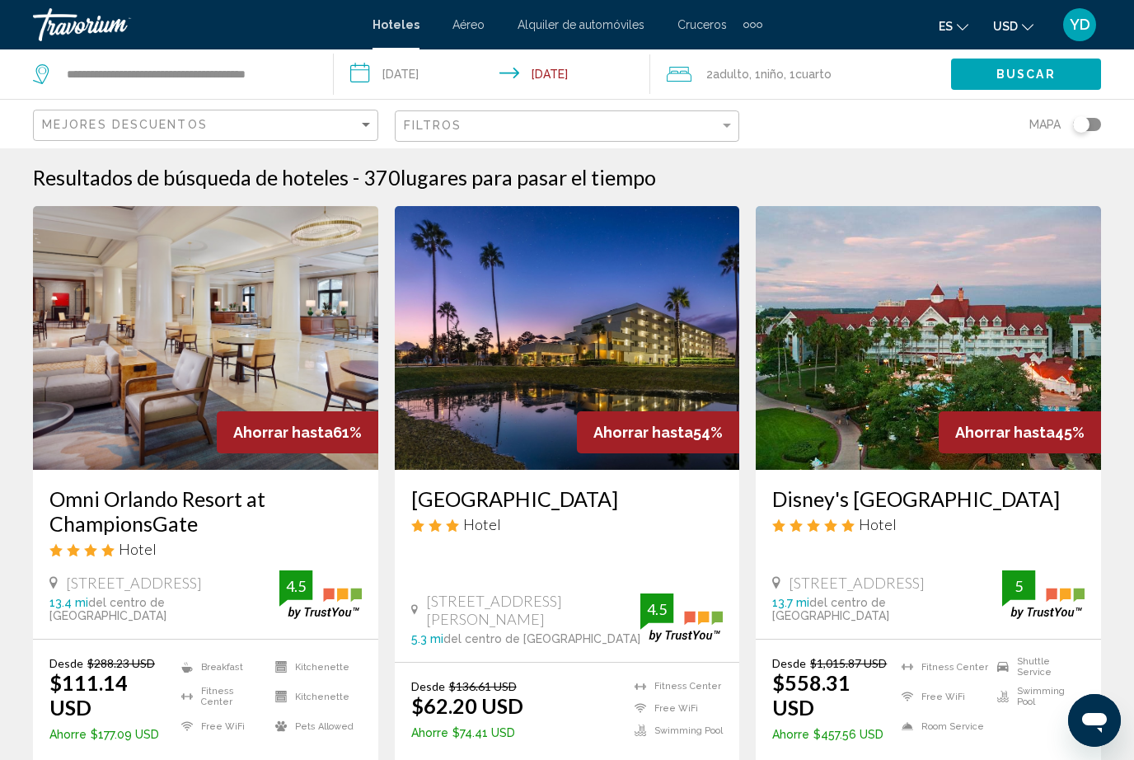
click at [436, 91] on input "**********" at bounding box center [496, 76] width 324 height 54
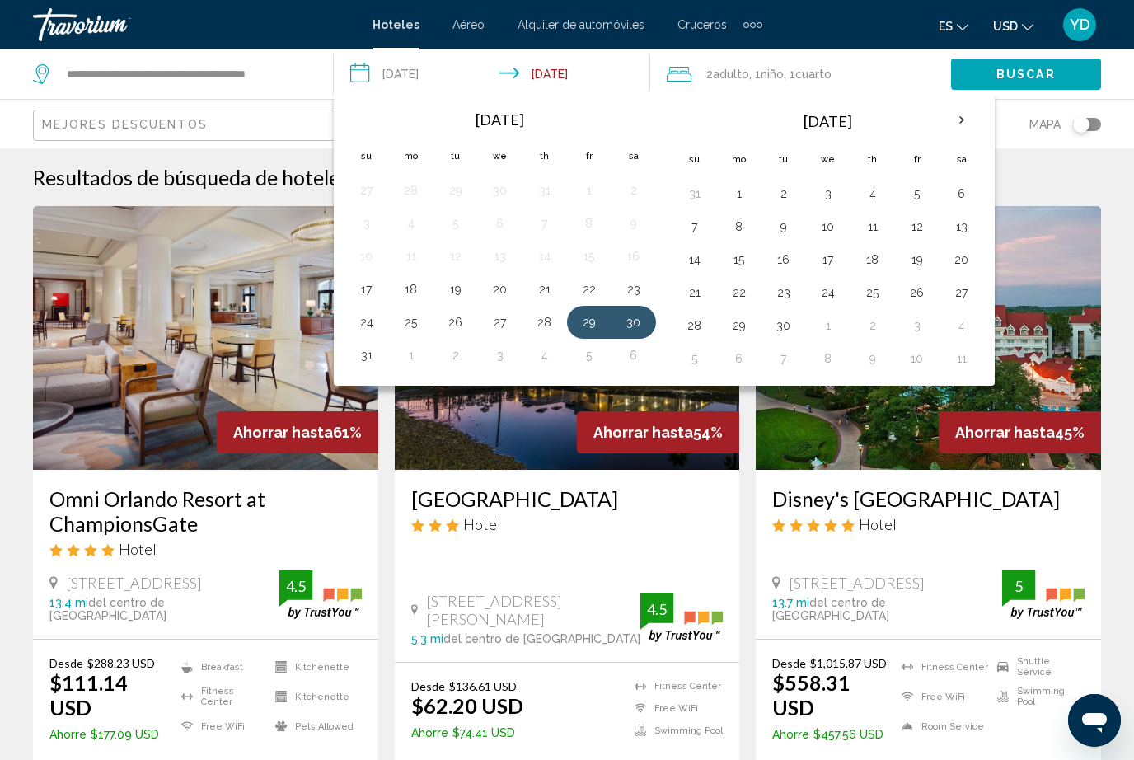
click at [625, 332] on button "30" at bounding box center [634, 322] width 26 height 23
click at [368, 359] on button "31" at bounding box center [367, 355] width 26 height 23
type input "**********"
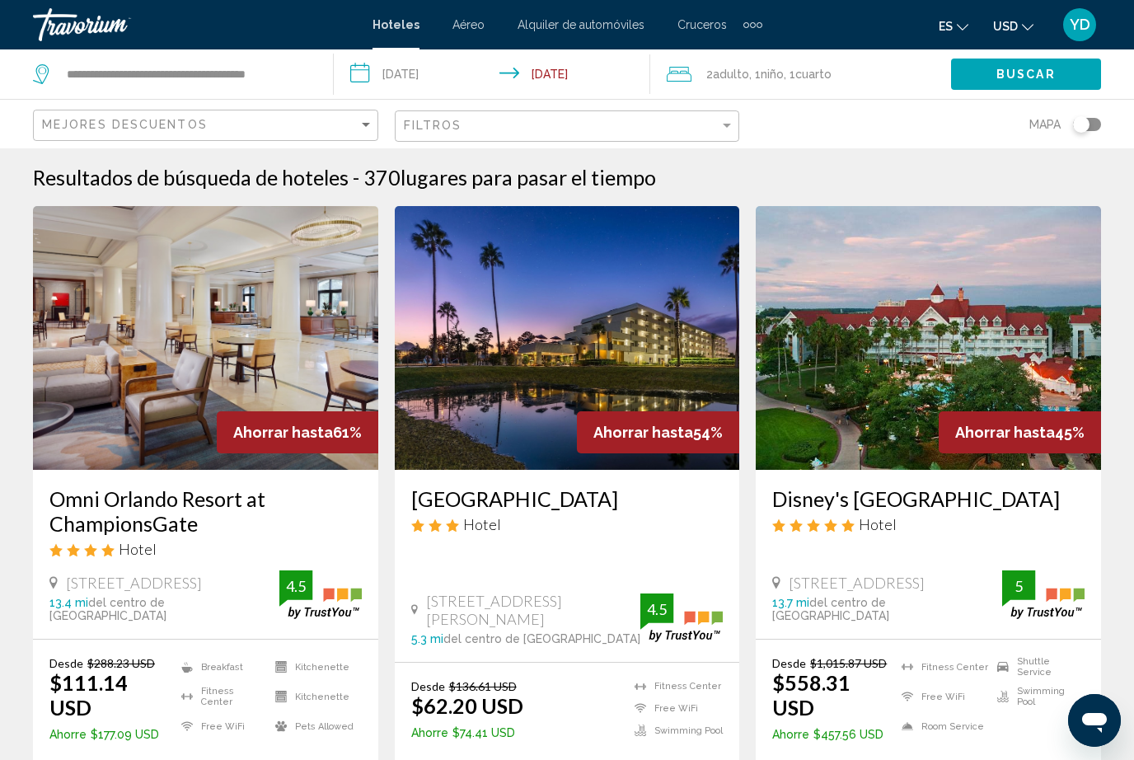
click at [429, 84] on input "**********" at bounding box center [496, 76] width 324 height 54
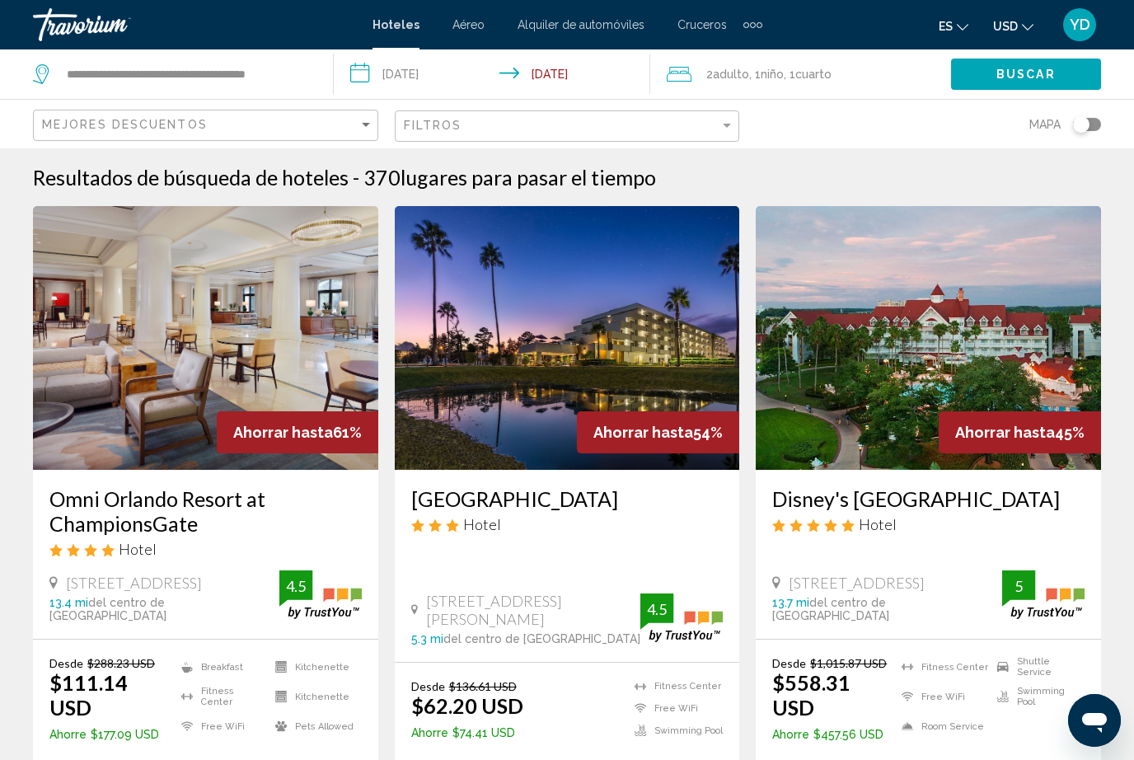
click at [280, 113] on div "Mejores descuentos" at bounding box center [207, 125] width 331 height 30
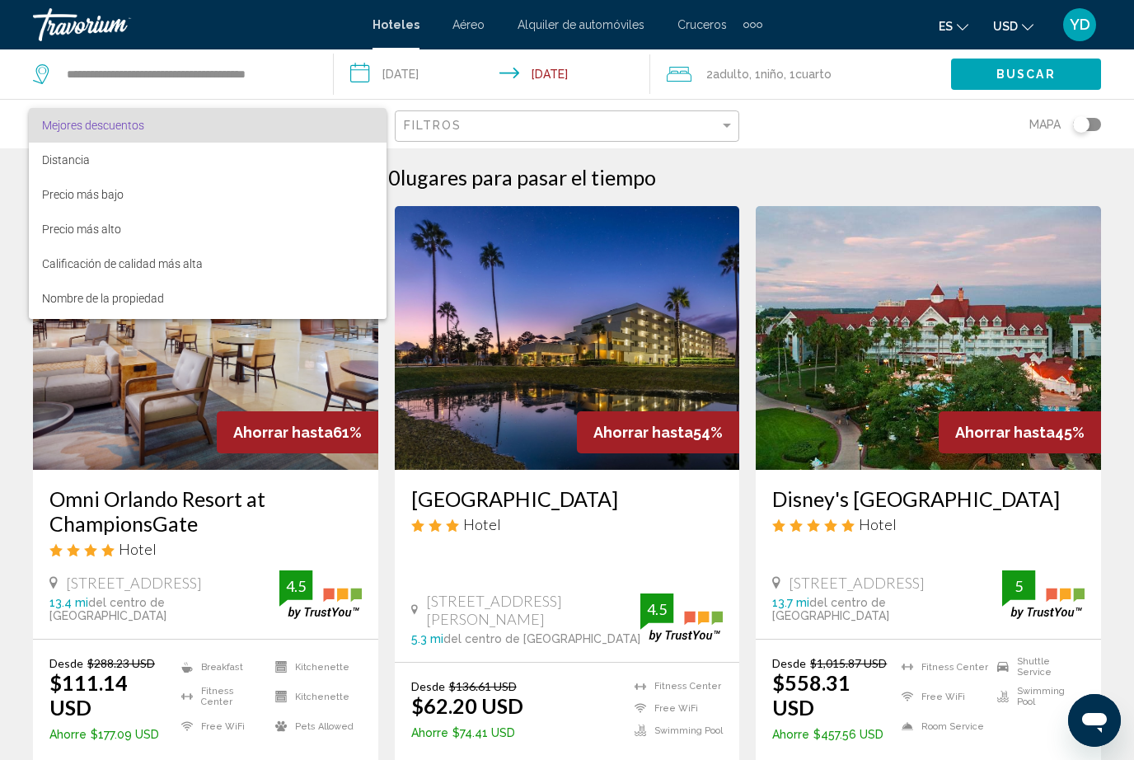
click at [298, 84] on div at bounding box center [567, 380] width 1134 height 760
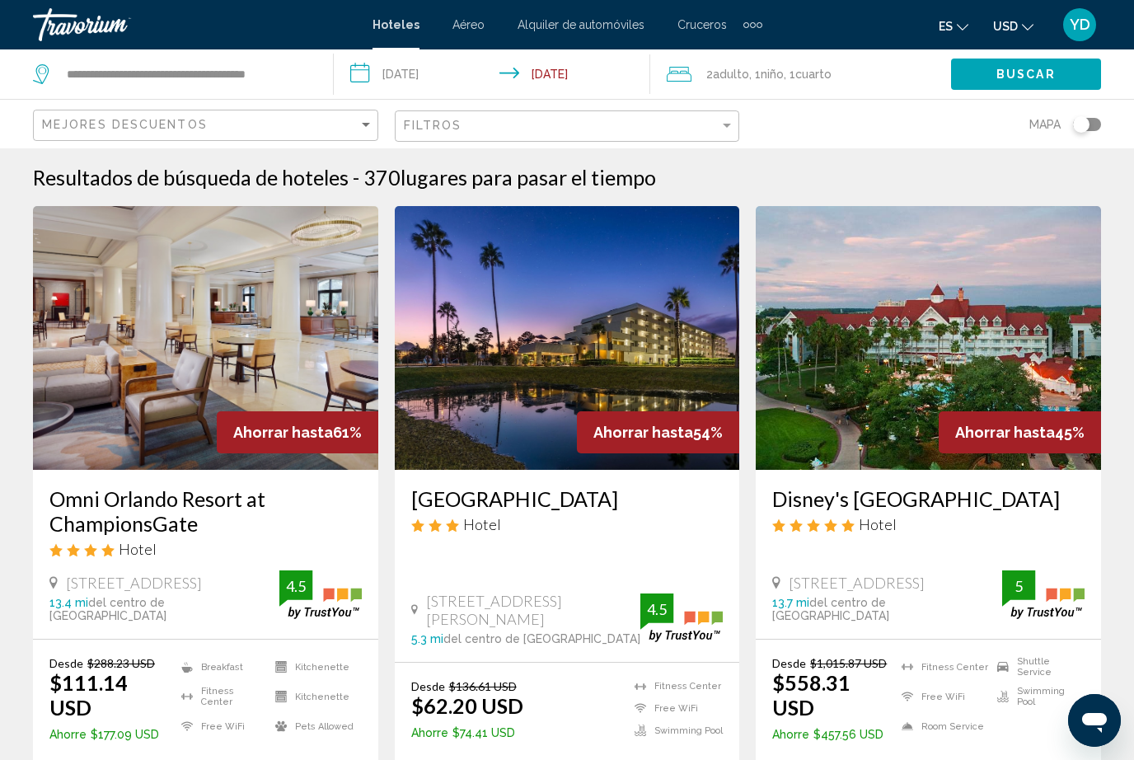
click at [321, 82] on app-destination-search "**********" at bounding box center [167, 73] width 334 height 49
click at [307, 75] on input "**********" at bounding box center [186, 74] width 243 height 25
type input "**********"
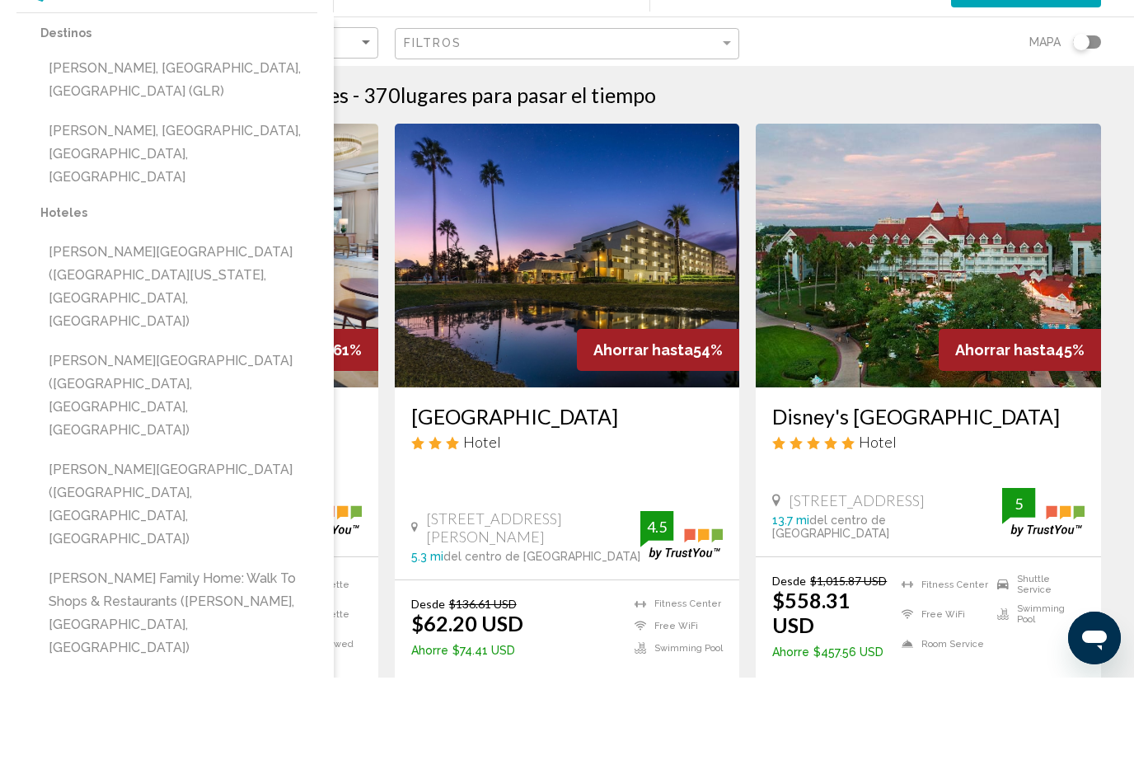
click at [184, 428] on button "[PERSON_NAME][GEOGRAPHIC_DATA] ([GEOGRAPHIC_DATA], [GEOGRAPHIC_DATA], [GEOGRAPH…" at bounding box center [178, 478] width 277 height 101
type input "**********"
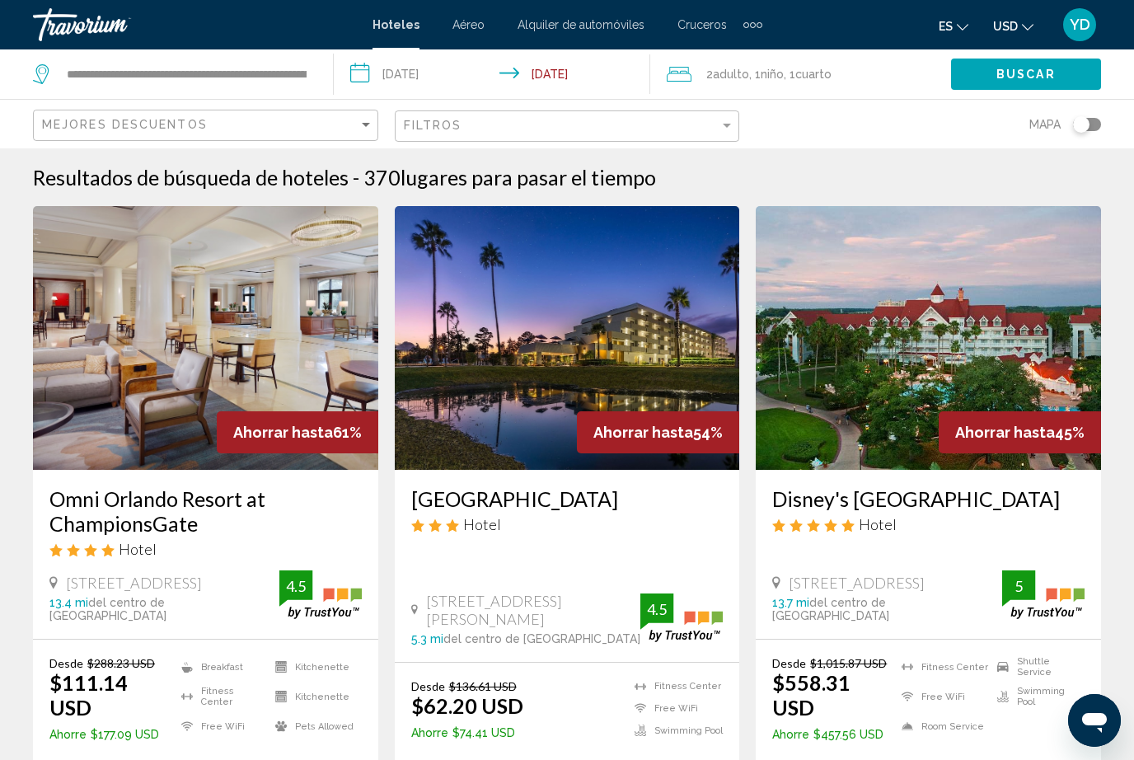
click at [1047, 79] on span "Buscar" at bounding box center [1025, 74] width 59 height 13
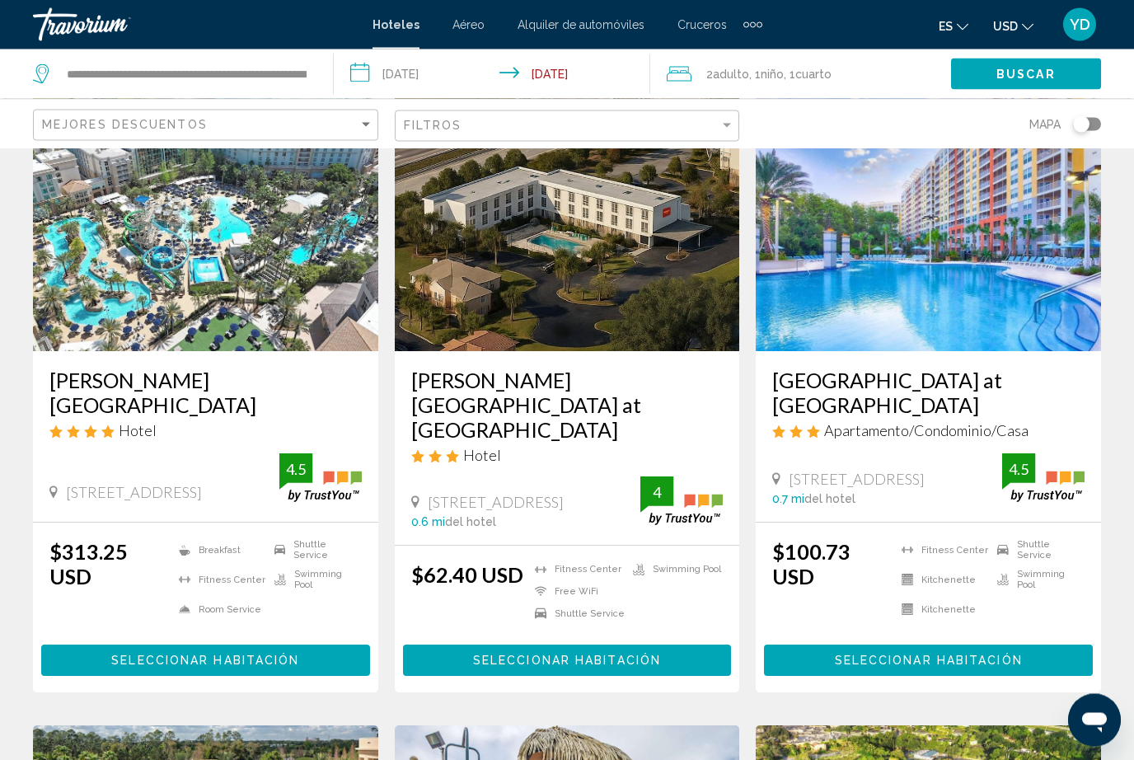
scroll to position [119, 0]
click at [296, 649] on button "Seleccionar habitación" at bounding box center [205, 659] width 329 height 30
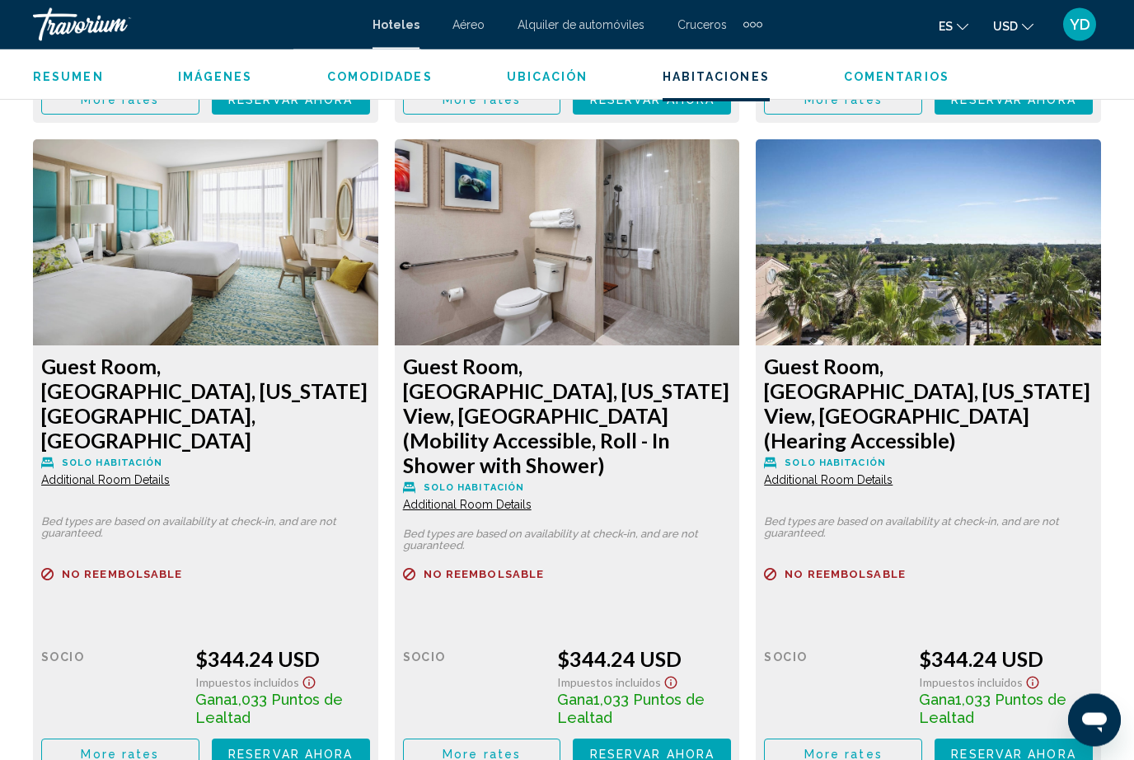
scroll to position [3087, 0]
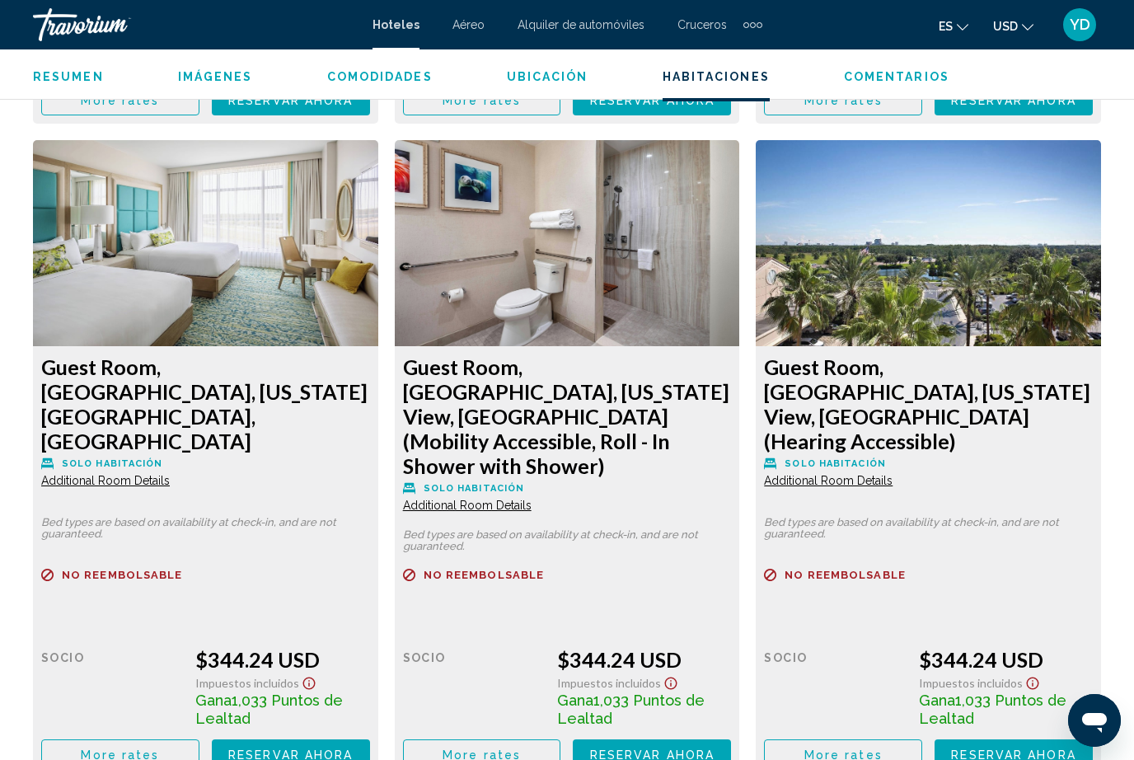
click at [309, 115] on button "Reservar ahora Ya no está disponible" at bounding box center [291, 100] width 158 height 30
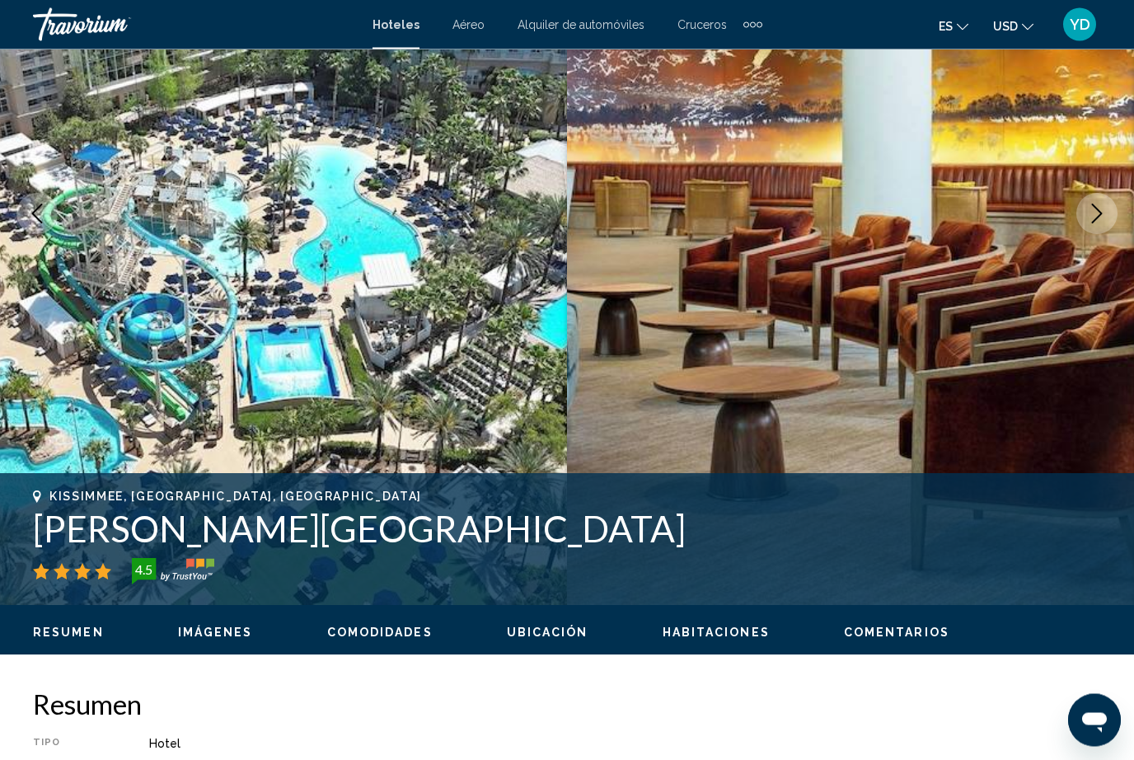
scroll to position [152, 0]
